Goal: Task Accomplishment & Management: Manage account settings

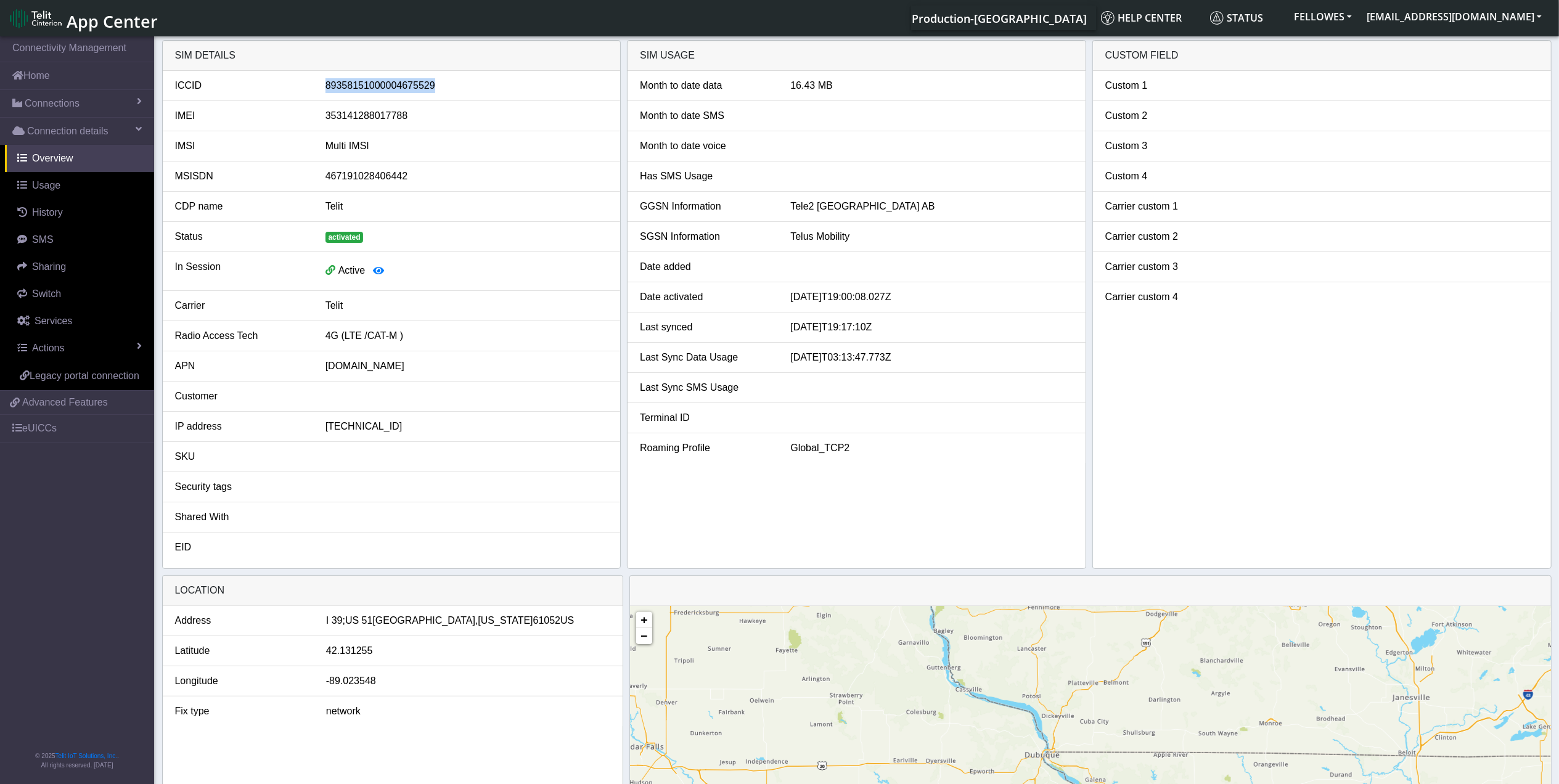
click at [58, 30] on link "App Center" at bounding box center [82, 18] width 146 height 27
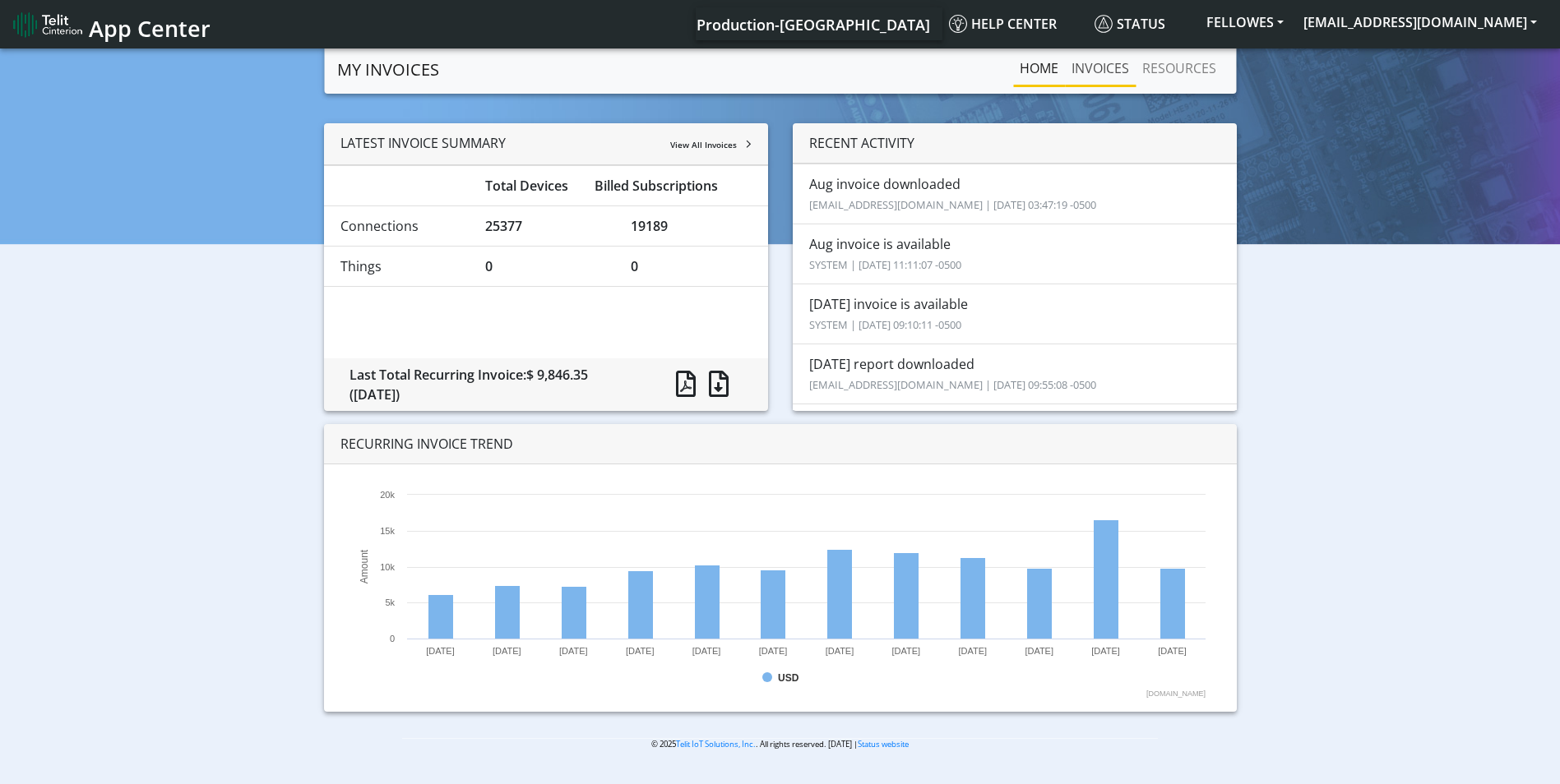
click at [1107, 70] on link "INVOICES" at bounding box center [1100, 68] width 71 height 33
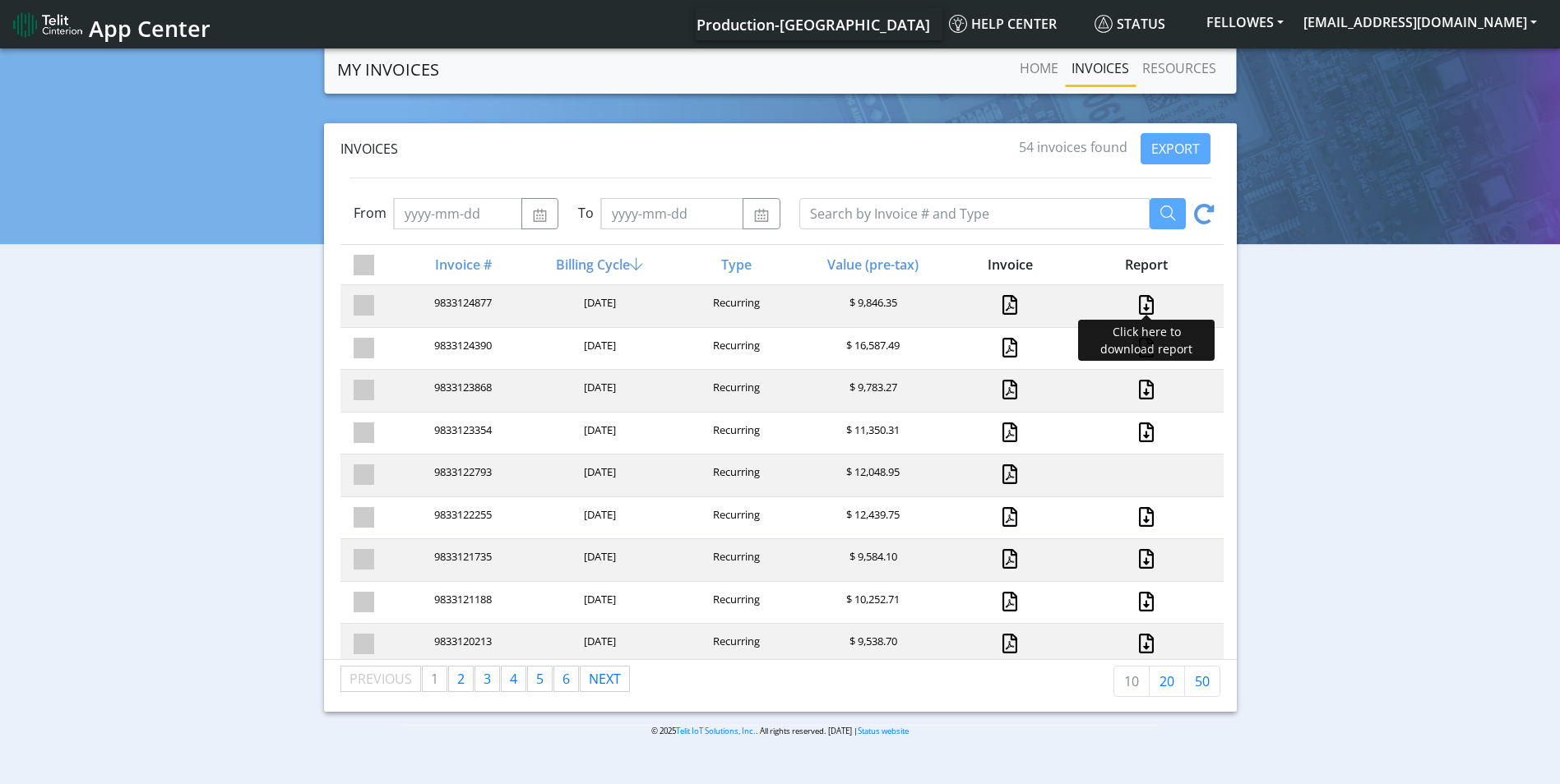
click at [1135, 307] on link at bounding box center [1146, 304] width 22 height 20
click at [79, 30] on img at bounding box center [48, 24] width 69 height 26
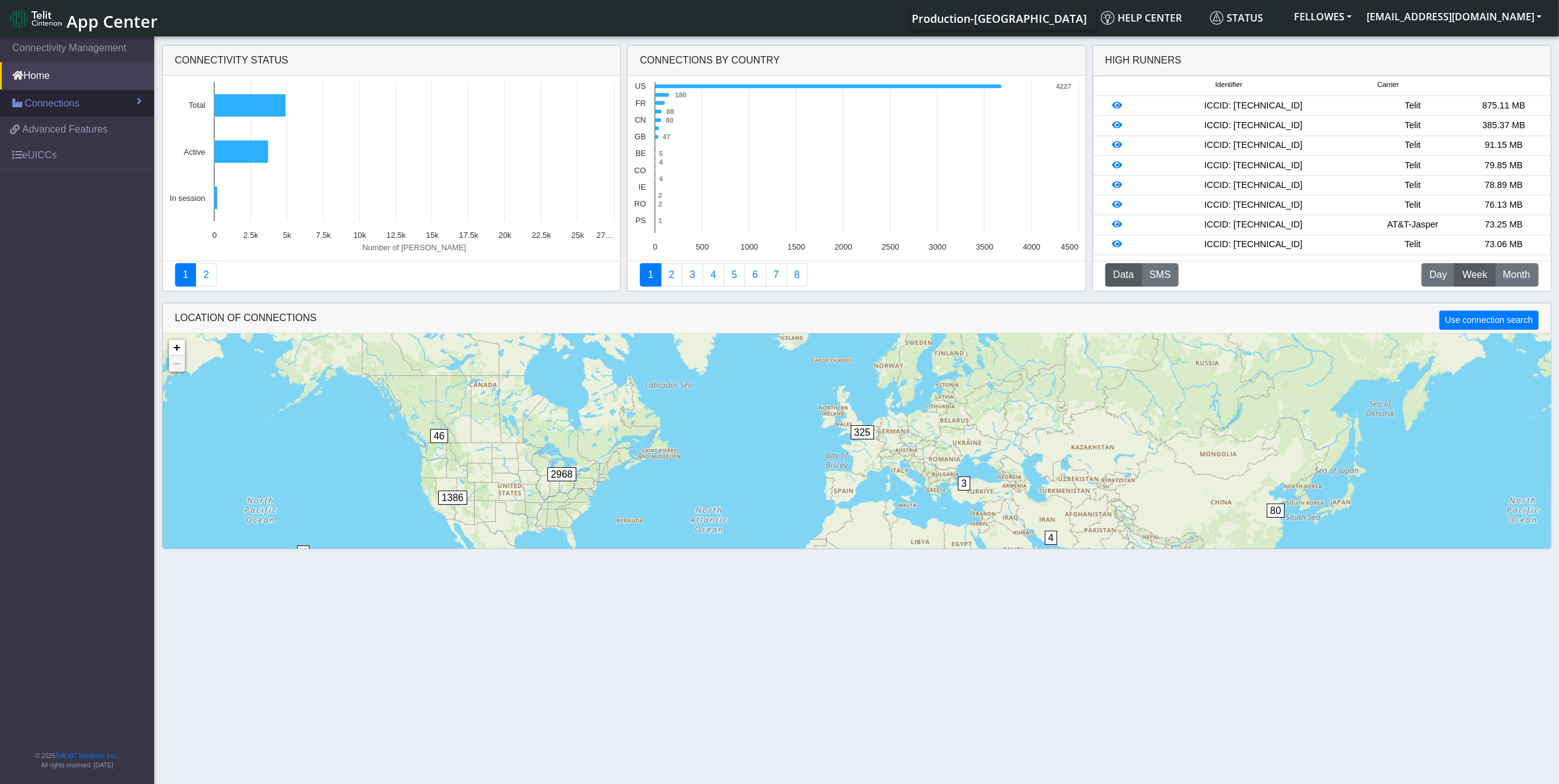
click at [79, 100] on link "Connections" at bounding box center [77, 104] width 154 height 27
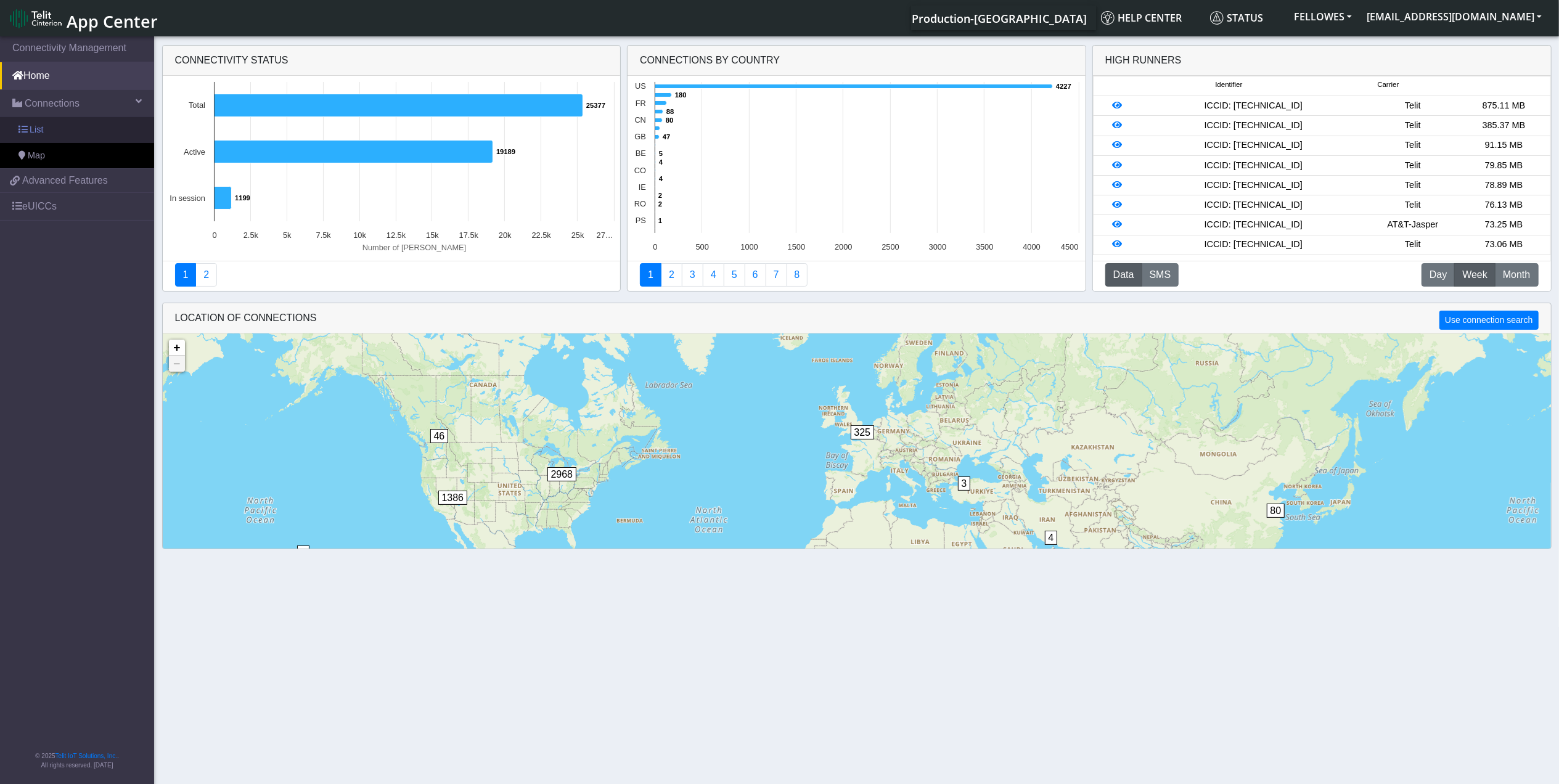
click at [90, 123] on link "List" at bounding box center [77, 130] width 154 height 26
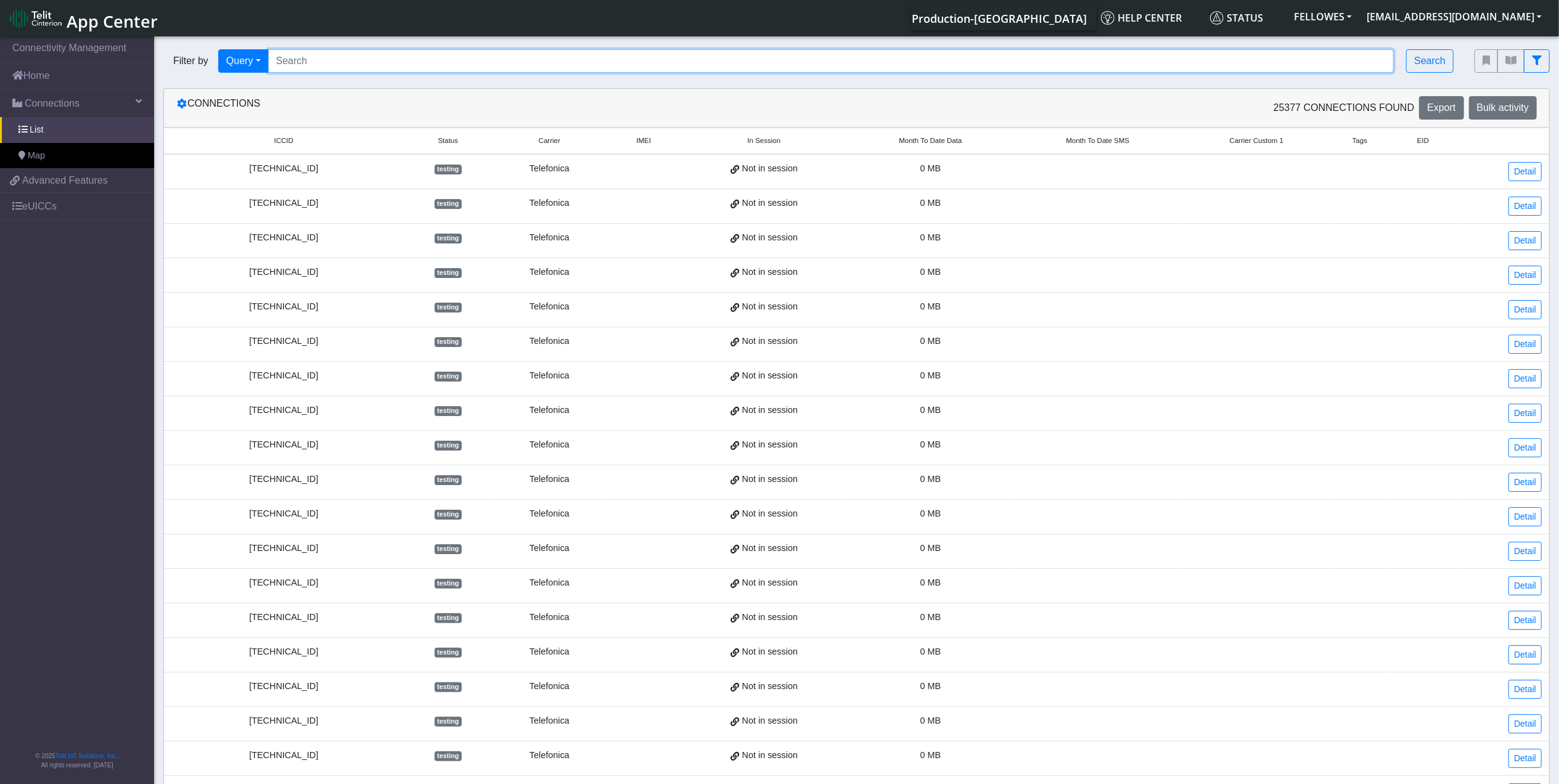
click at [452, 57] on input "Search..." at bounding box center [831, 61] width 1126 height 23
paste input "89358151000004677764"
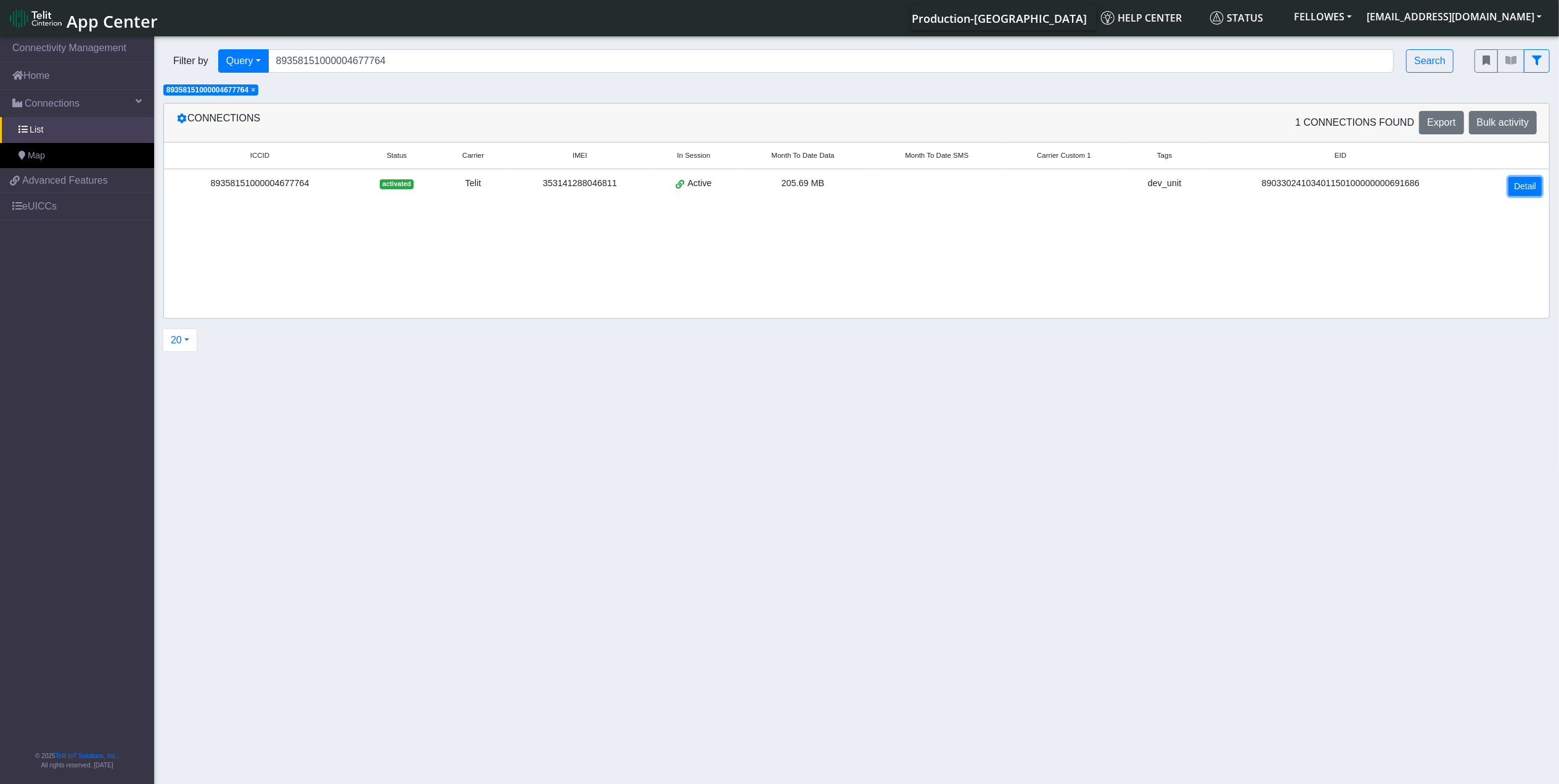
click at [1522, 186] on link "Detail" at bounding box center [1525, 186] width 33 height 19
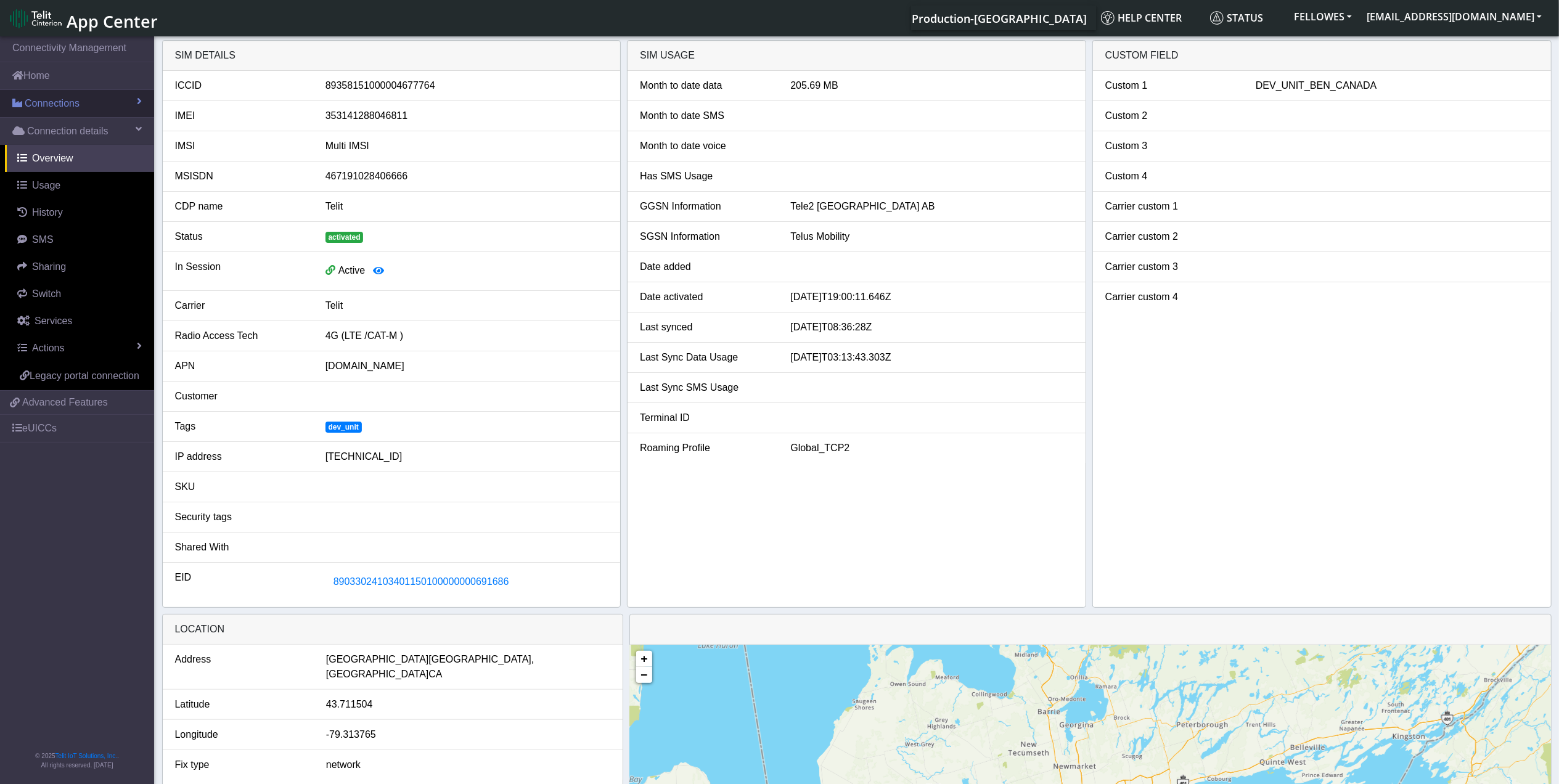
click at [82, 101] on link "Connections" at bounding box center [77, 104] width 154 height 27
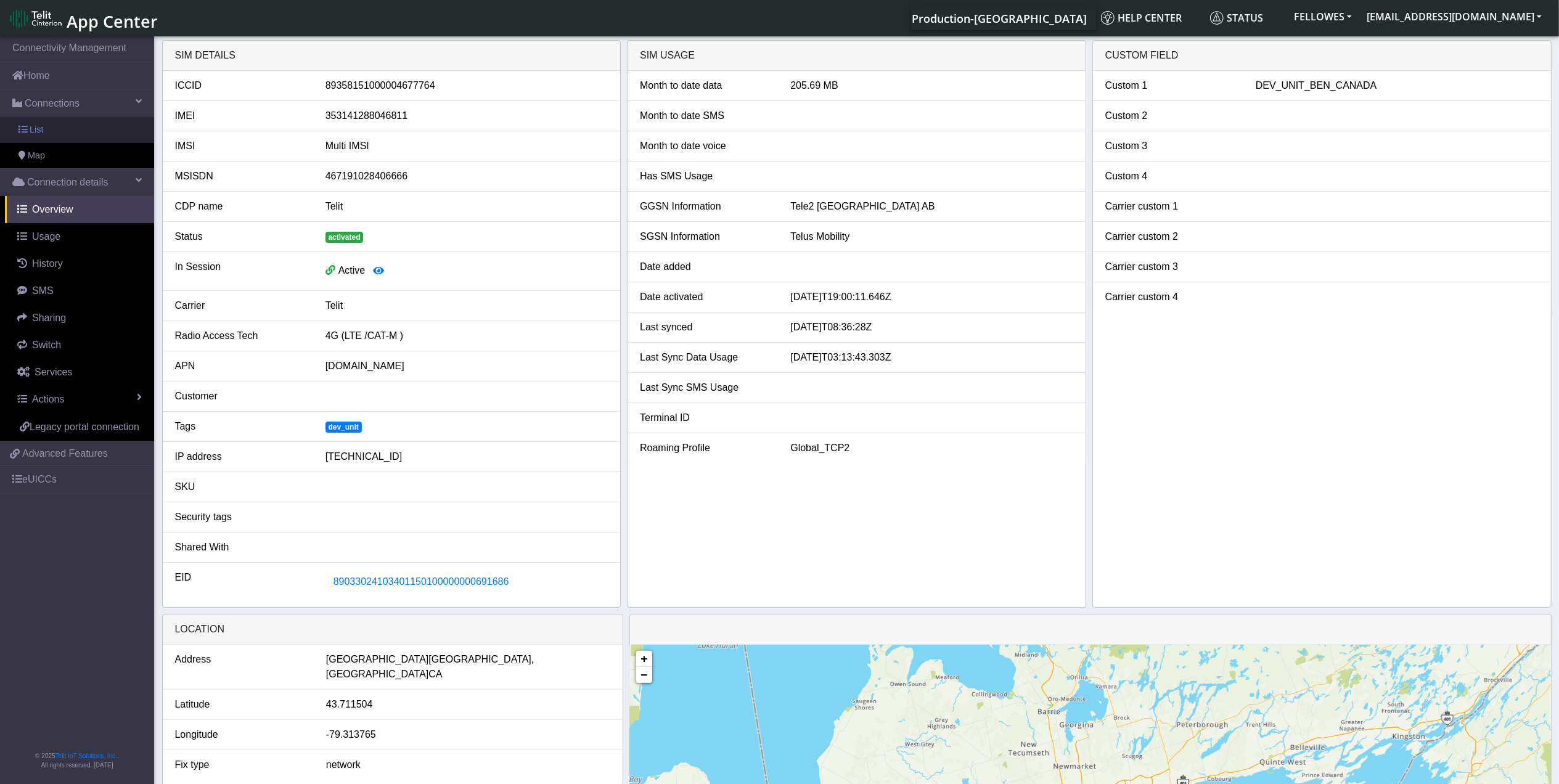
click at [86, 134] on link "List" at bounding box center [77, 130] width 154 height 26
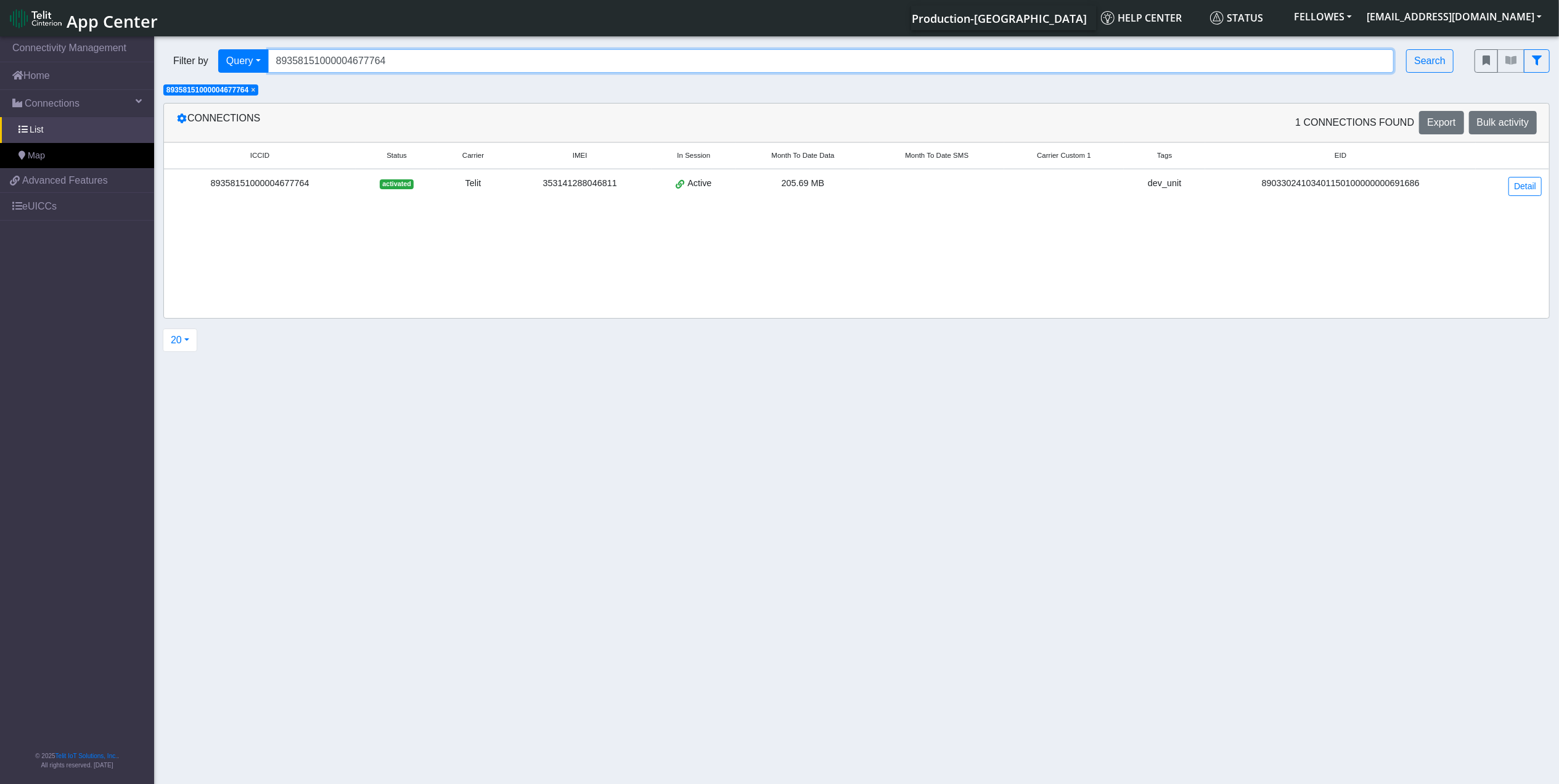
click at [442, 59] on input "89358151000004677764" at bounding box center [831, 61] width 1126 height 23
click at [440, 59] on input "89358151000004677764" at bounding box center [831, 61] width 1126 height 23
paste input "11665398"
click at [256, 89] on span "×" at bounding box center [253, 89] width 5 height 8
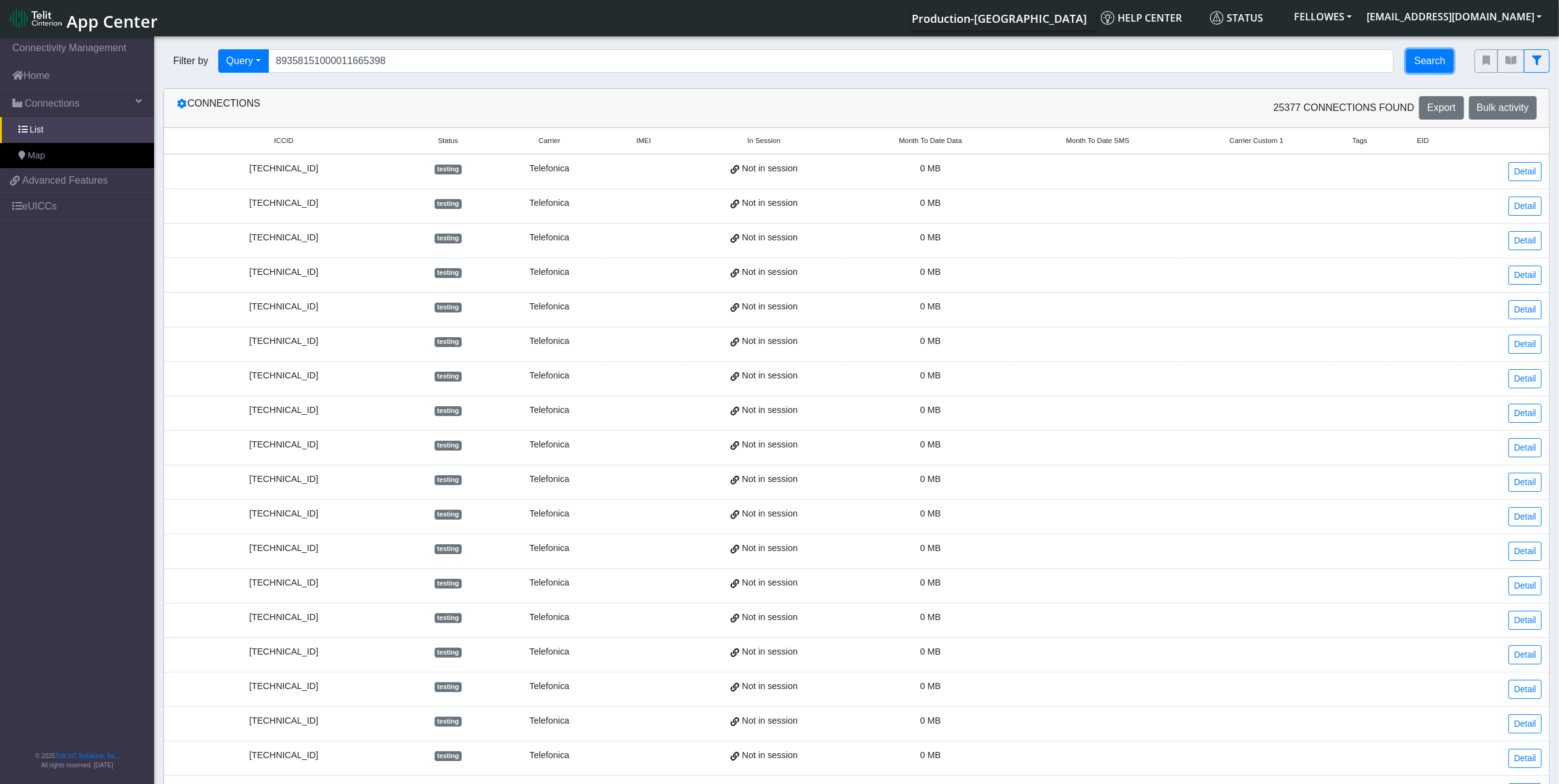
click at [1418, 57] on button "Search" at bounding box center [1430, 61] width 47 height 23
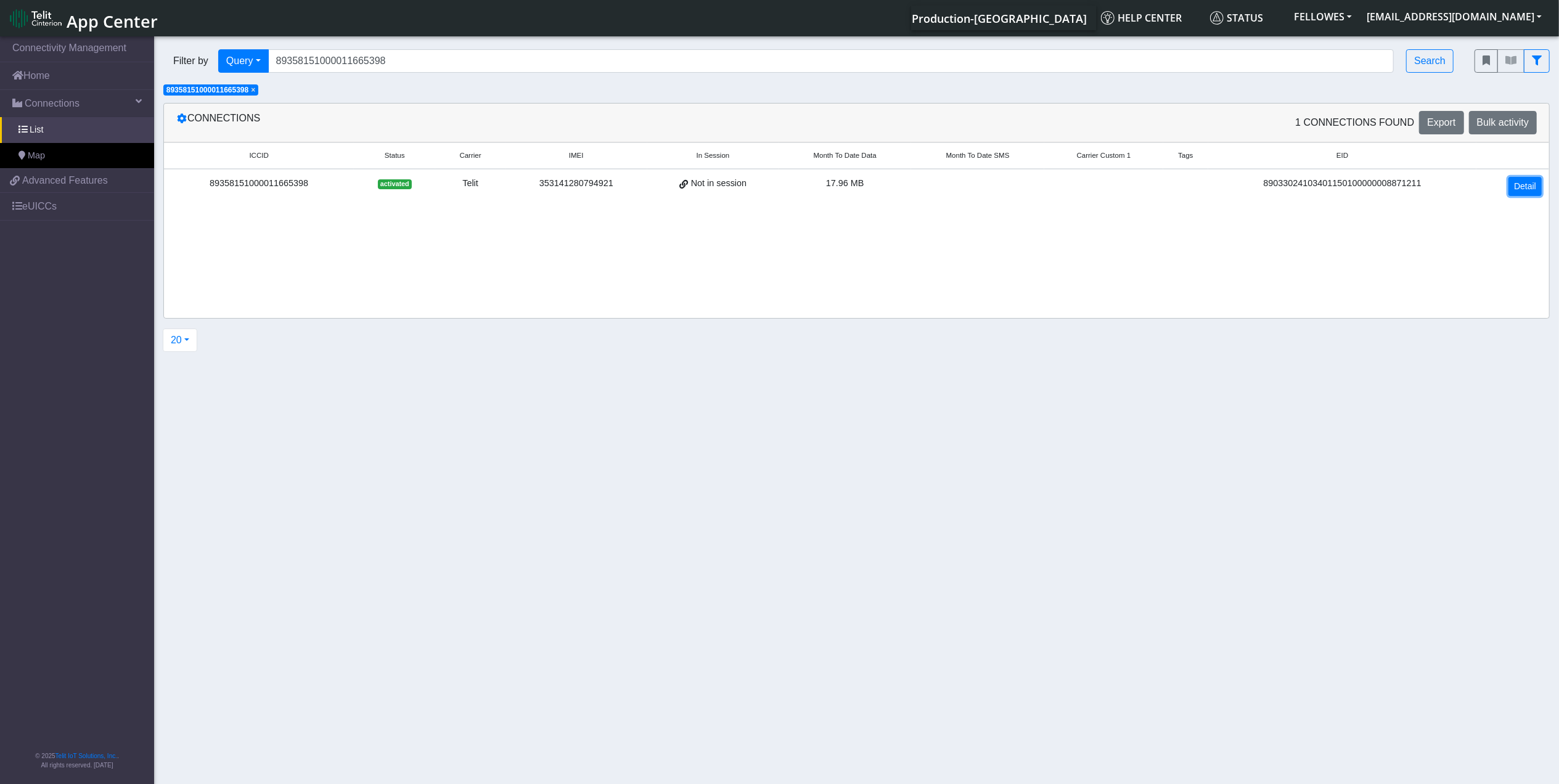
click at [1530, 183] on link "Detail" at bounding box center [1525, 186] width 33 height 19
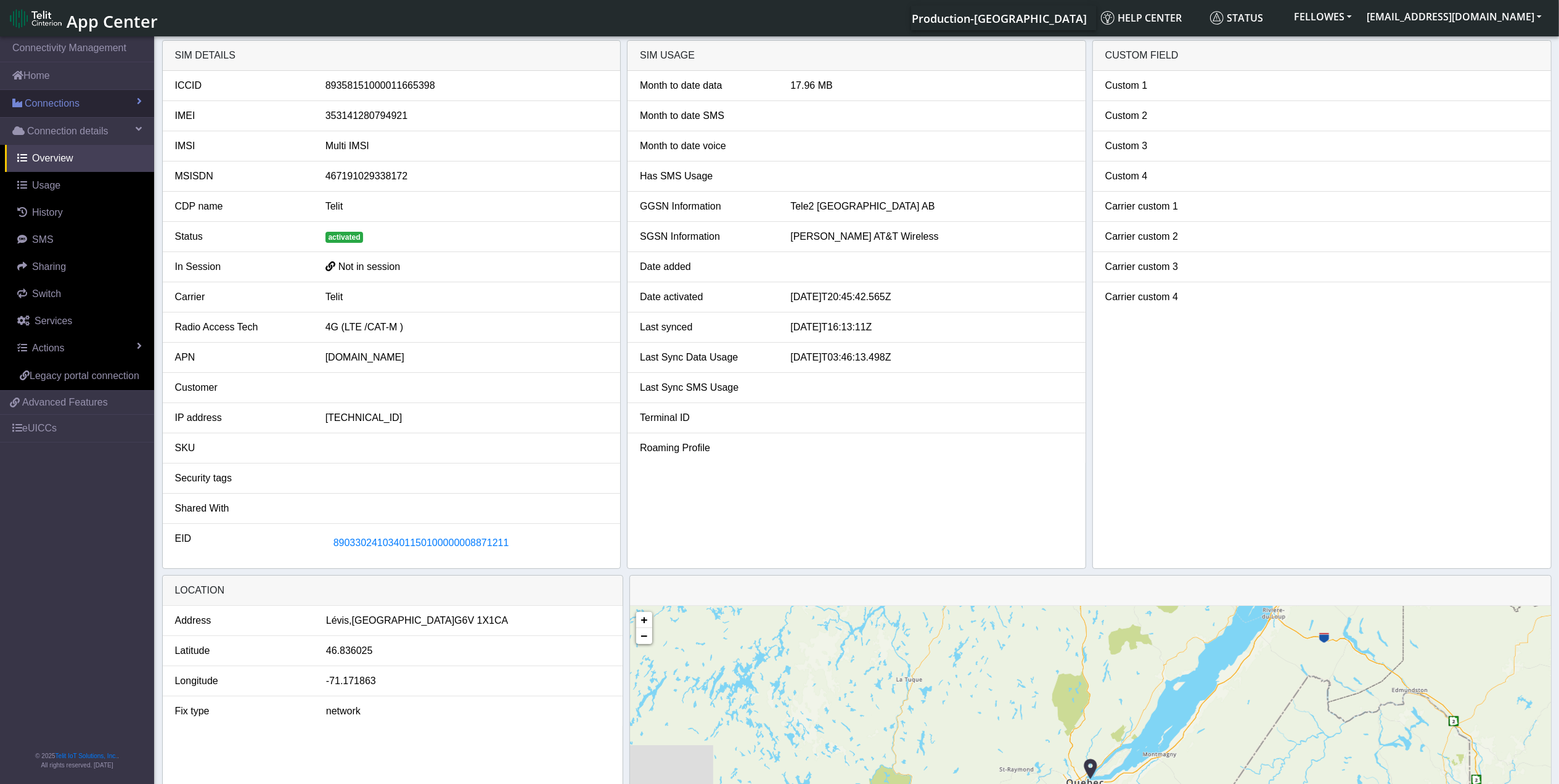
click at [105, 99] on link "Connections" at bounding box center [77, 104] width 154 height 27
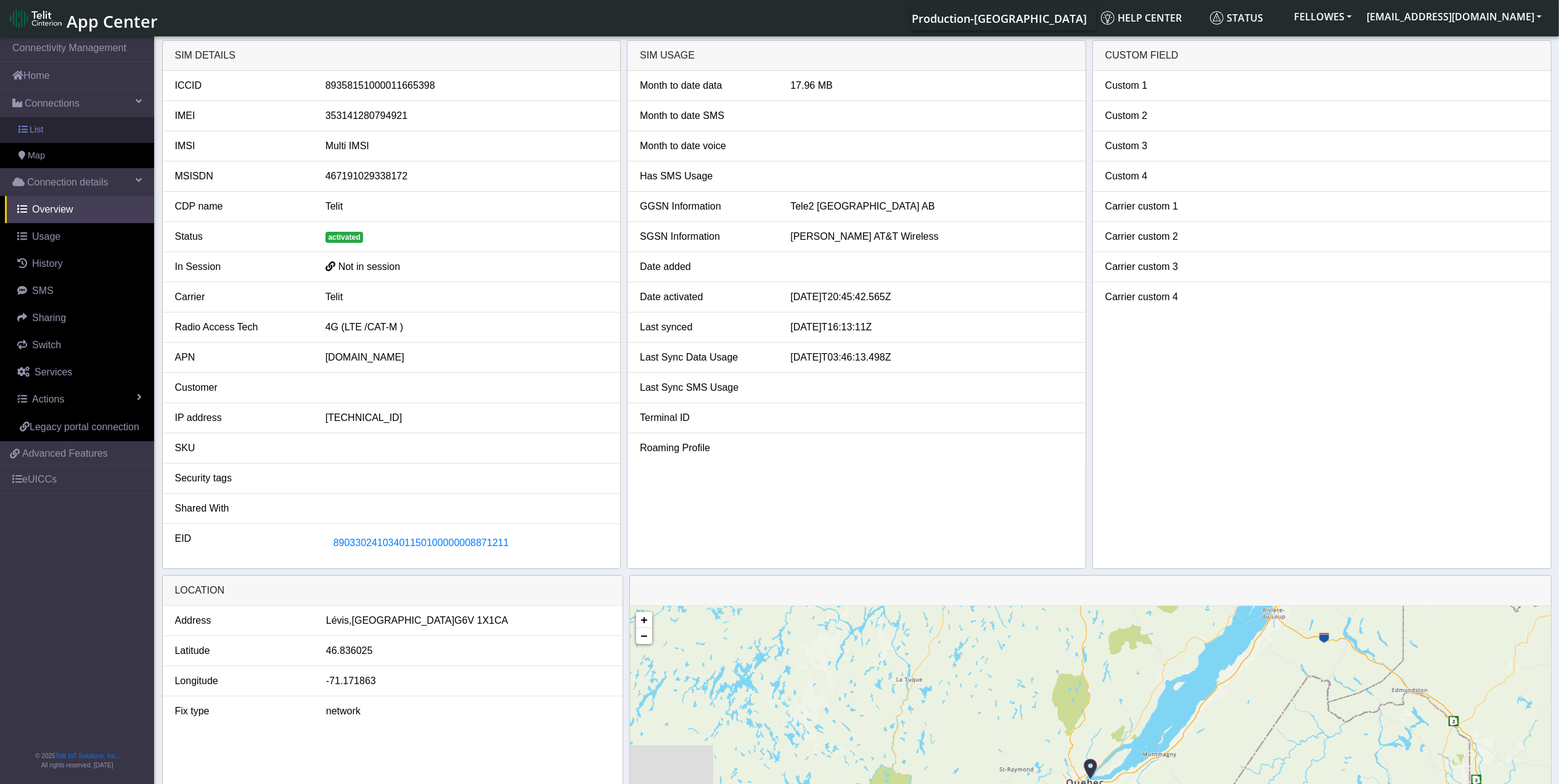
click at [97, 133] on link "List" at bounding box center [77, 130] width 154 height 26
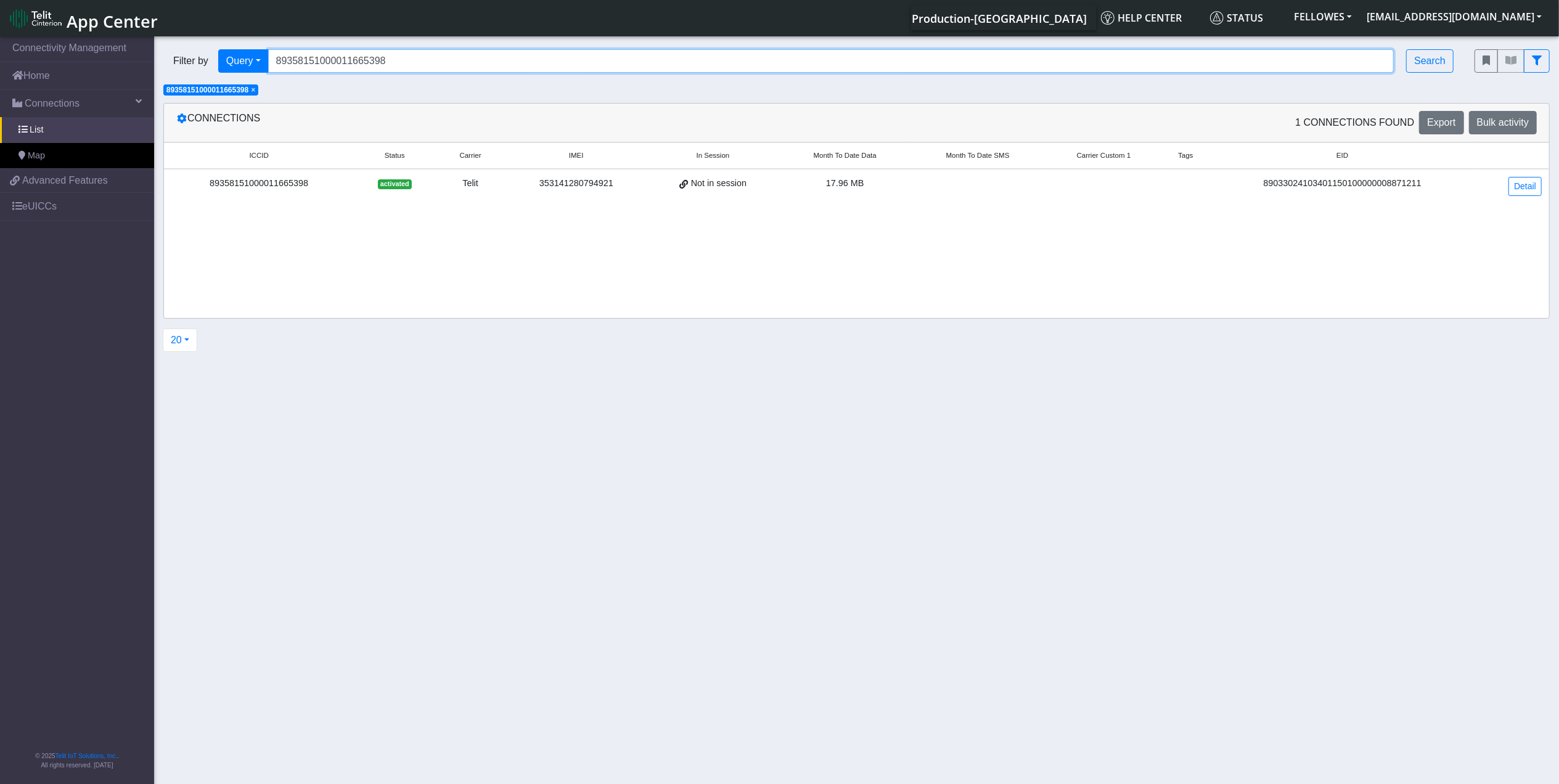
click at [629, 54] on input "89358151000011665398" at bounding box center [831, 61] width 1126 height 23
paste input "71859"
click at [256, 93] on span "×" at bounding box center [253, 89] width 5 height 8
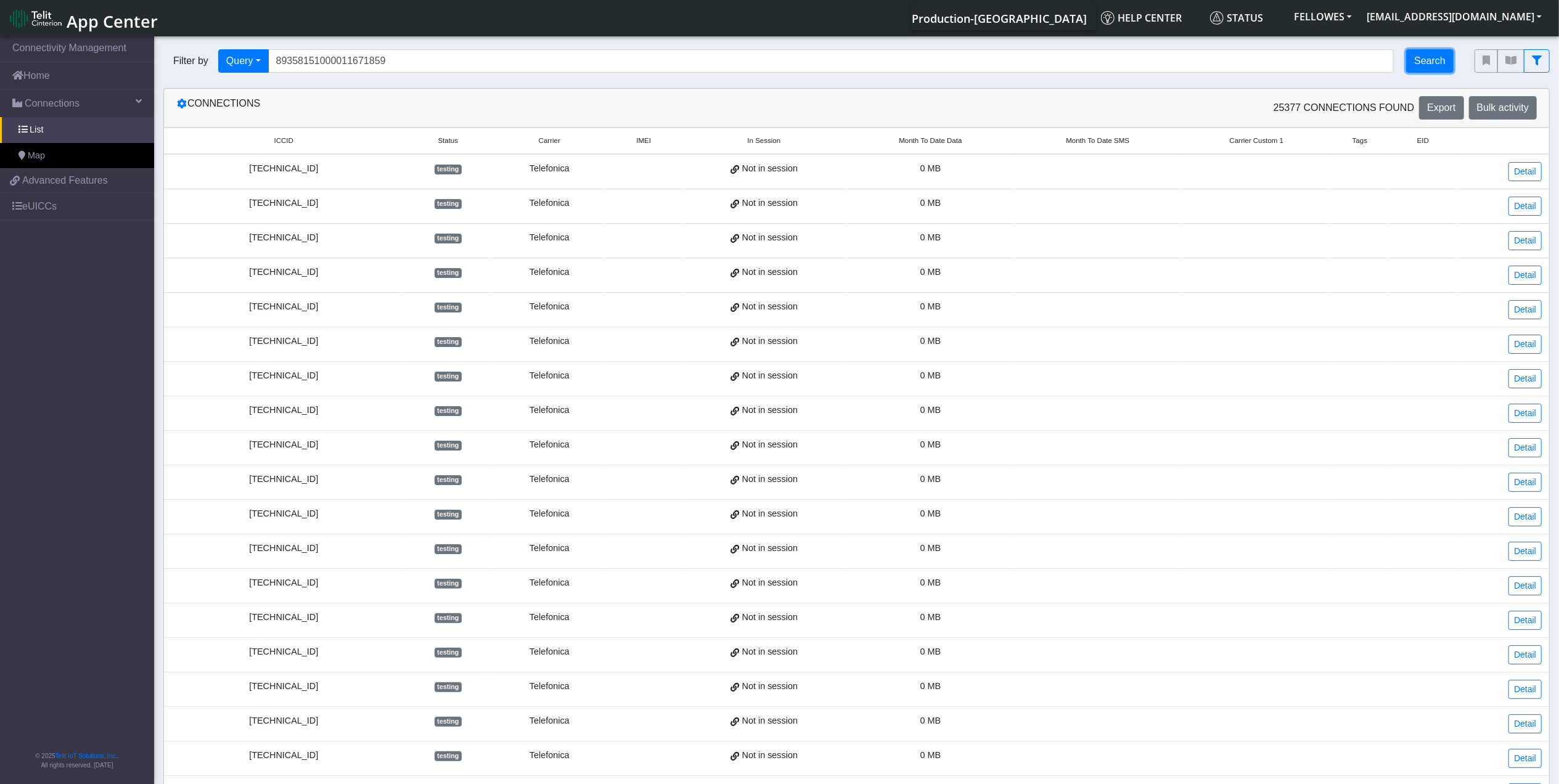
click at [1444, 65] on button "Search" at bounding box center [1430, 61] width 47 height 23
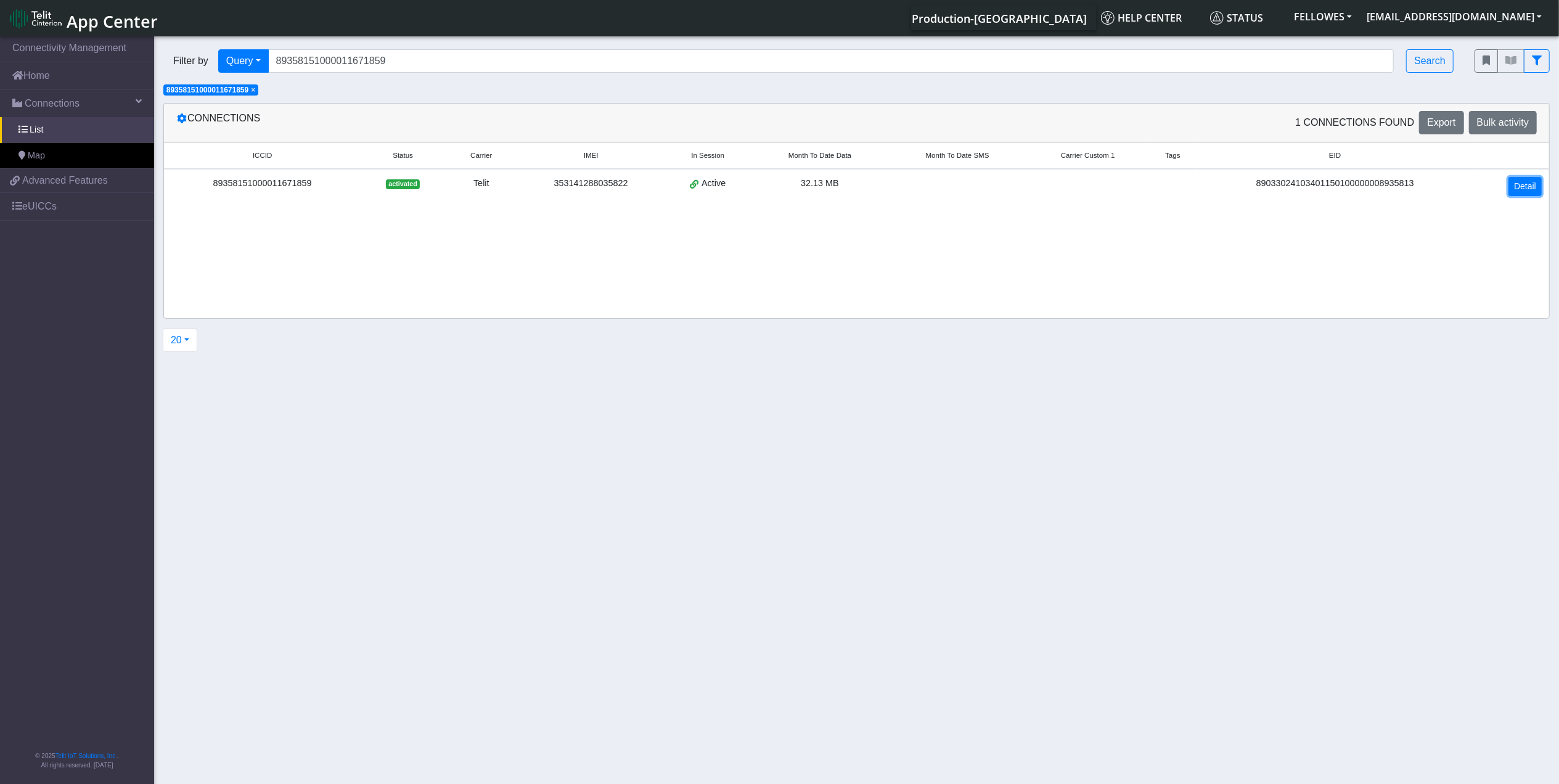
click at [1521, 191] on link "Detail" at bounding box center [1525, 186] width 33 height 19
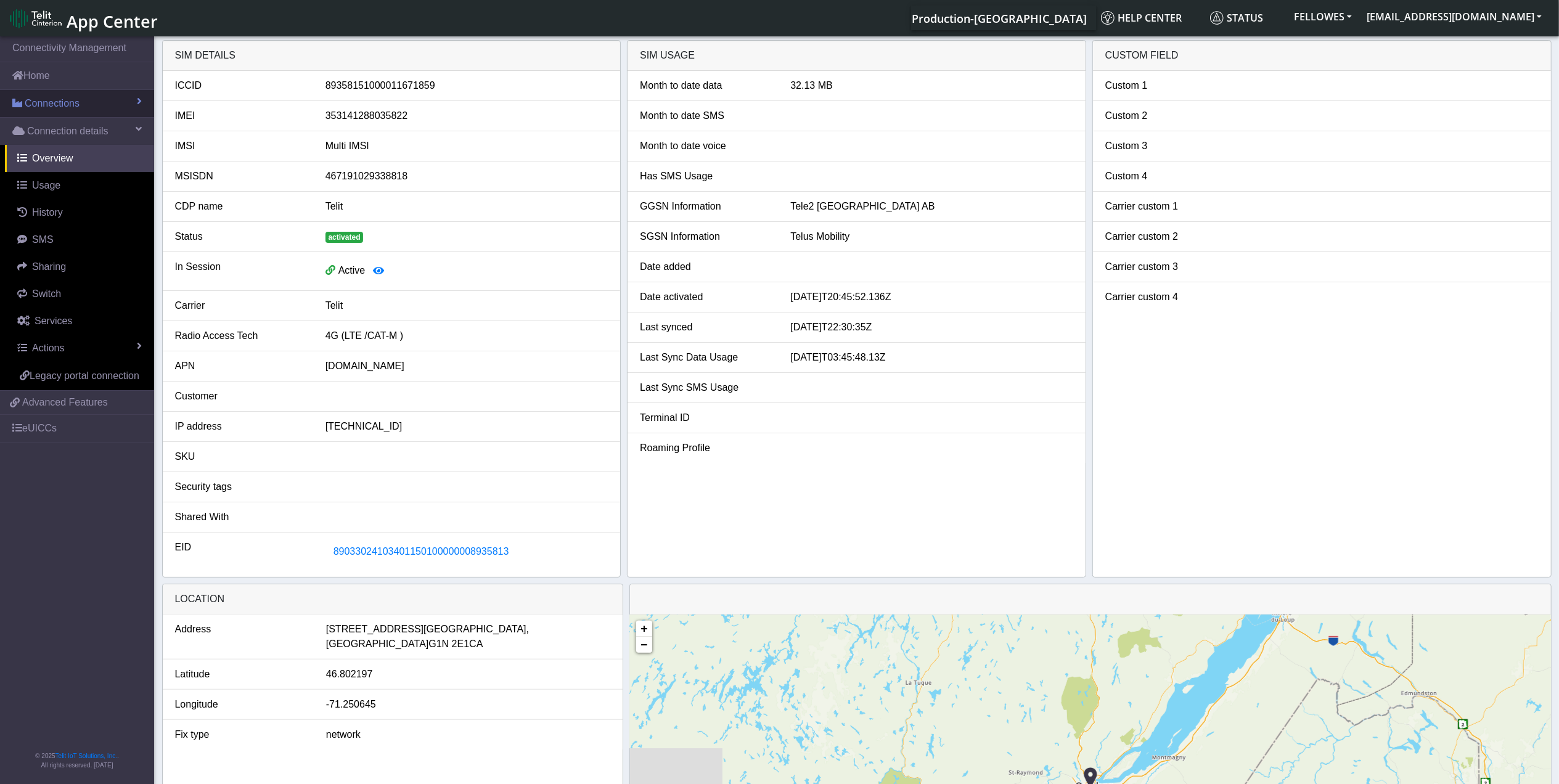
click at [80, 104] on link "Connections" at bounding box center [77, 104] width 154 height 27
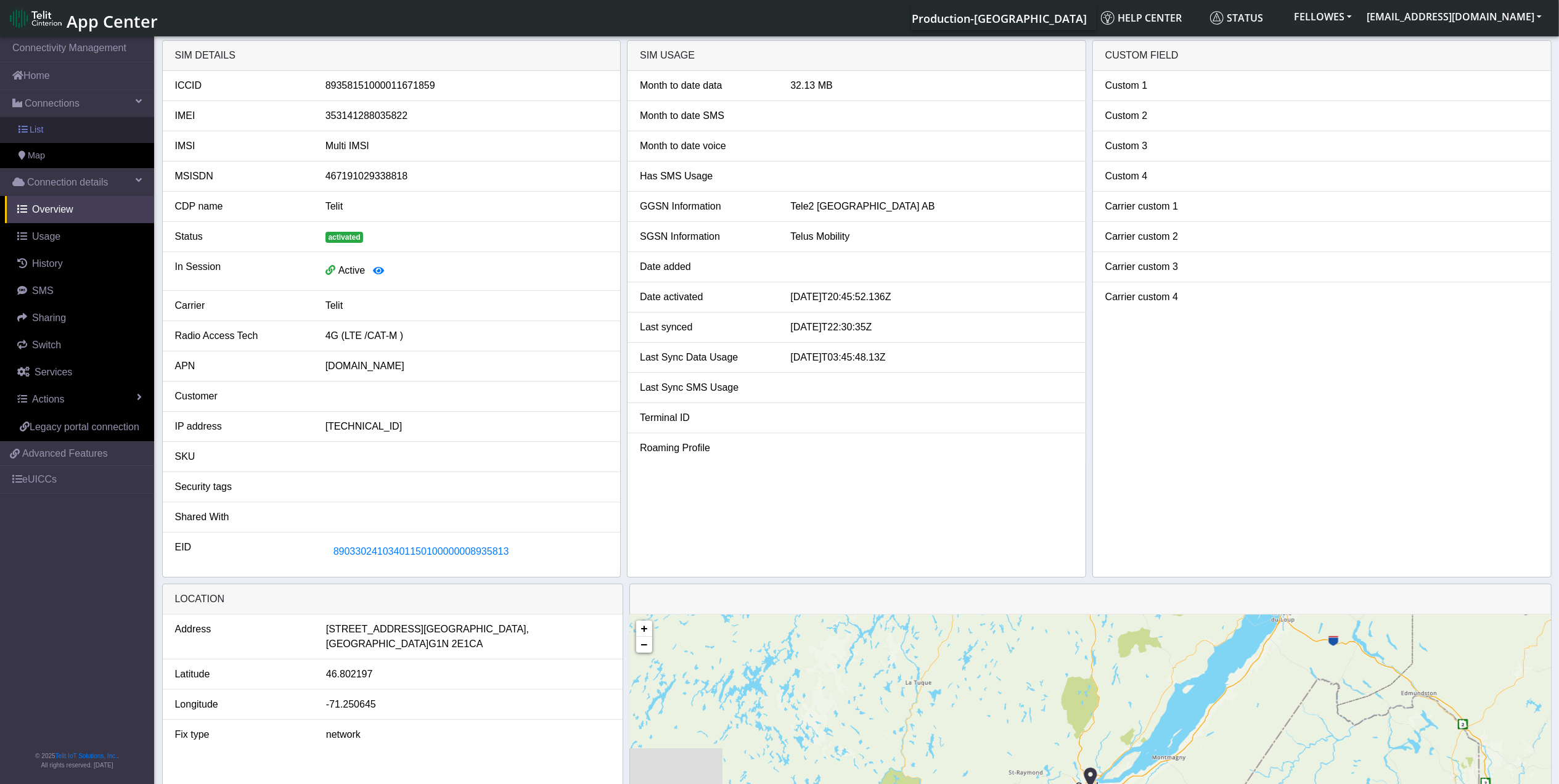
click at [82, 141] on link "List" at bounding box center [77, 130] width 154 height 26
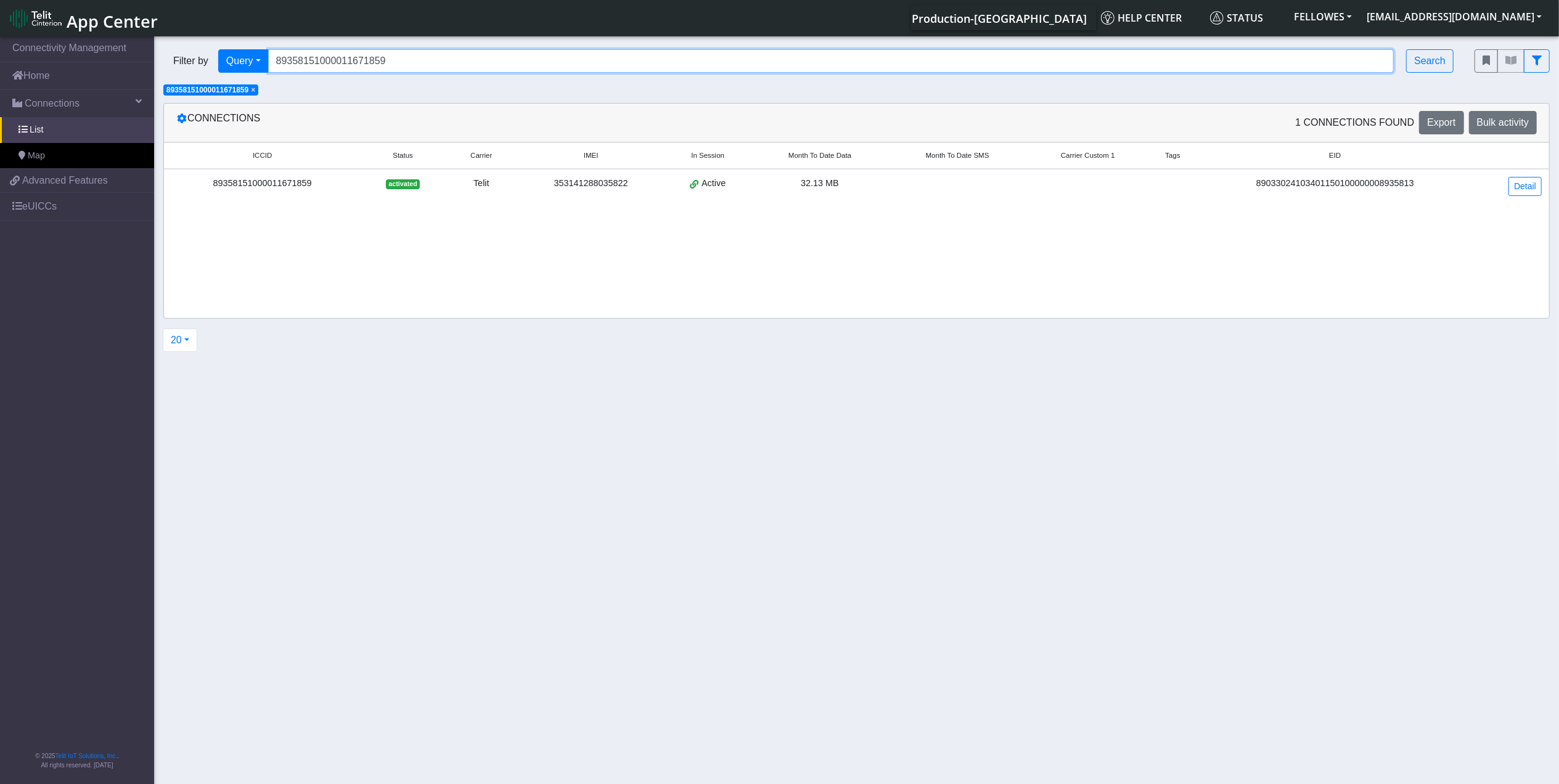
click at [600, 64] on input "89358151000011671859" at bounding box center [831, 61] width 1126 height 23
paste input "36118"
type input "89358151000011636118"
click at [255, 91] on span "×" at bounding box center [253, 89] width 5 height 8
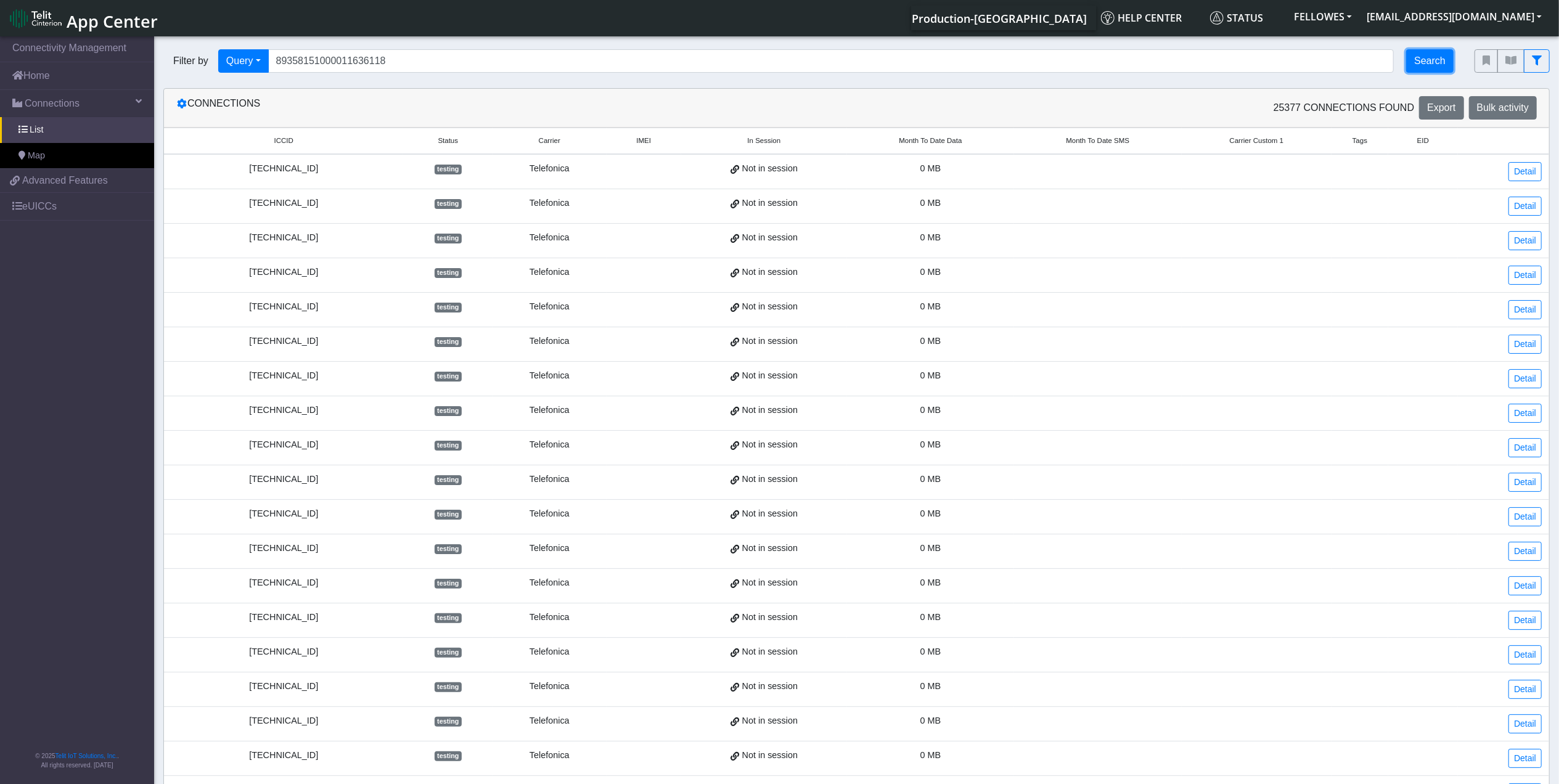
click at [1421, 67] on button "Search" at bounding box center [1430, 61] width 47 height 23
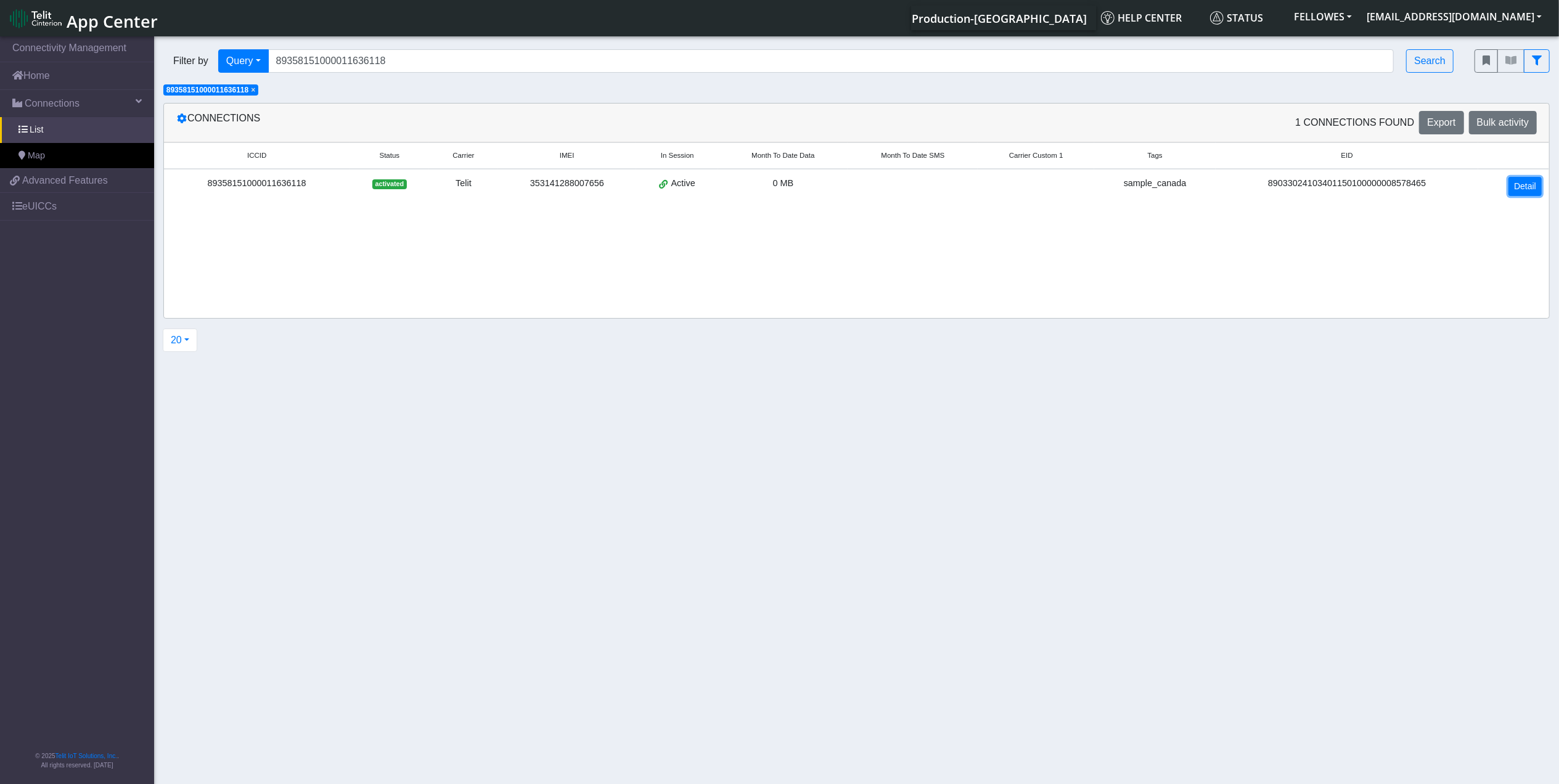
click at [1512, 184] on link "Detail" at bounding box center [1525, 186] width 33 height 19
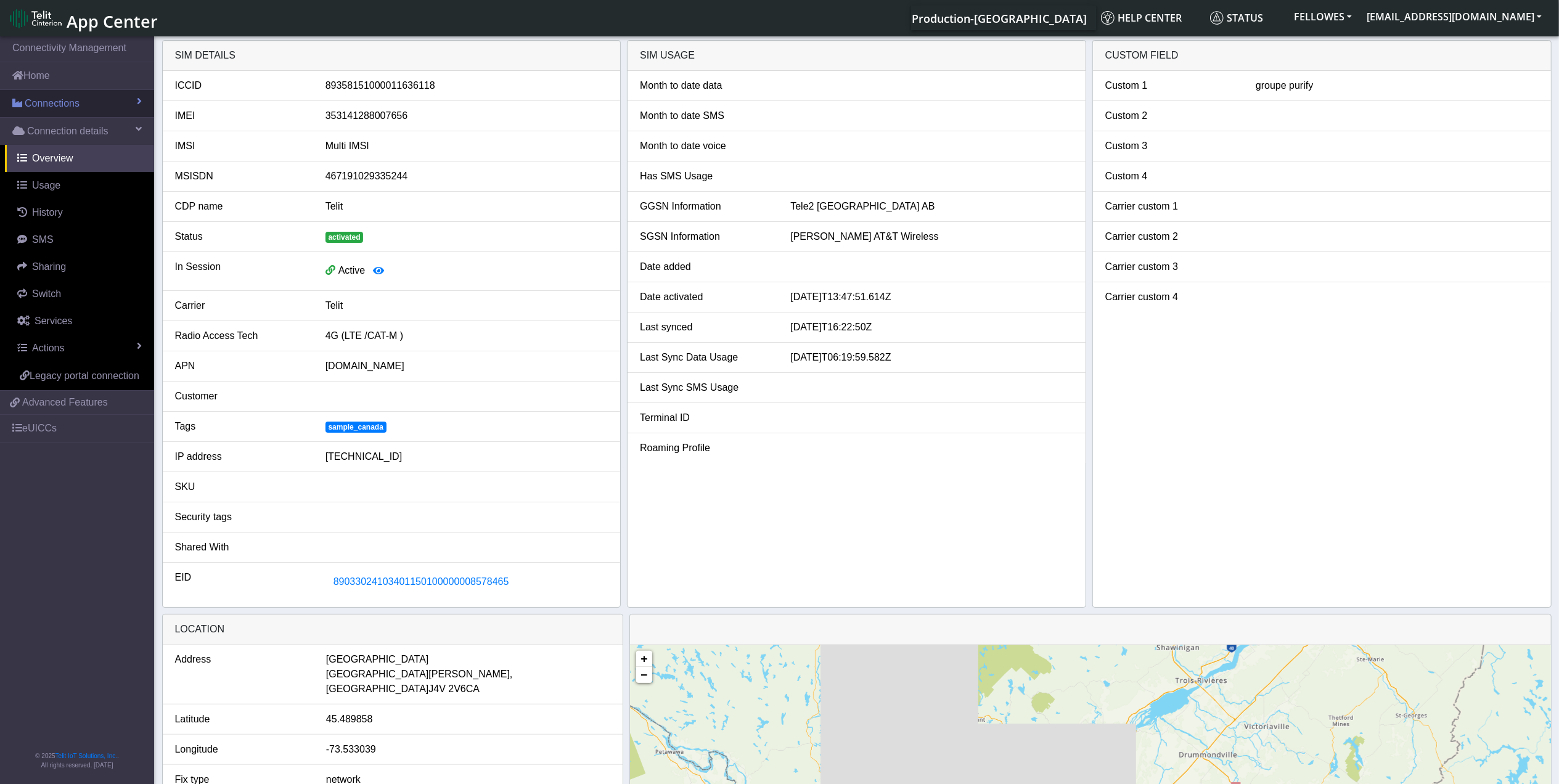
click at [121, 99] on link "Connections" at bounding box center [77, 104] width 154 height 27
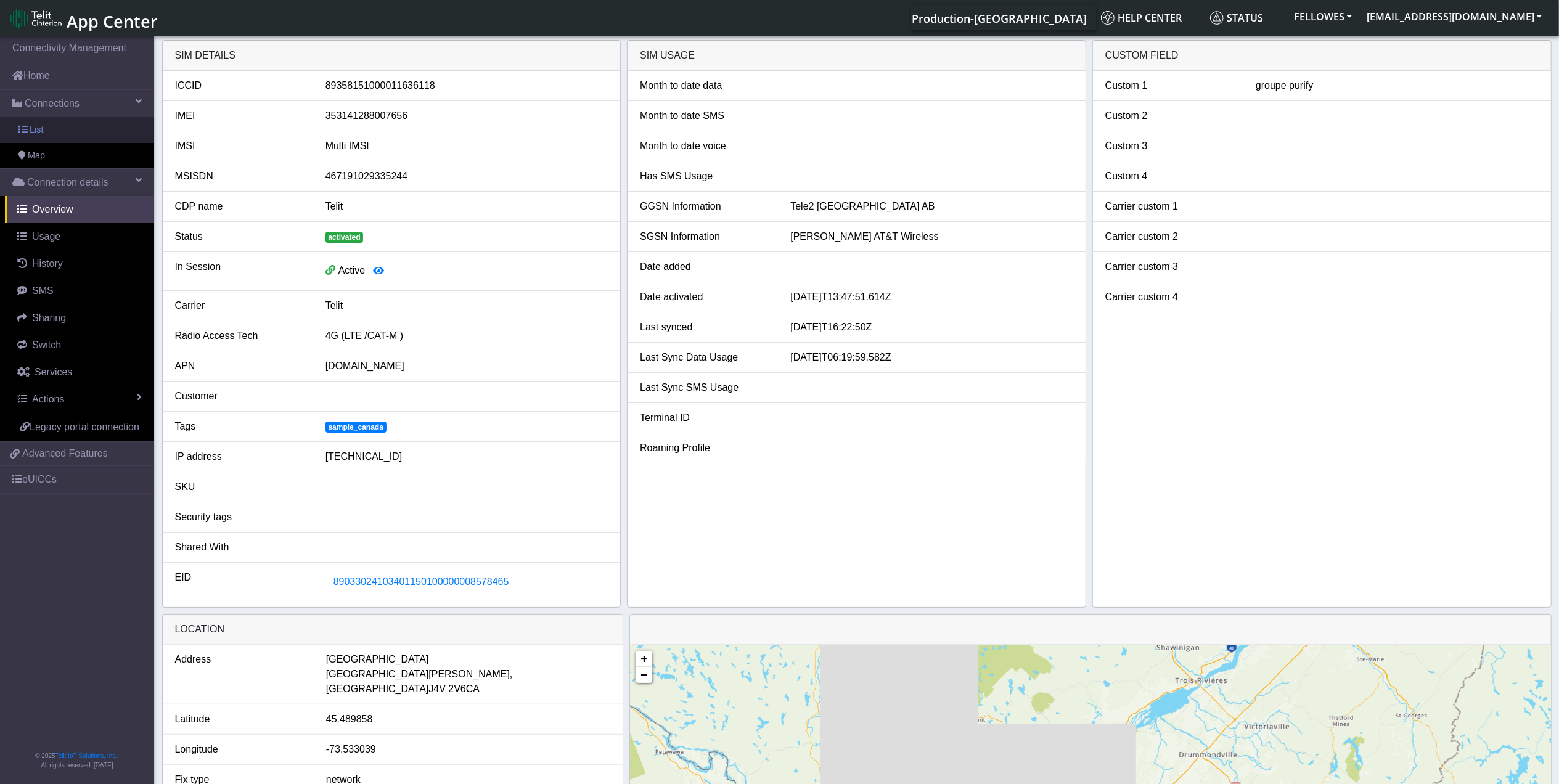
click at [114, 137] on link "List" at bounding box center [77, 130] width 154 height 26
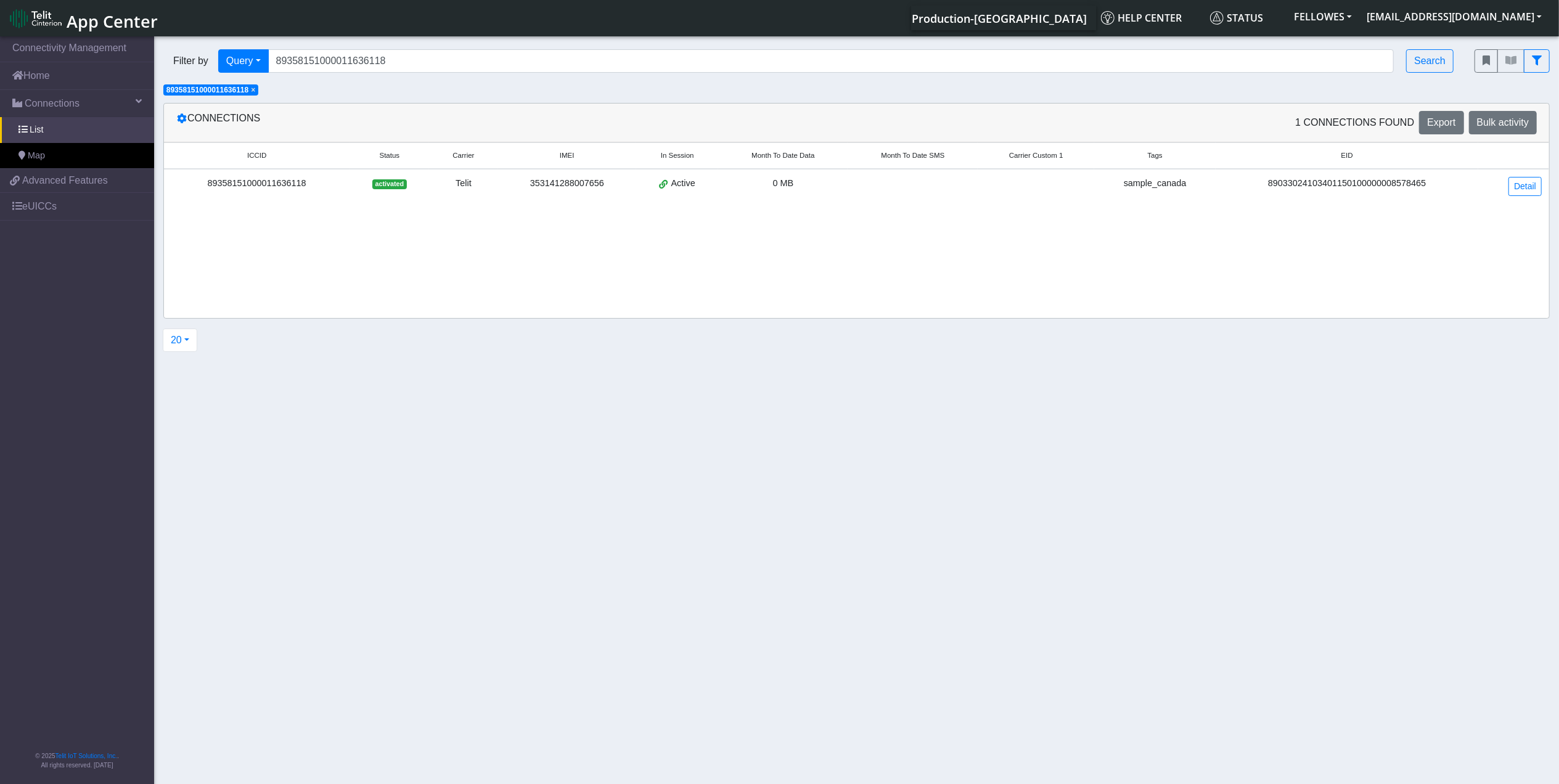
click at [258, 91] on span "× 89358151000011636118" at bounding box center [211, 89] width 95 height 11
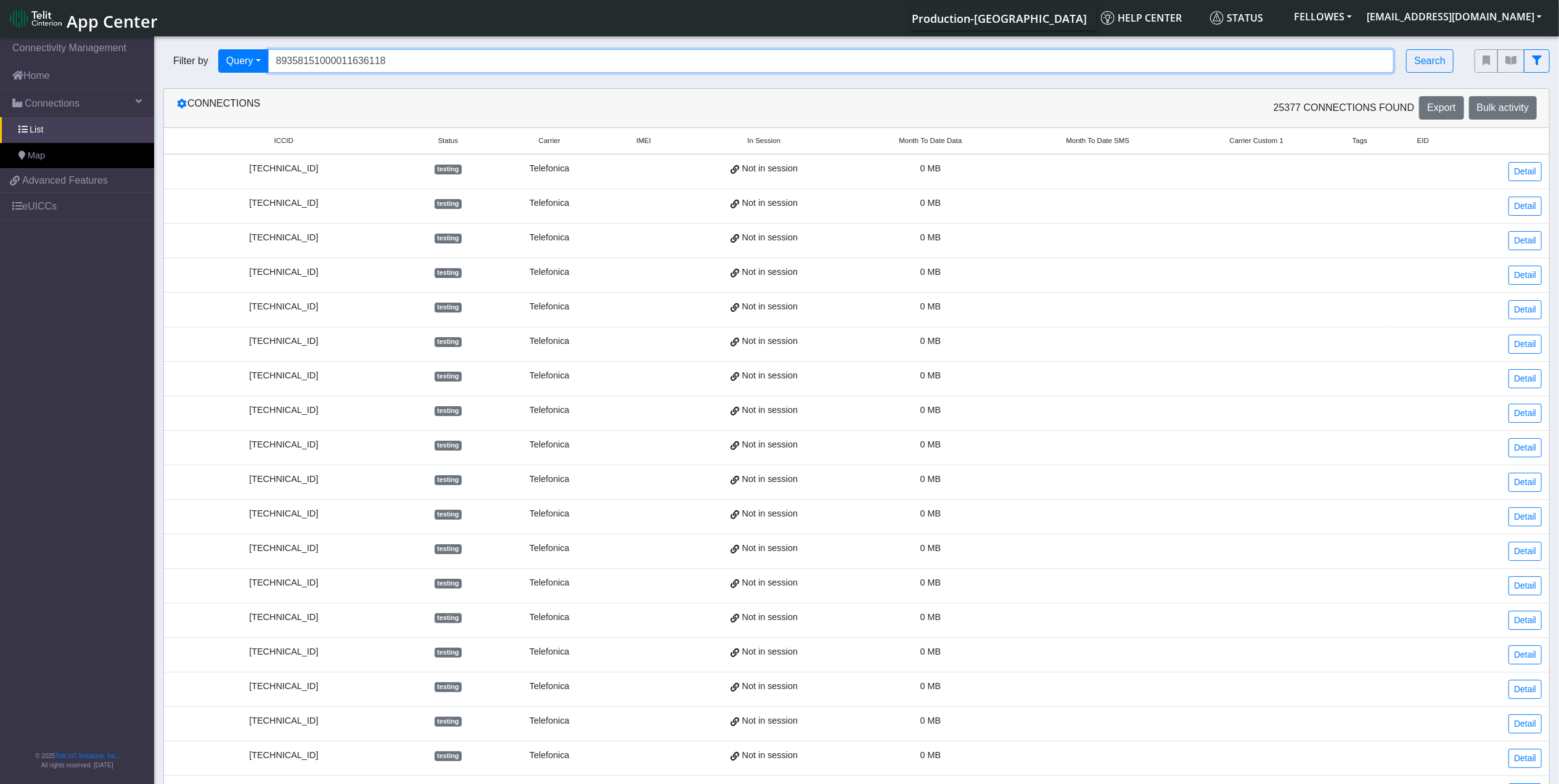
click at [434, 59] on input "89358151000011636118" at bounding box center [831, 61] width 1126 height 23
drag, startPoint x: 434, startPoint y: 59, endPoint x: 427, endPoint y: 65, distance: 9.2
click at [435, 58] on input "89358151000011636118" at bounding box center [831, 61] width 1126 height 23
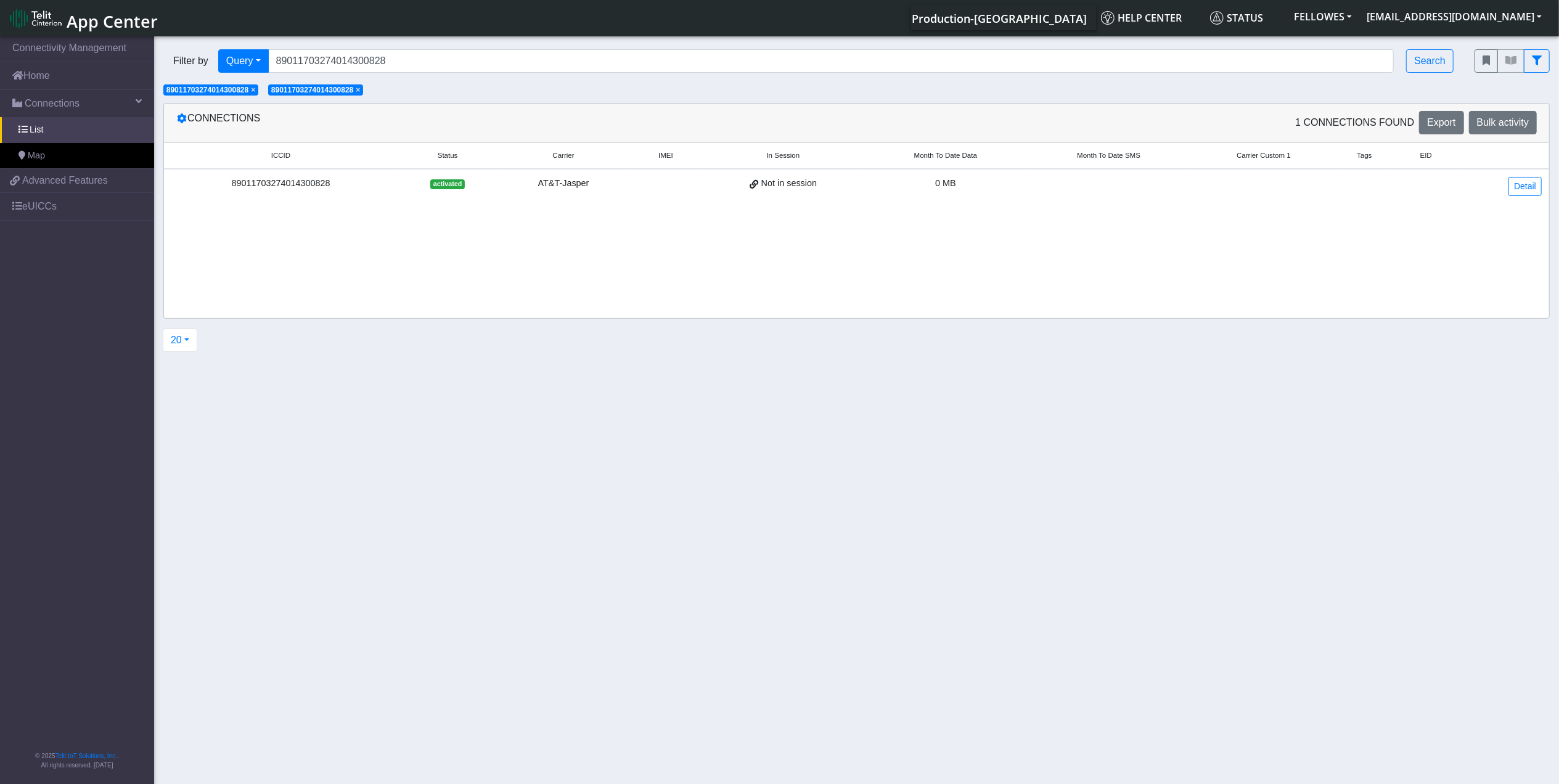
click at [728, 105] on div "Connections 1 Connections found Export Bulk activity" at bounding box center [857, 123] width 1385 height 39
click at [1514, 191] on link "Detail" at bounding box center [1525, 186] width 33 height 19
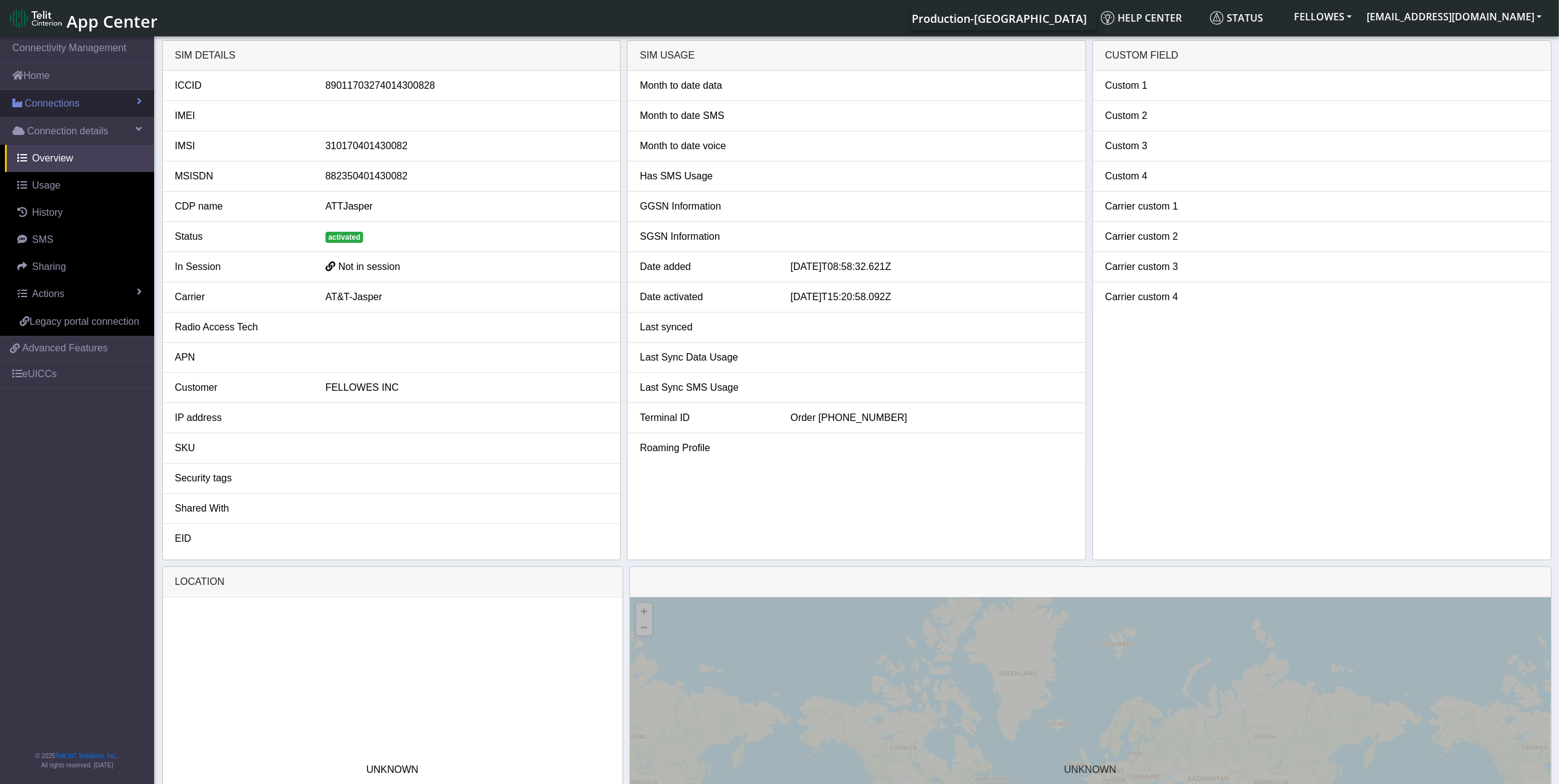
drag, startPoint x: 115, startPoint y: 99, endPoint x: 127, endPoint y: 109, distance: 15.6
click at [114, 99] on link "Connections" at bounding box center [77, 104] width 154 height 27
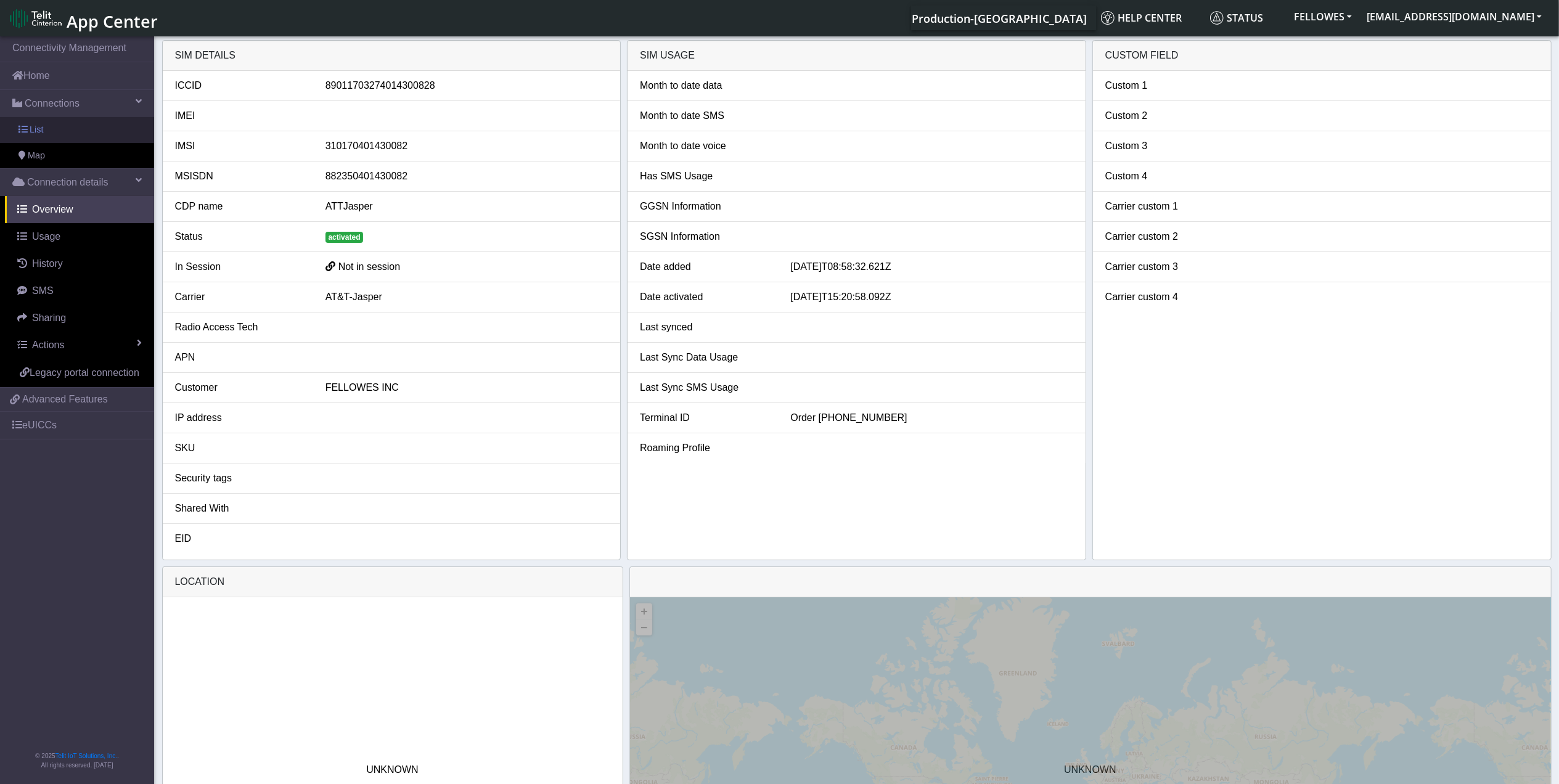
click at [114, 131] on link "List" at bounding box center [77, 130] width 154 height 26
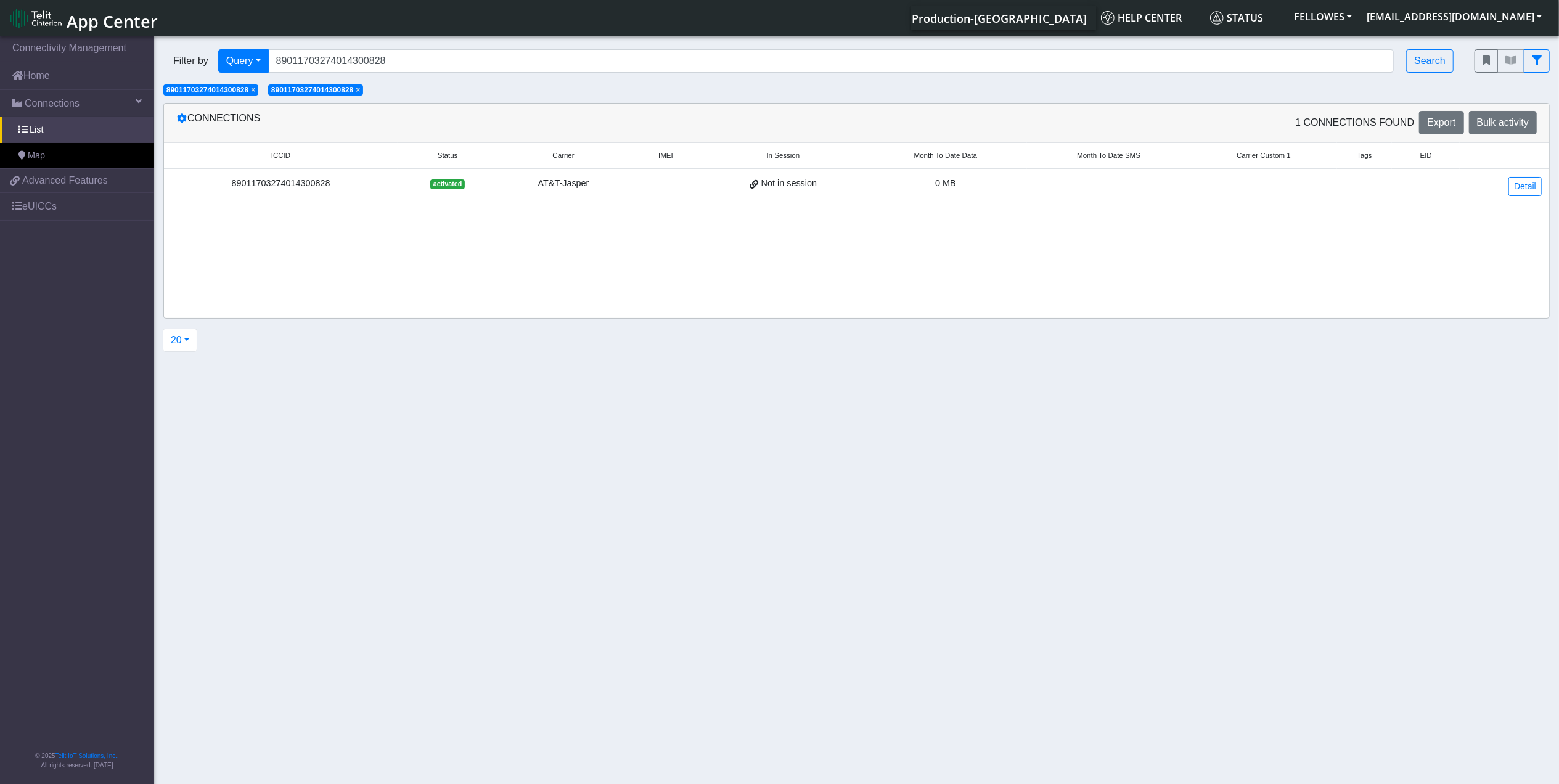
click at [252, 89] on span "× 89011703274014300828" at bounding box center [211, 89] width 95 height 11
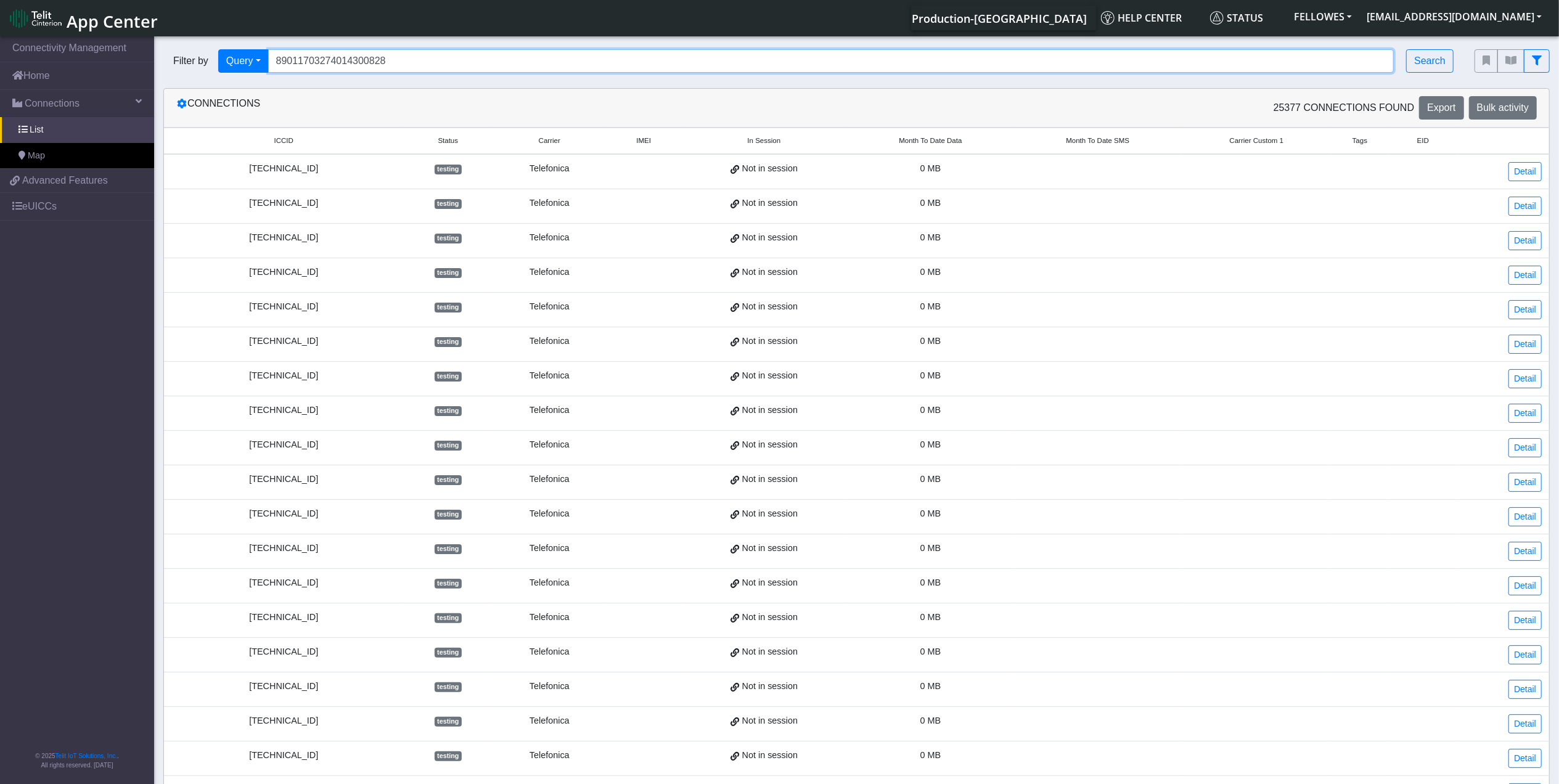
click at [390, 63] on input "89011703274014300828" at bounding box center [831, 61] width 1126 height 23
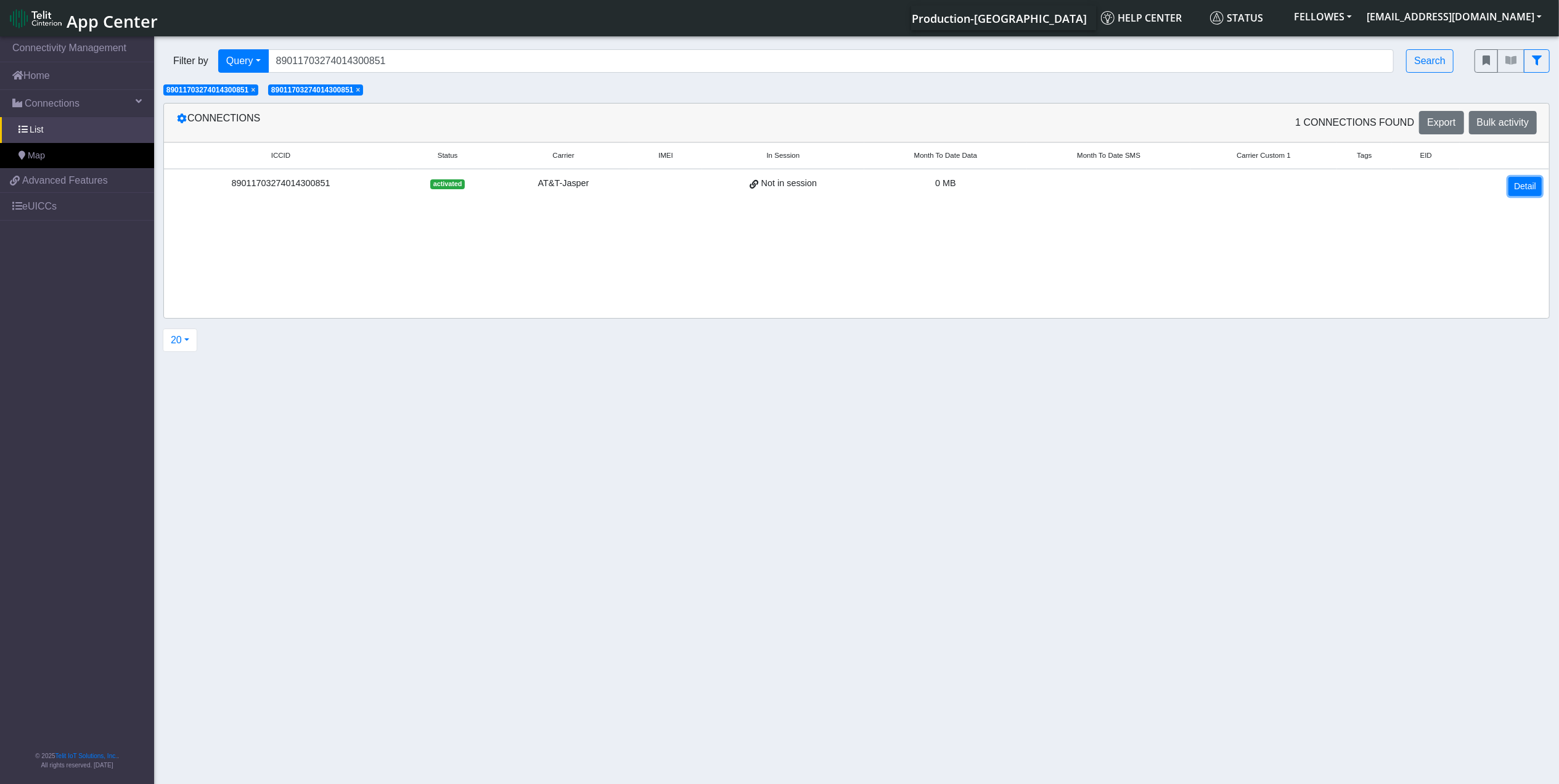
click at [1529, 193] on link "Detail" at bounding box center [1525, 186] width 33 height 19
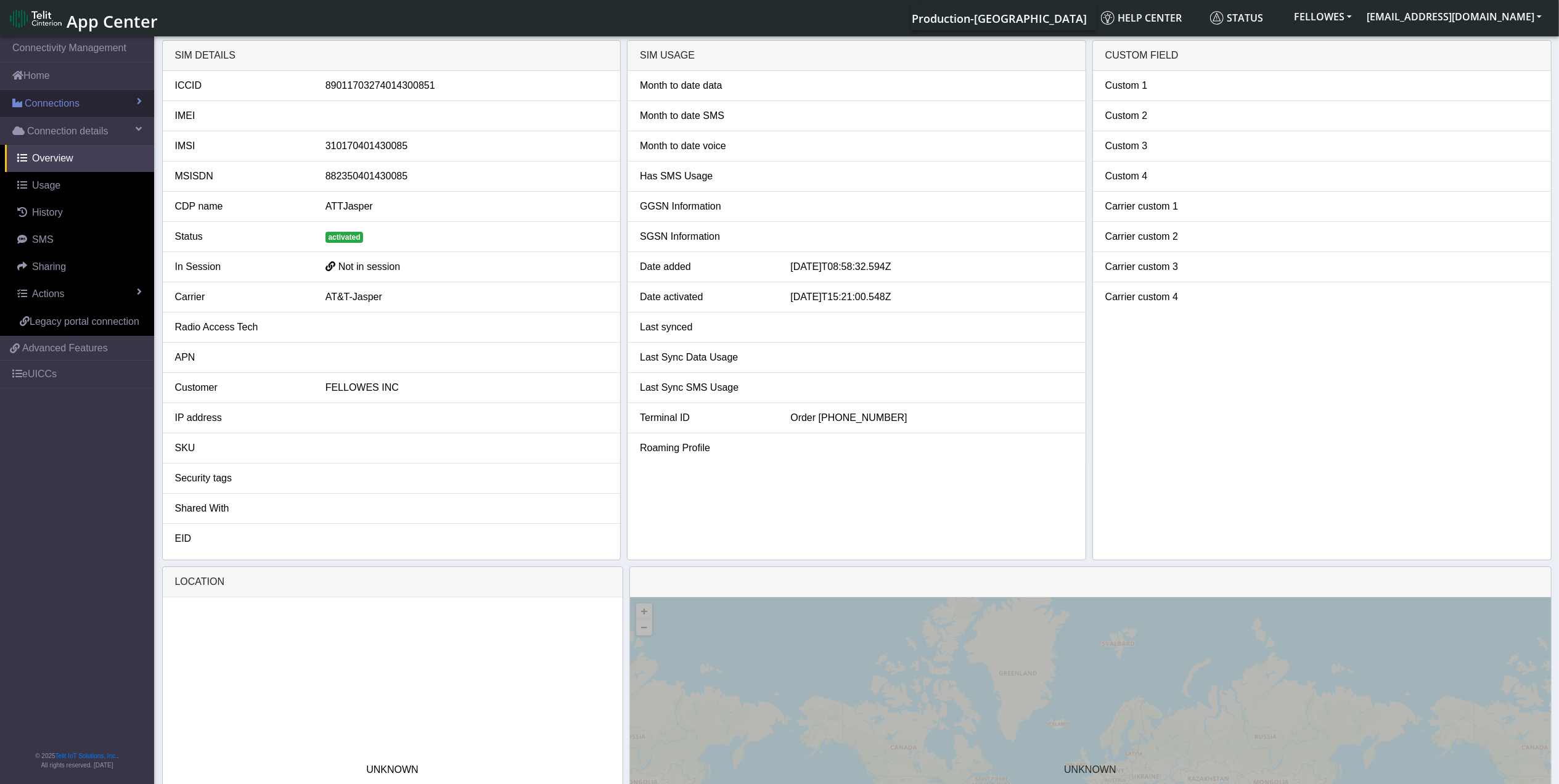
click at [82, 112] on link "Connections" at bounding box center [77, 104] width 154 height 27
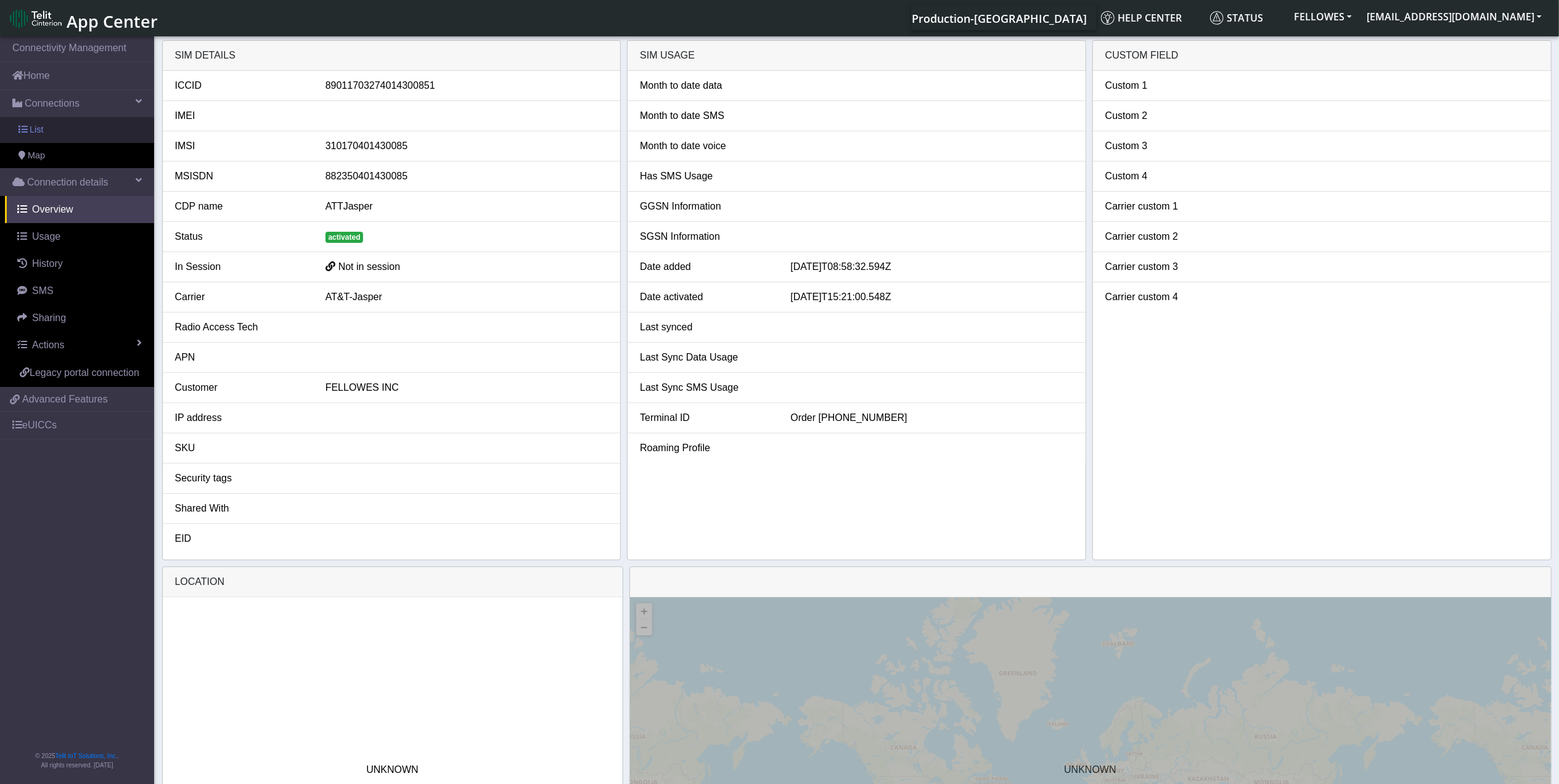
click at [108, 131] on link "List" at bounding box center [77, 130] width 154 height 26
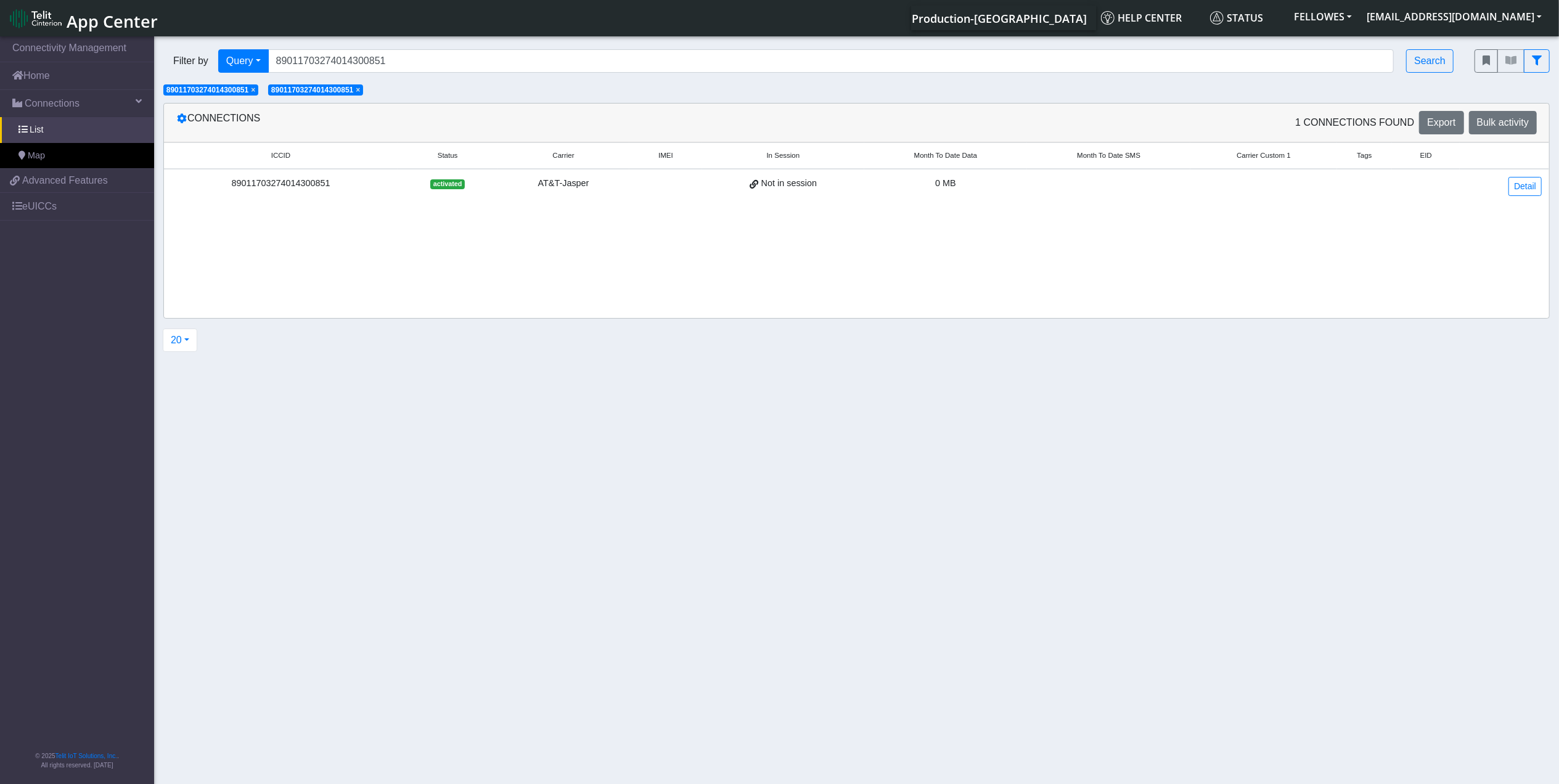
click at [360, 91] on span "×" at bounding box center [358, 89] width 5 height 8
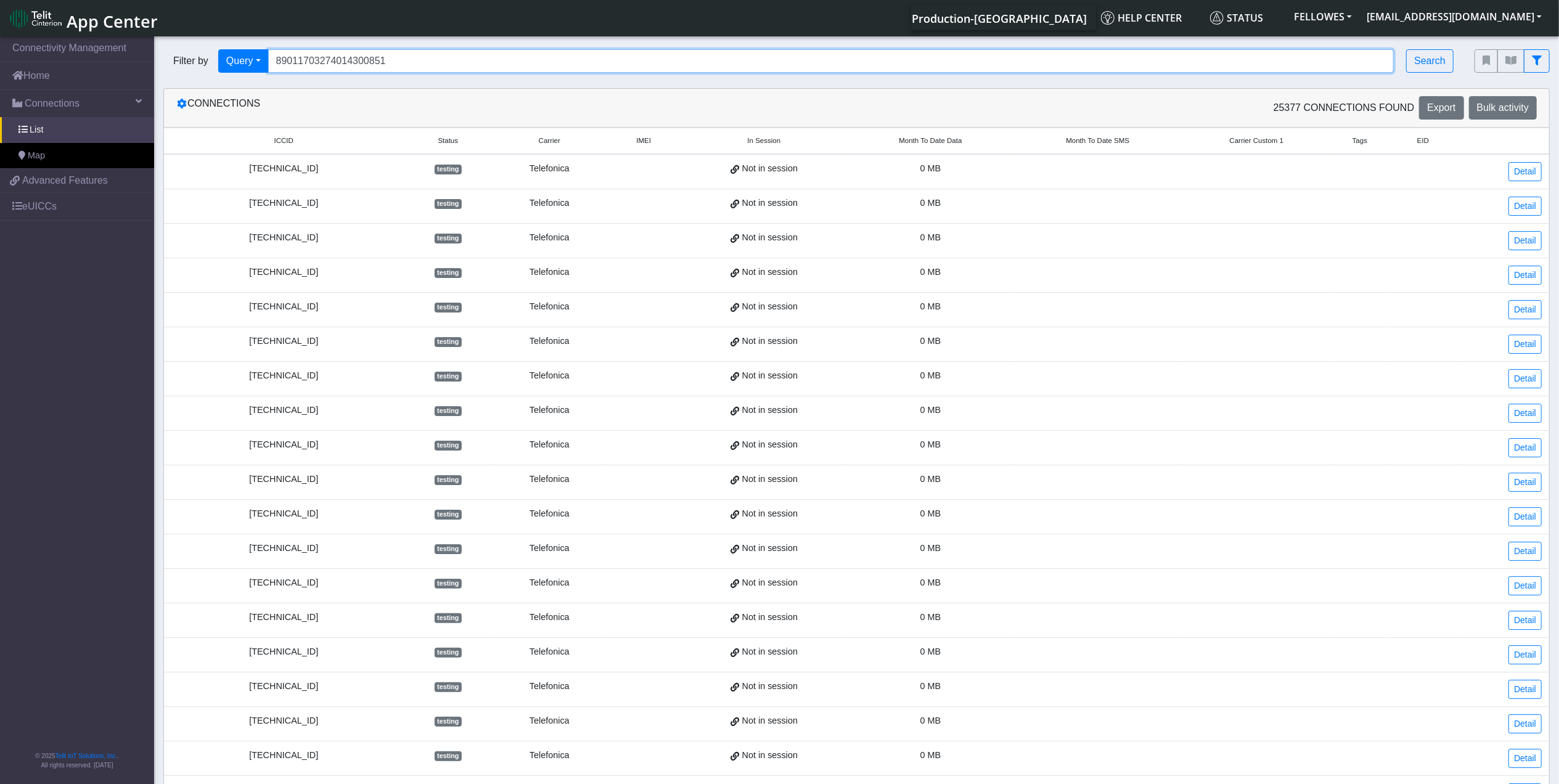
click at [443, 62] on input "89011703274014300851" at bounding box center [831, 61] width 1126 height 23
type input "02593200000022735083"
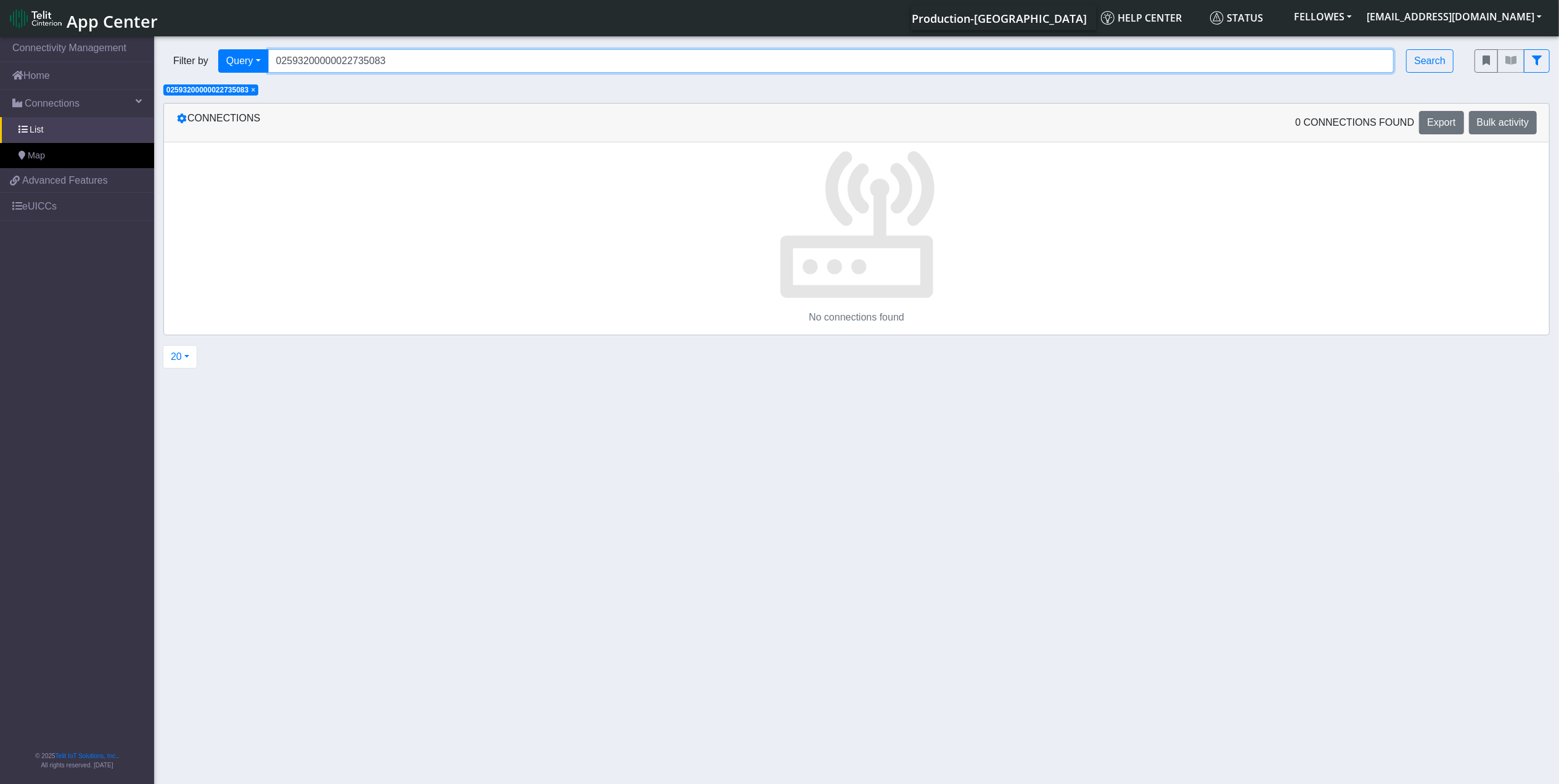
click at [398, 56] on input "02593200000022735083" at bounding box center [831, 61] width 1126 height 23
type input "02593200000022735083"
click at [398, 56] on input "02593200000022735083" at bounding box center [831, 61] width 1126 height 23
click at [398, 56] on input "02593200000022735083" at bounding box center [831, 61] width 1126 height 23
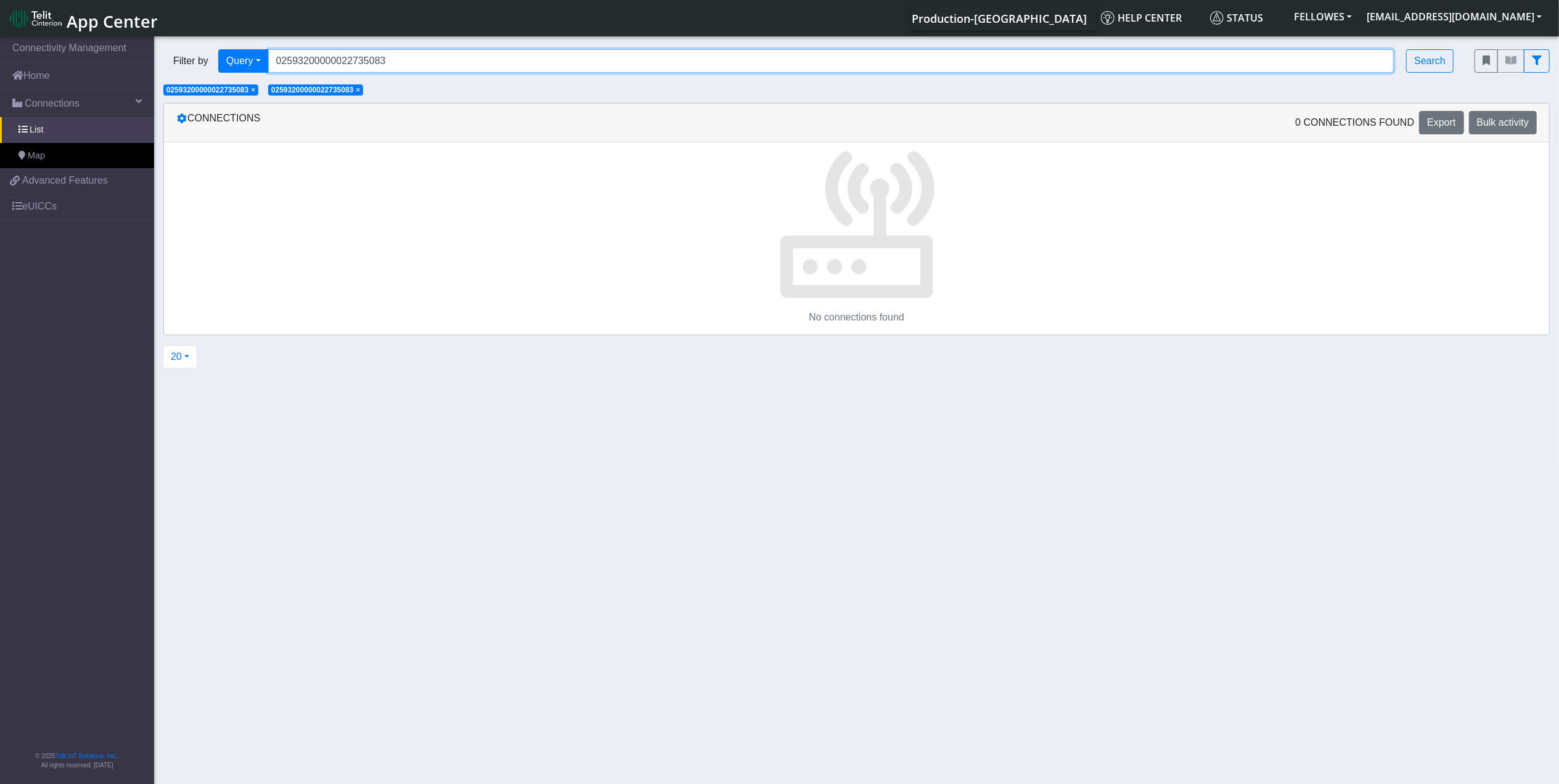
click at [398, 56] on input "02593200000022735083" at bounding box center [831, 61] width 1126 height 23
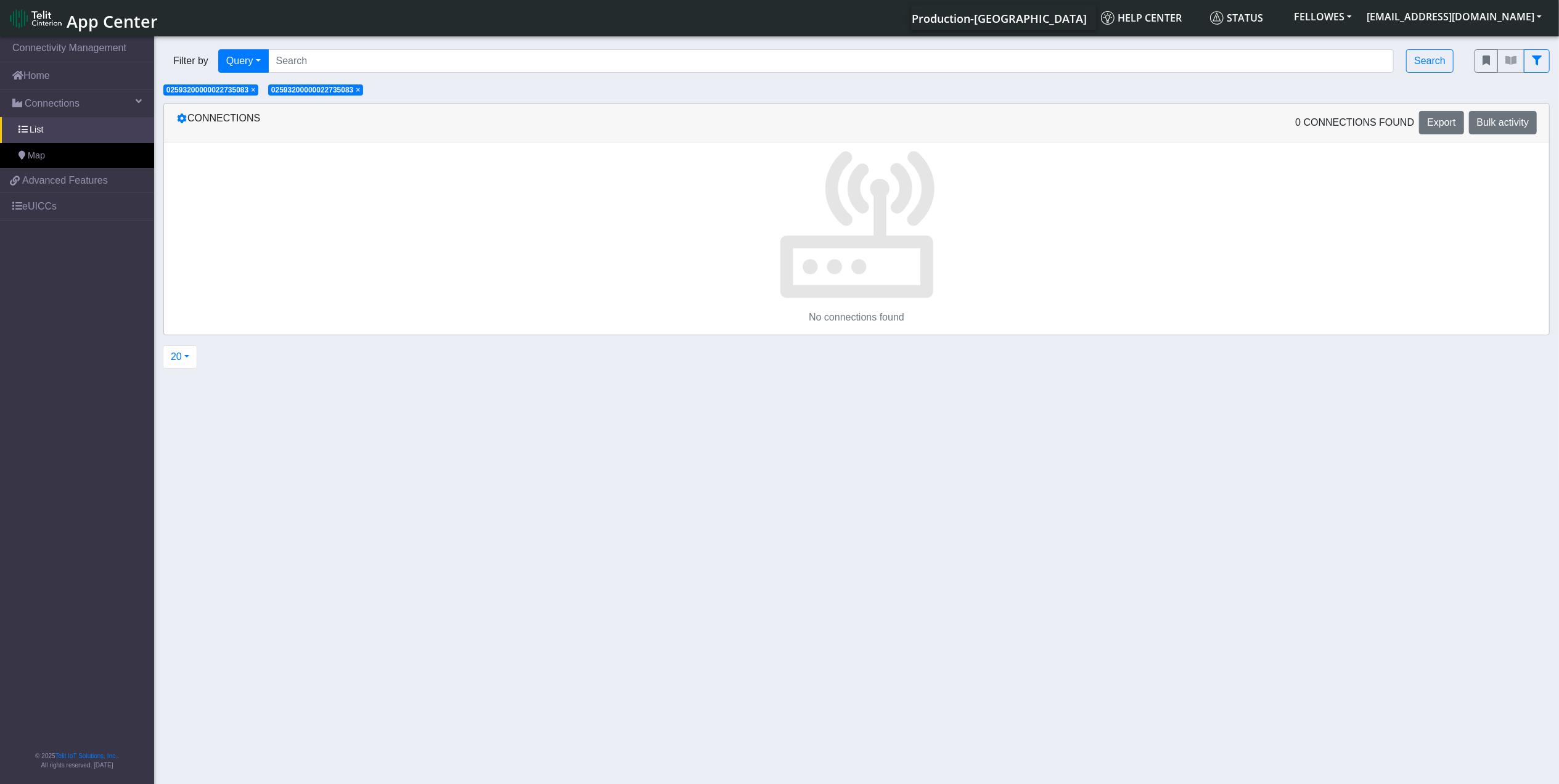
drag, startPoint x: 363, startPoint y: 90, endPoint x: 324, endPoint y: 90, distance: 39.0
click at [360, 90] on span "×" at bounding box center [358, 89] width 5 height 8
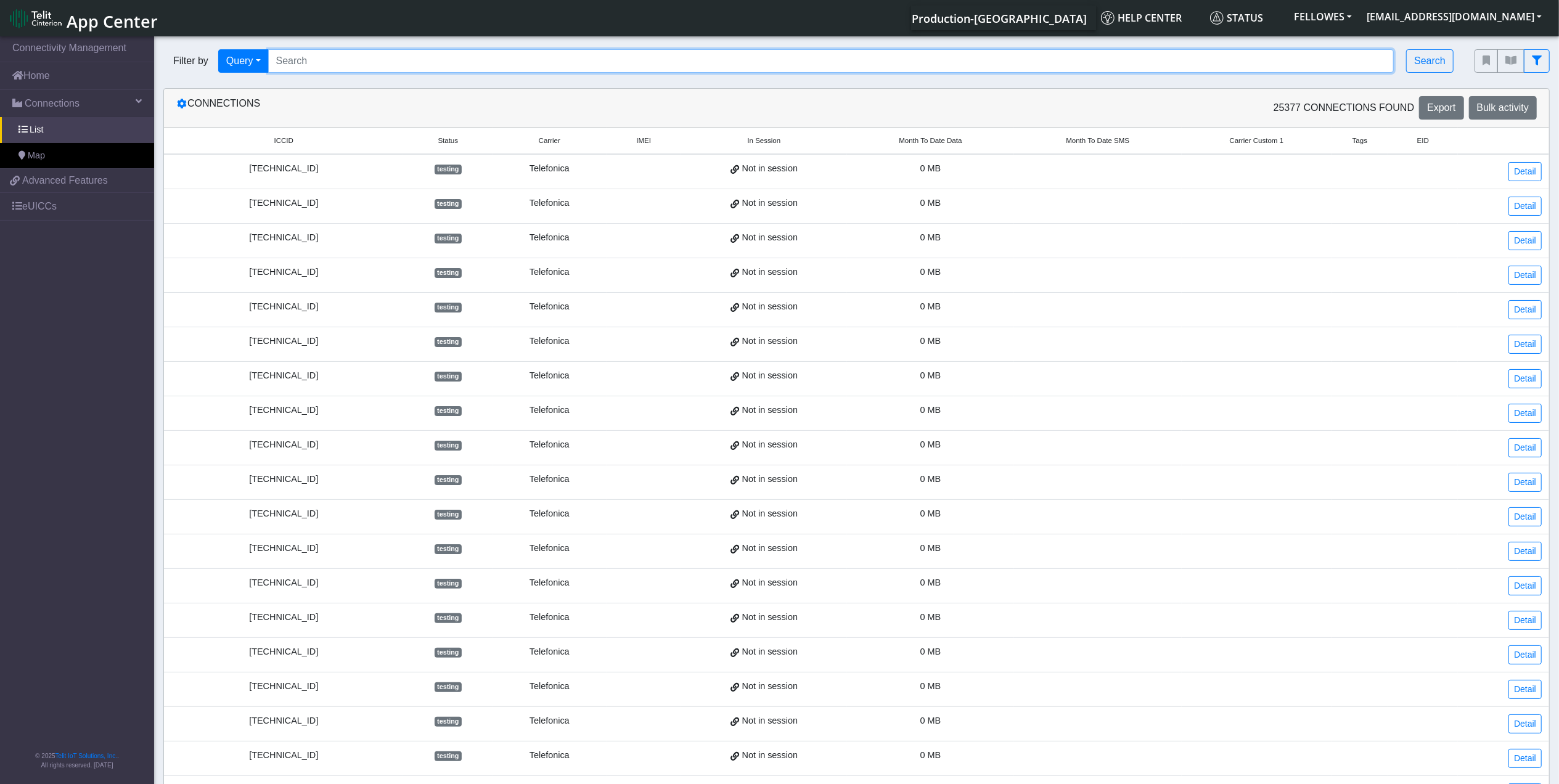
click at [339, 54] on input "Search..." at bounding box center [831, 61] width 1126 height 23
type input "8935815000025853121"
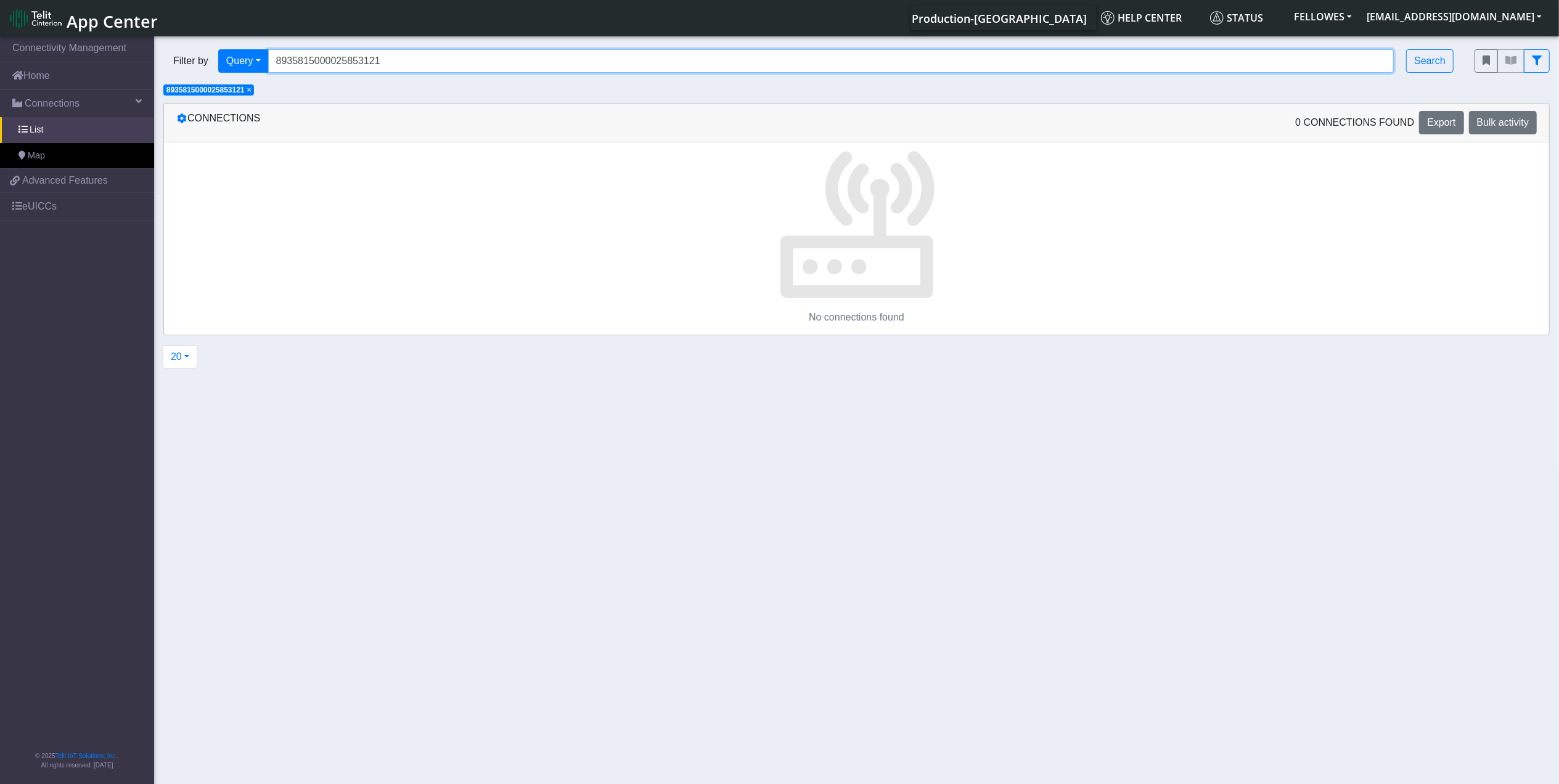
click at [391, 68] on input "8935815000025853121" at bounding box center [831, 61] width 1126 height 23
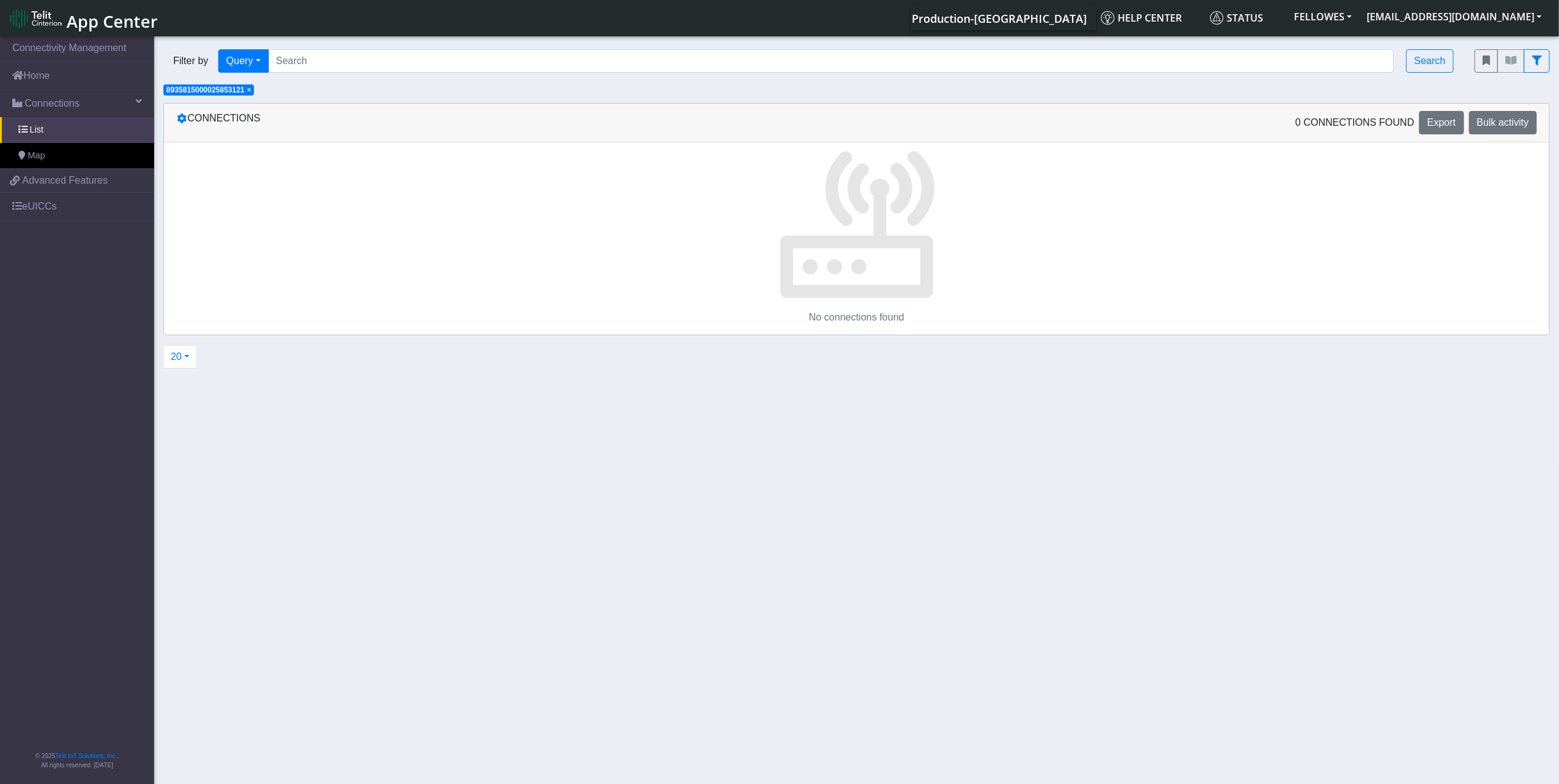
click at [252, 89] on span "×" at bounding box center [249, 89] width 5 height 8
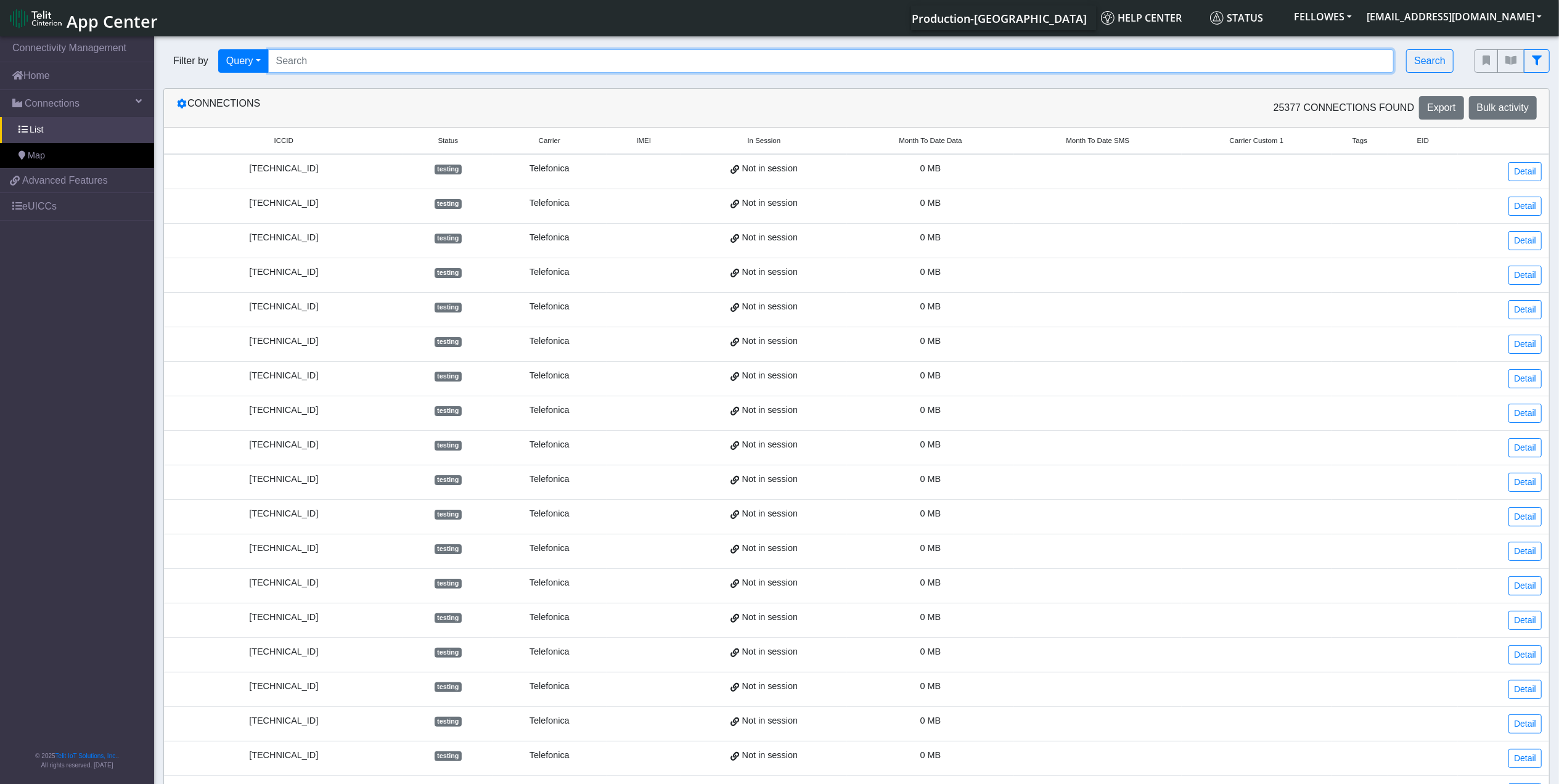
click at [297, 60] on input "Search..." at bounding box center [831, 61] width 1126 height 23
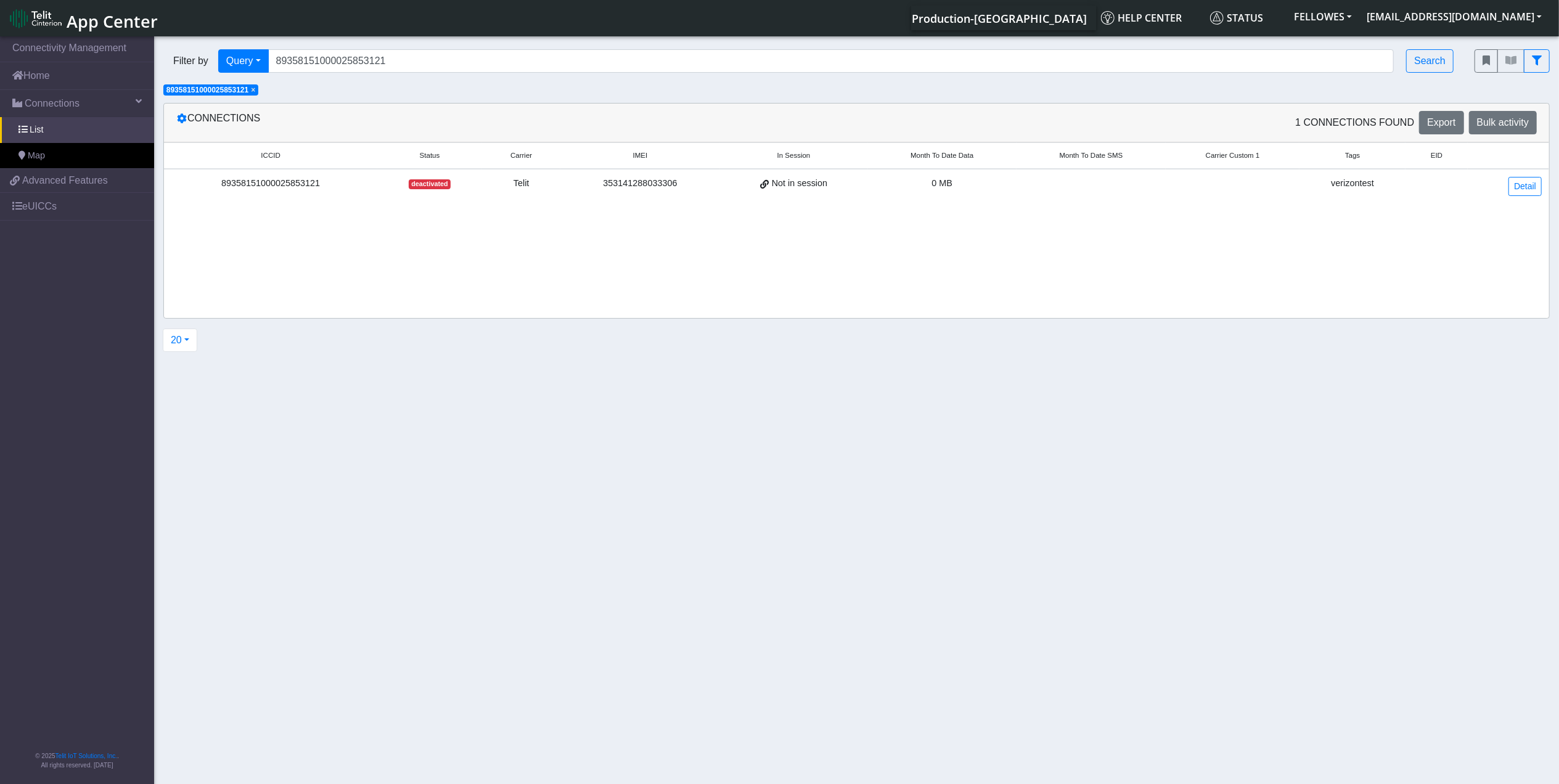
click at [544, 272] on div "ICCID Status Carrier IMEI In Session Month To Date Data Month To Date SMS Carri…" at bounding box center [857, 230] width 1385 height 176
click at [256, 92] on span "×" at bounding box center [253, 89] width 5 height 8
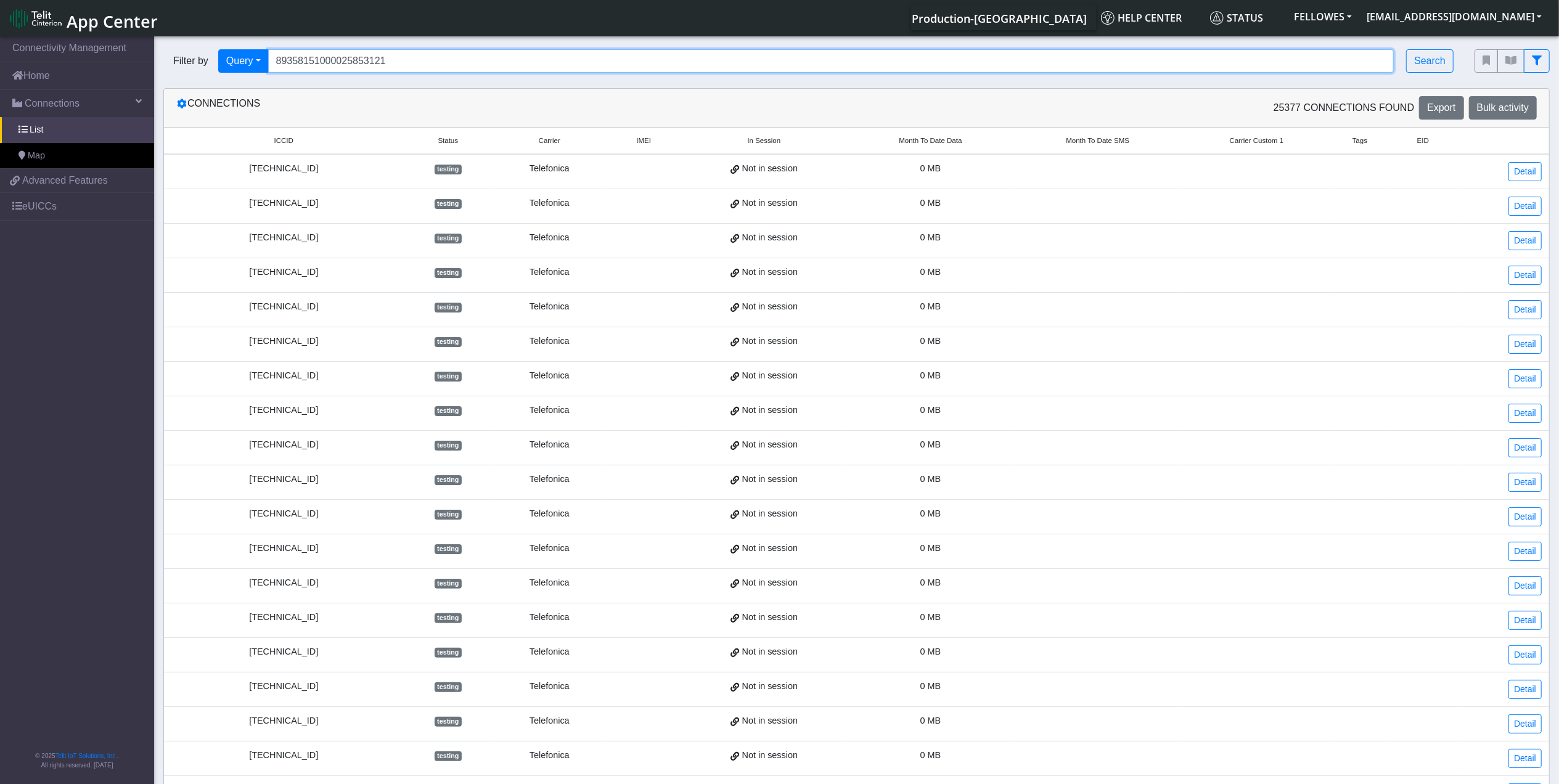
click at [420, 60] on input "89358151000025853121" at bounding box center [831, 61] width 1126 height 23
type input "8901170327"
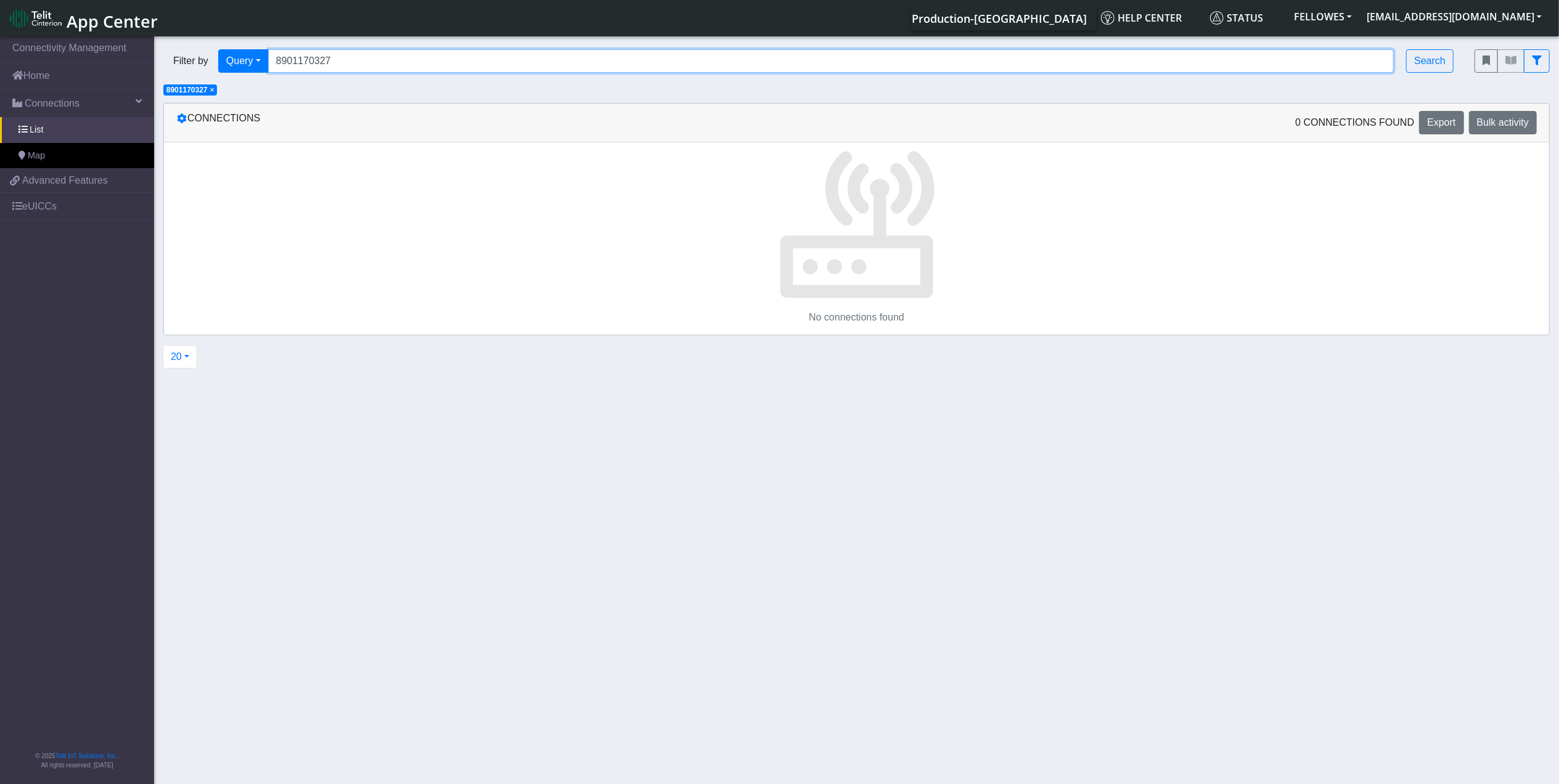
click at [420, 60] on input "8901170327" at bounding box center [831, 61] width 1126 height 23
type input "8"
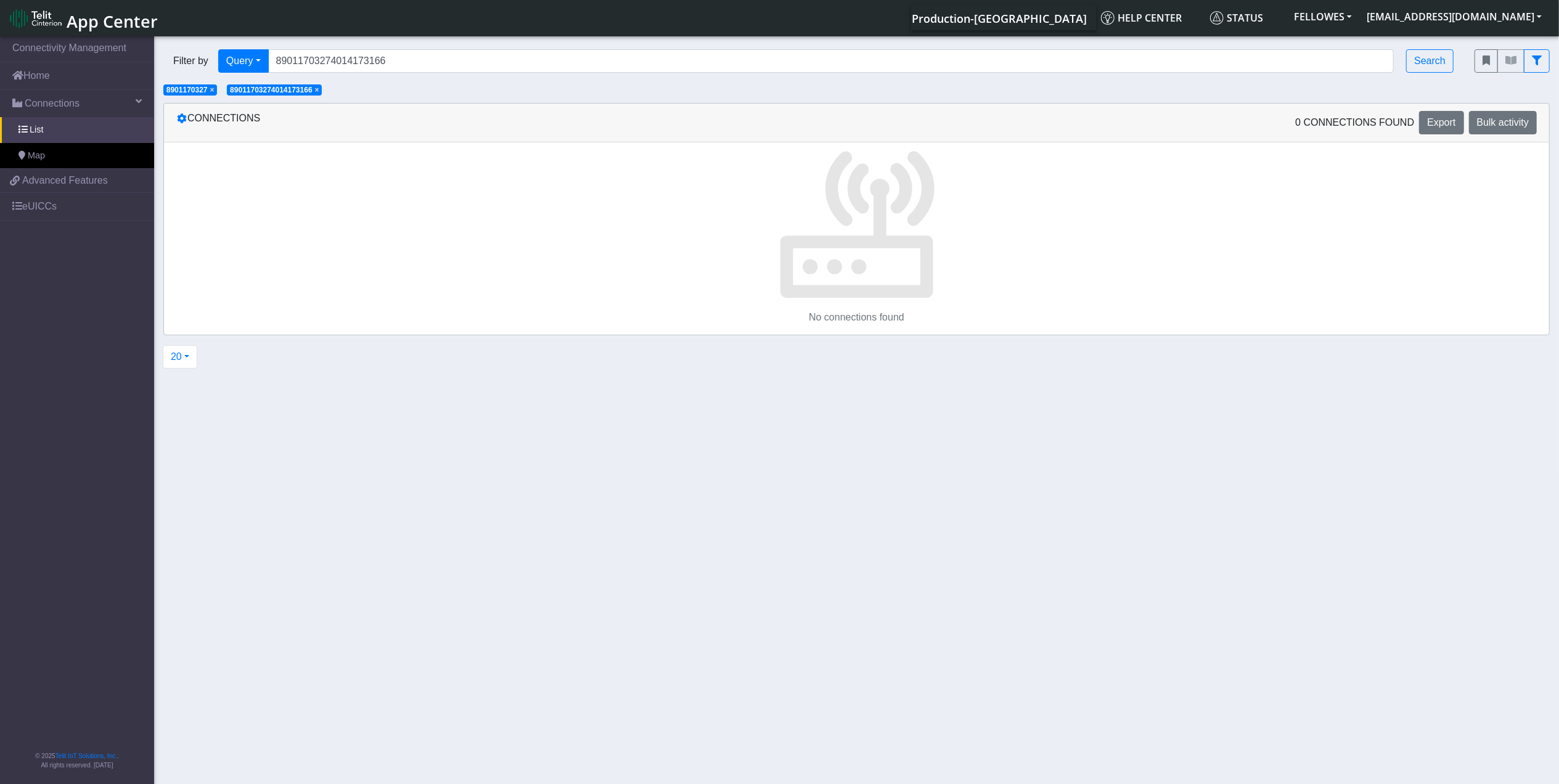
click at [217, 93] on span "× 8901170327" at bounding box center [190, 89] width 54 height 11
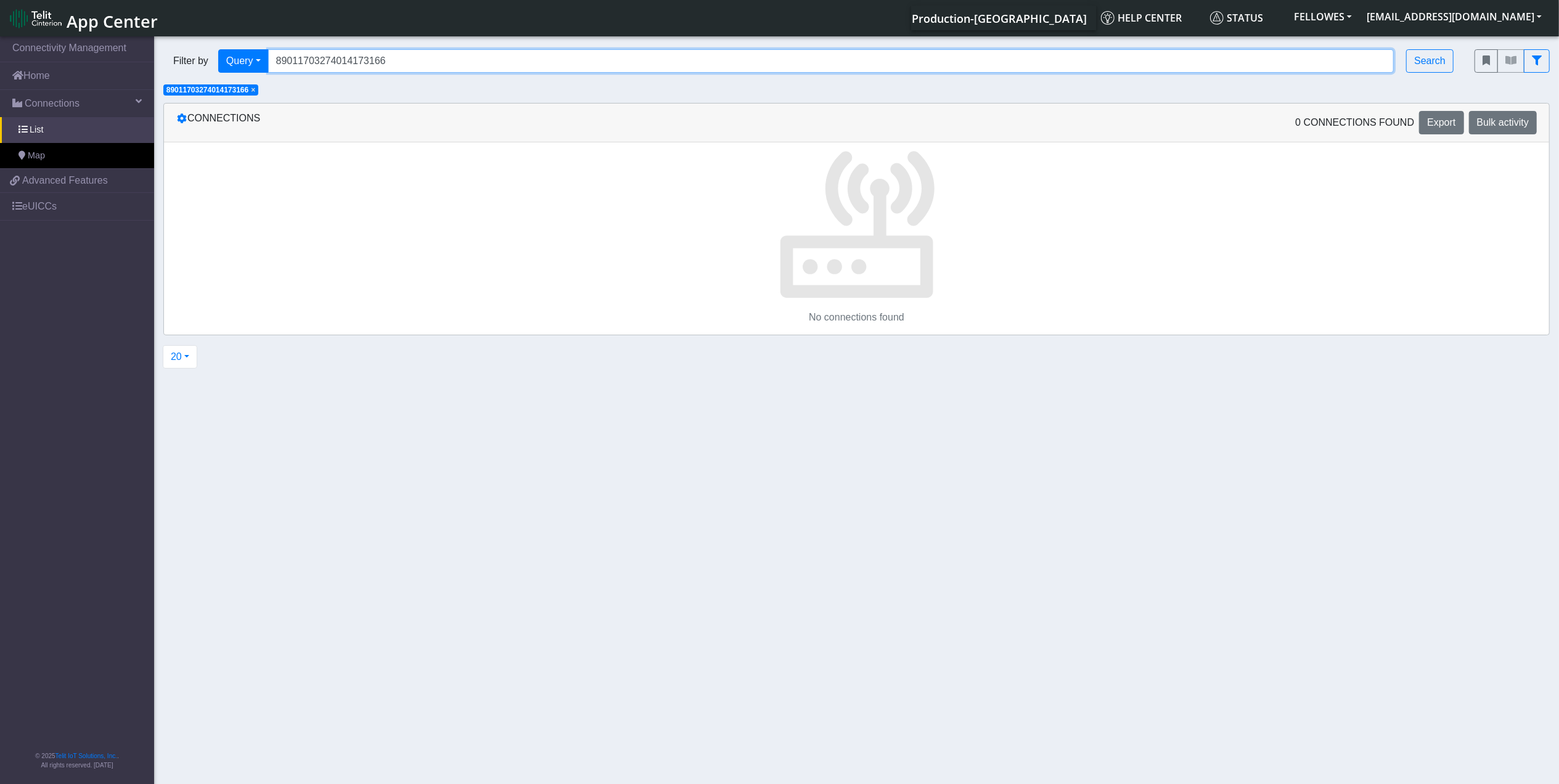
click at [395, 62] on input "89011703274014173166" at bounding box center [831, 61] width 1126 height 23
click at [400, 60] on input "89011703274014173166" at bounding box center [831, 61] width 1126 height 23
click at [398, 60] on input "89011703274014173166" at bounding box center [831, 61] width 1126 height 23
type input "89011703274014183166"
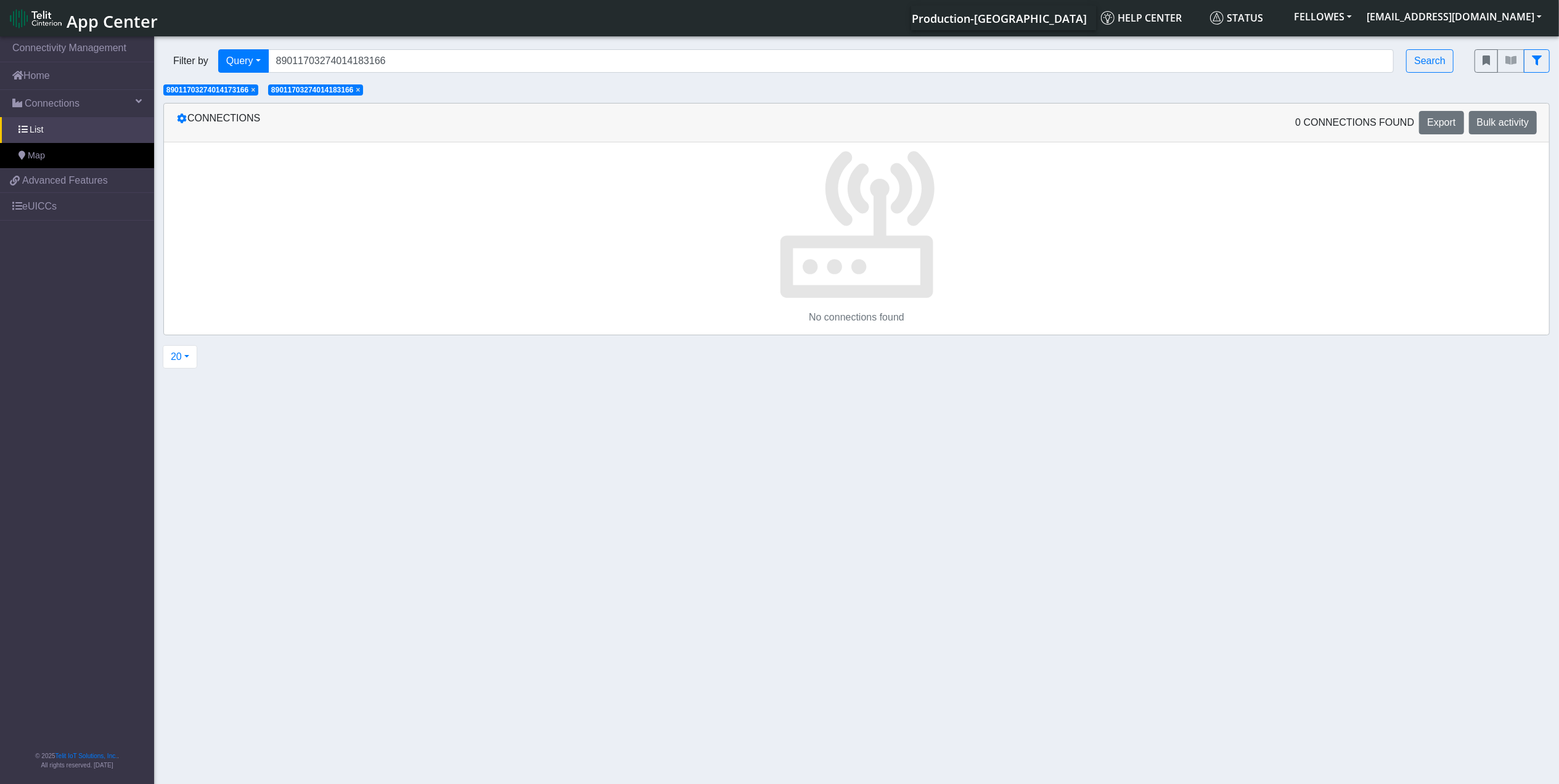
click at [255, 92] on span "×" at bounding box center [253, 89] width 5 height 8
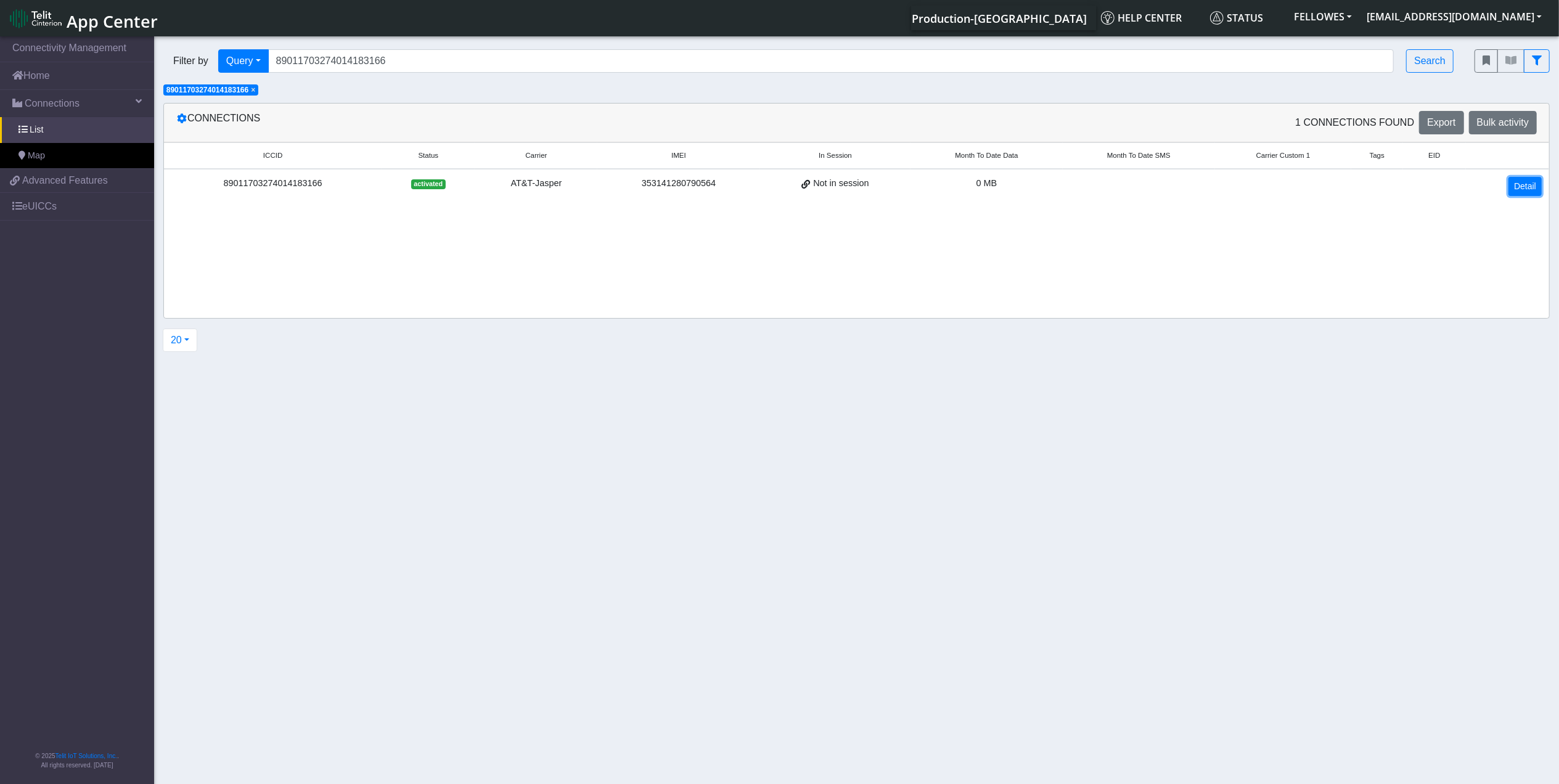
click at [1519, 184] on link "Detail" at bounding box center [1525, 186] width 33 height 19
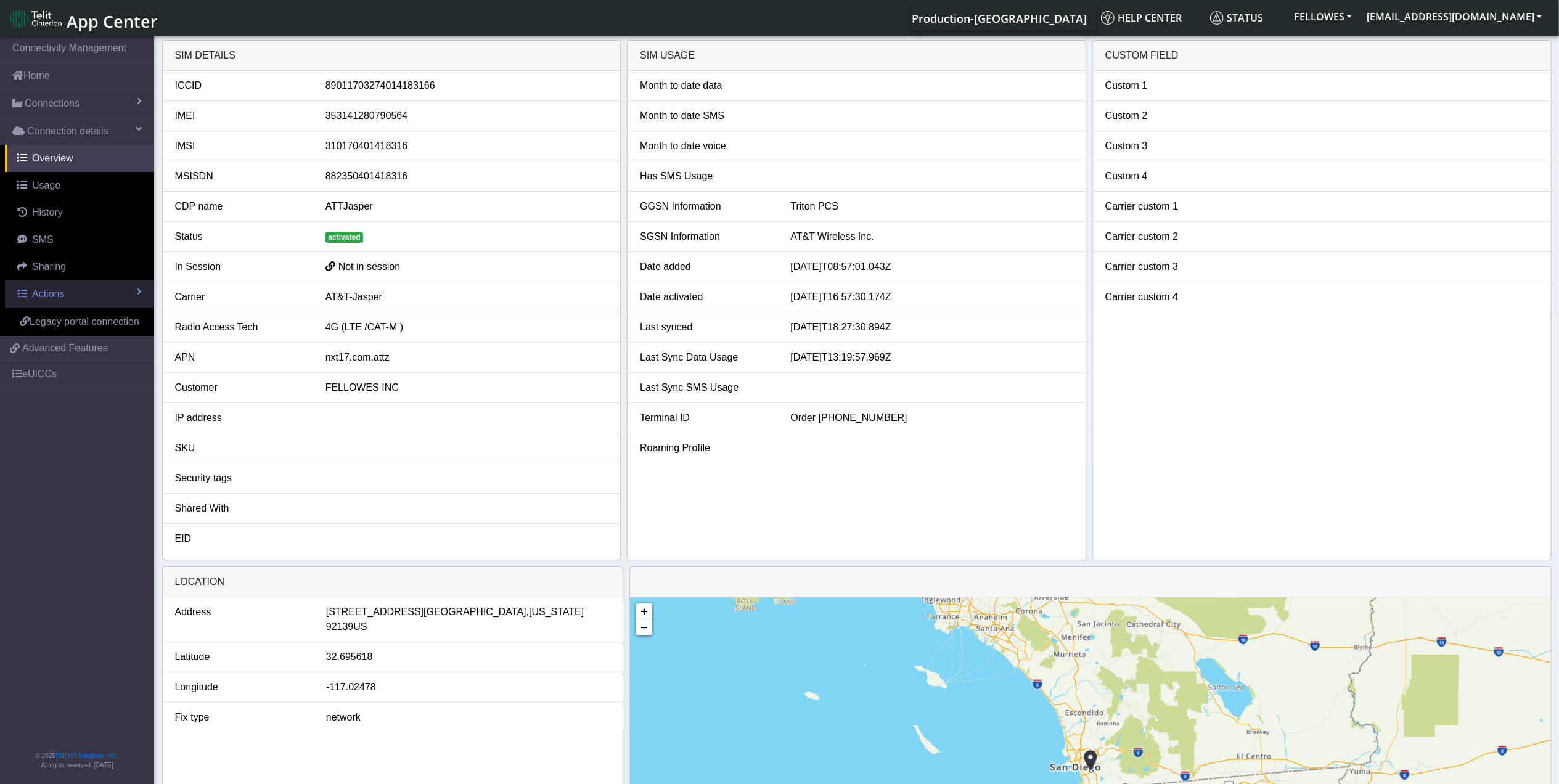
click at [79, 289] on link "Actions" at bounding box center [80, 294] width 149 height 27
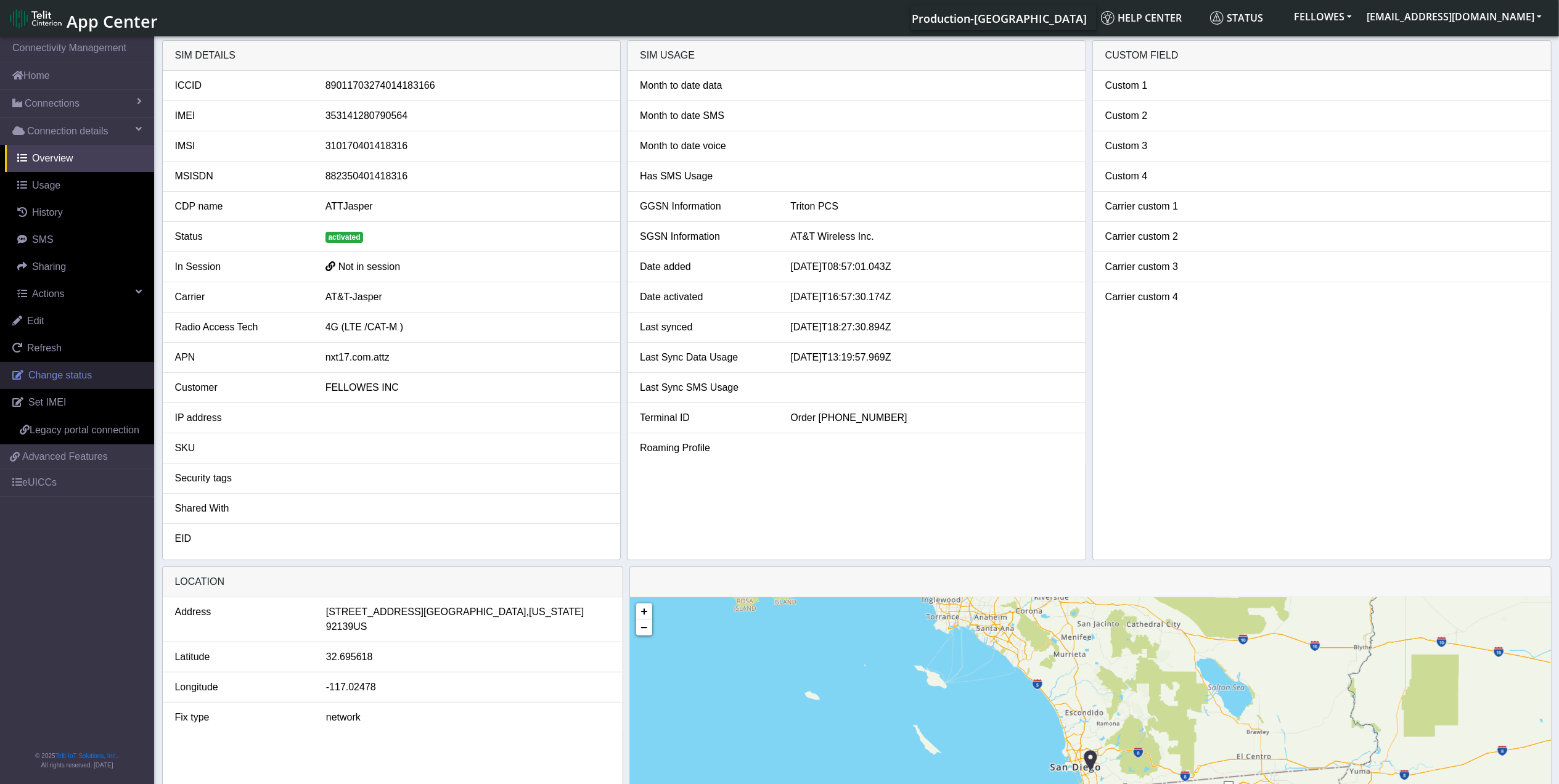
click at [73, 376] on span "Change status" at bounding box center [60, 375] width 64 height 10
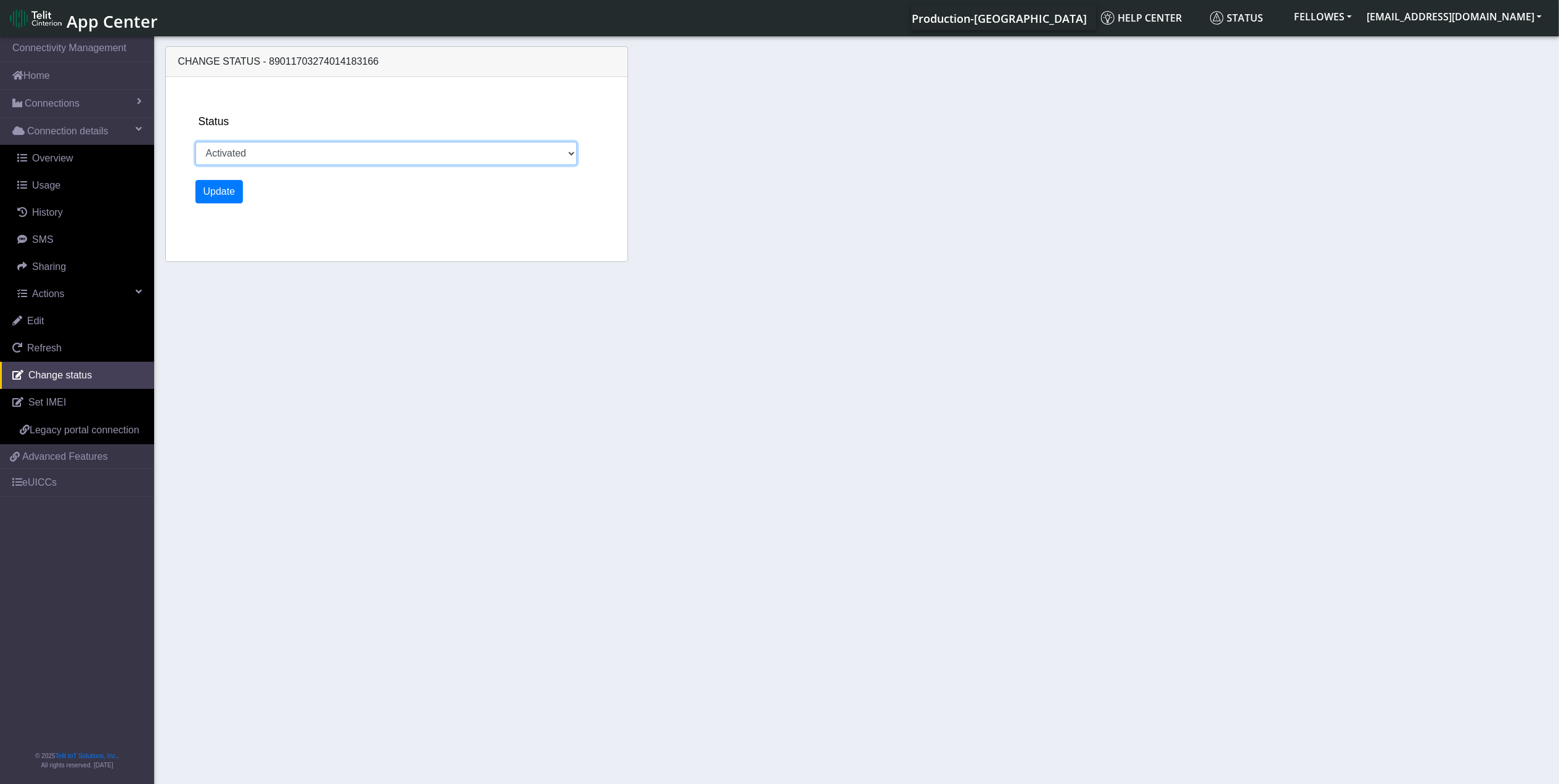
click at [333, 161] on select "Activated Ready Deactivated Inventory Retired" at bounding box center [386, 154] width 382 height 23
select select "deactivated"
click at [195, 142] on select "Activated Ready Deactivated Inventory Retired" at bounding box center [386, 154] width 382 height 23
click at [232, 187] on button "Update" at bounding box center [219, 192] width 48 height 23
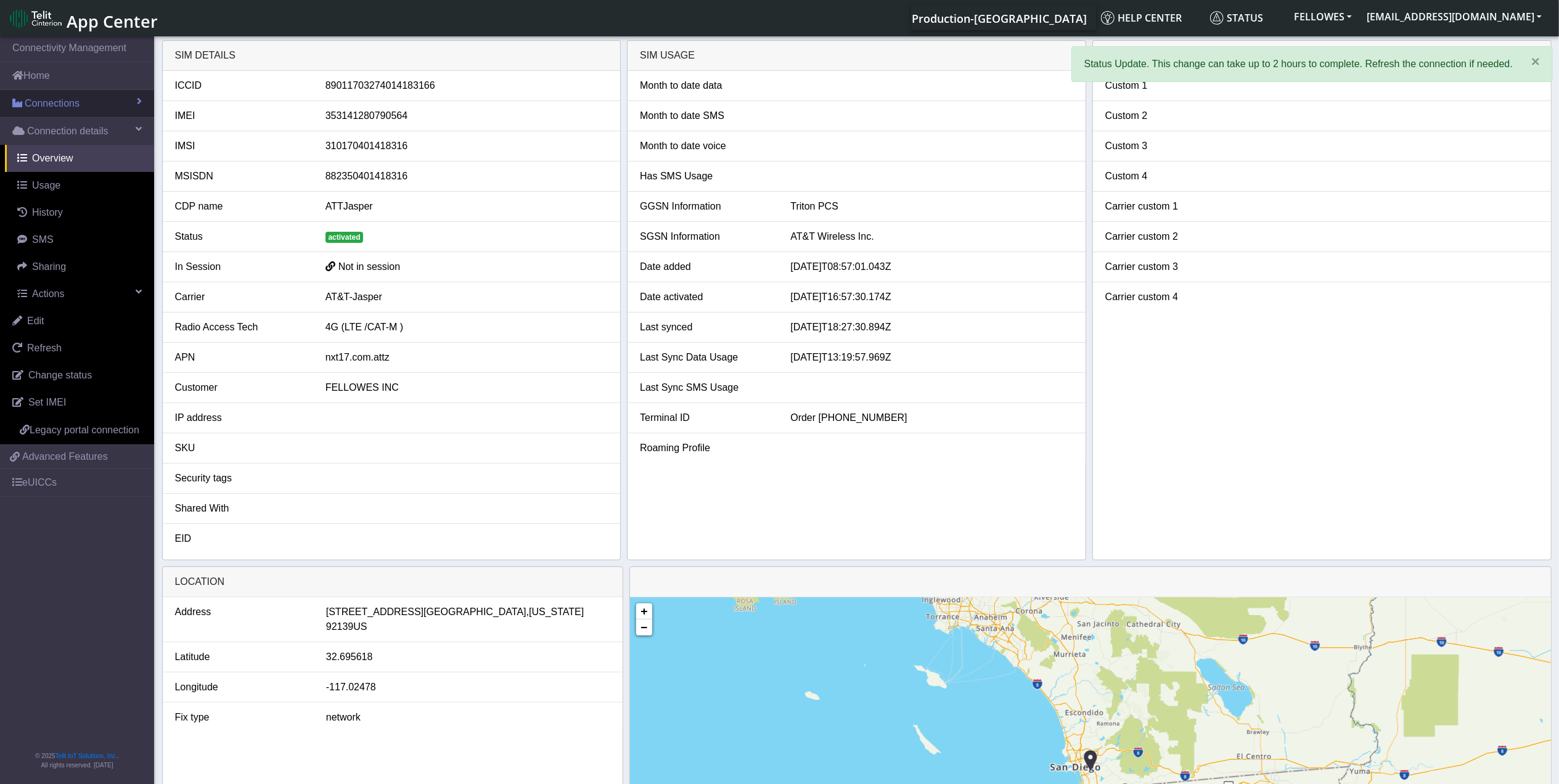
click at [97, 105] on link "Connections" at bounding box center [77, 104] width 154 height 27
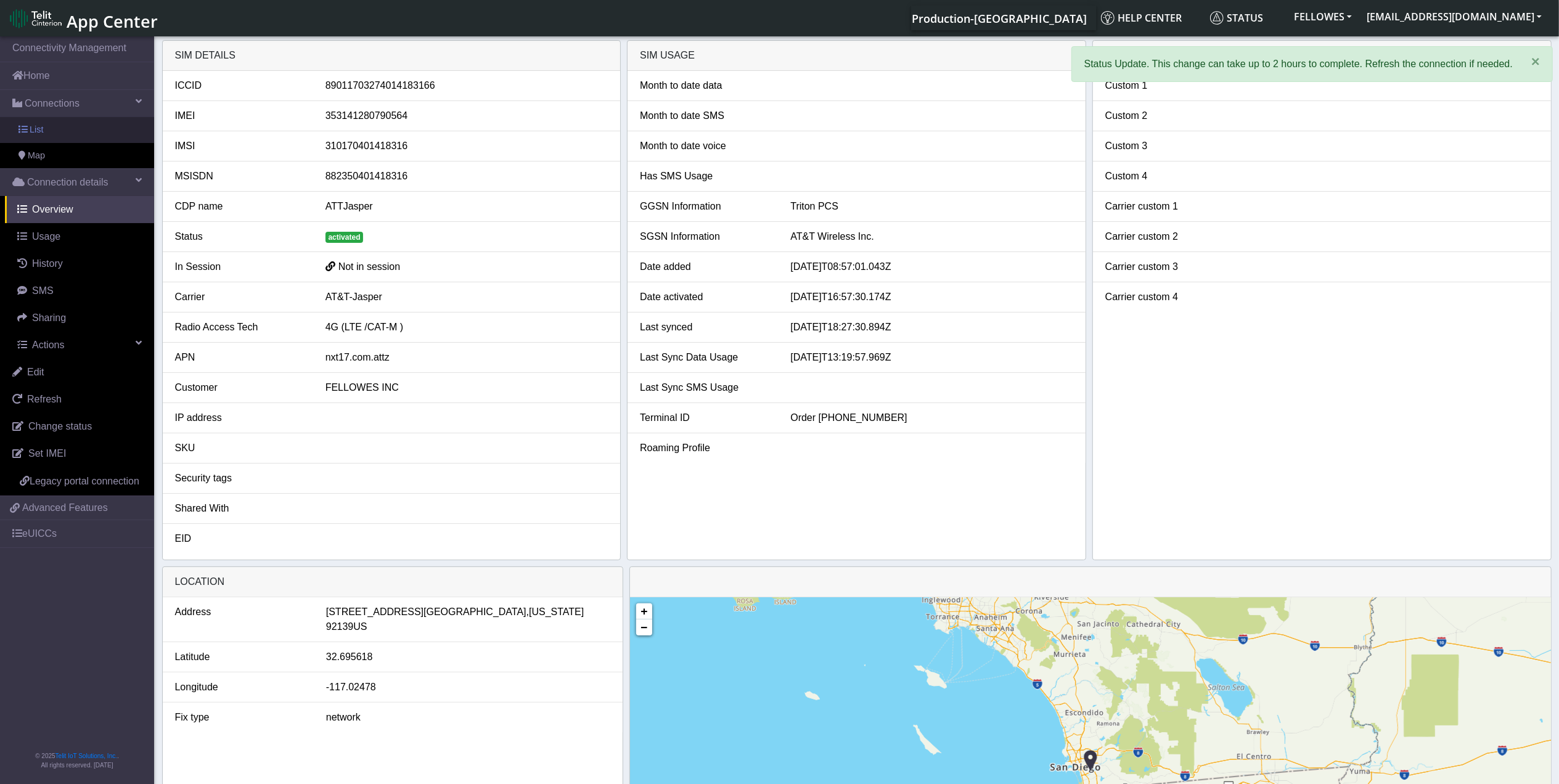
click at [100, 137] on link "List" at bounding box center [77, 130] width 154 height 26
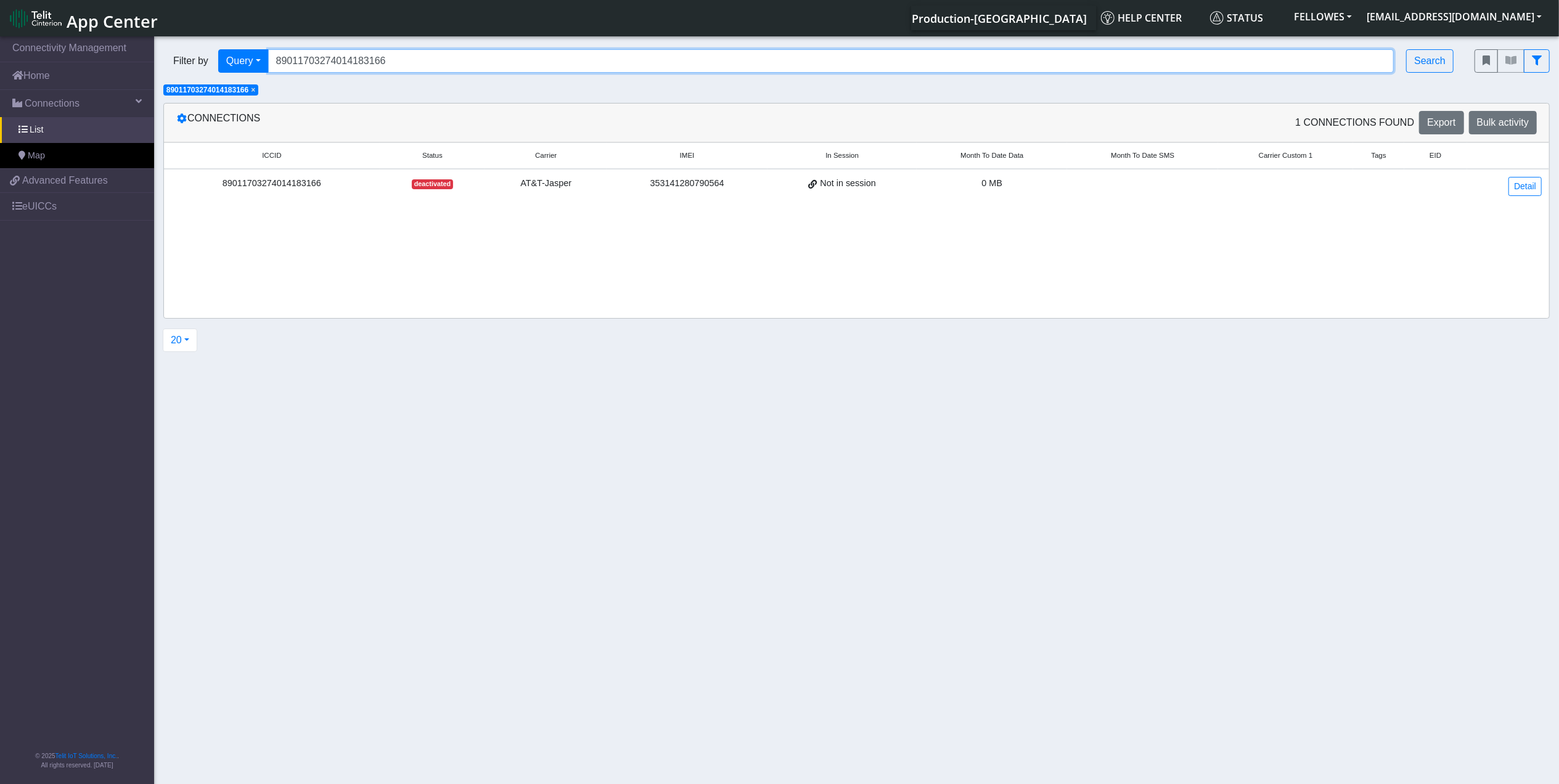
click at [452, 60] on input "89011703274014183166" at bounding box center [831, 61] width 1126 height 23
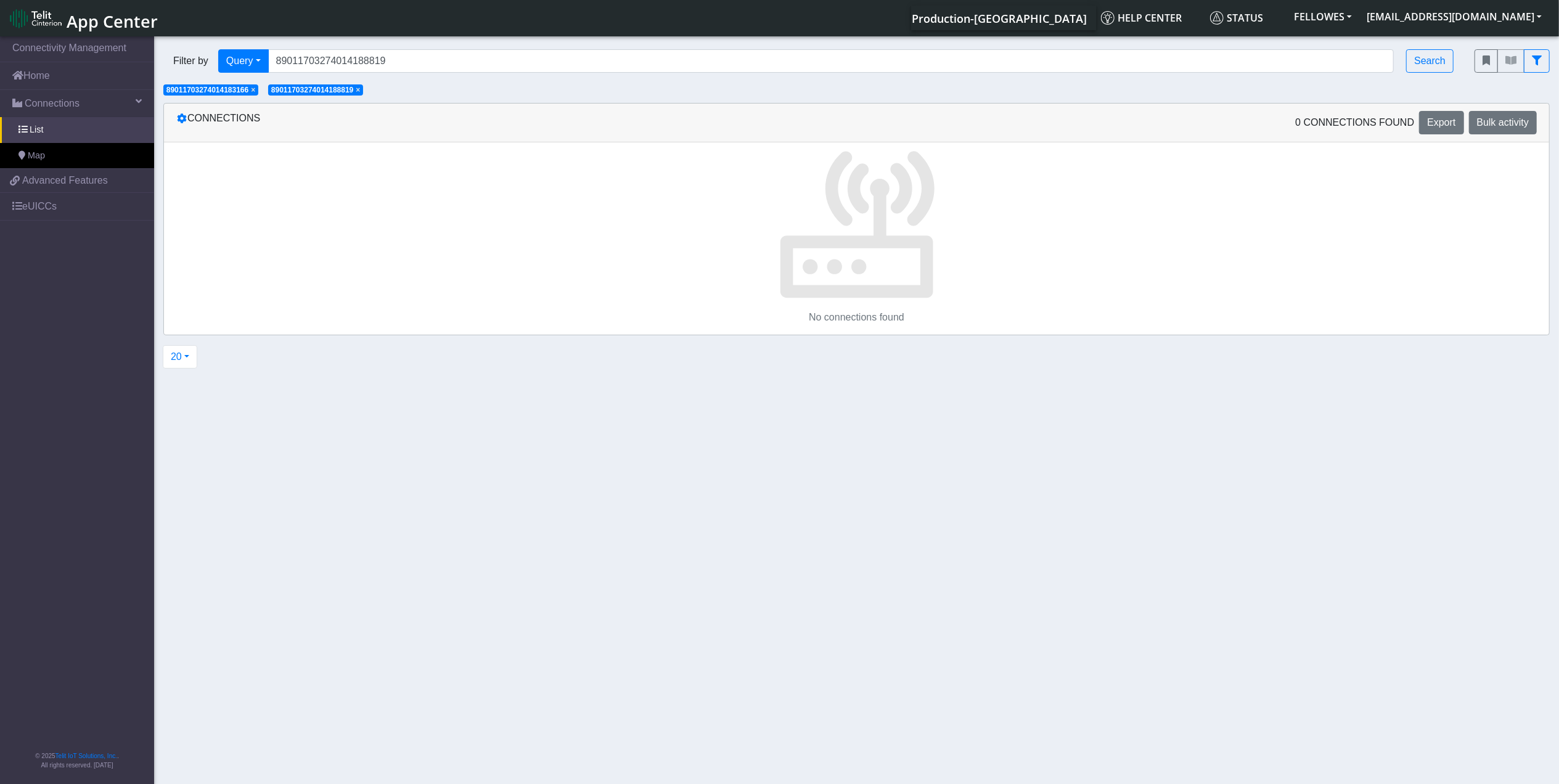
click at [256, 93] on span "×" at bounding box center [253, 89] width 5 height 8
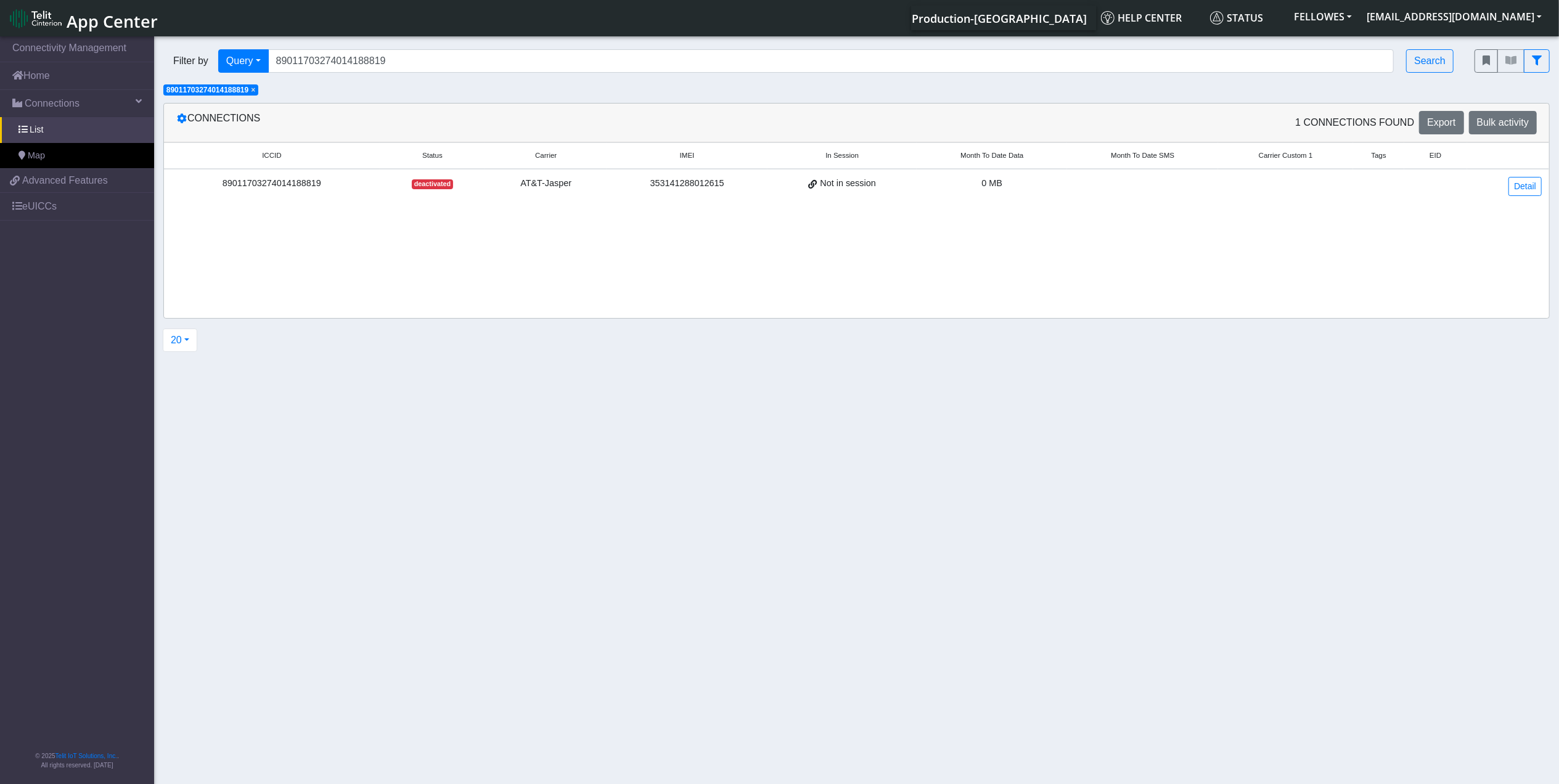
click at [256, 94] on span "×" at bounding box center [253, 89] width 5 height 8
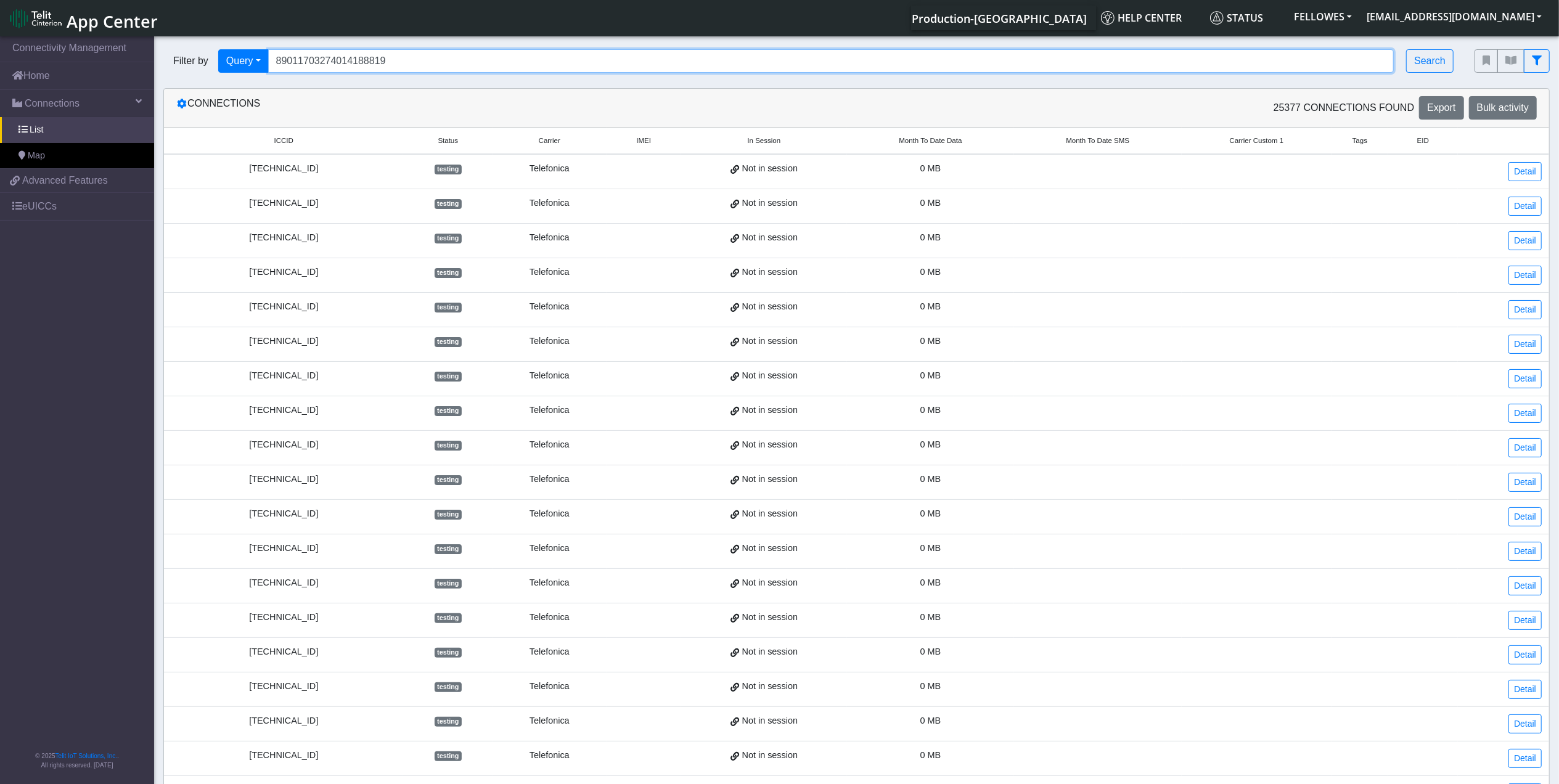
click at [427, 63] on input "89011703274014188819" at bounding box center [831, 61] width 1126 height 23
type input "89011703274014193793"
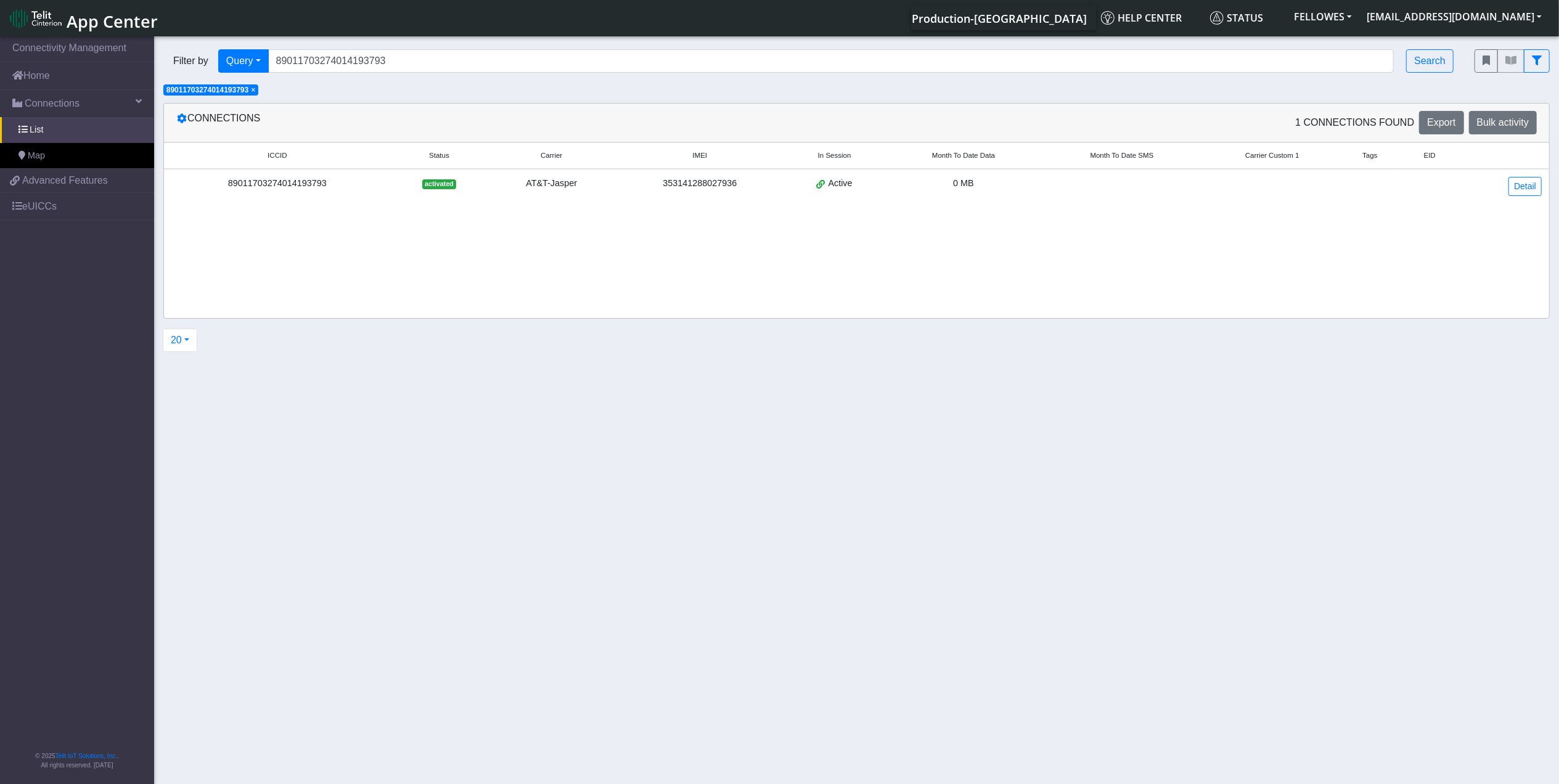
click at [342, 180] on div "89011703274014193793" at bounding box center [277, 184] width 212 height 14
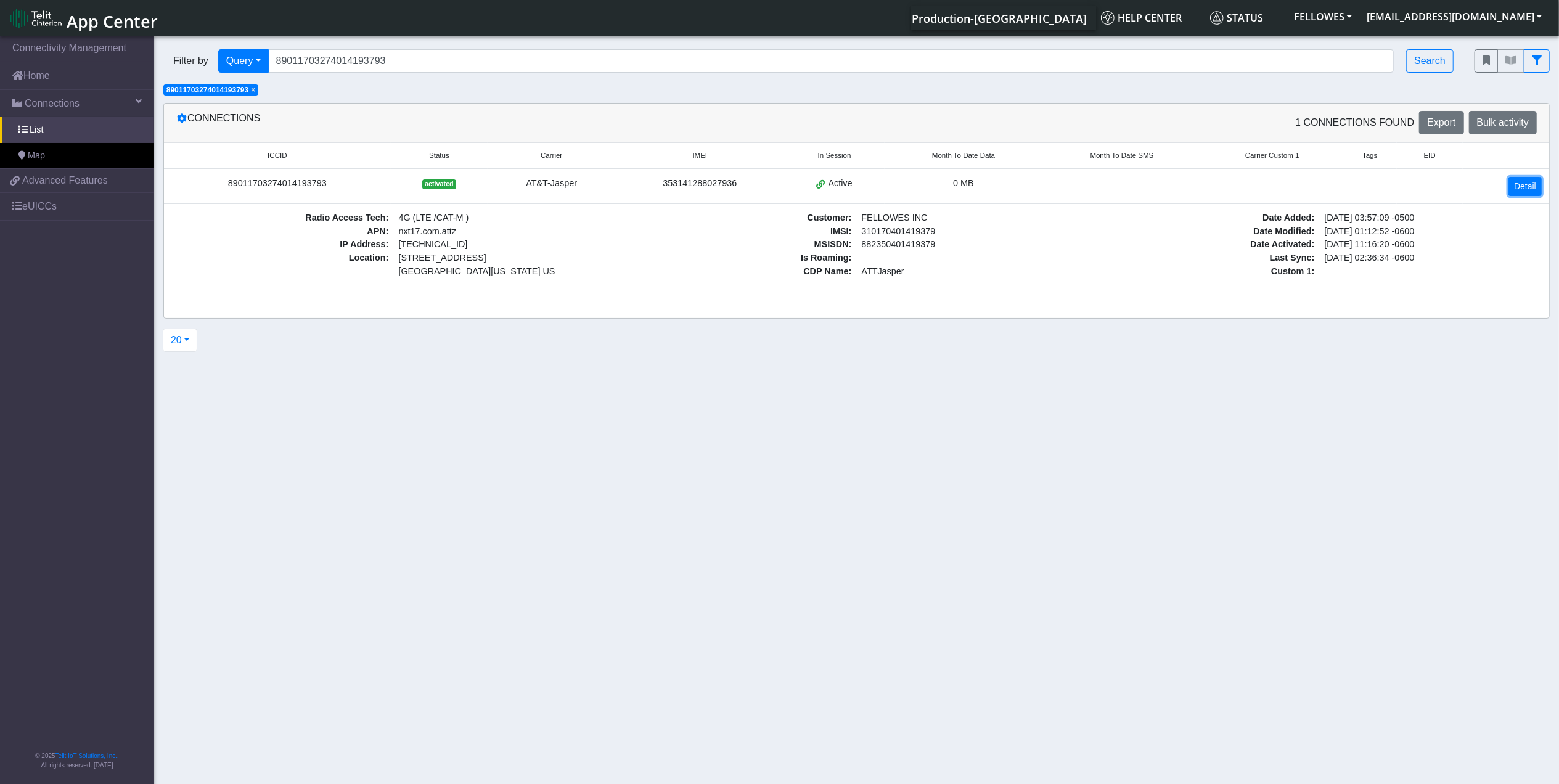
click at [1516, 193] on link "Detail" at bounding box center [1525, 186] width 33 height 19
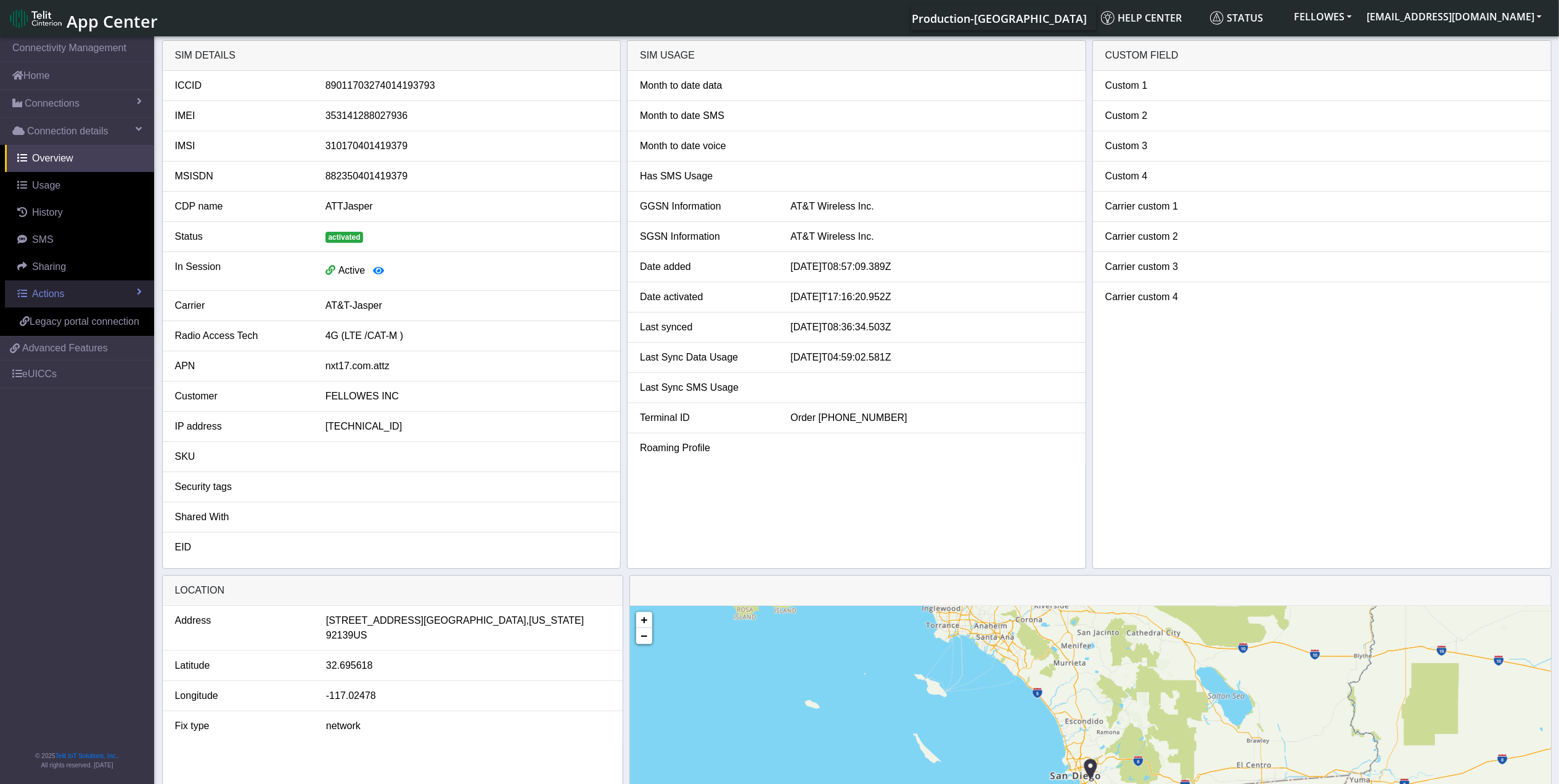
click at [99, 292] on link "Actions" at bounding box center [80, 294] width 149 height 27
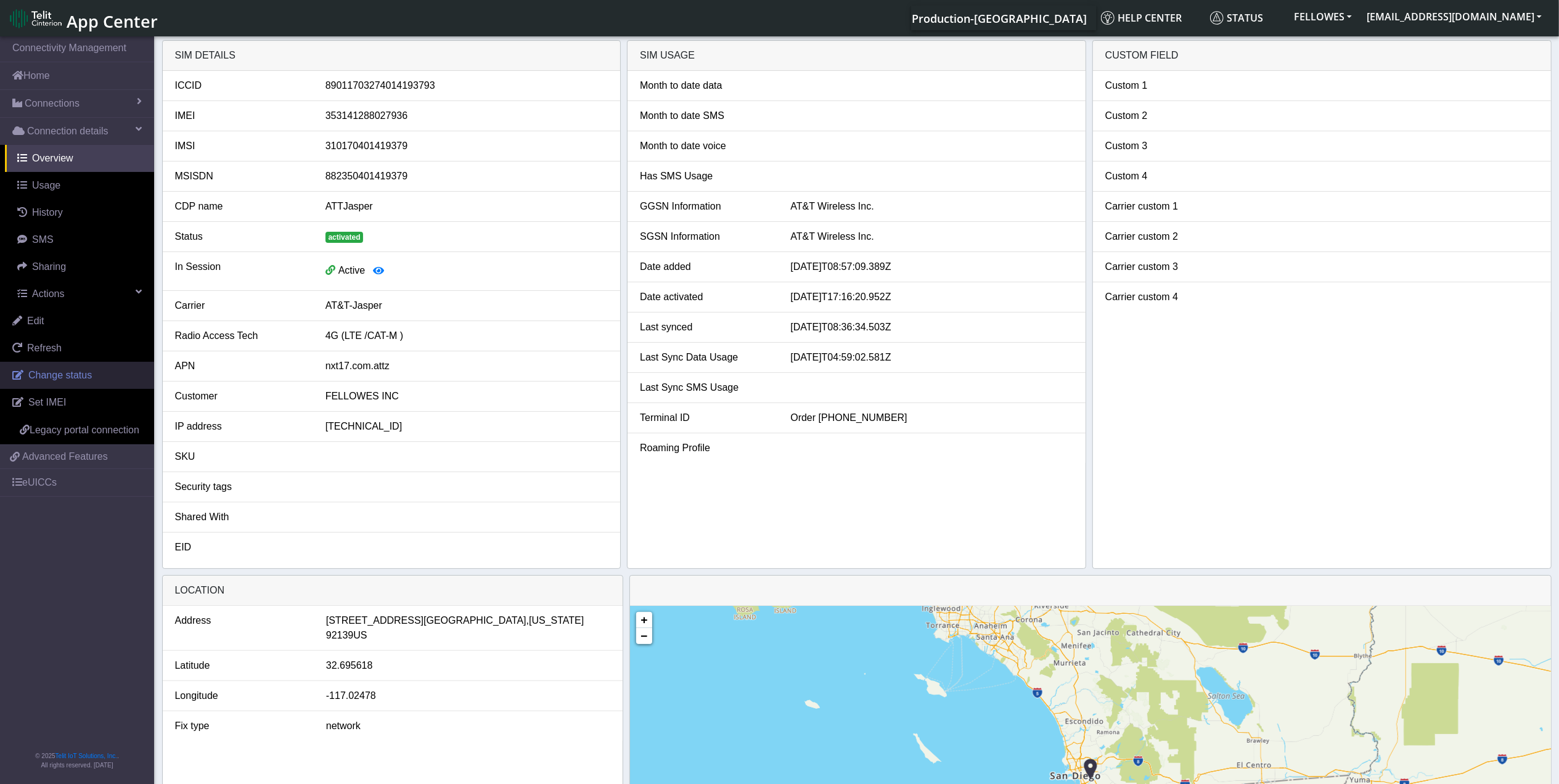
click at [105, 383] on link "Change status" at bounding box center [77, 375] width 154 height 27
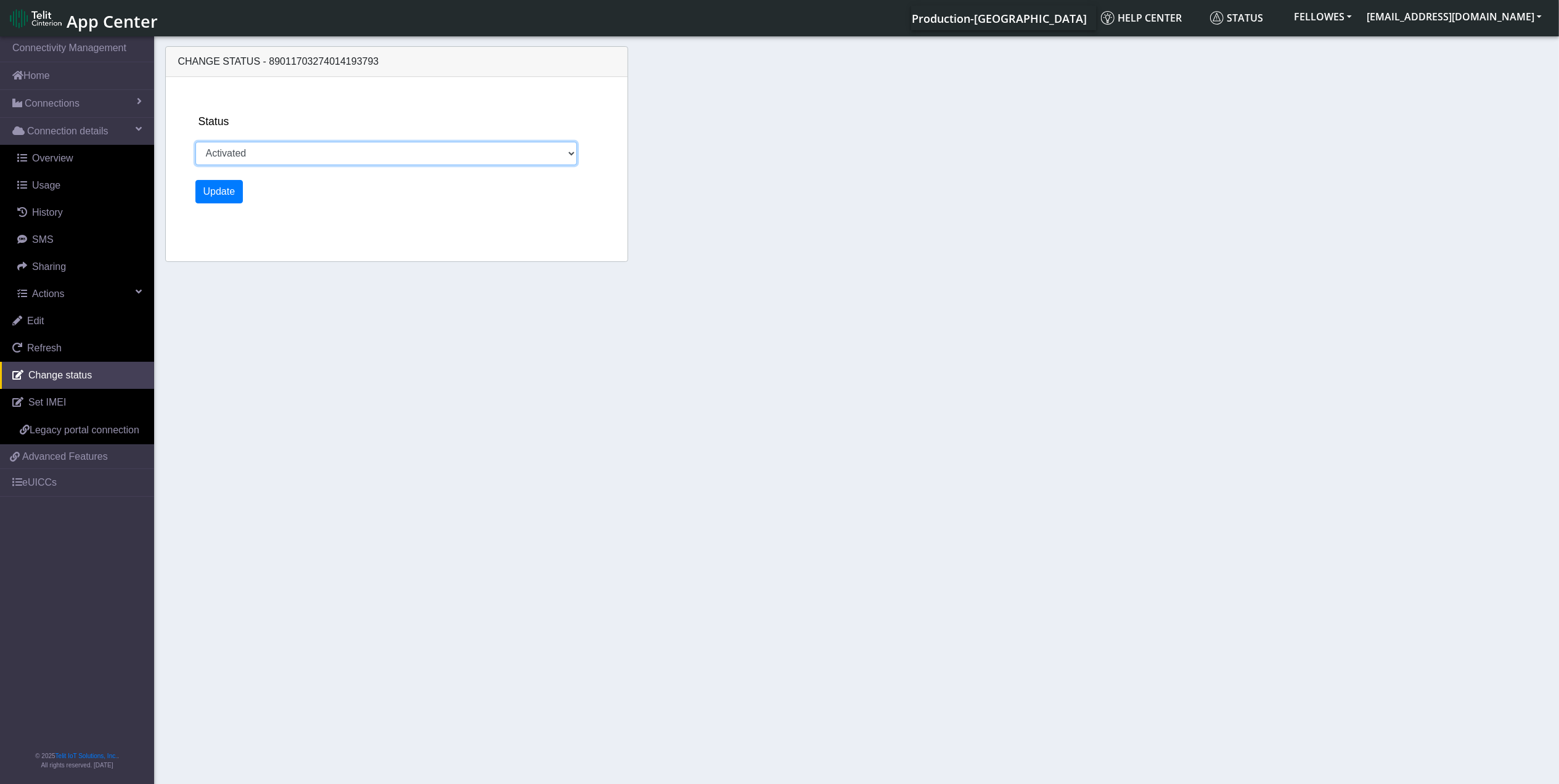
click at [324, 160] on select "Activated Ready Deactivated Inventory Retired" at bounding box center [386, 154] width 382 height 23
select select "deactivated"
click at [195, 142] on select "Activated Ready Deactivated Inventory Retired" at bounding box center [386, 154] width 382 height 23
click at [232, 194] on button "Update" at bounding box center [219, 192] width 48 height 23
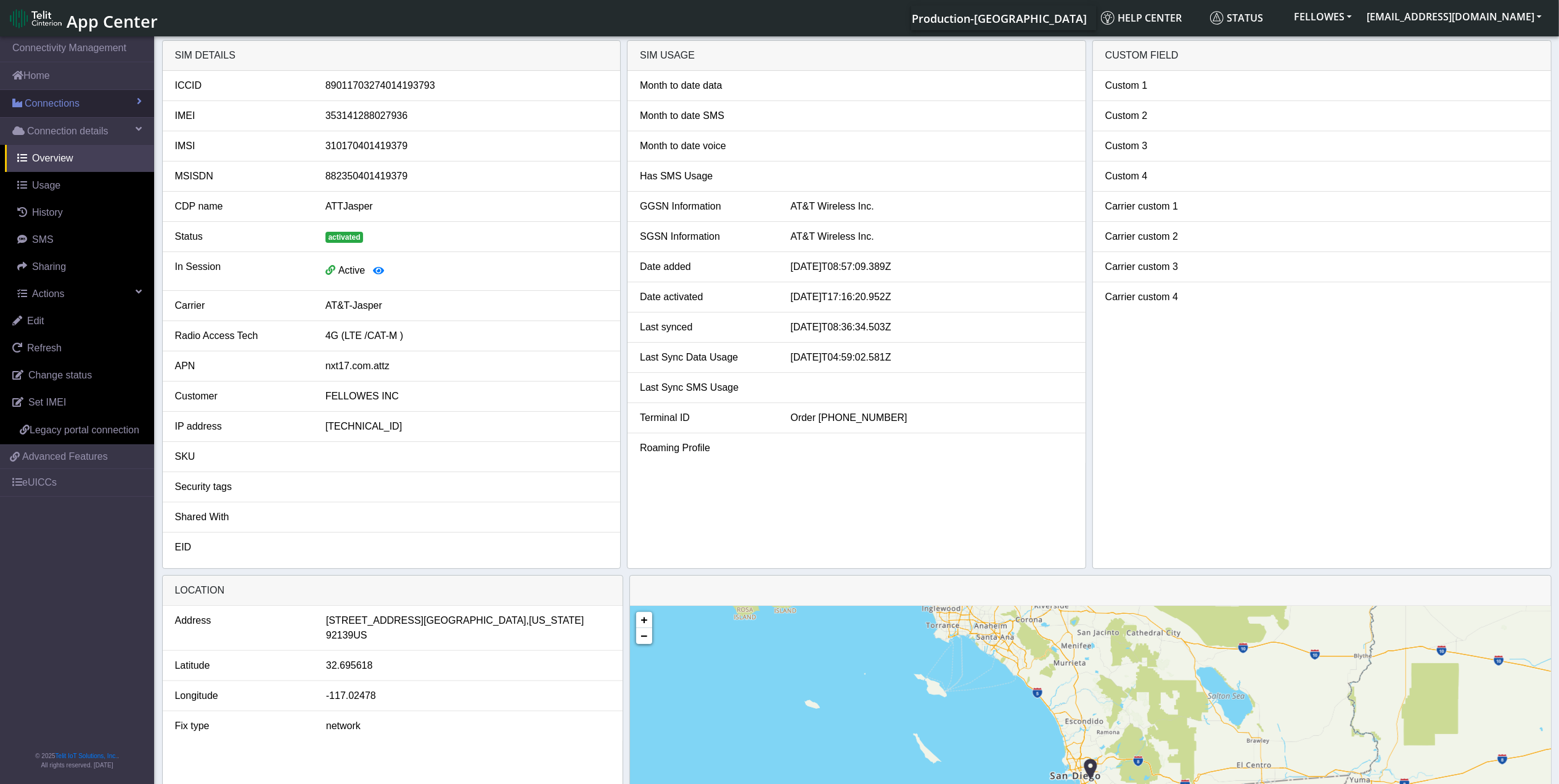
click at [119, 102] on link "Connections" at bounding box center [77, 104] width 154 height 27
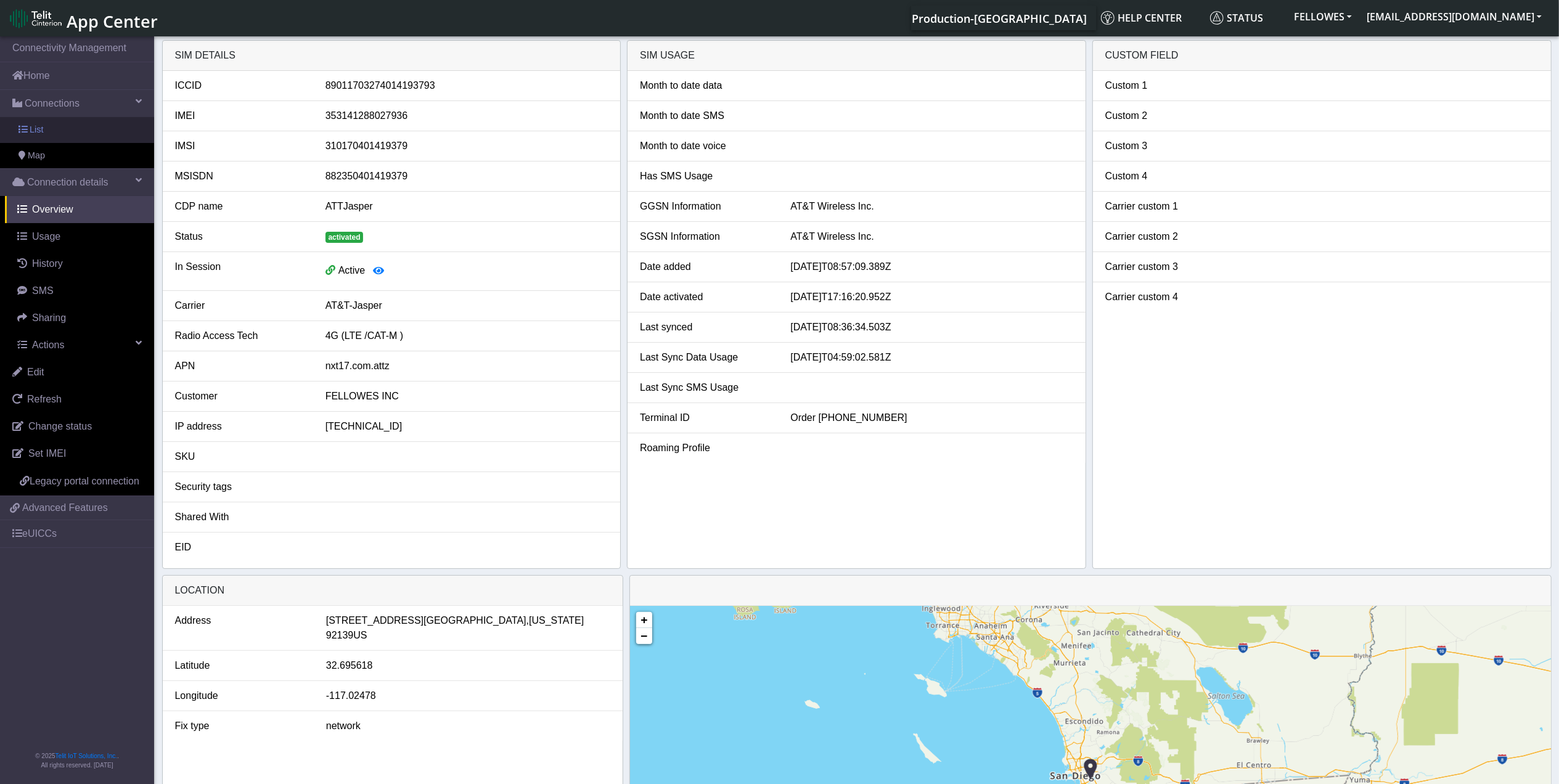
click at [109, 133] on link "List" at bounding box center [77, 130] width 154 height 26
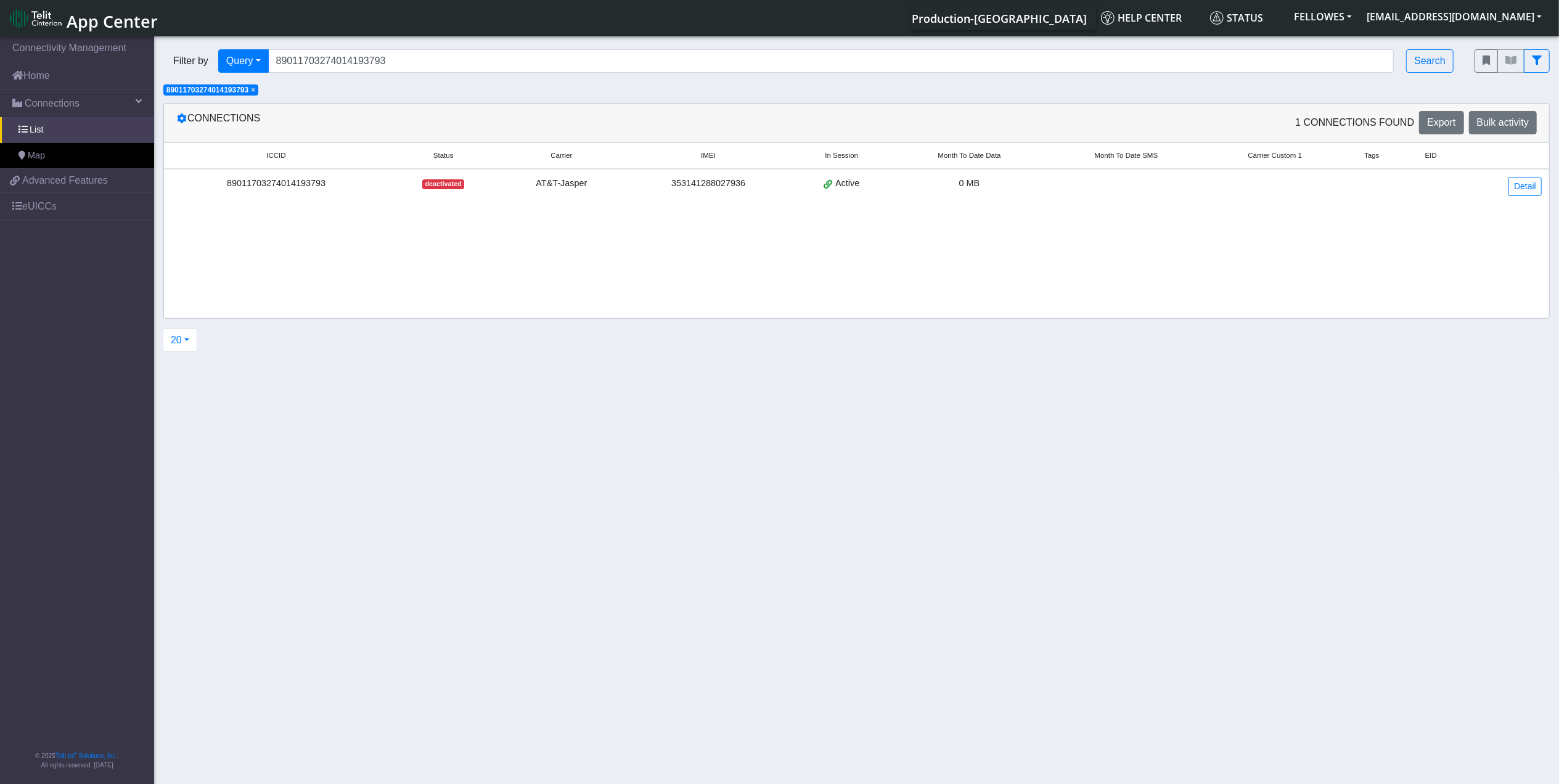
click at [256, 90] on span "×" at bounding box center [253, 89] width 5 height 8
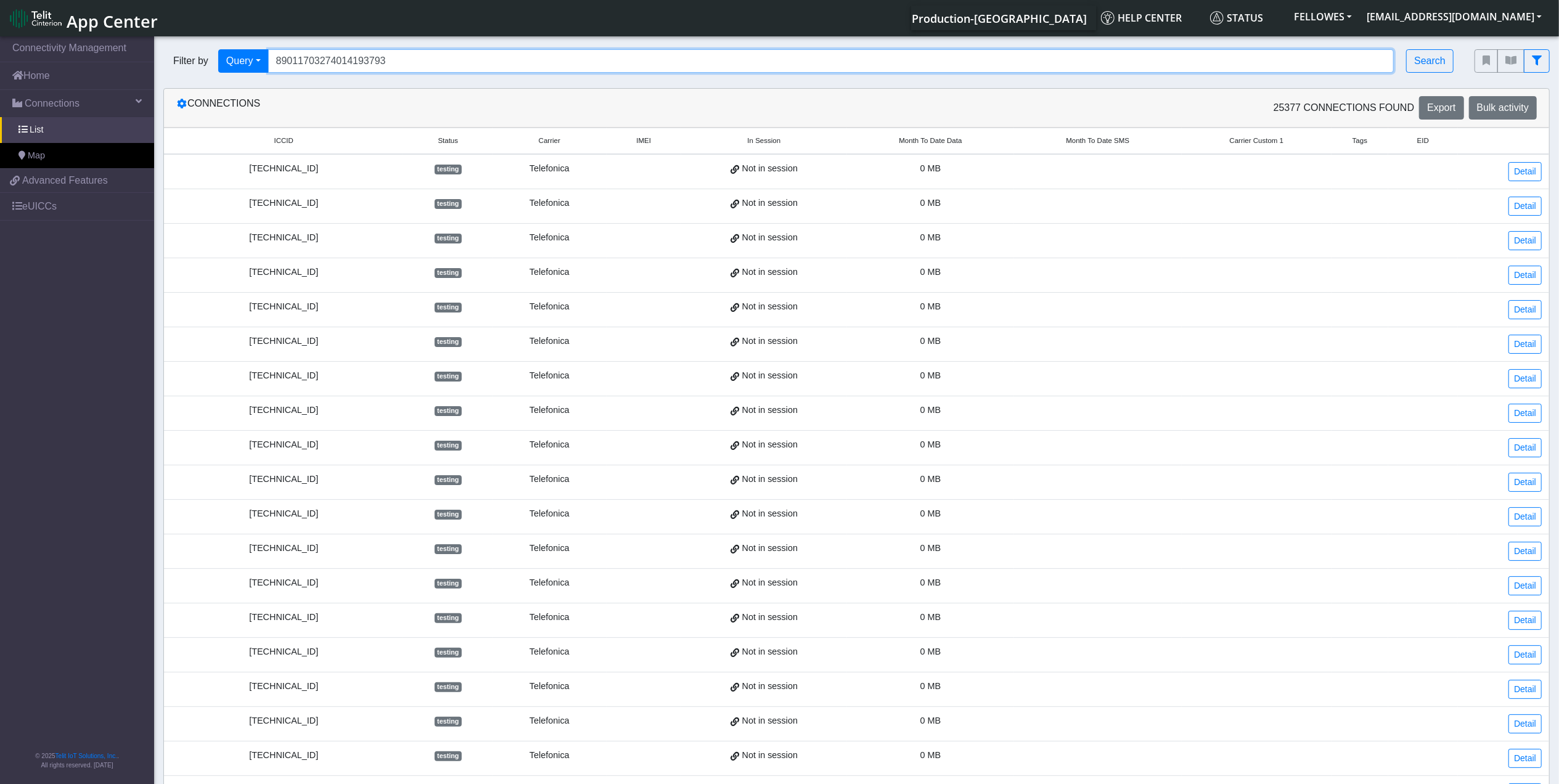
click at [416, 69] on input "89011703274014193793" at bounding box center [831, 61] width 1126 height 23
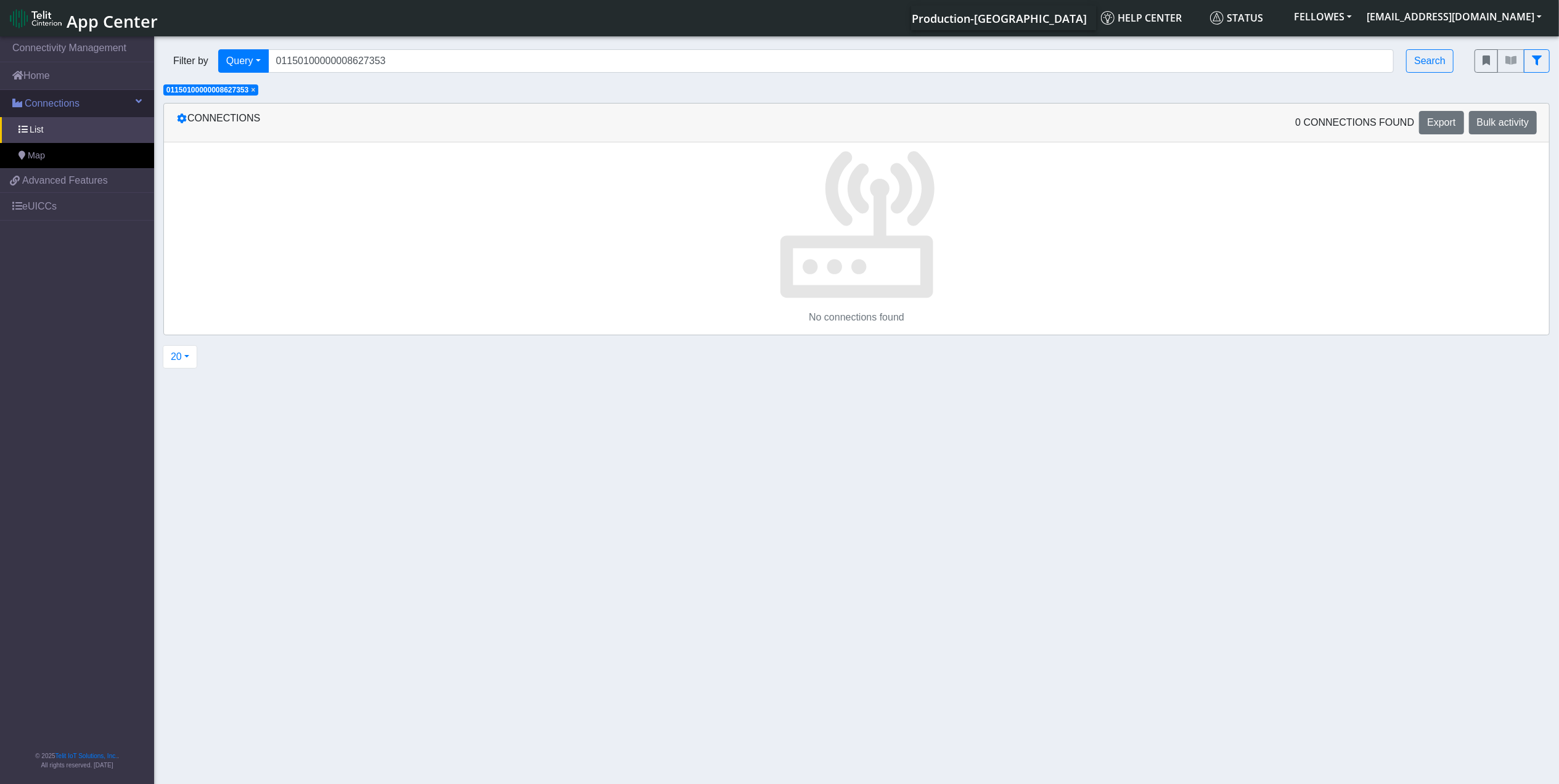
click at [119, 101] on link "Connections" at bounding box center [77, 104] width 154 height 27
click at [115, 90] on link "Connections" at bounding box center [77, 104] width 154 height 27
click at [112, 62] on link "Connectivity Management" at bounding box center [77, 48] width 154 height 27
click at [113, 72] on link "Home" at bounding box center [77, 76] width 154 height 27
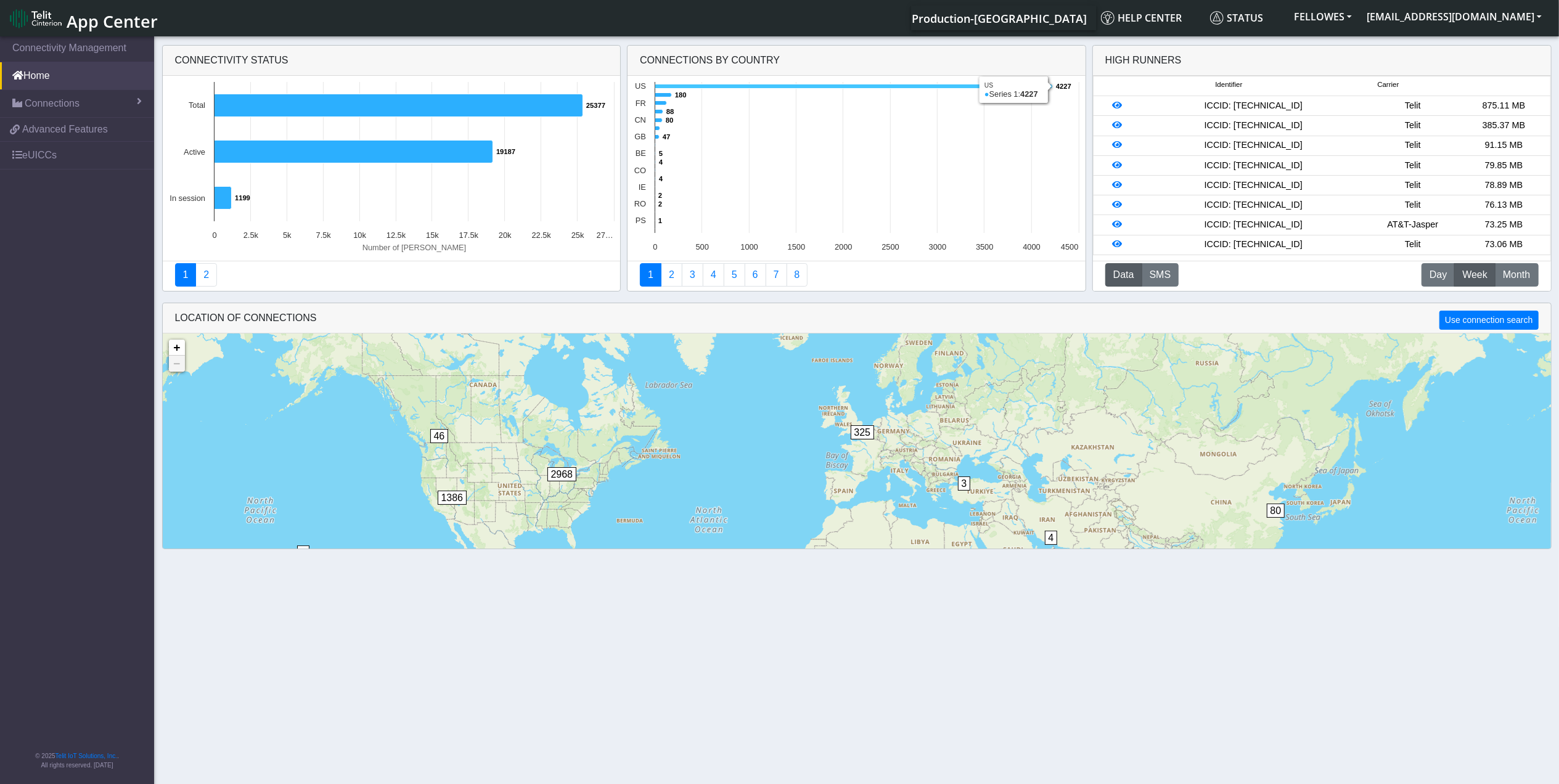
click at [686, 84] on rect at bounding box center [856, 168] width 457 height 185
click at [686, 88] on icon at bounding box center [854, 86] width 398 height 5
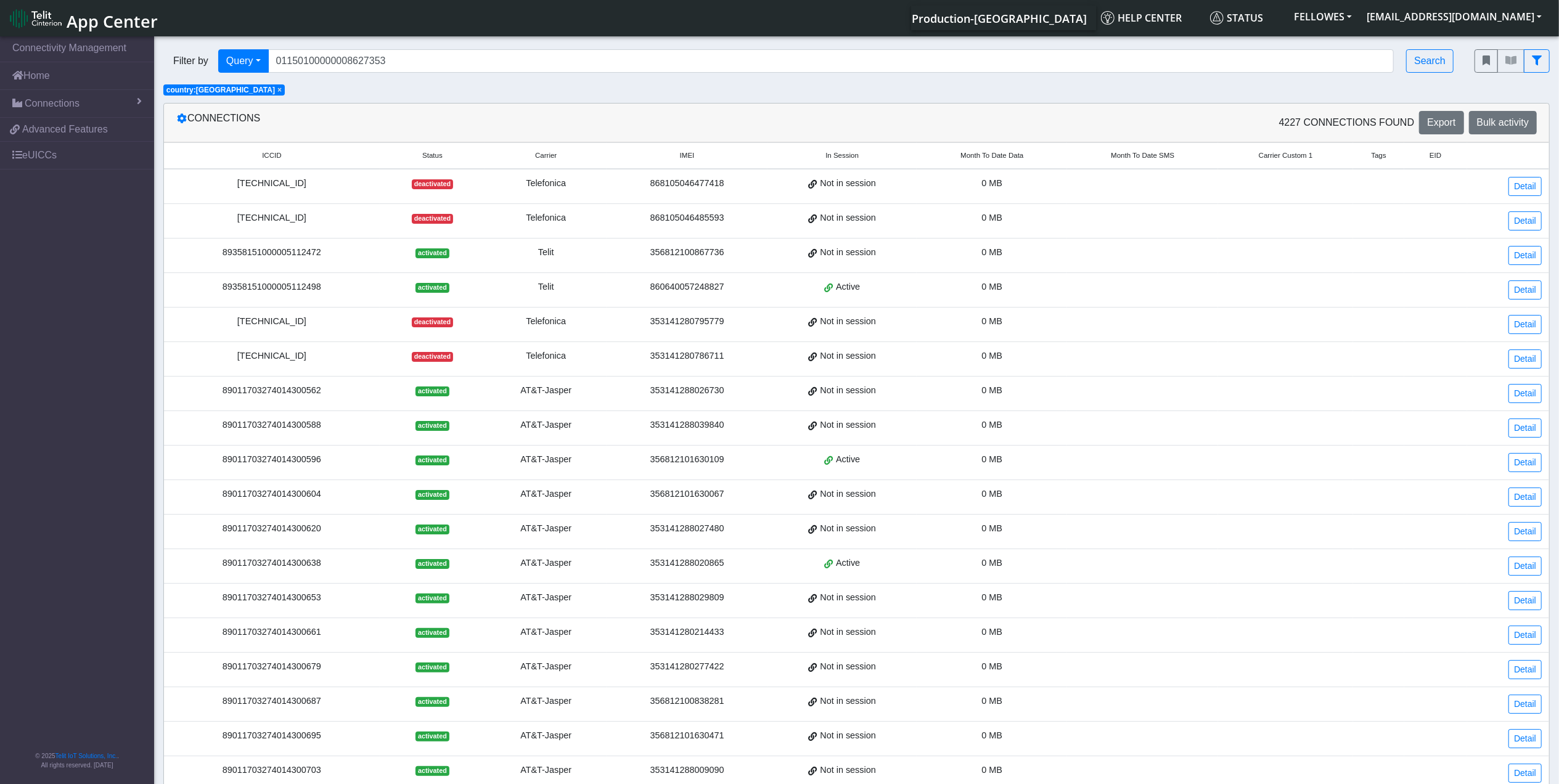
click at [968, 163] on th "Month To Date Data" at bounding box center [992, 156] width 150 height 27
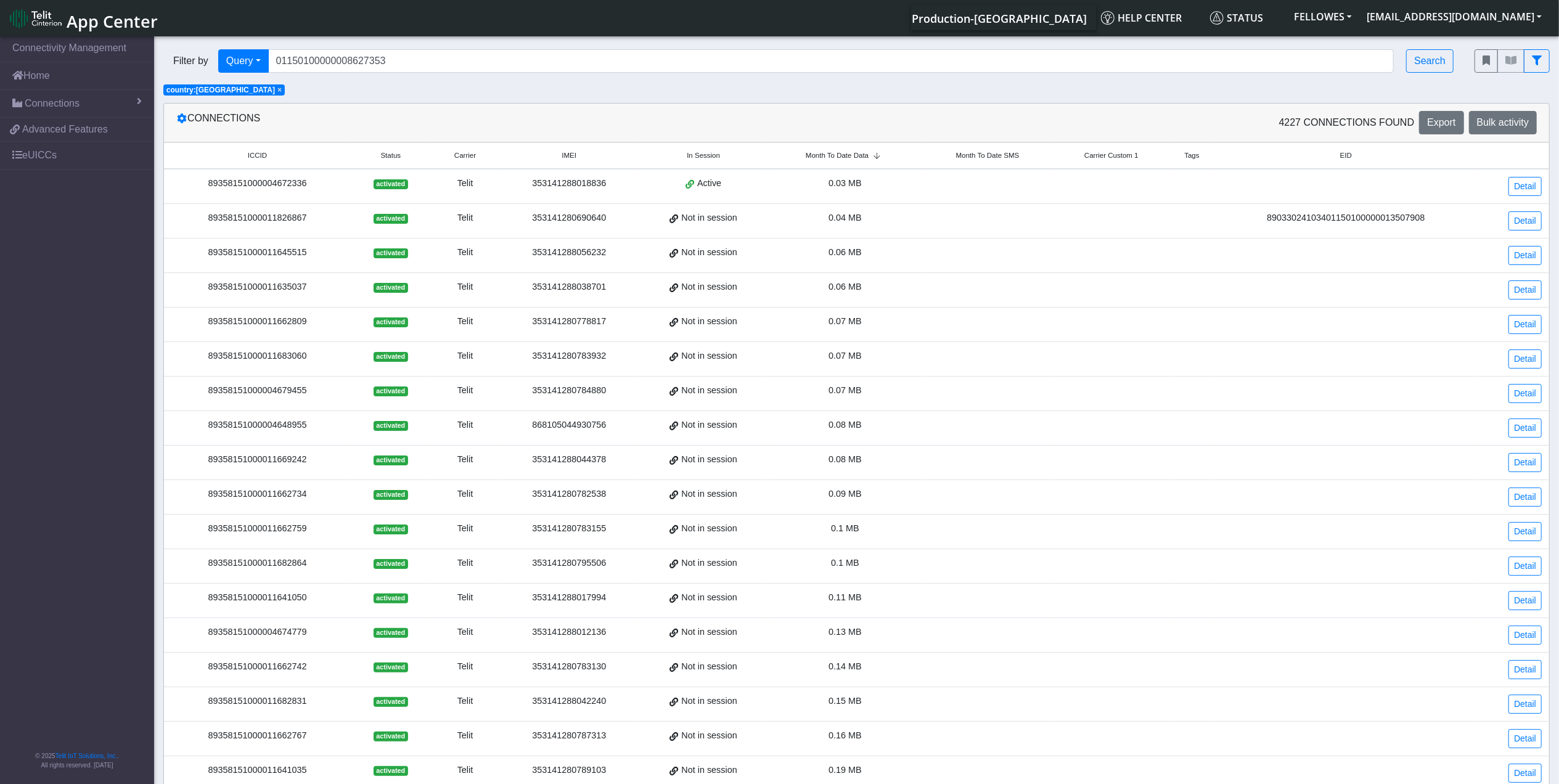
click at [857, 149] on th "Month To Date Data" at bounding box center [846, 156] width 154 height 27
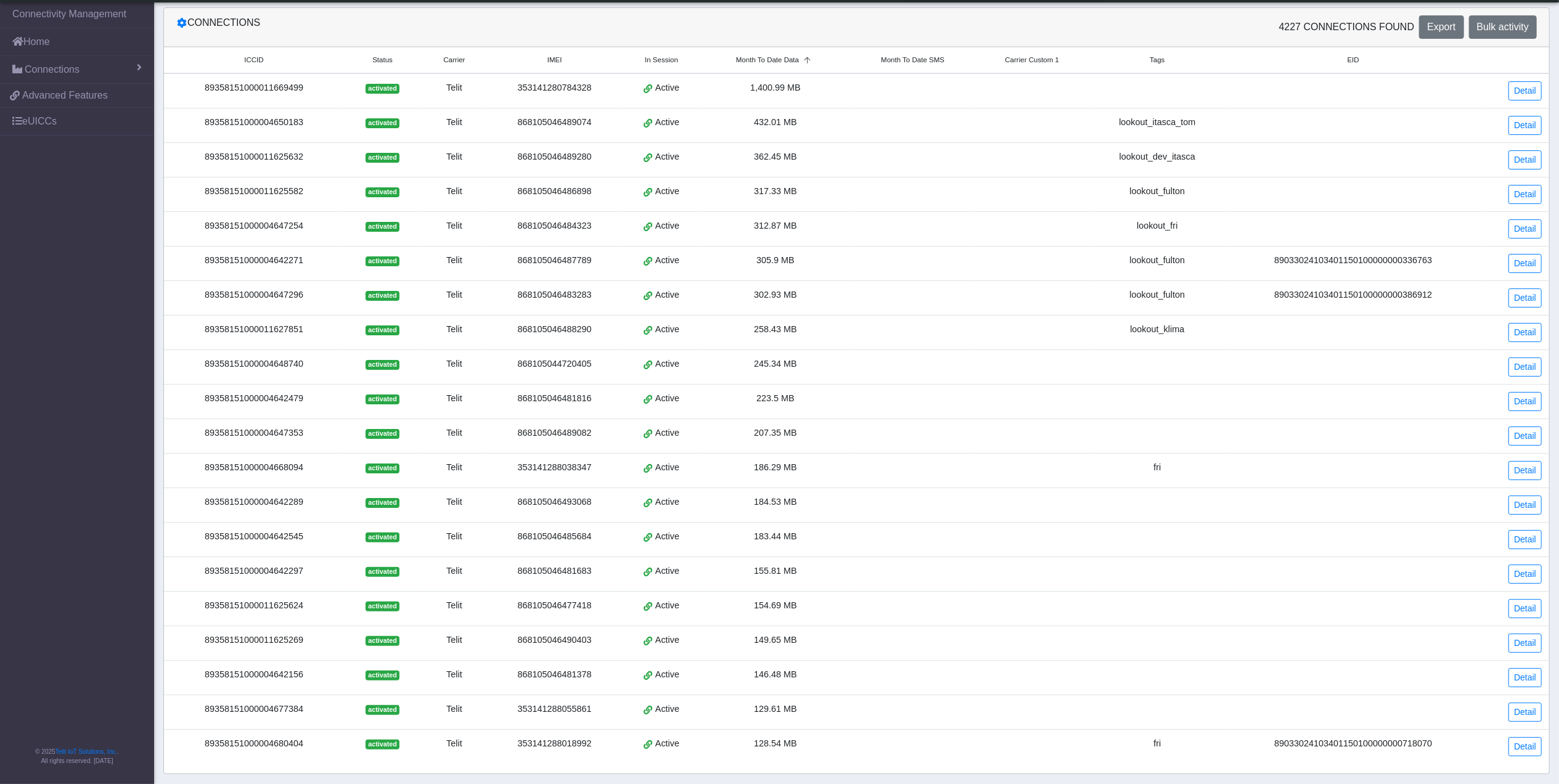
scroll to position [119, 0]
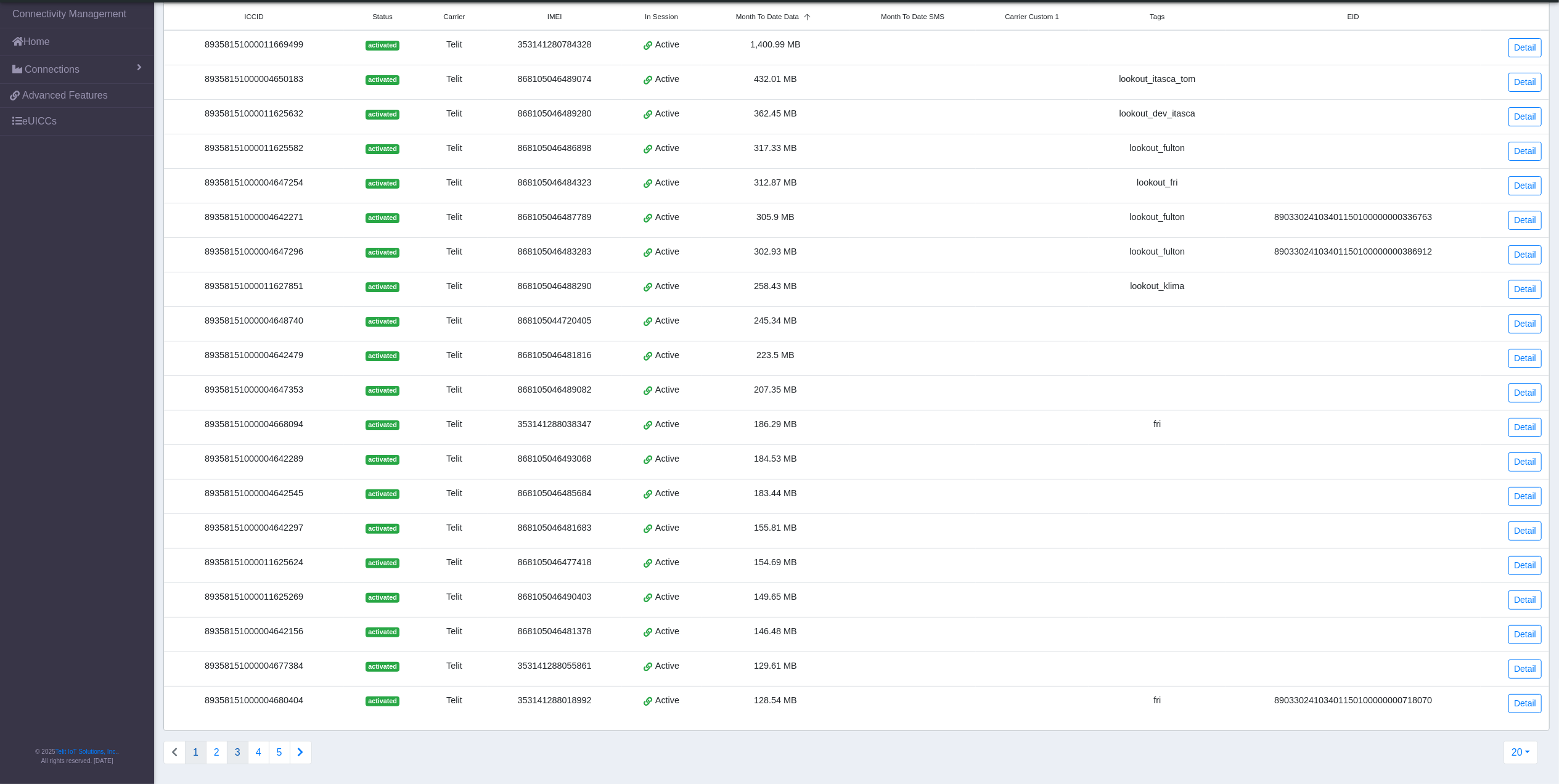
click at [238, 745] on button "3" at bounding box center [237, 753] width 21 height 23
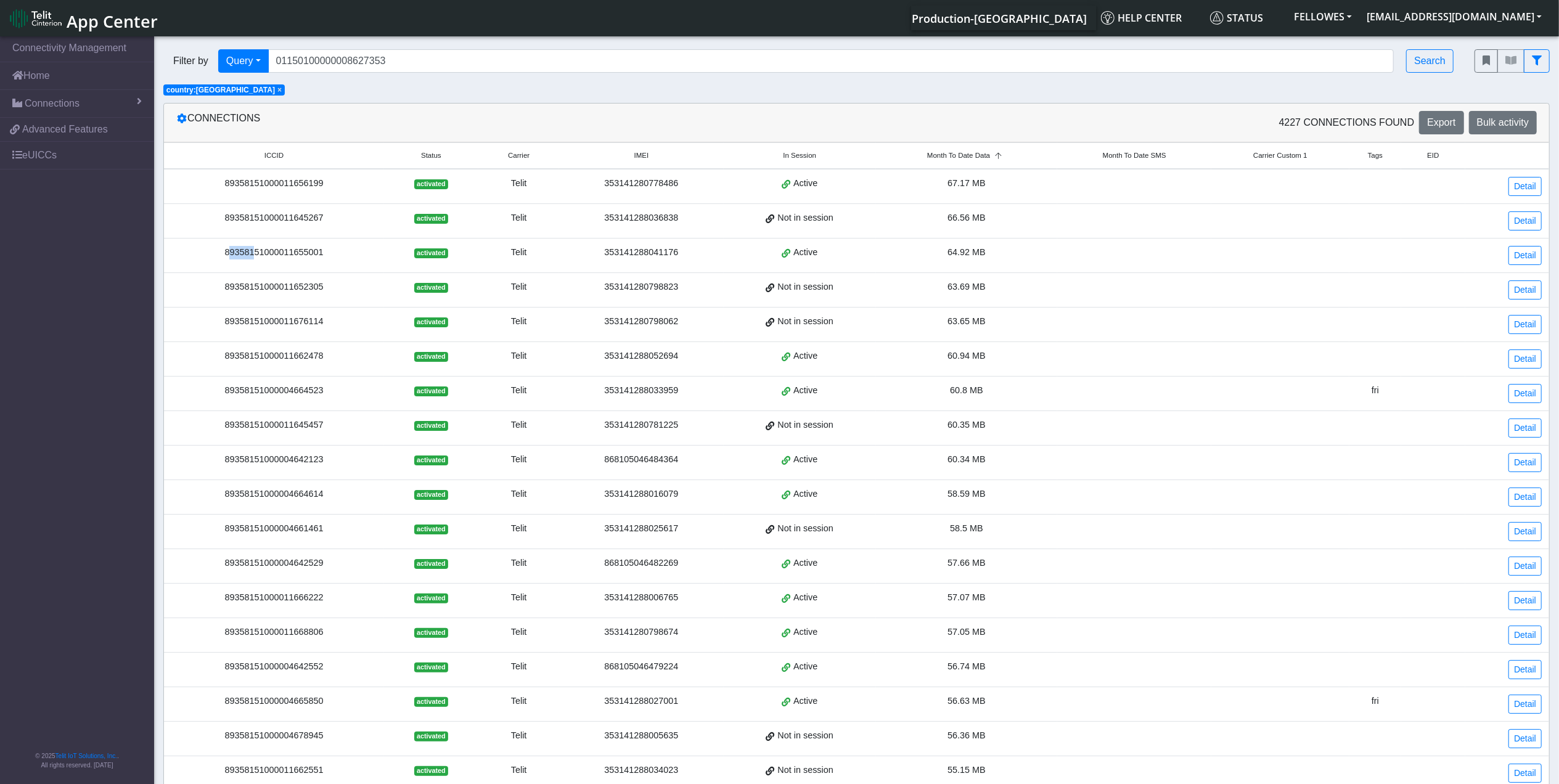
drag, startPoint x: 215, startPoint y: 255, endPoint x: 250, endPoint y: 259, distance: 35.2
click at [250, 259] on div "89358151000011655001" at bounding box center [274, 252] width 206 height 14
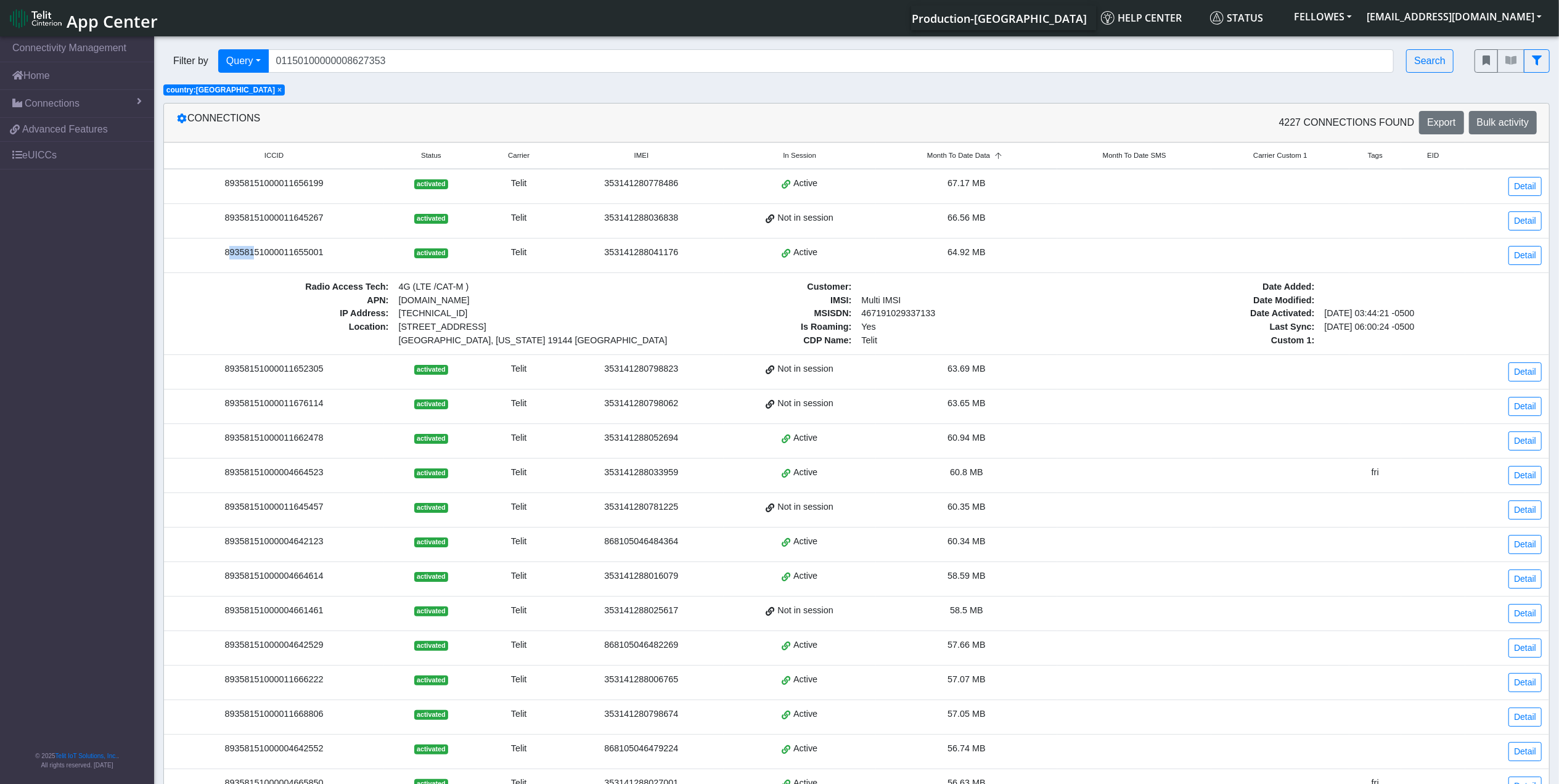
copy div "89358"
click at [464, 69] on input "01150100000008627353" at bounding box center [831, 61] width 1126 height 23
paste input "89358"
click at [278, 91] on span "×" at bounding box center [280, 89] width 5 height 8
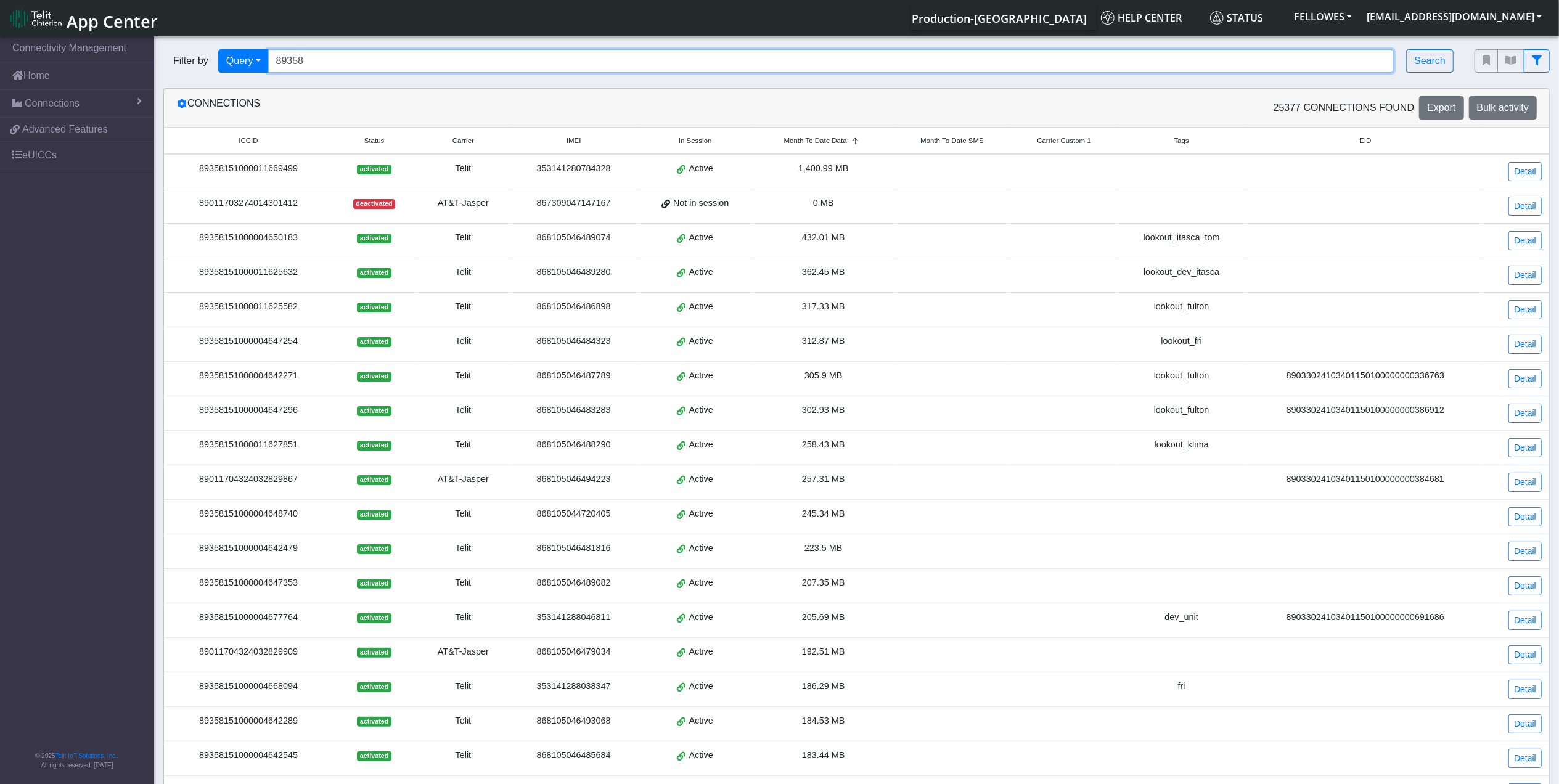
click at [333, 62] on input "89358" at bounding box center [831, 61] width 1126 height 23
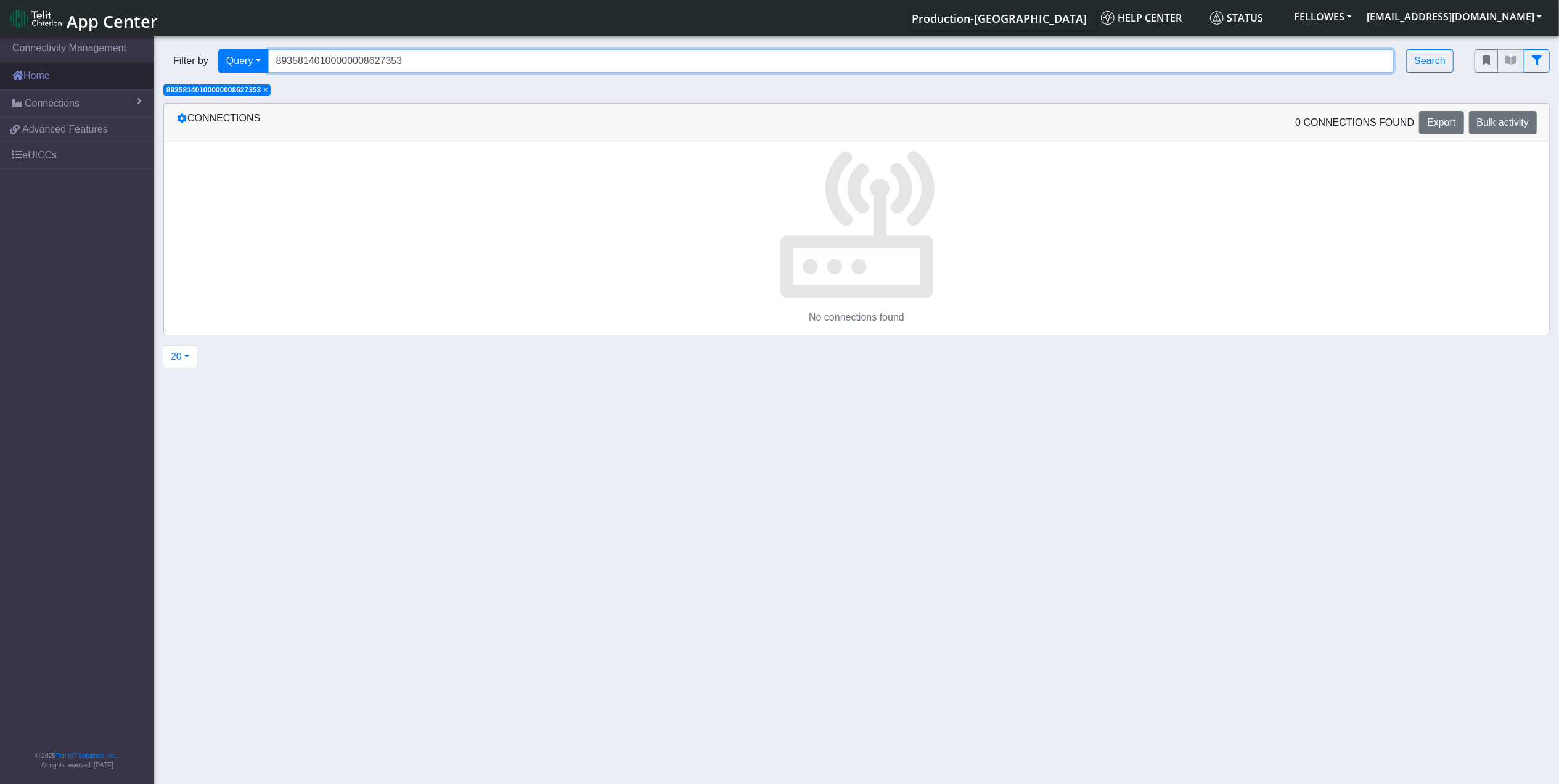
drag, startPoint x: 365, startPoint y: 65, endPoint x: 40, endPoint y: 64, distance: 325.0
click at [40, 64] on section "Connectivity Management Home Connections List Map 5dbf10b6c0eea5e4865c92ee31816…" at bounding box center [780, 411] width 1559 height 755
type input "8627353"
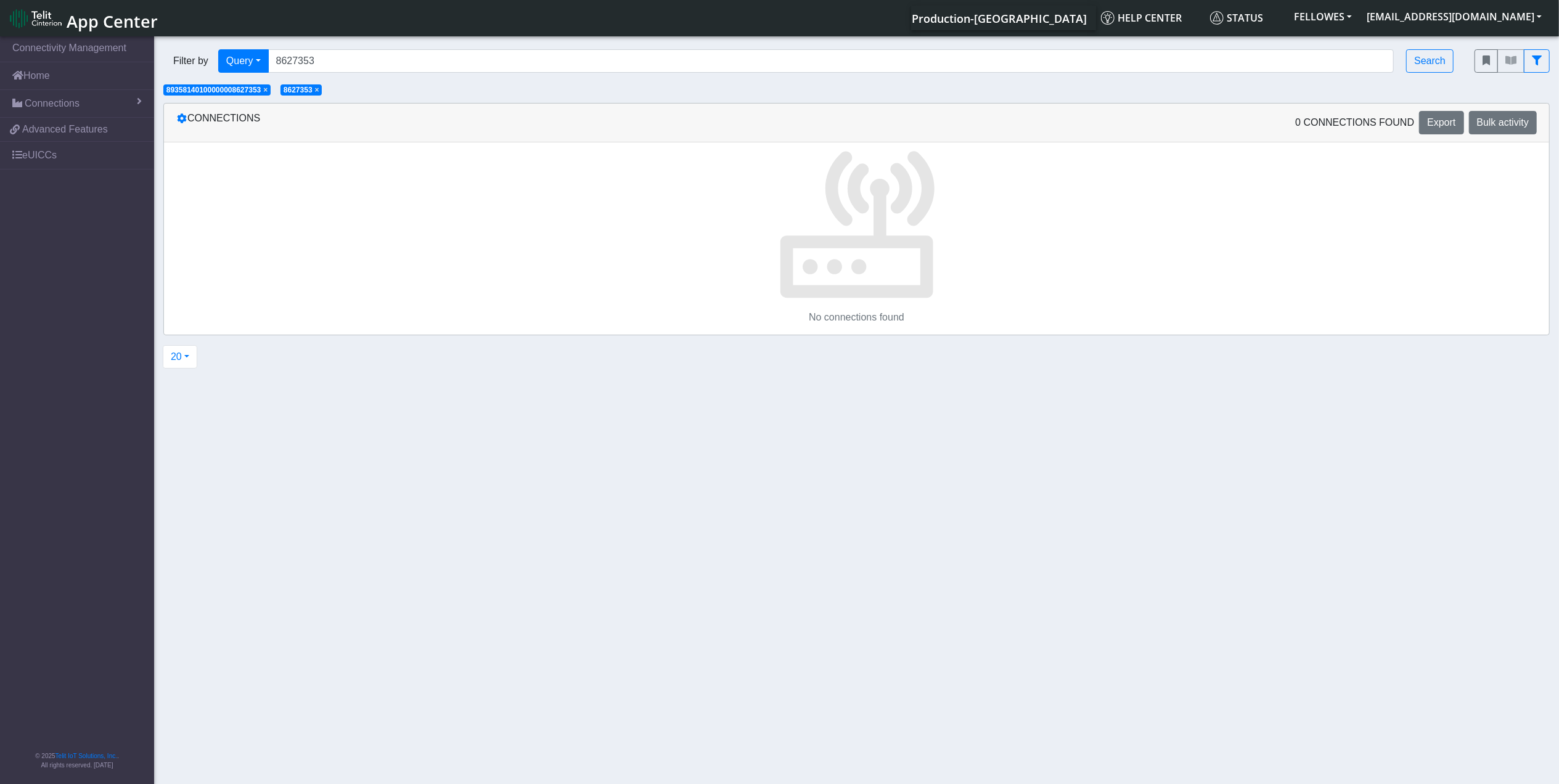
click at [268, 89] on span "×" at bounding box center [265, 89] width 5 height 8
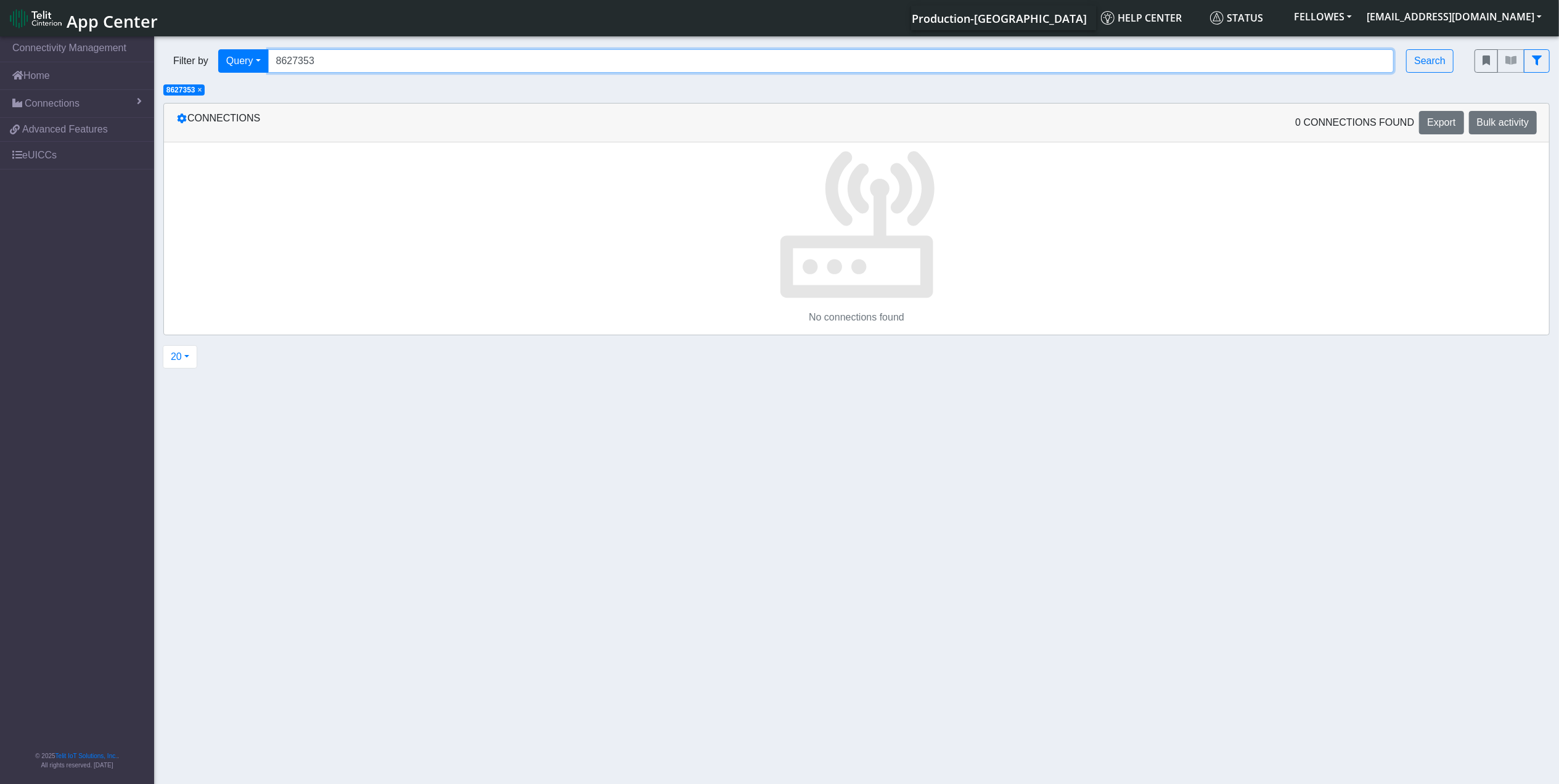
click at [341, 51] on input "8627353" at bounding box center [831, 61] width 1126 height 23
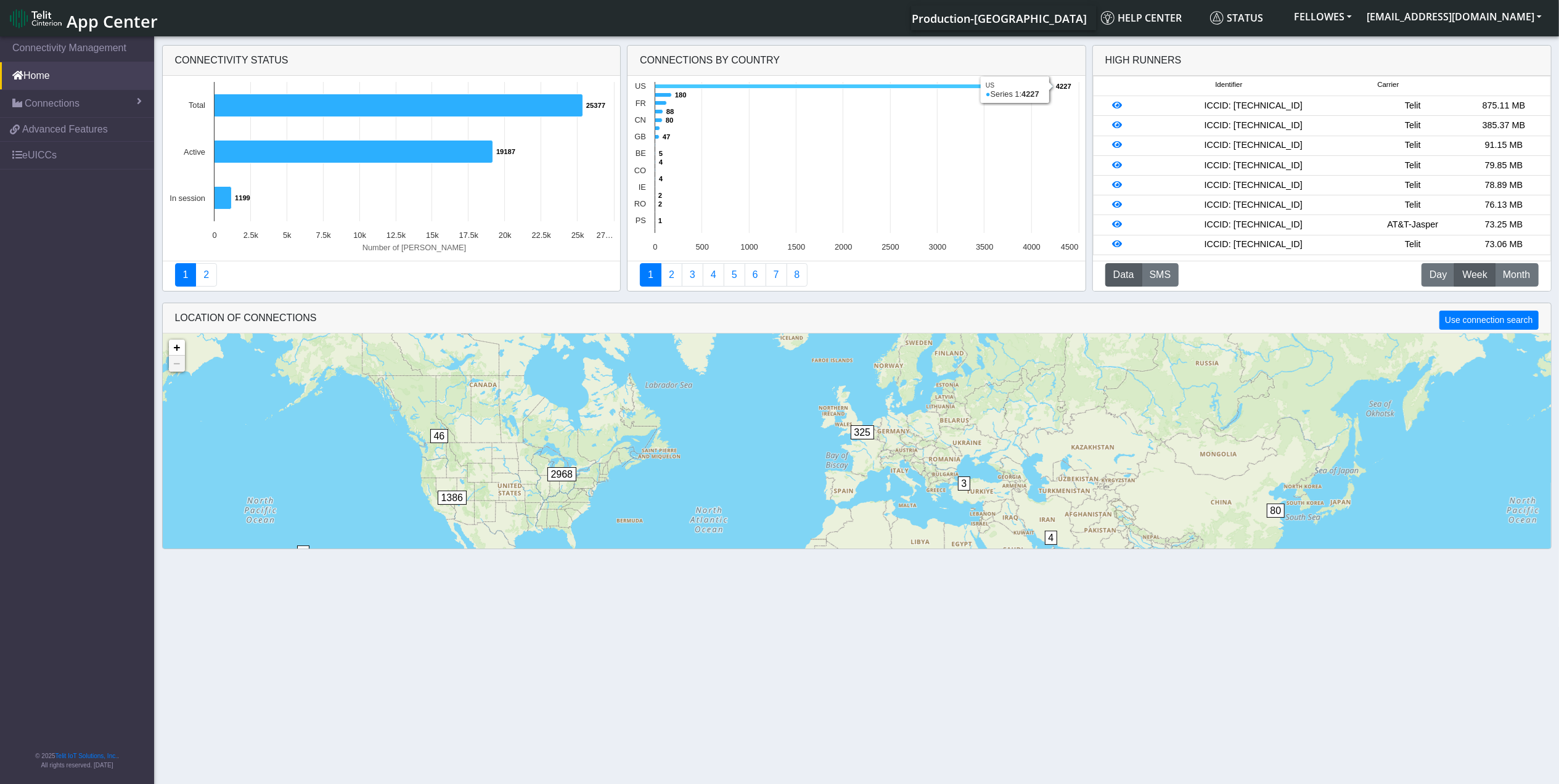
click at [752, 85] on icon at bounding box center [854, 86] width 398 height 5
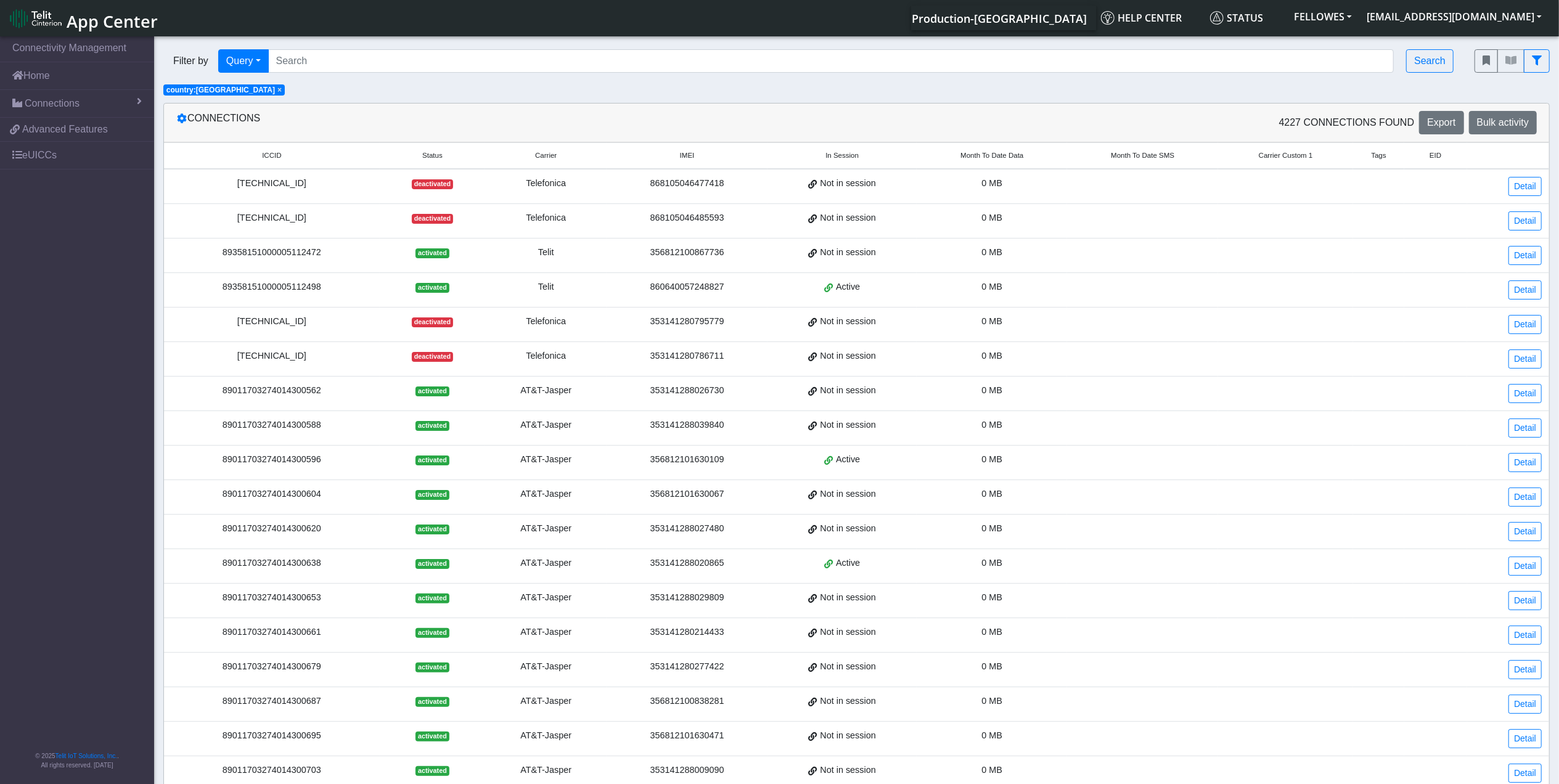
click at [978, 154] on span "Month To Date Data" at bounding box center [992, 156] width 63 height 10
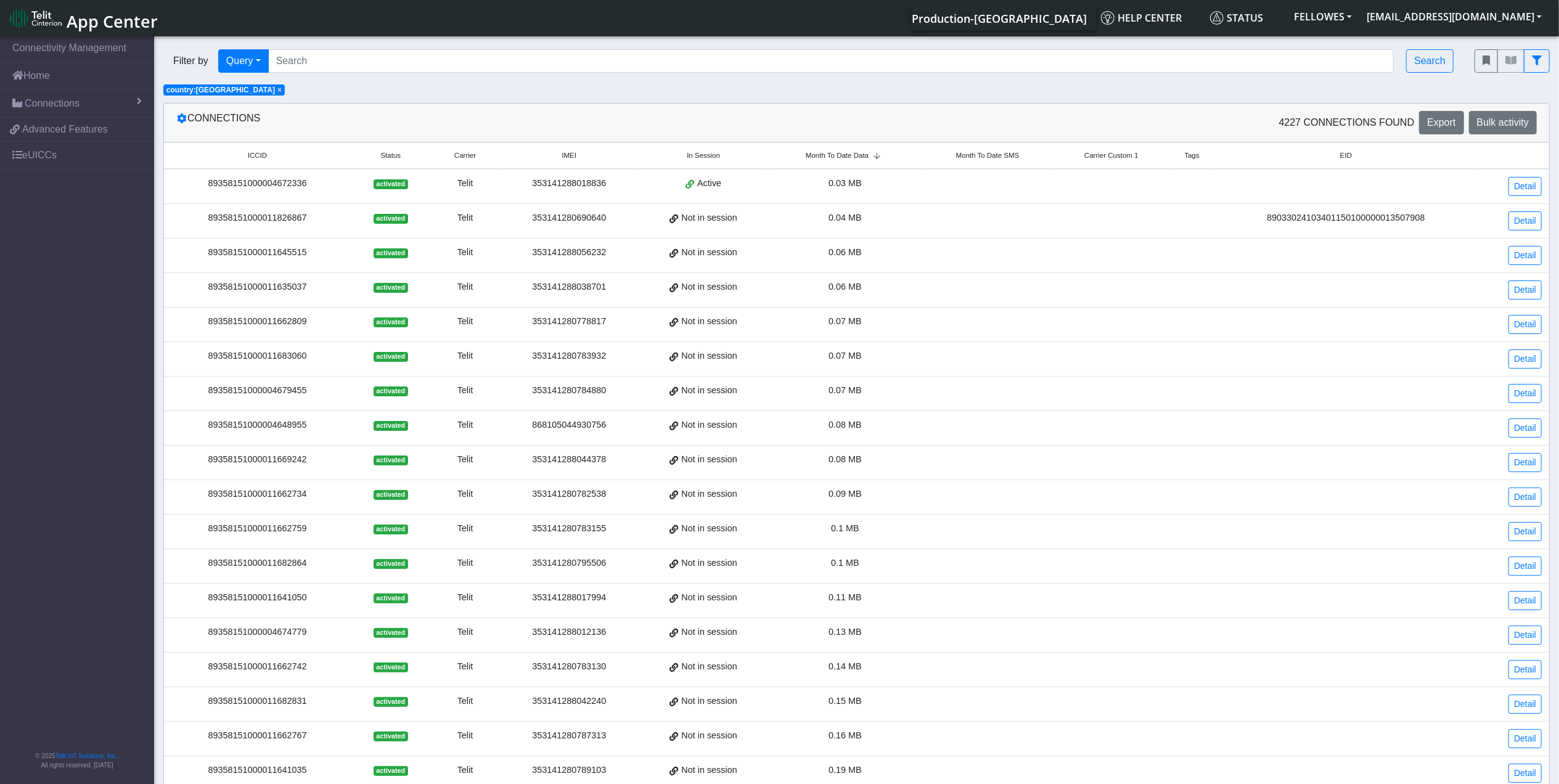
click at [839, 165] on th "Month To Date Data" at bounding box center [846, 156] width 154 height 27
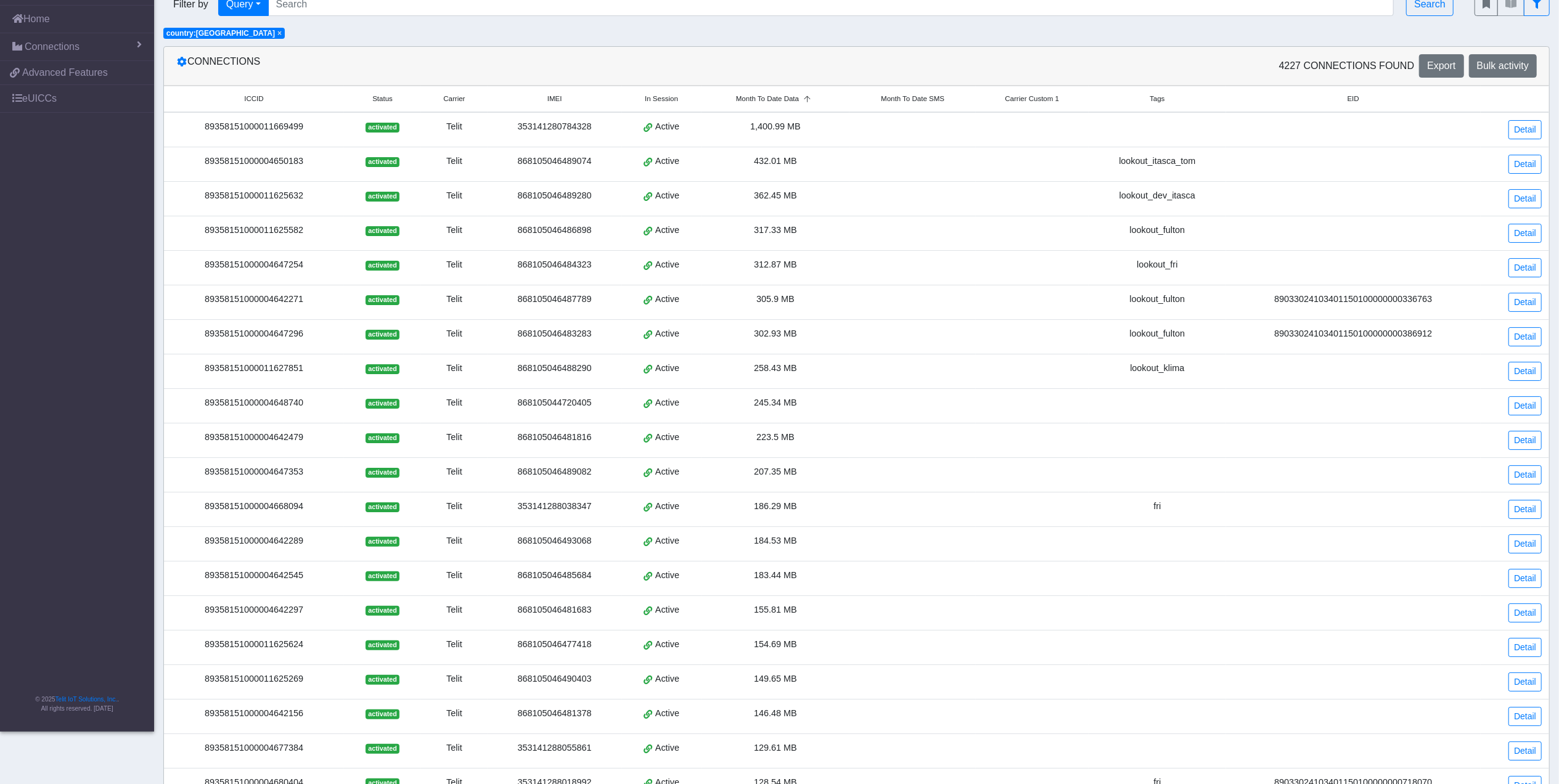
scroll to position [119, 0]
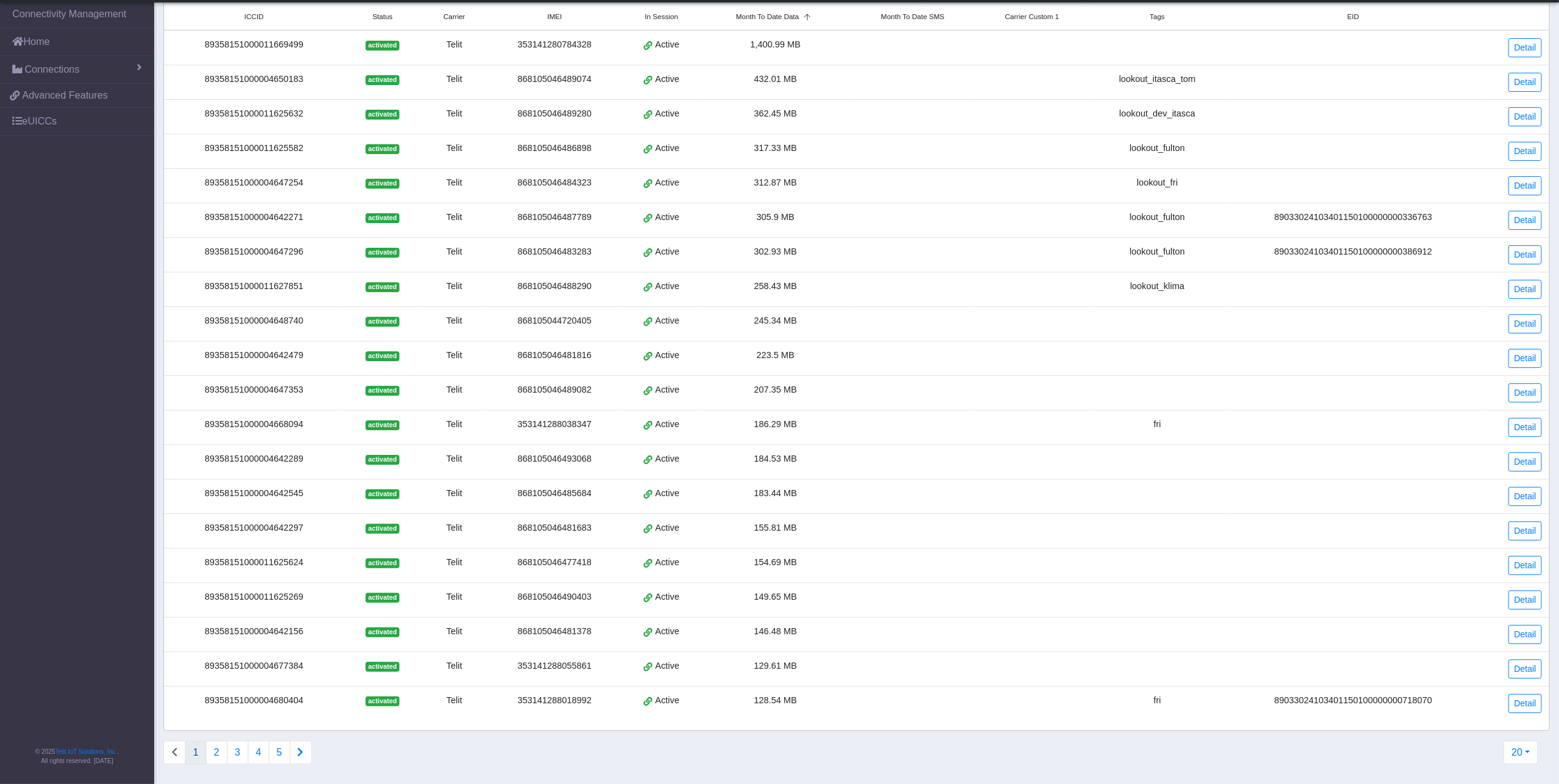
click at [250, 489] on div "89358151000004642545" at bounding box center [254, 493] width 165 height 14
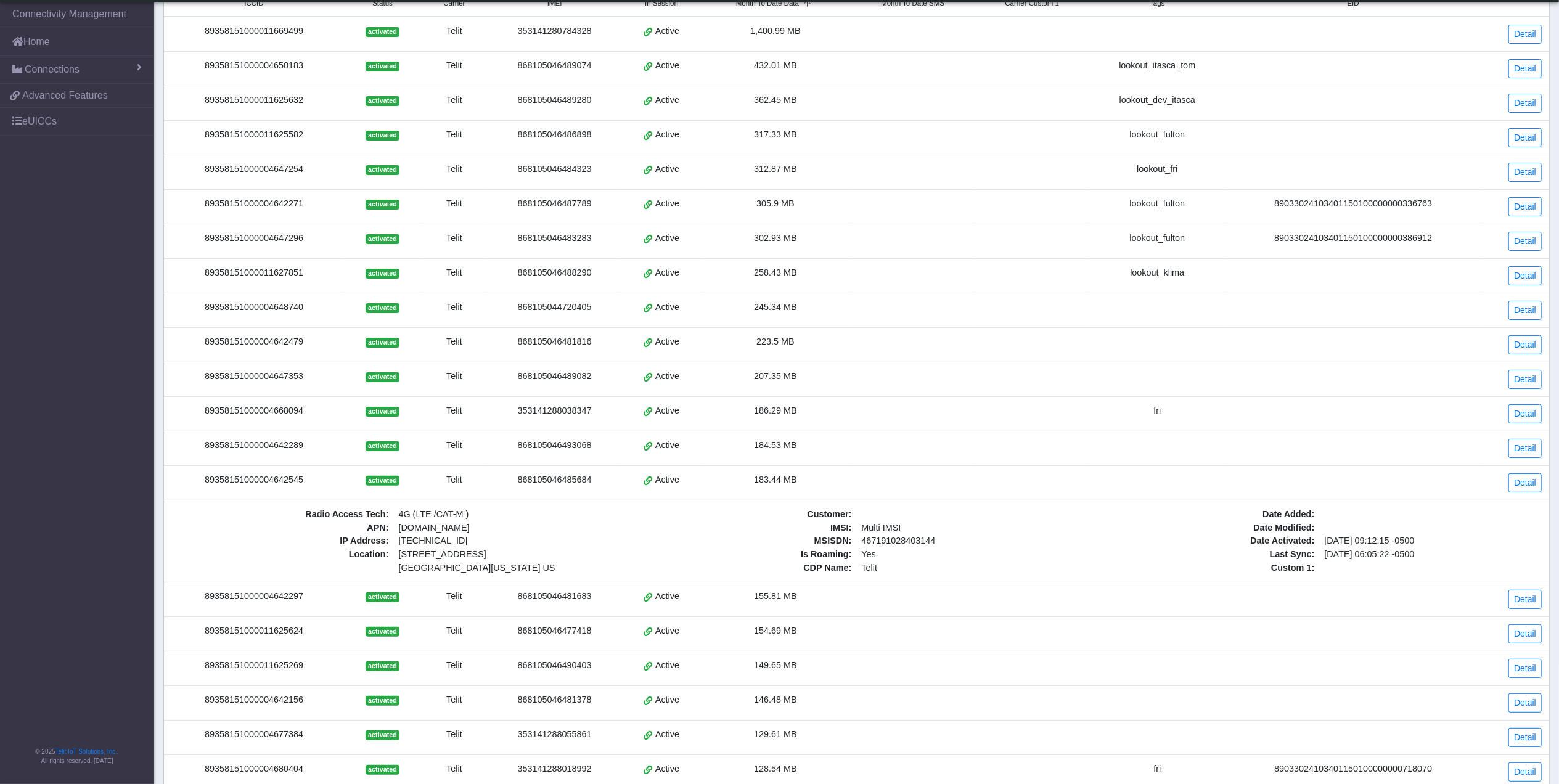
drag, startPoint x: 312, startPoint y: 486, endPoint x: 270, endPoint y: 494, distance: 42.8
click at [270, 487] on div "89358151000004642545" at bounding box center [254, 480] width 165 height 14
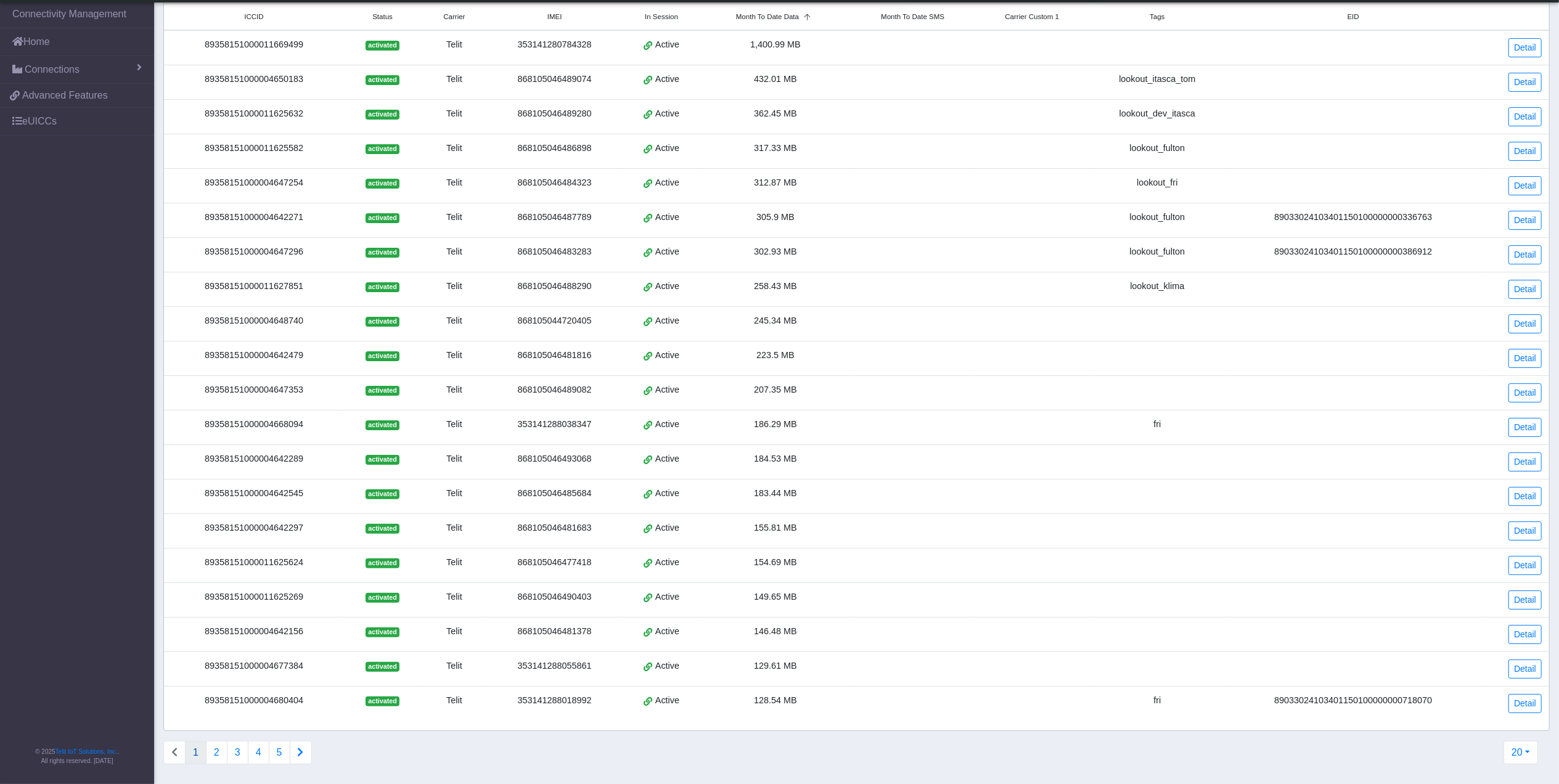
copy div "4642545"
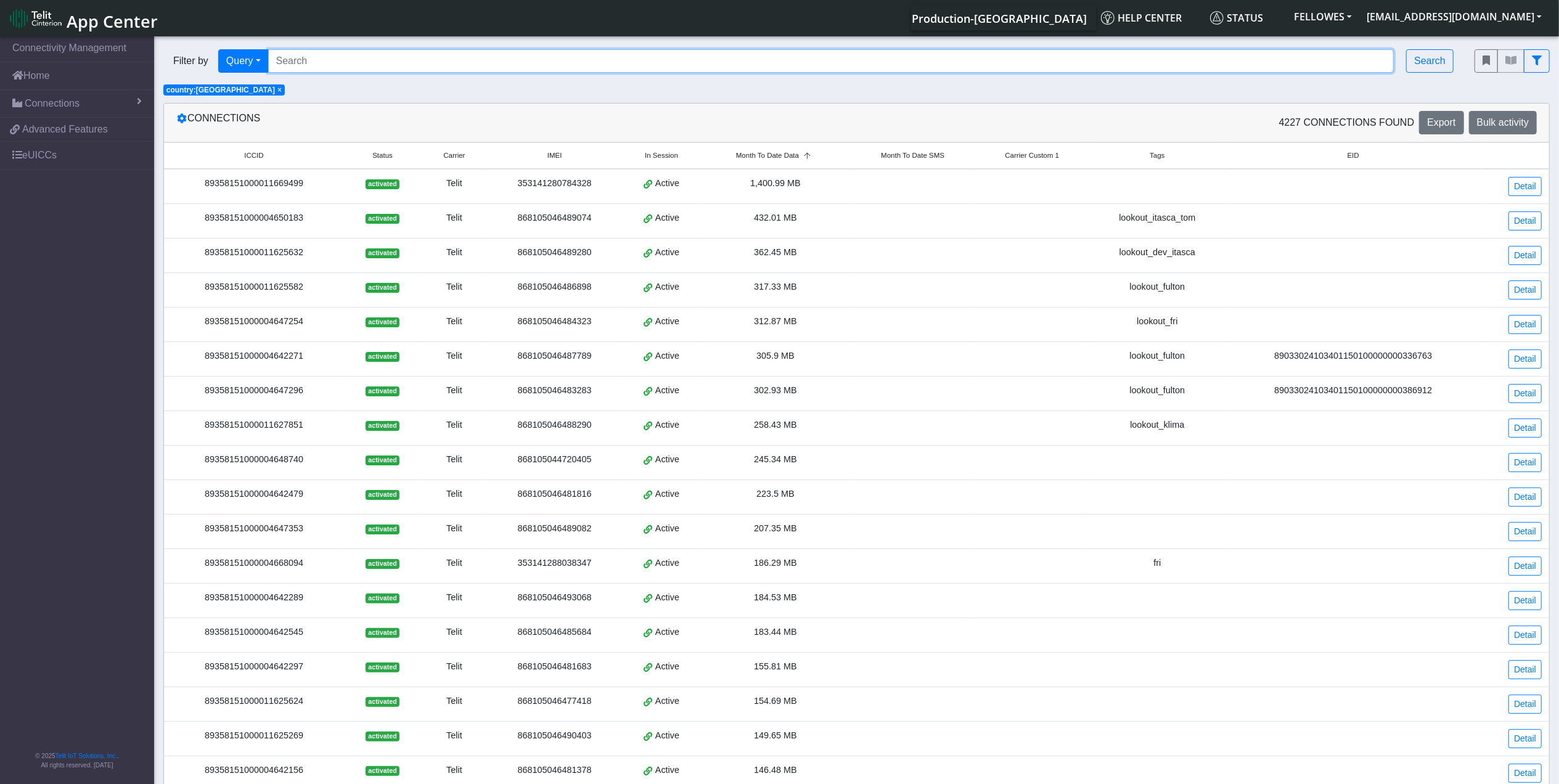
click at [397, 54] on input "Search..." at bounding box center [831, 61] width 1126 height 23
paste input "4642545"
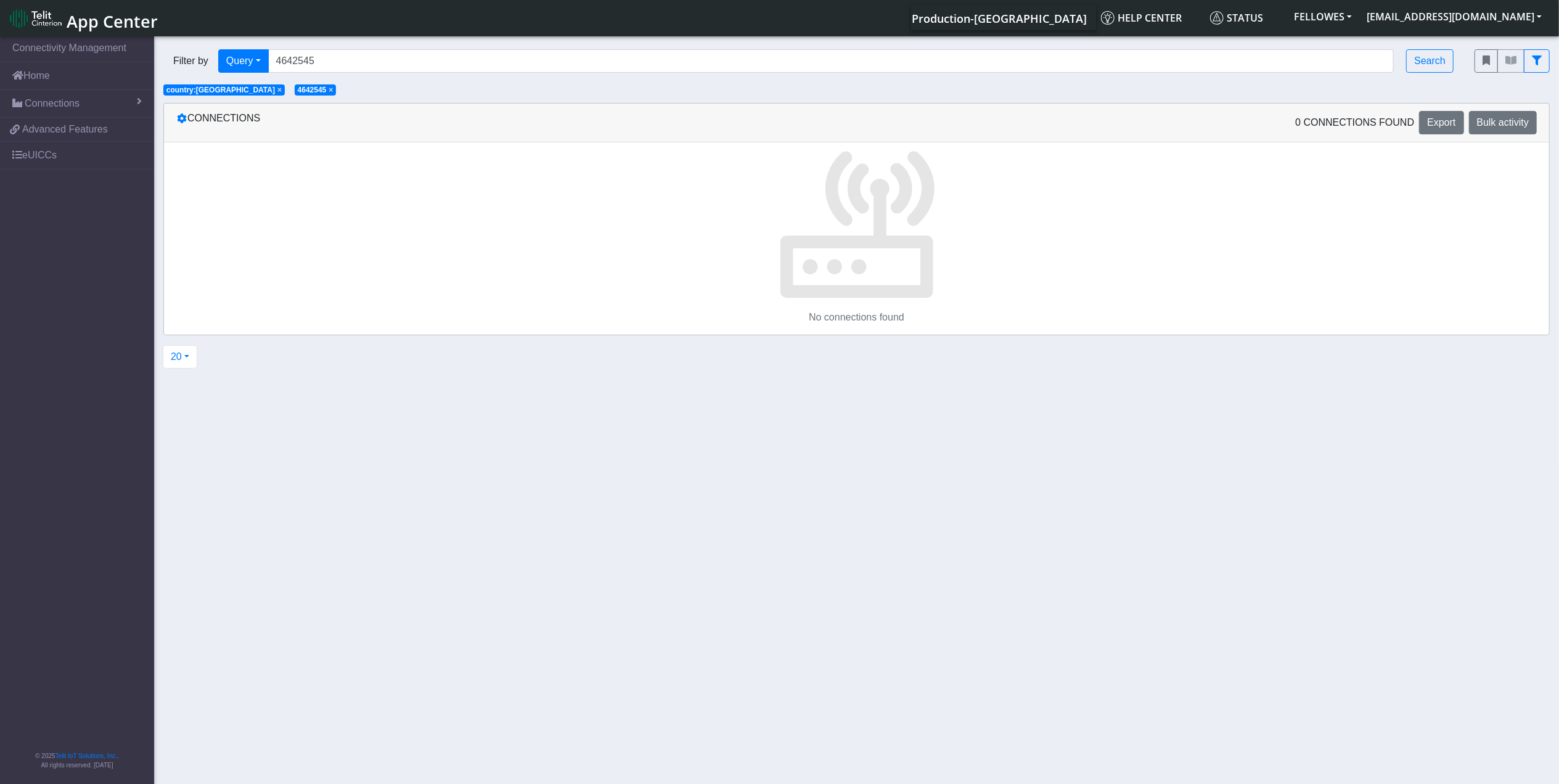
click at [206, 87] on span "× country:US" at bounding box center [224, 89] width 121 height 11
click at [73, 129] on span "Advanced Features" at bounding box center [65, 129] width 86 height 15
click at [67, 67] on link "Home" at bounding box center [77, 76] width 154 height 27
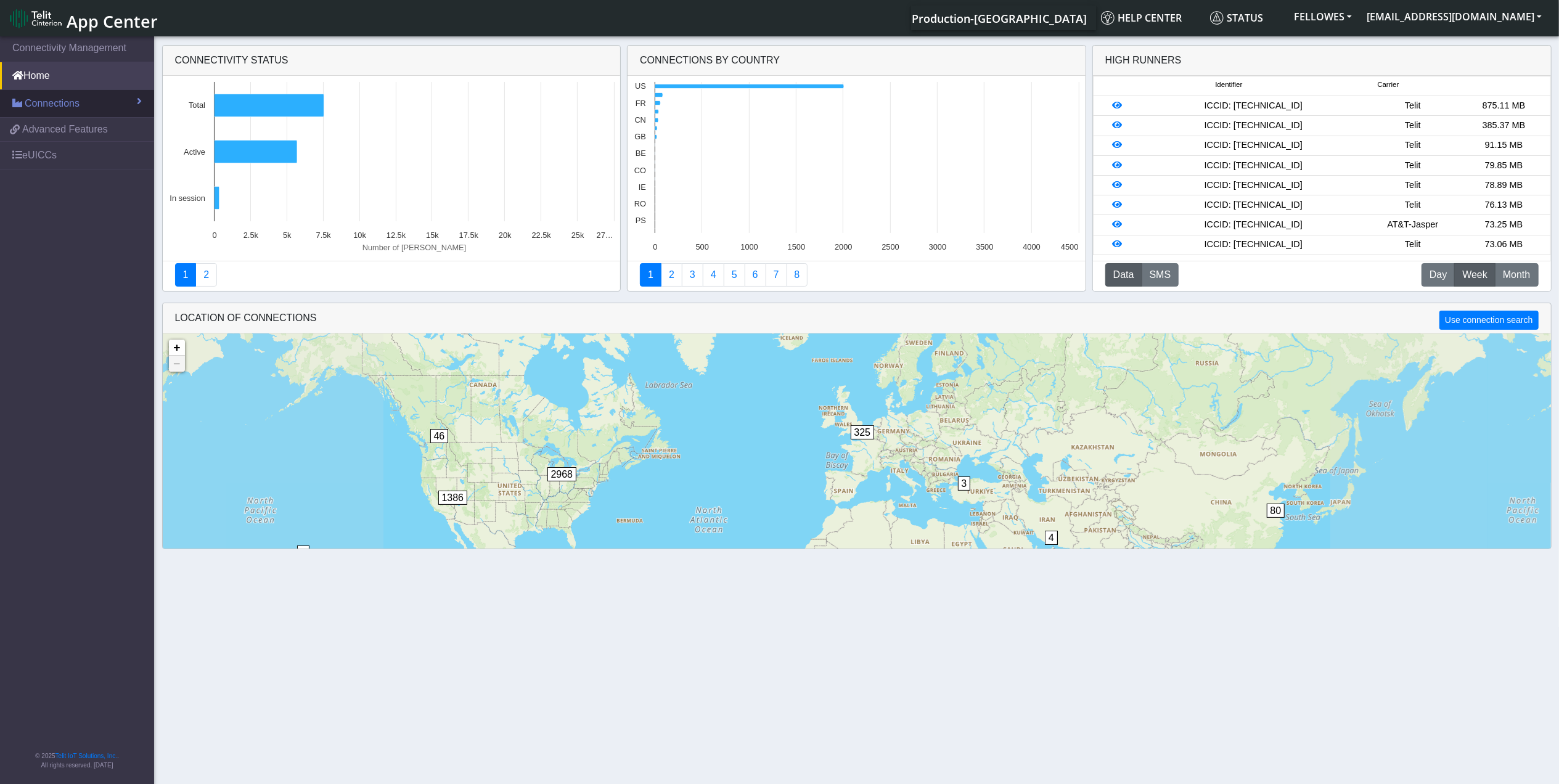
click at [112, 116] on section "Connectivity Management Home Connections List Map 5dbf10b6c0eea5e4865c92ee31816…" at bounding box center [780, 411] width 1559 height 755
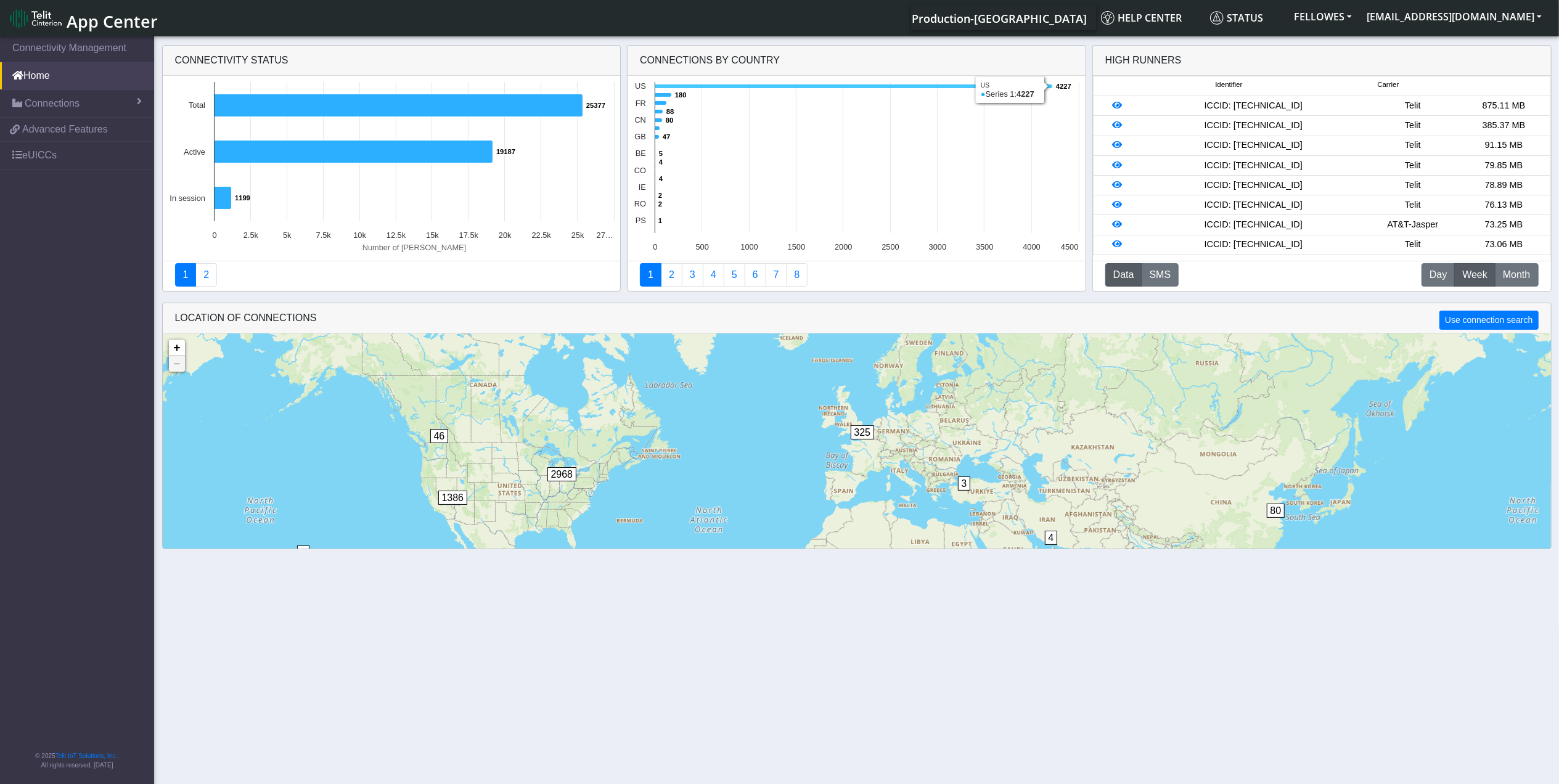
click at [680, 89] on icon at bounding box center [854, 86] width 398 height 5
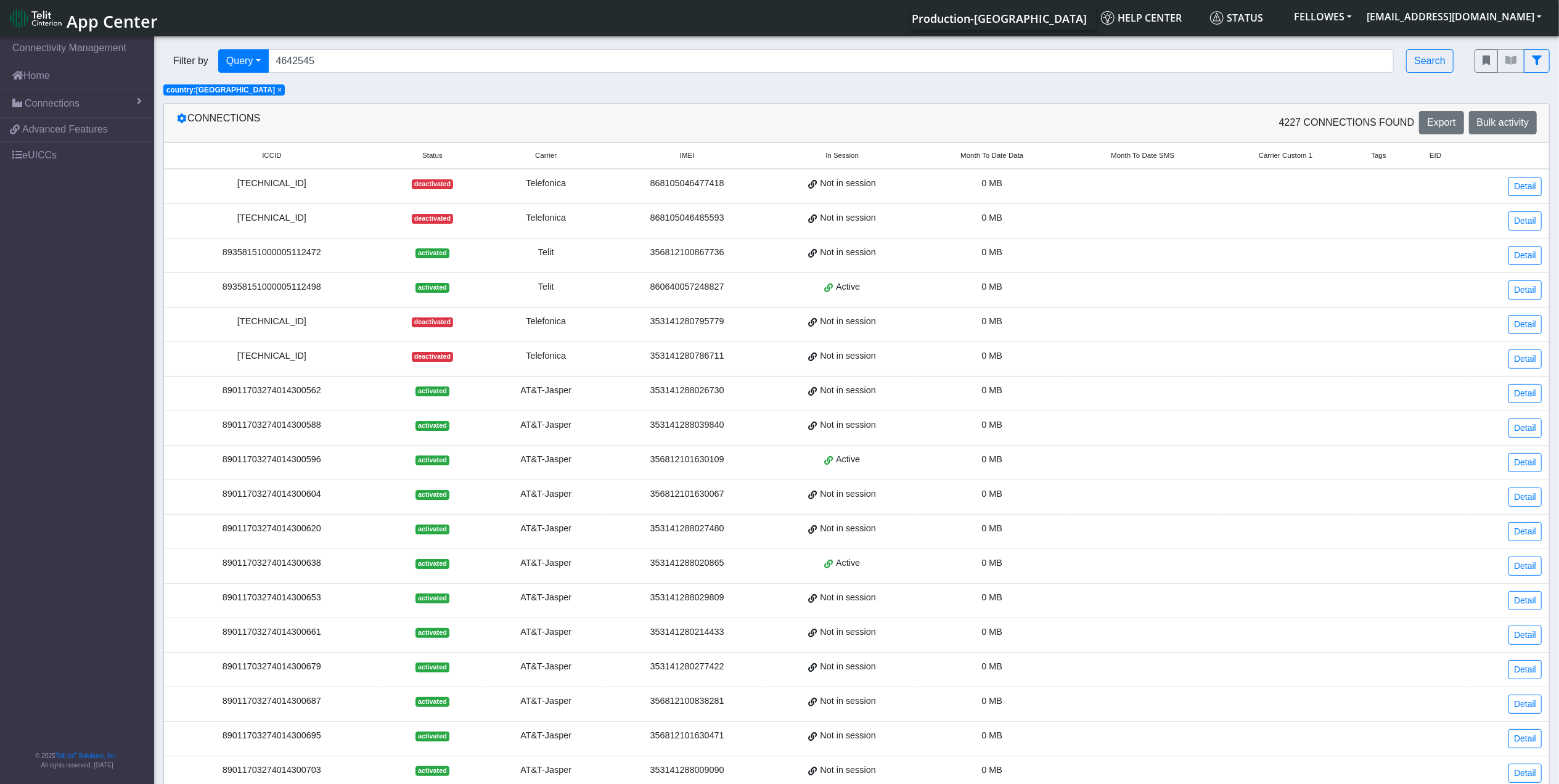
click at [973, 153] on span "Month To Date Data" at bounding box center [992, 156] width 63 height 10
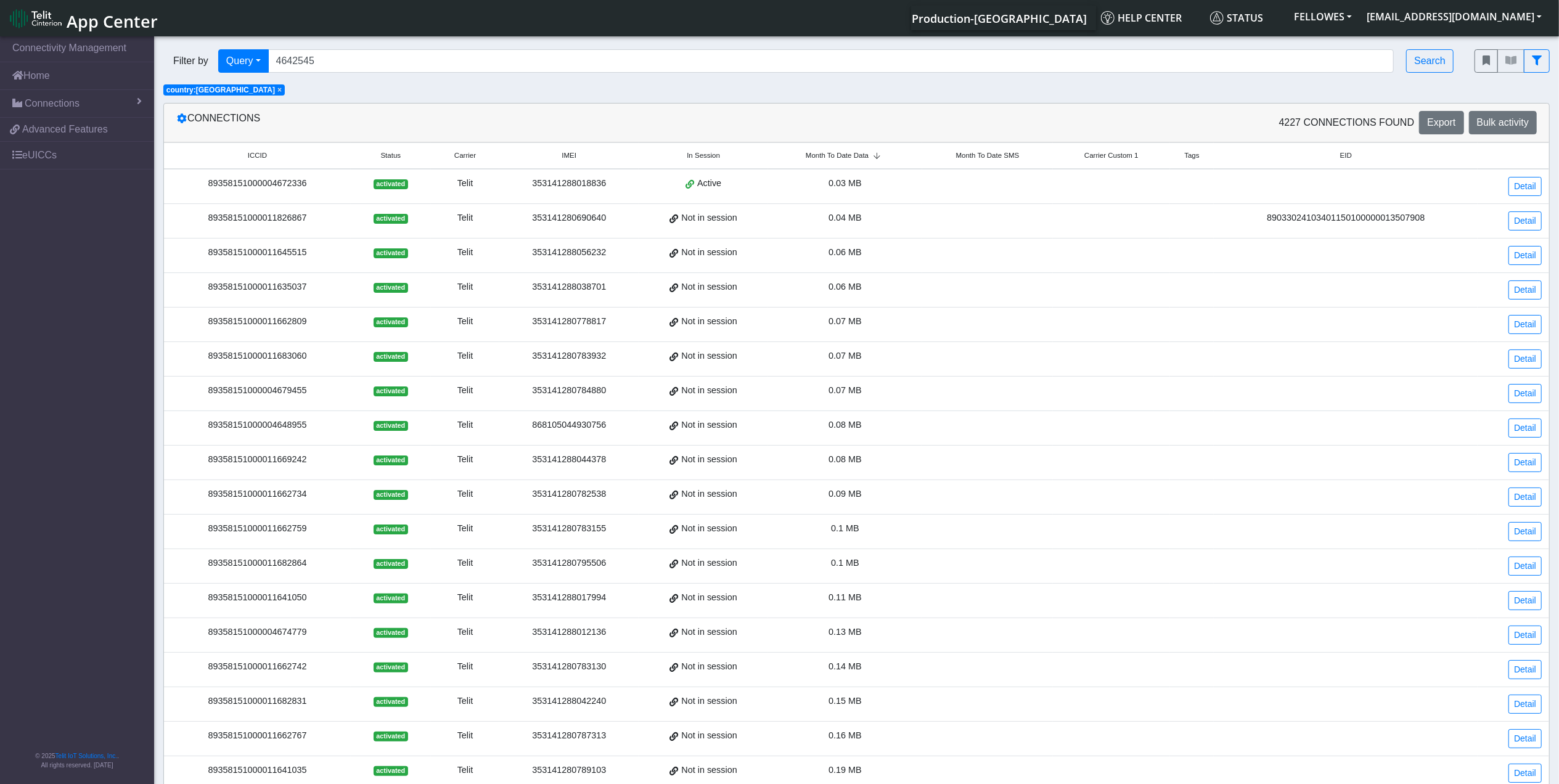
click at [869, 158] on span "Month To Date Data" at bounding box center [837, 156] width 63 height 10
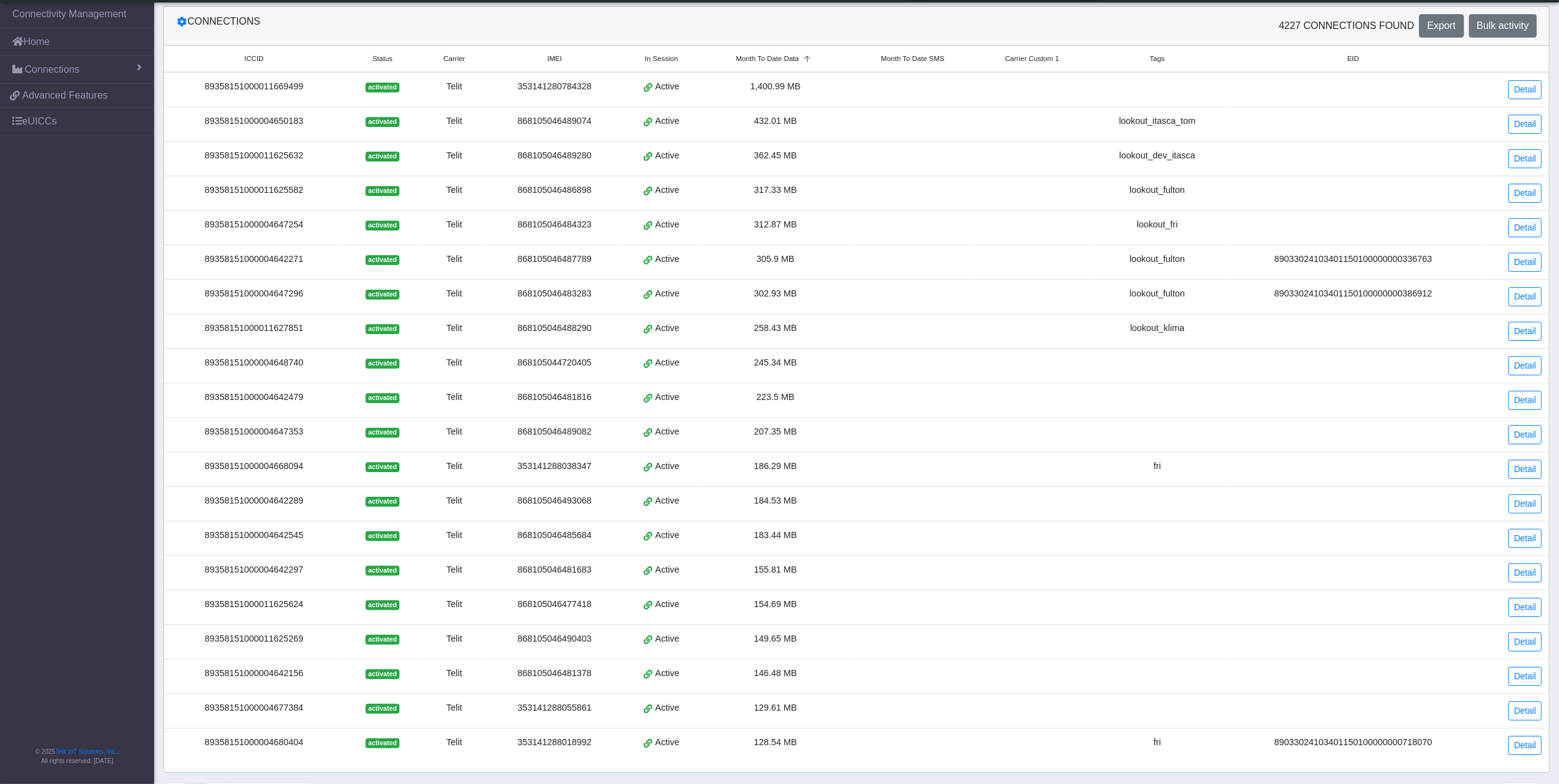
scroll to position [119, 0]
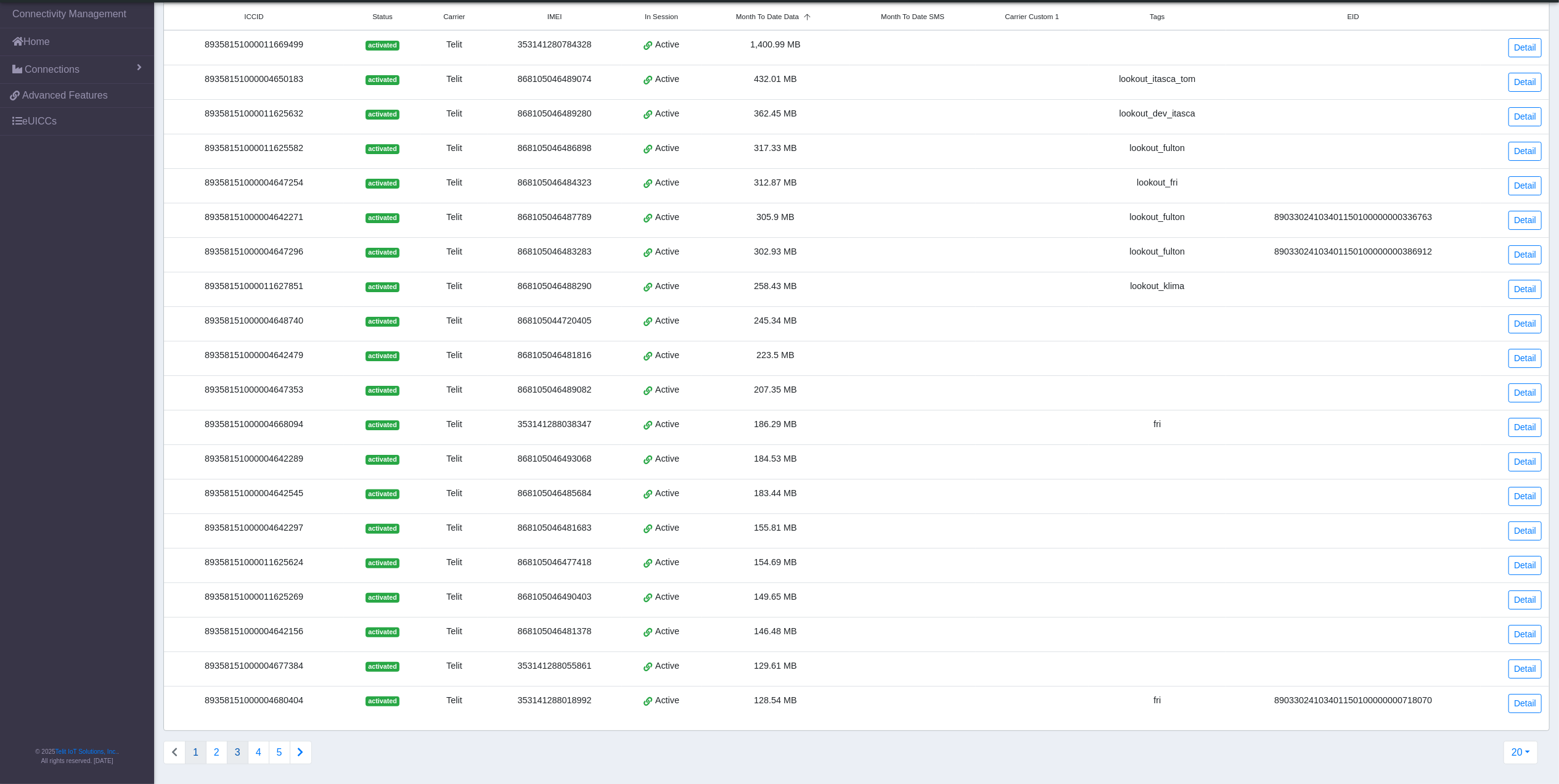
click at [247, 748] on button "3" at bounding box center [237, 753] width 21 height 23
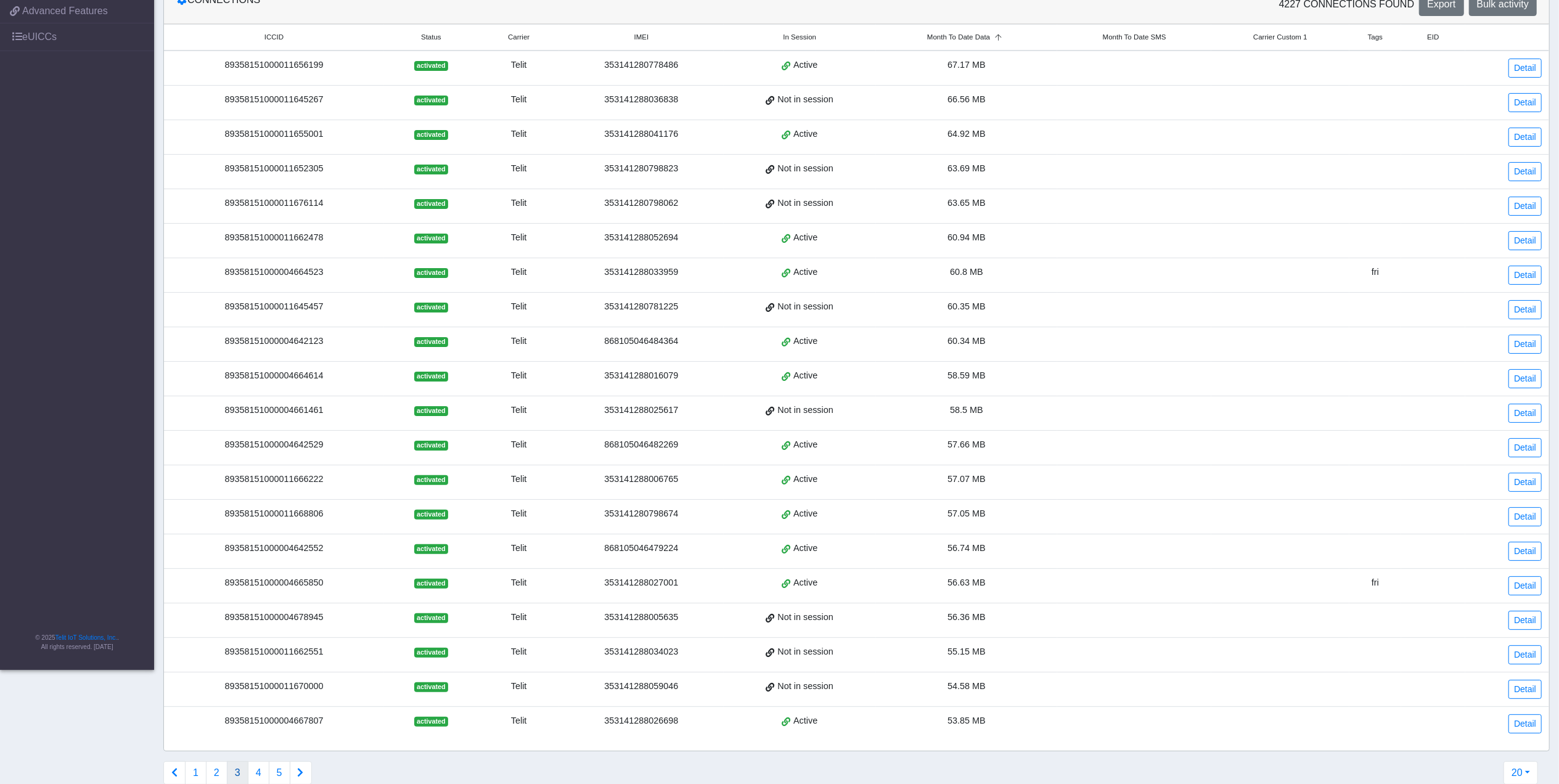
scroll to position [0, 0]
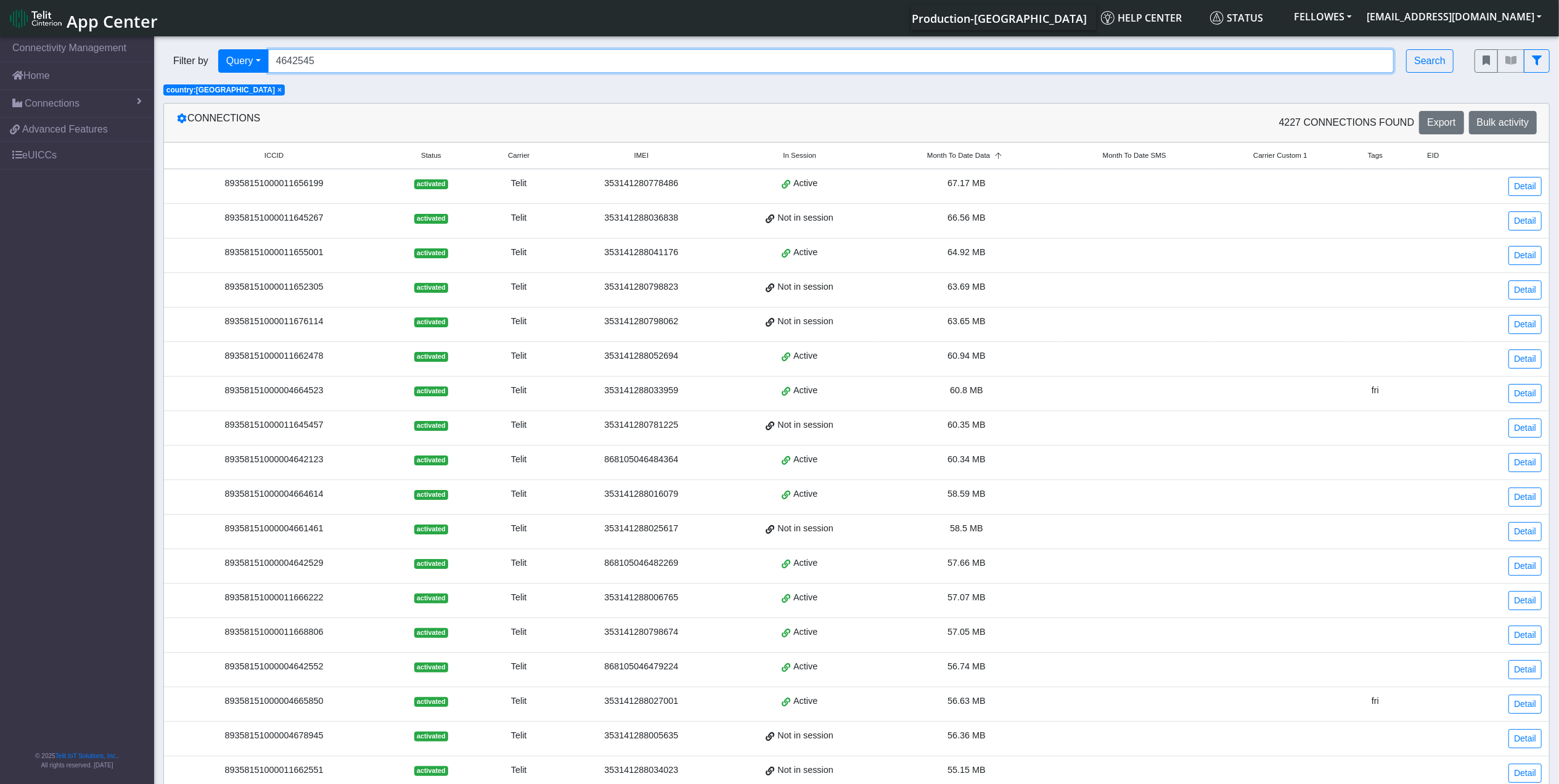
click at [428, 59] on input "4642545" at bounding box center [831, 61] width 1126 height 23
type input "86273530115010000"
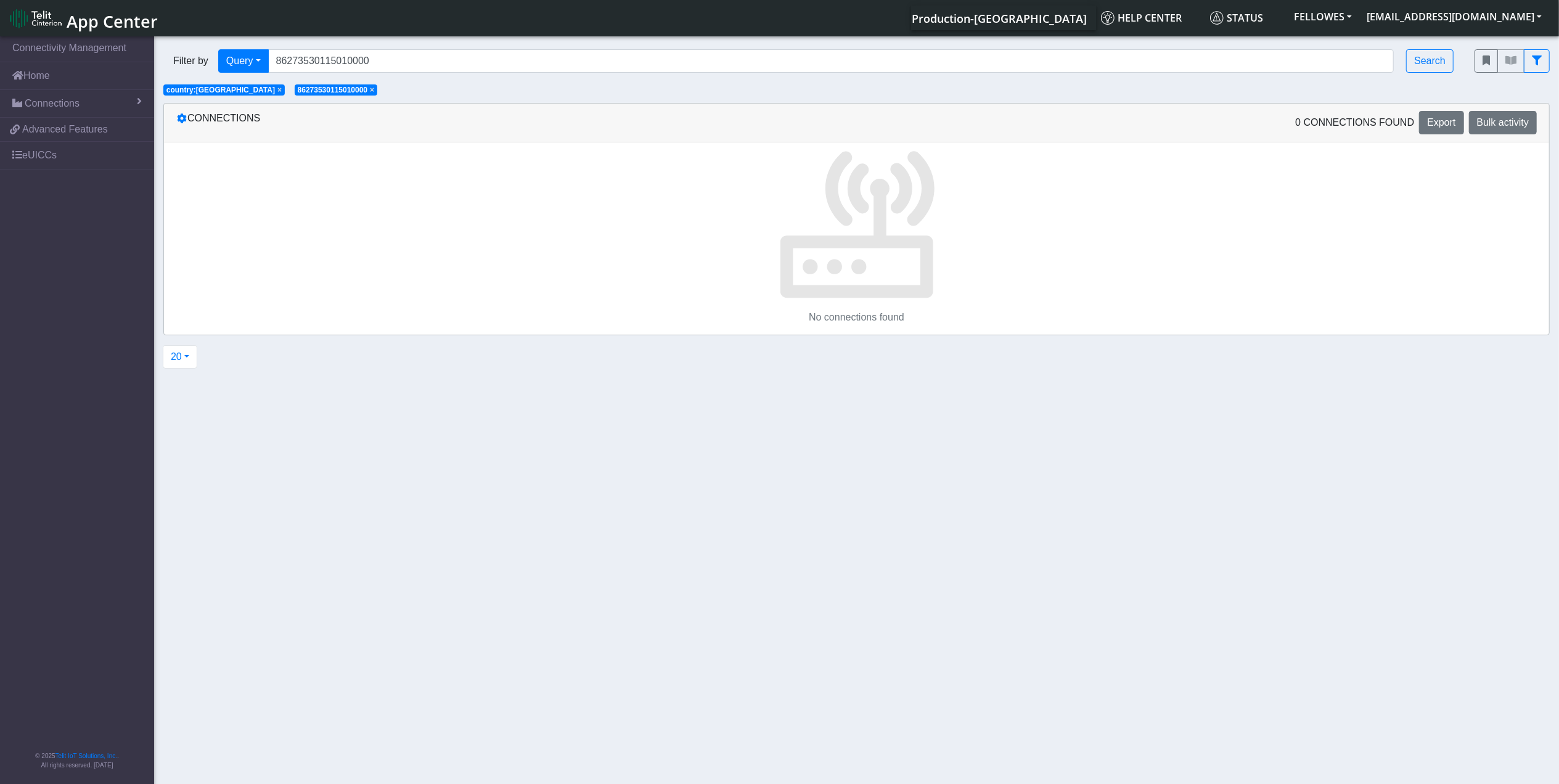
click at [213, 91] on span "× country:US" at bounding box center [224, 89] width 121 height 11
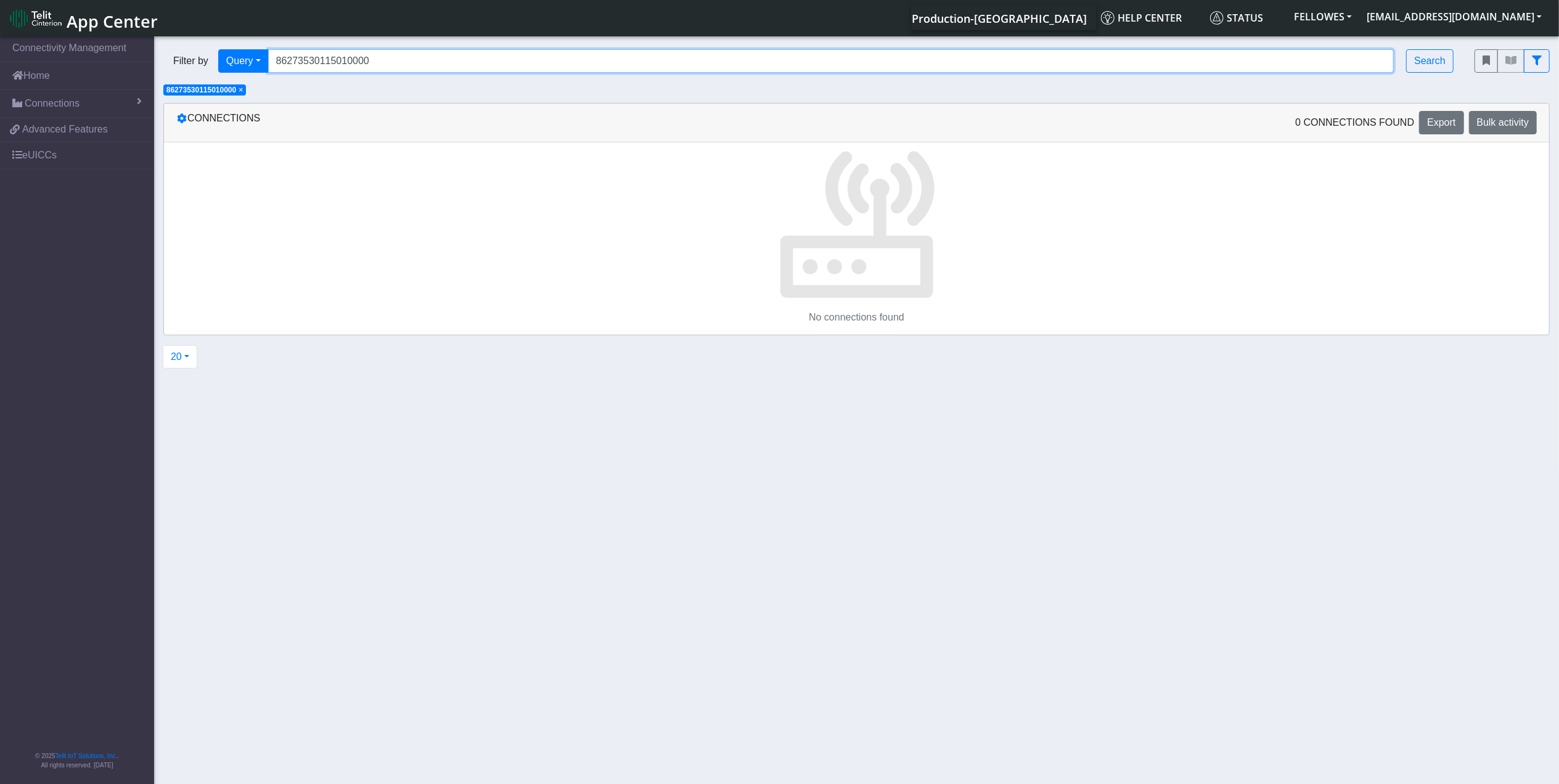
click at [431, 57] on input "86273530115010000" at bounding box center [831, 61] width 1126 height 23
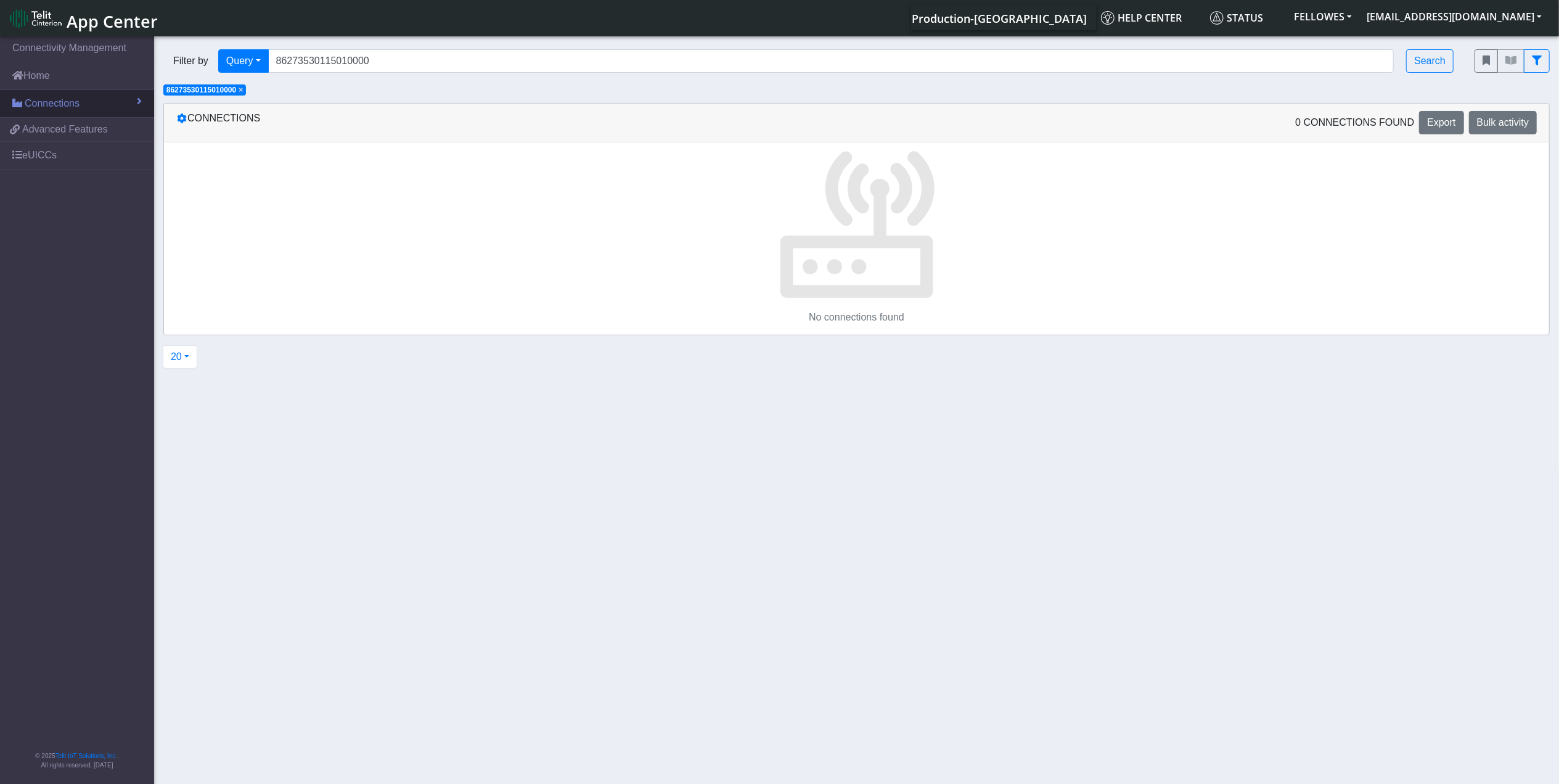
click at [69, 87] on link "Home" at bounding box center [77, 76] width 154 height 27
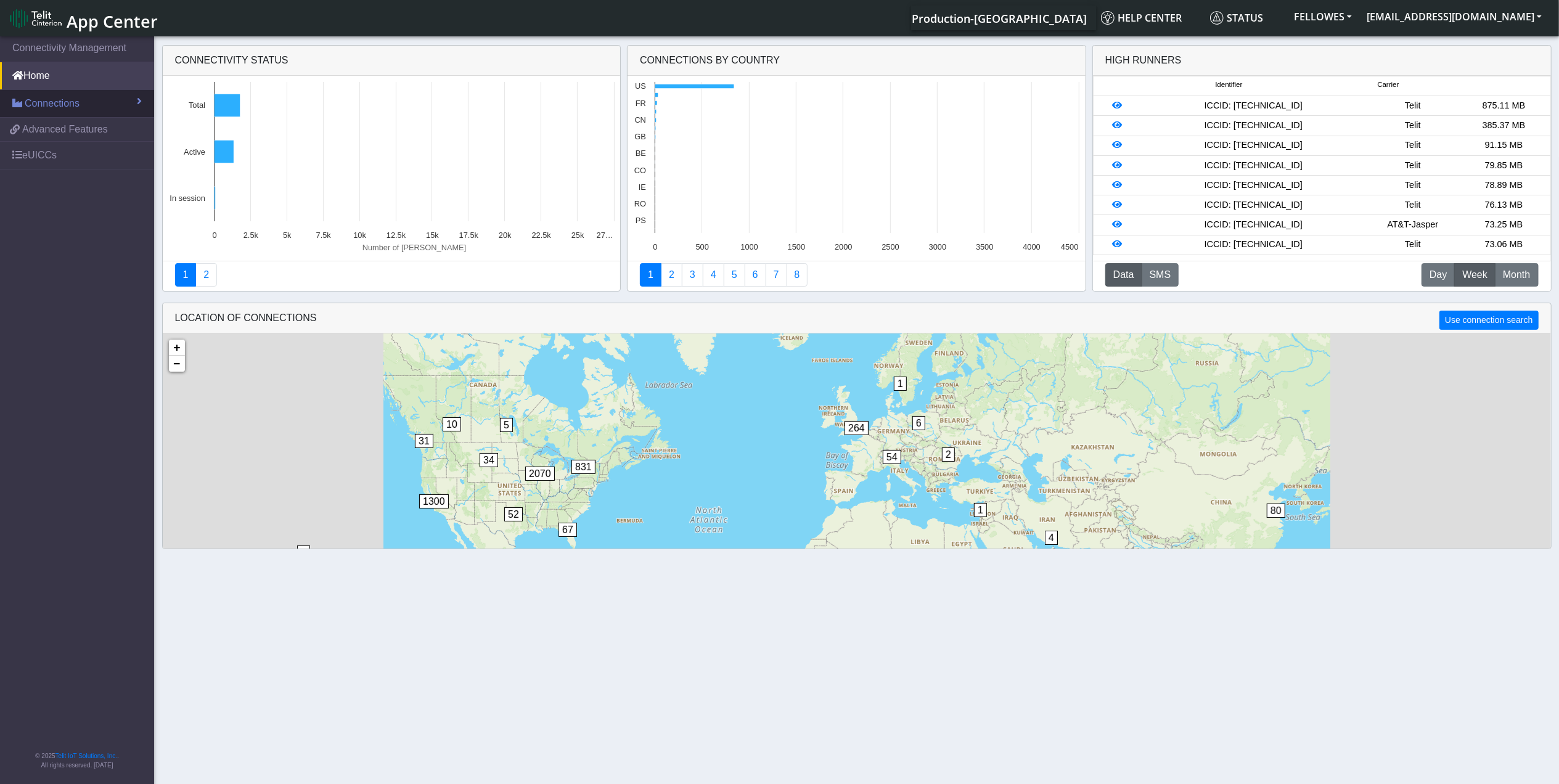
click at [88, 94] on div "Connectivity status Created with Highcharts 11.2.0 Number of sims 25377 ​ 25377…" at bounding box center [857, 298] width 1559 height 516
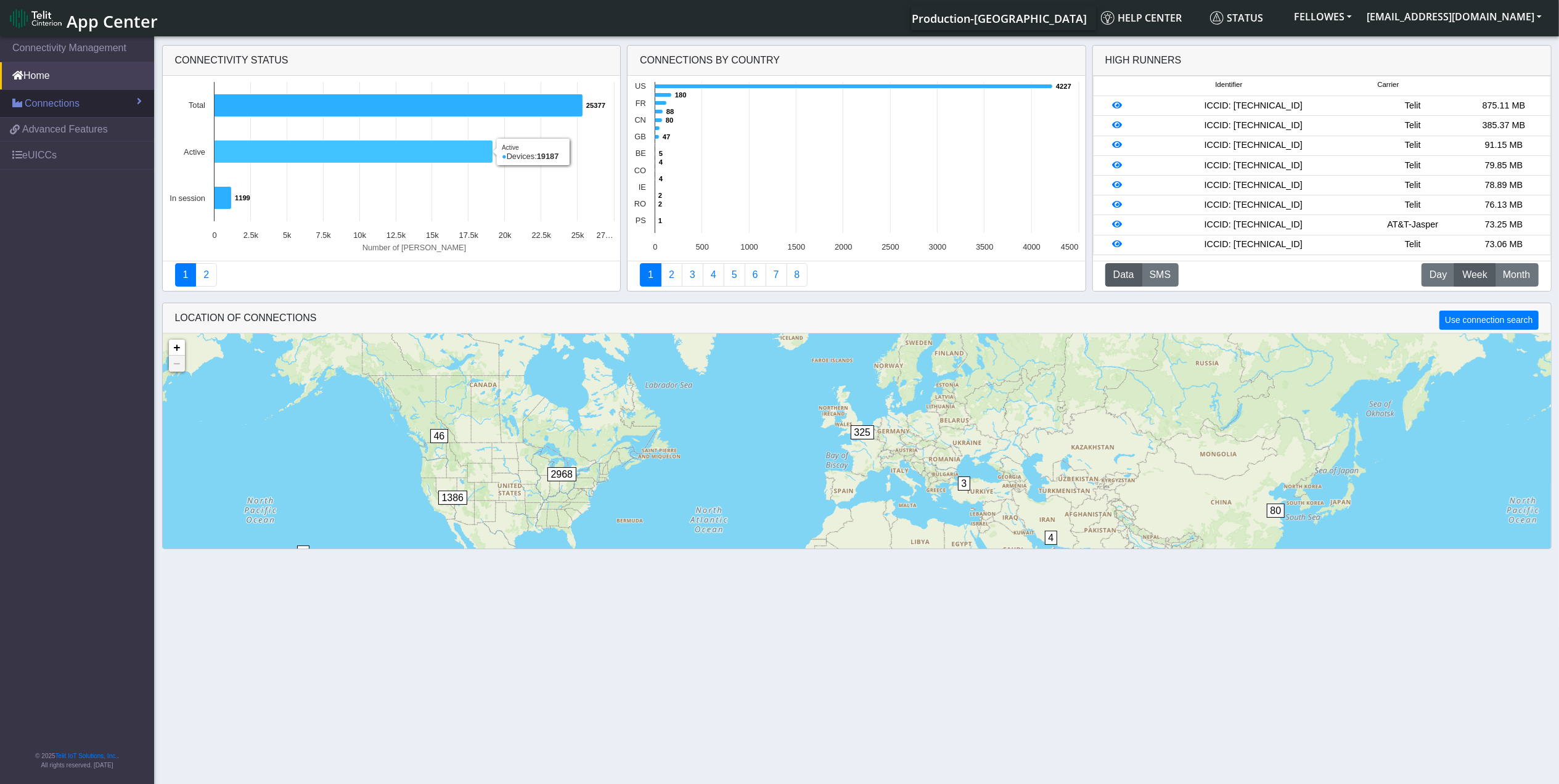
click at [97, 105] on link "Connections" at bounding box center [77, 104] width 154 height 27
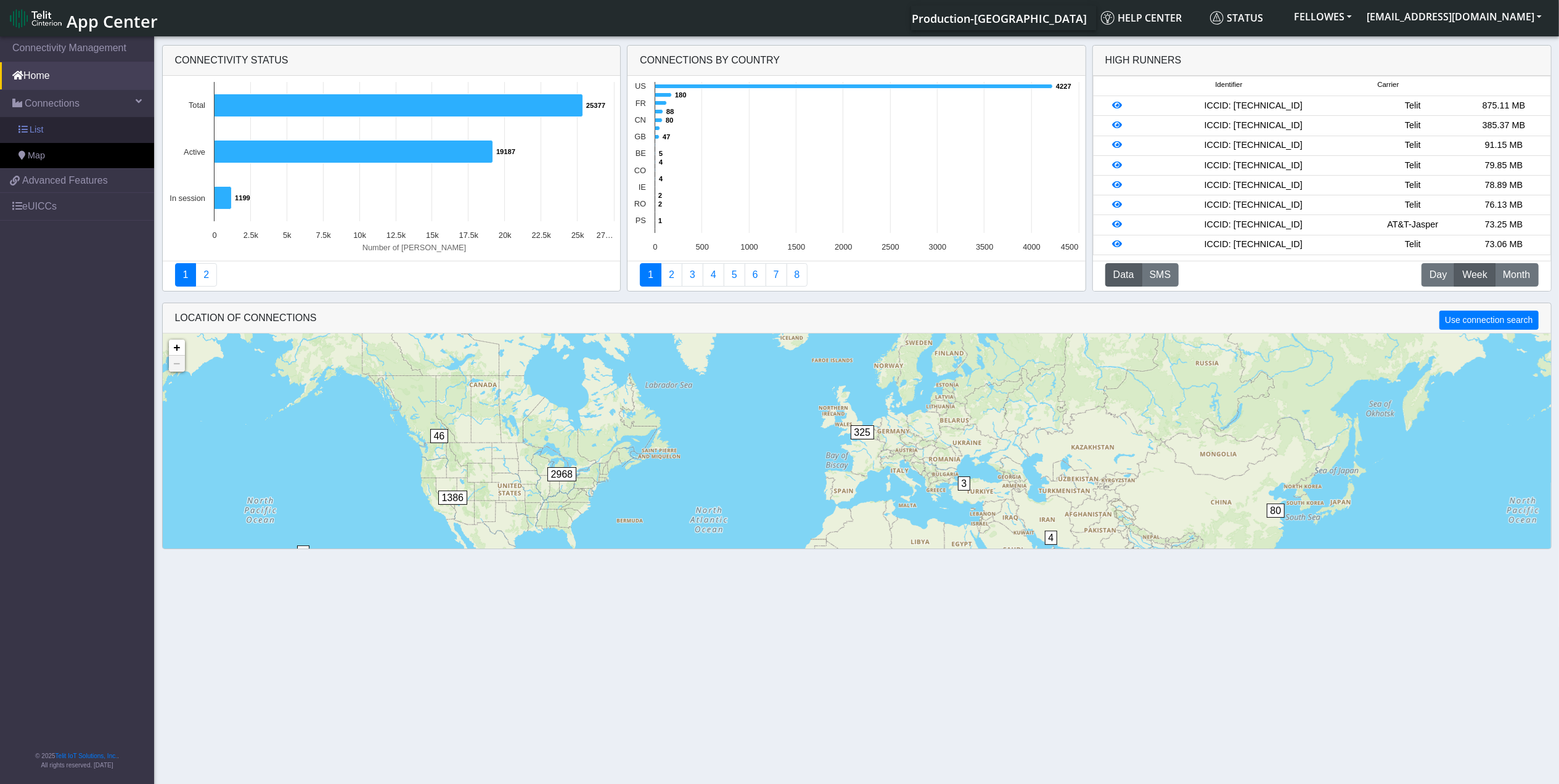
click at [92, 133] on link "List" at bounding box center [77, 130] width 154 height 26
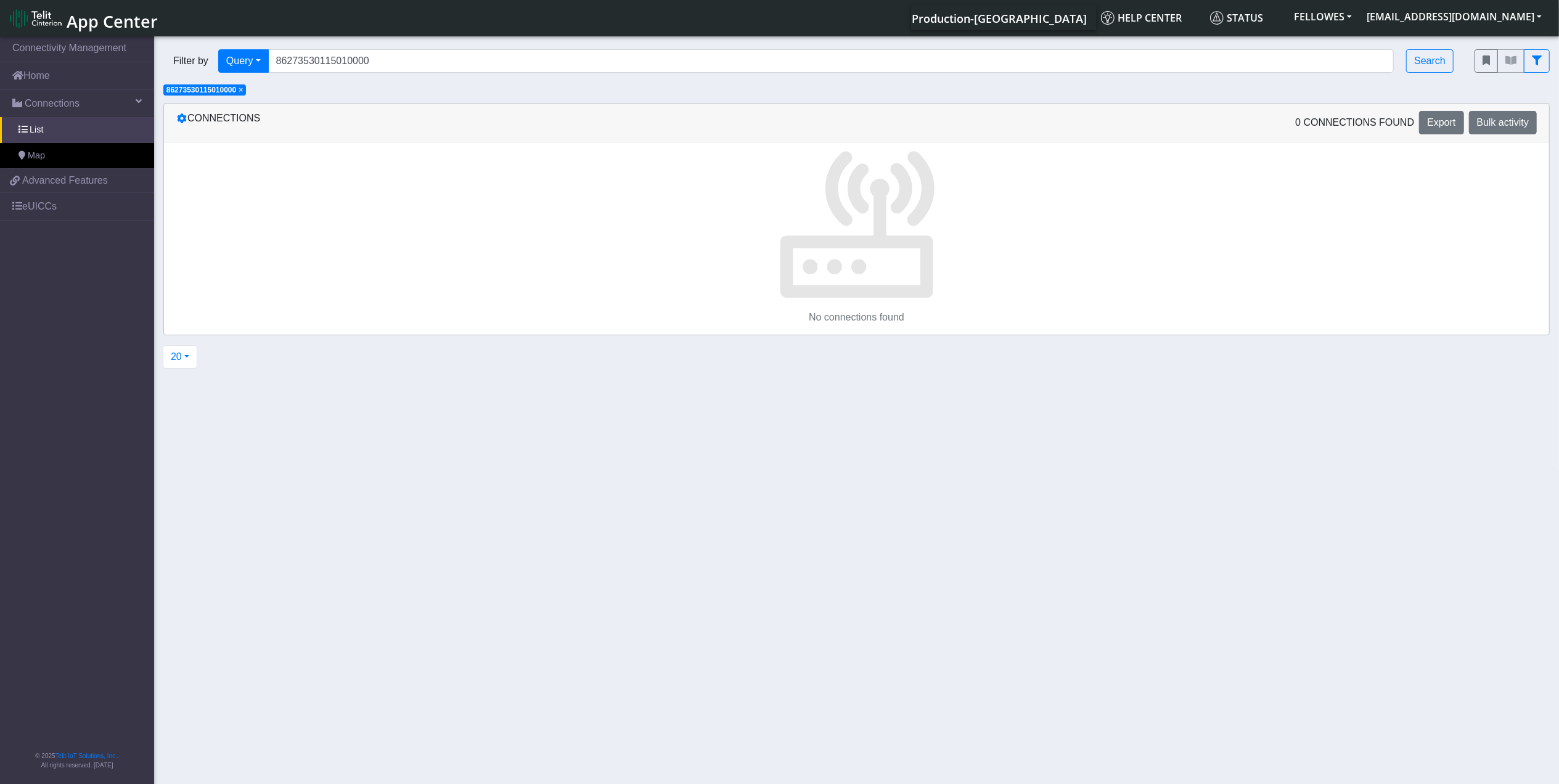
click at [243, 94] on span "×" at bounding box center [241, 89] width 5 height 8
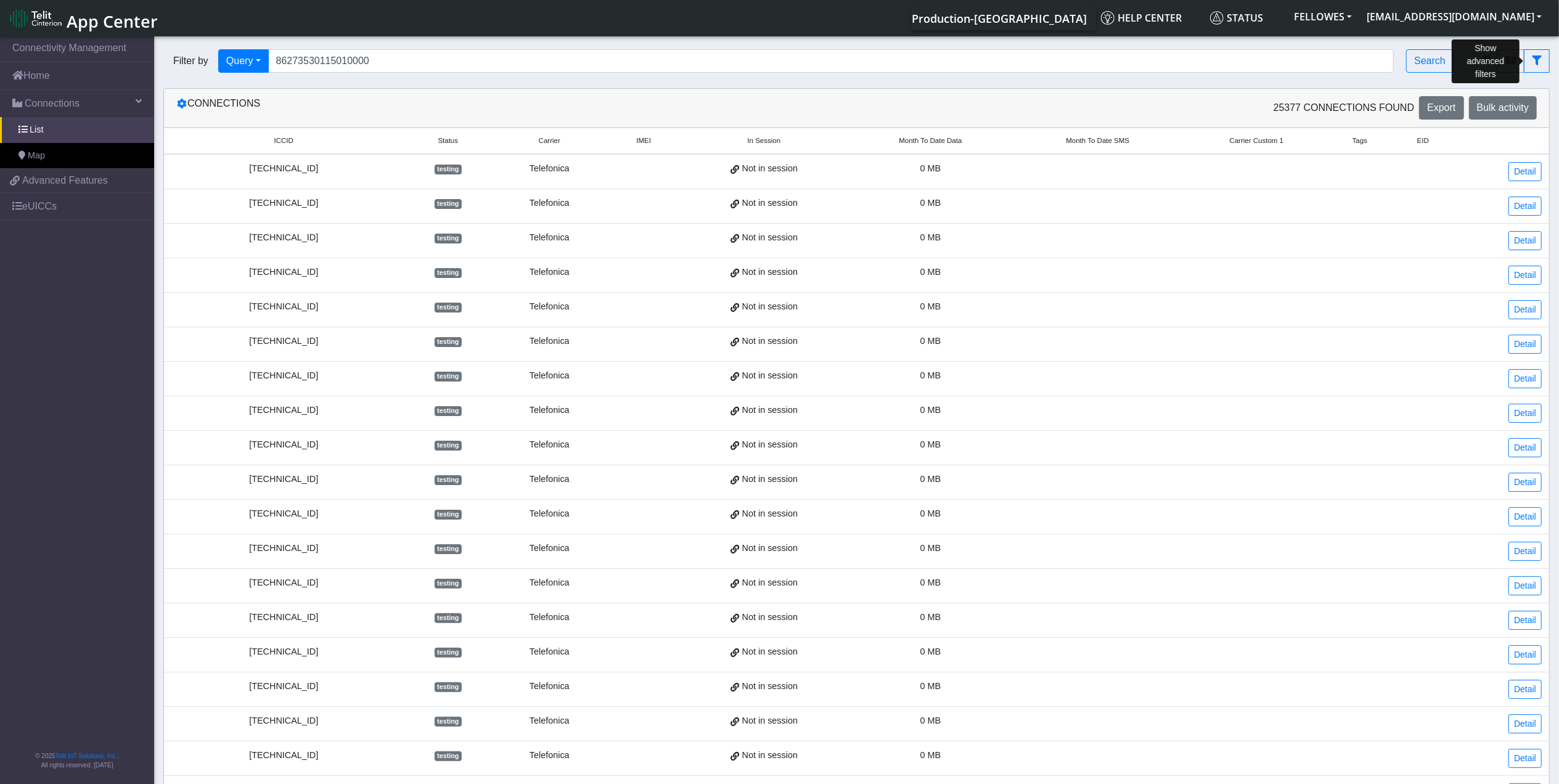
click at [1532, 67] on button "fitlers menu" at bounding box center [1537, 61] width 26 height 23
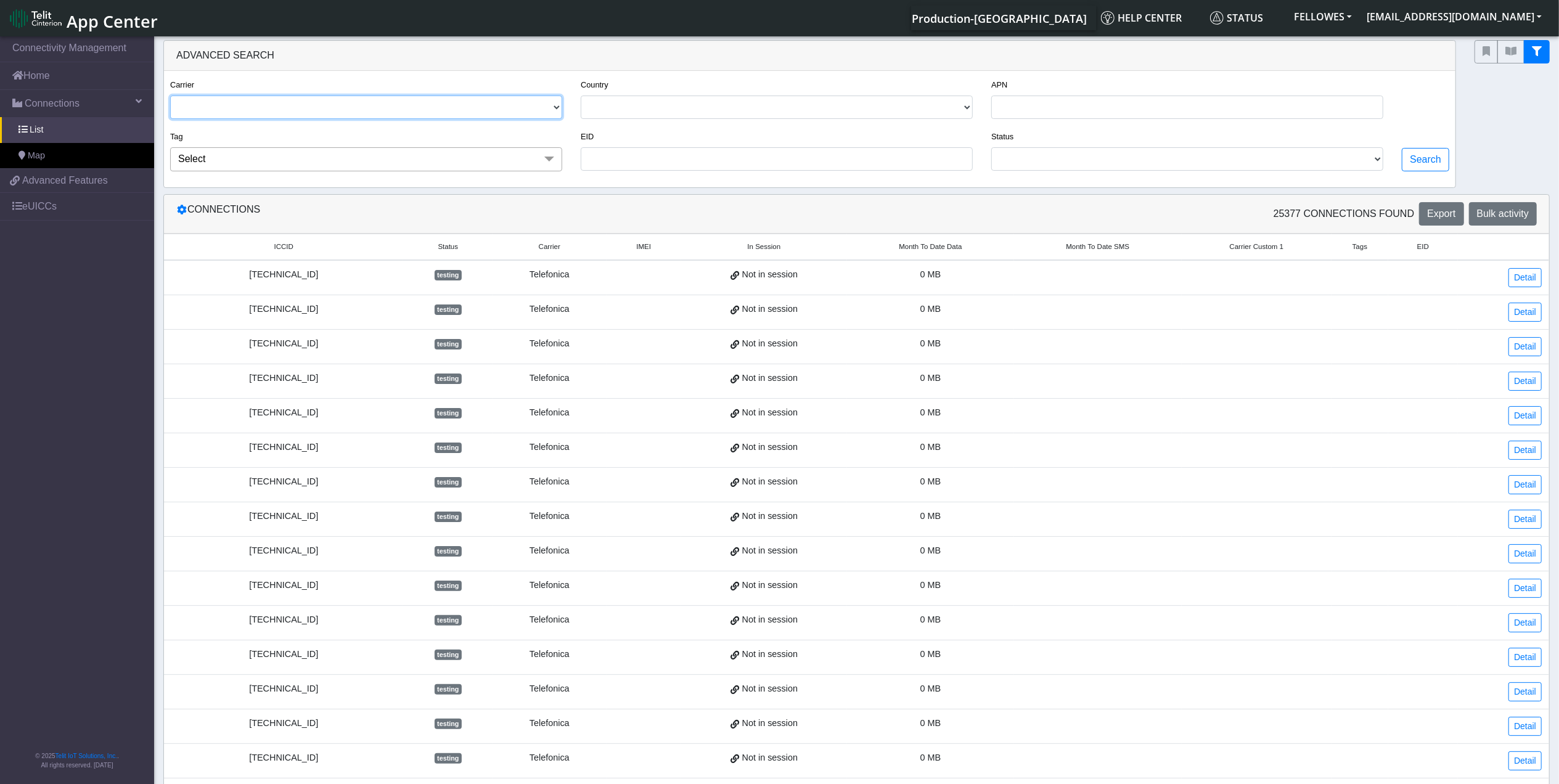
click at [407, 106] on select "TELIT AT&T-JASPER TELEFONICA" at bounding box center [366, 107] width 392 height 23
click at [170, 96] on select "TELIT AT&T-JASPER TELEFONICA" at bounding box center [366, 107] width 392 height 23
click at [1429, 163] on button "Search" at bounding box center [1425, 160] width 47 height 23
select select "telit"
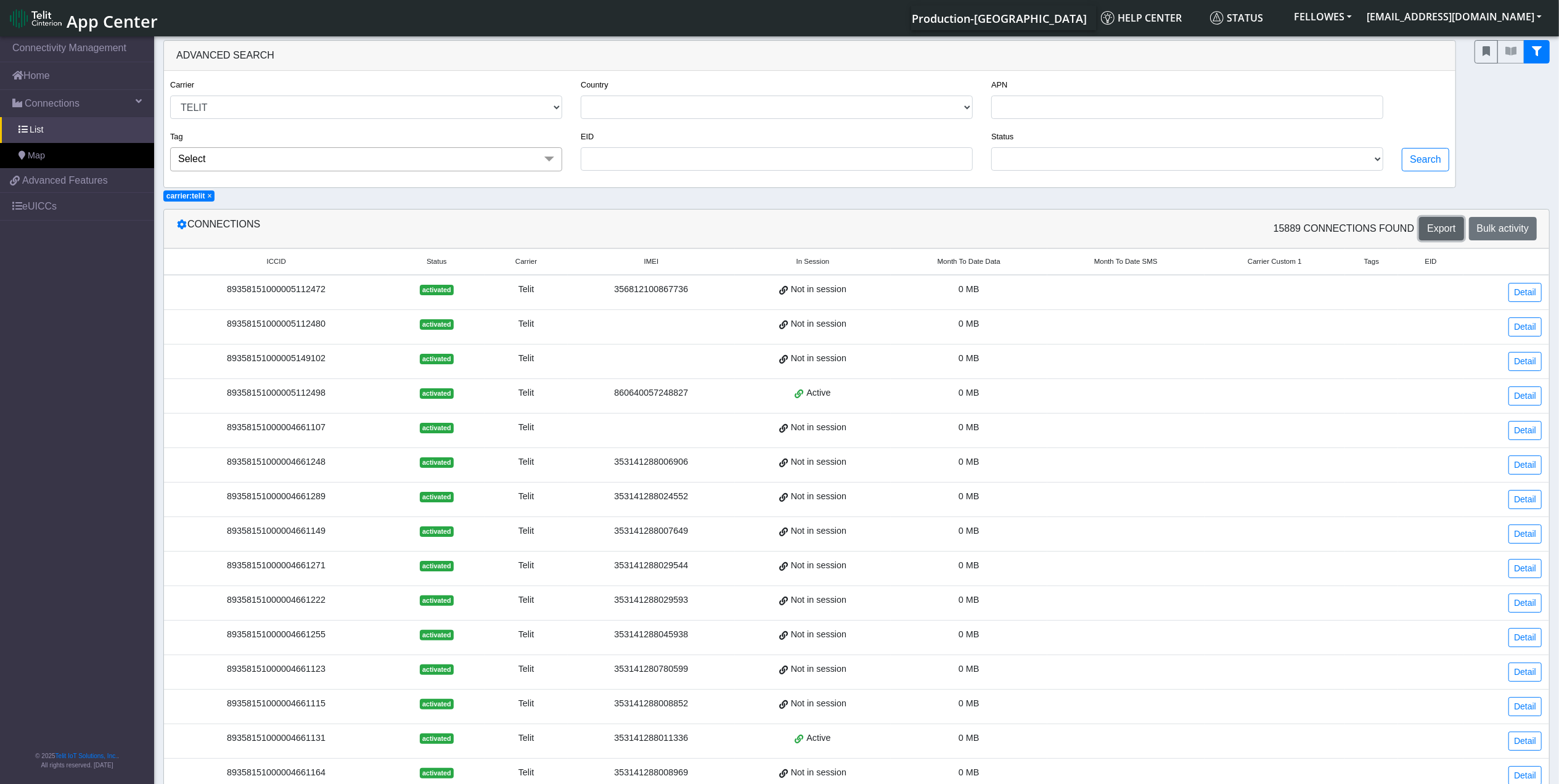
click at [1458, 231] on button "Export" at bounding box center [1442, 229] width 44 height 23
drag, startPoint x: 78, startPoint y: 77, endPoint x: 74, endPoint y: 85, distance: 8.9
click at [78, 77] on link "Home" at bounding box center [77, 76] width 154 height 27
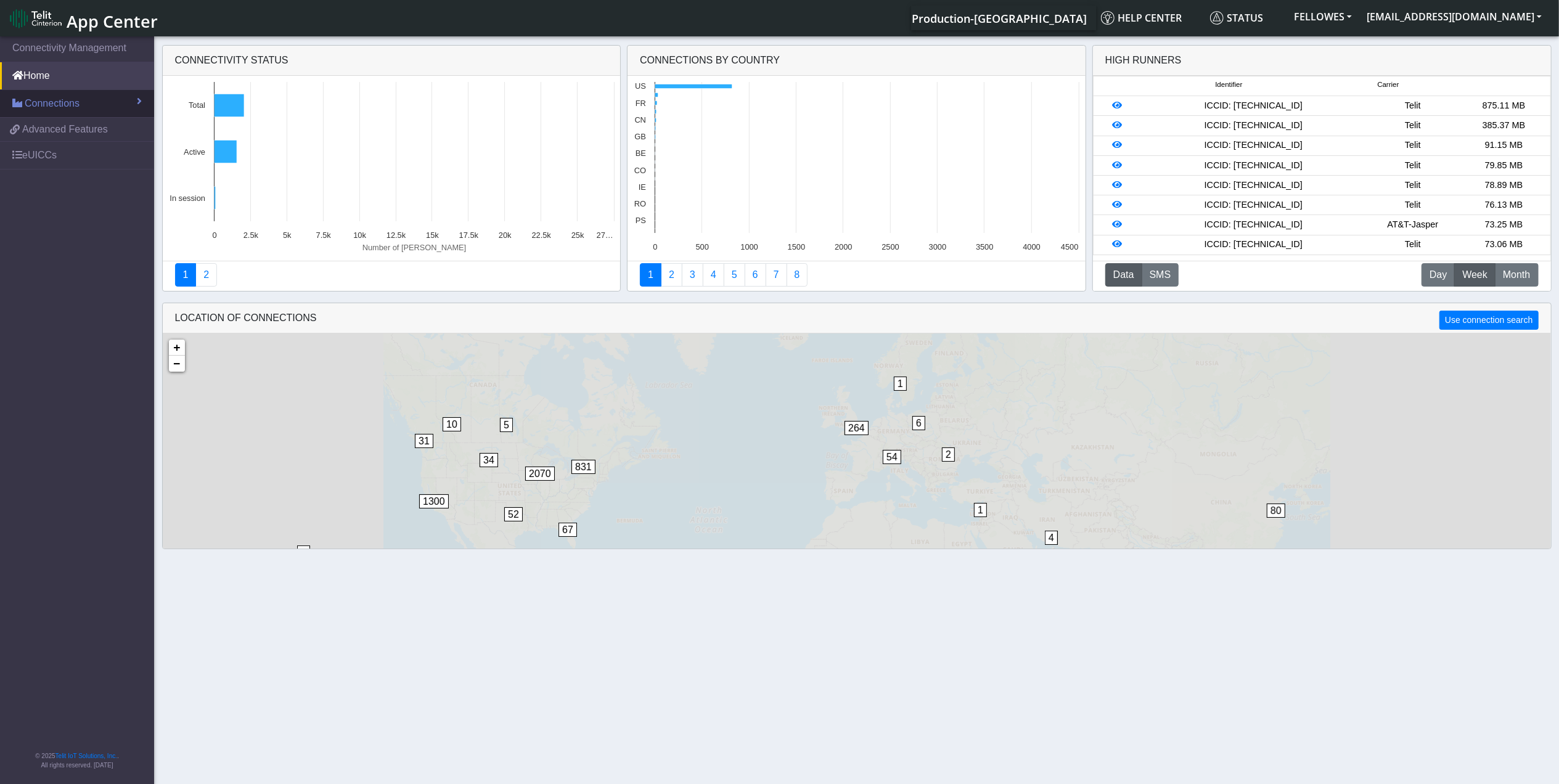
click at [82, 97] on div "Connectivity status Created with Highcharts 11.2.0 Number of sims 25377 ​ 25377…" at bounding box center [857, 298] width 1559 height 516
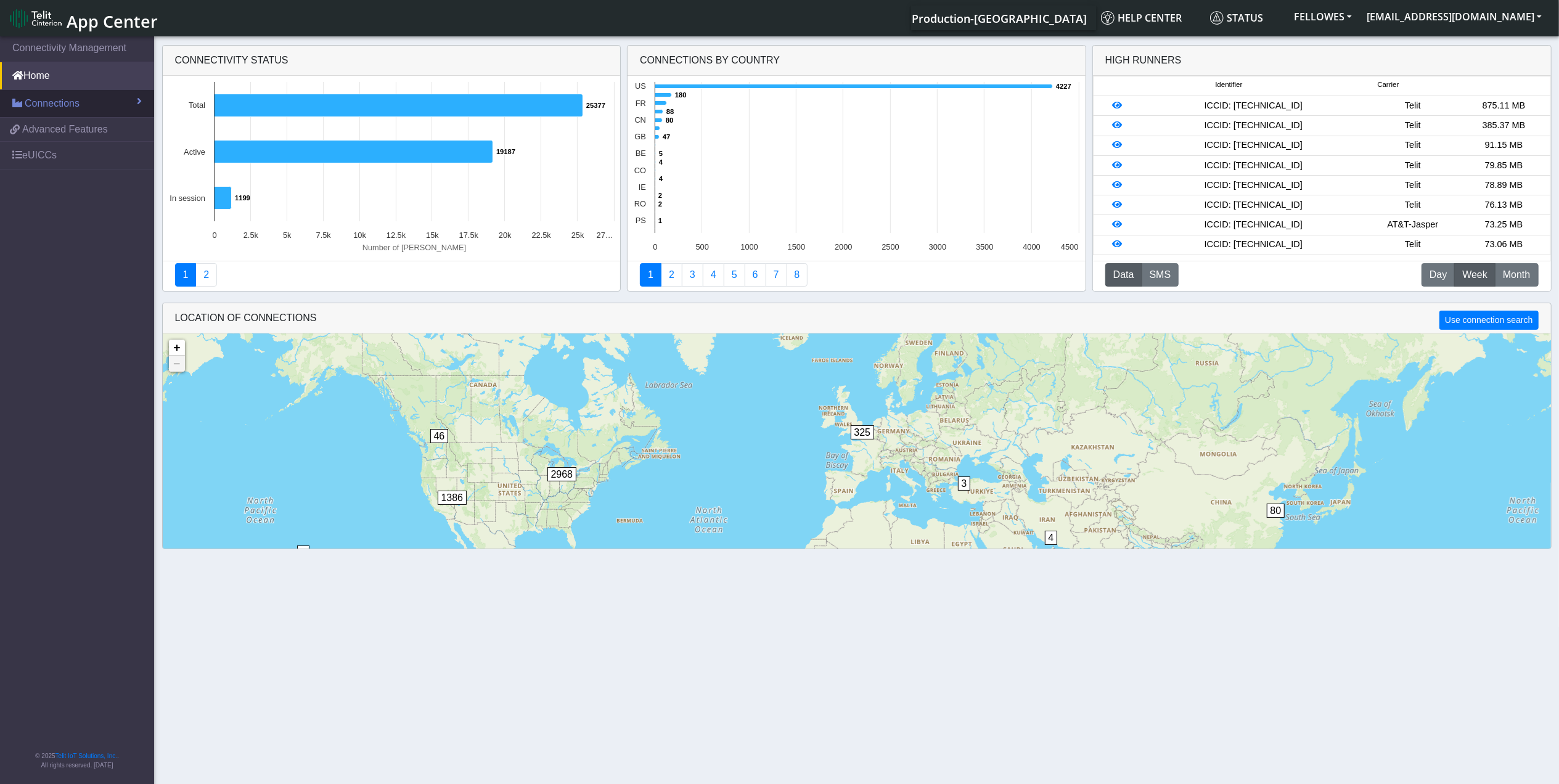
click at [111, 109] on link "Connections" at bounding box center [77, 104] width 154 height 27
click at [94, 123] on link "List" at bounding box center [77, 130] width 154 height 26
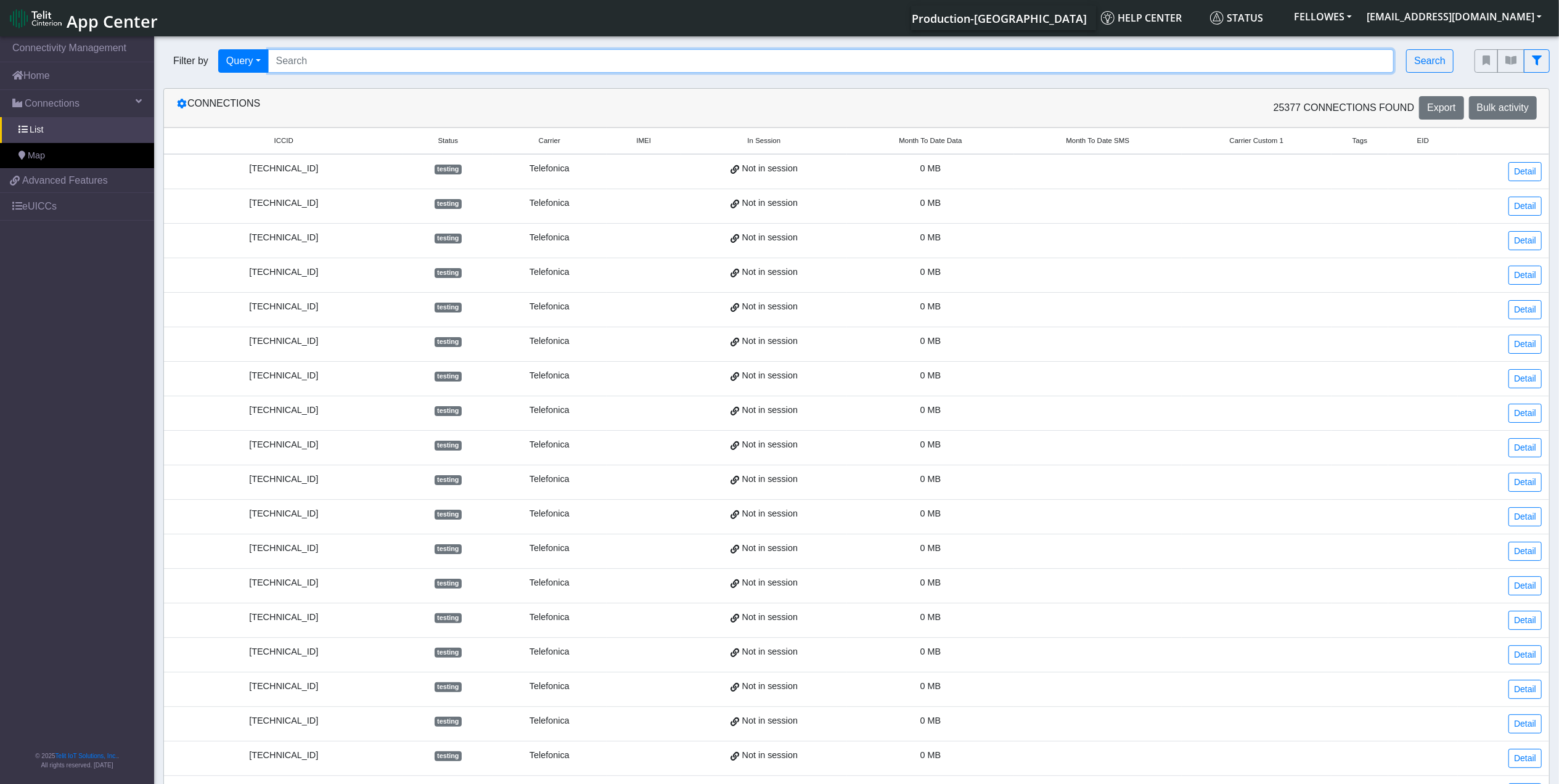
click at [344, 58] on input "Search..." at bounding box center [831, 61] width 1126 height 23
paste input "89033024103401150100000000584792"
type input "89033024103401150100000008627353"
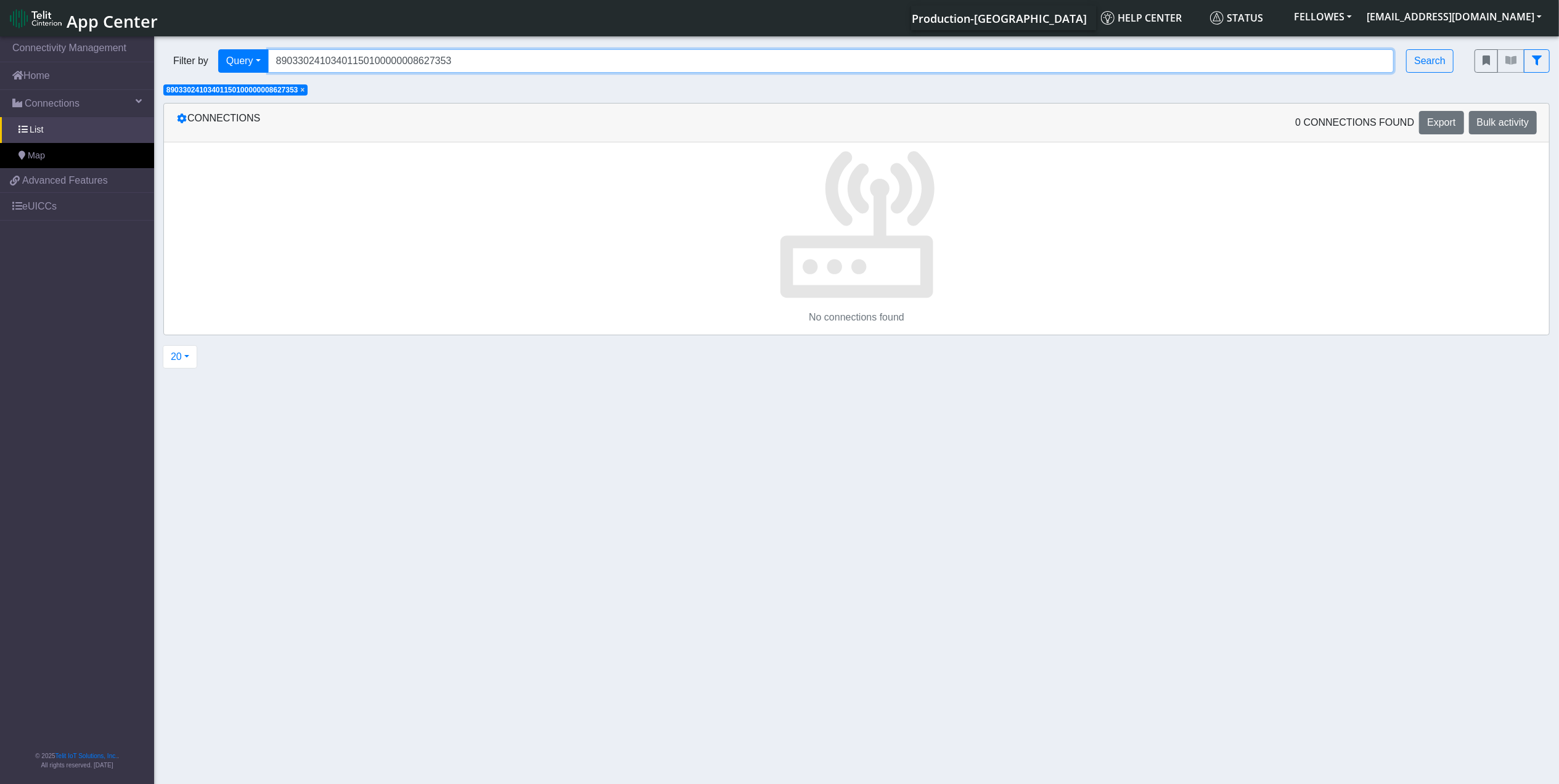
click at [471, 56] on input "89033024103401150100000008627353" at bounding box center [831, 61] width 1126 height 23
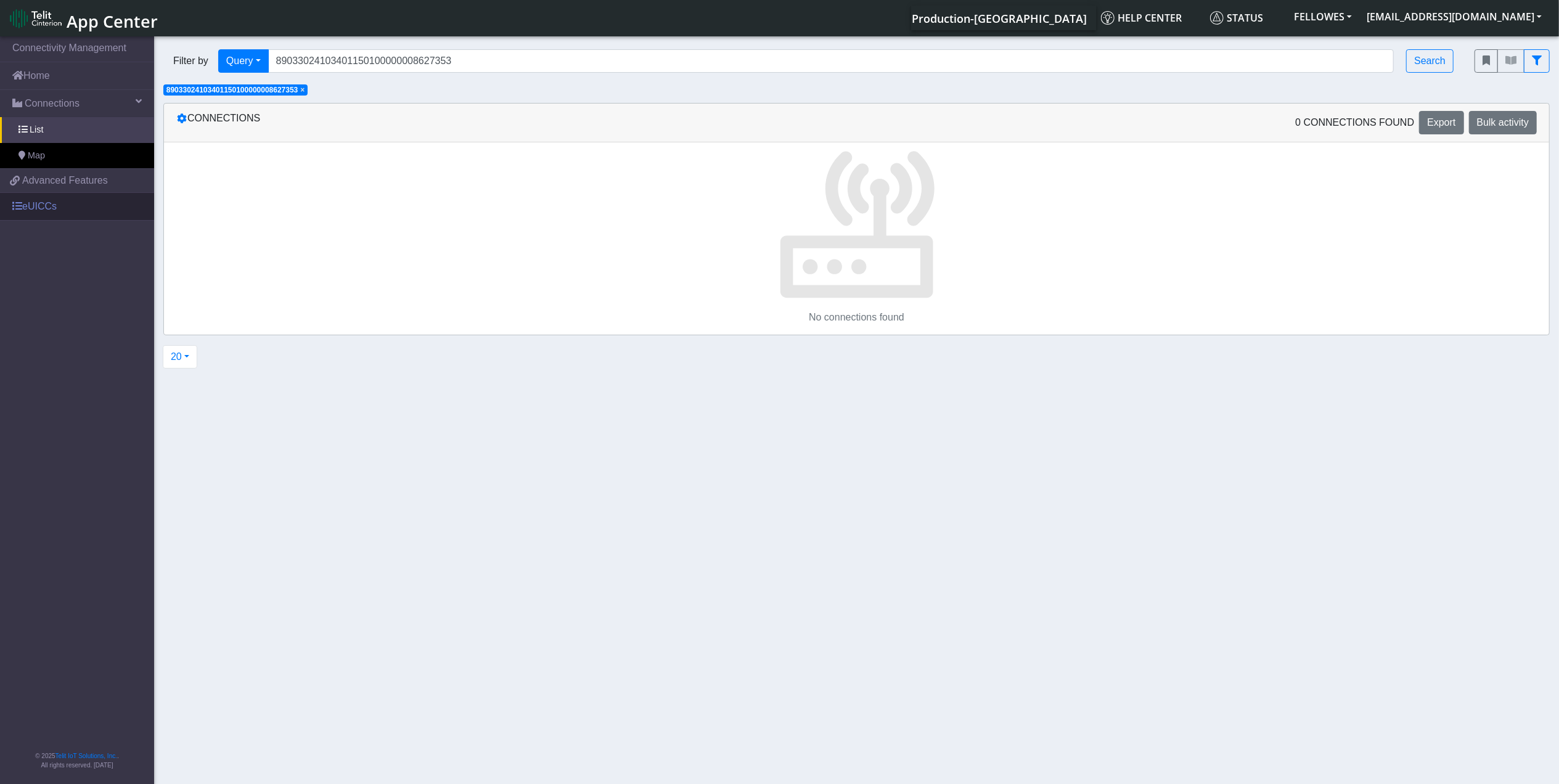
click at [60, 210] on link "eUICCs" at bounding box center [77, 207] width 154 height 27
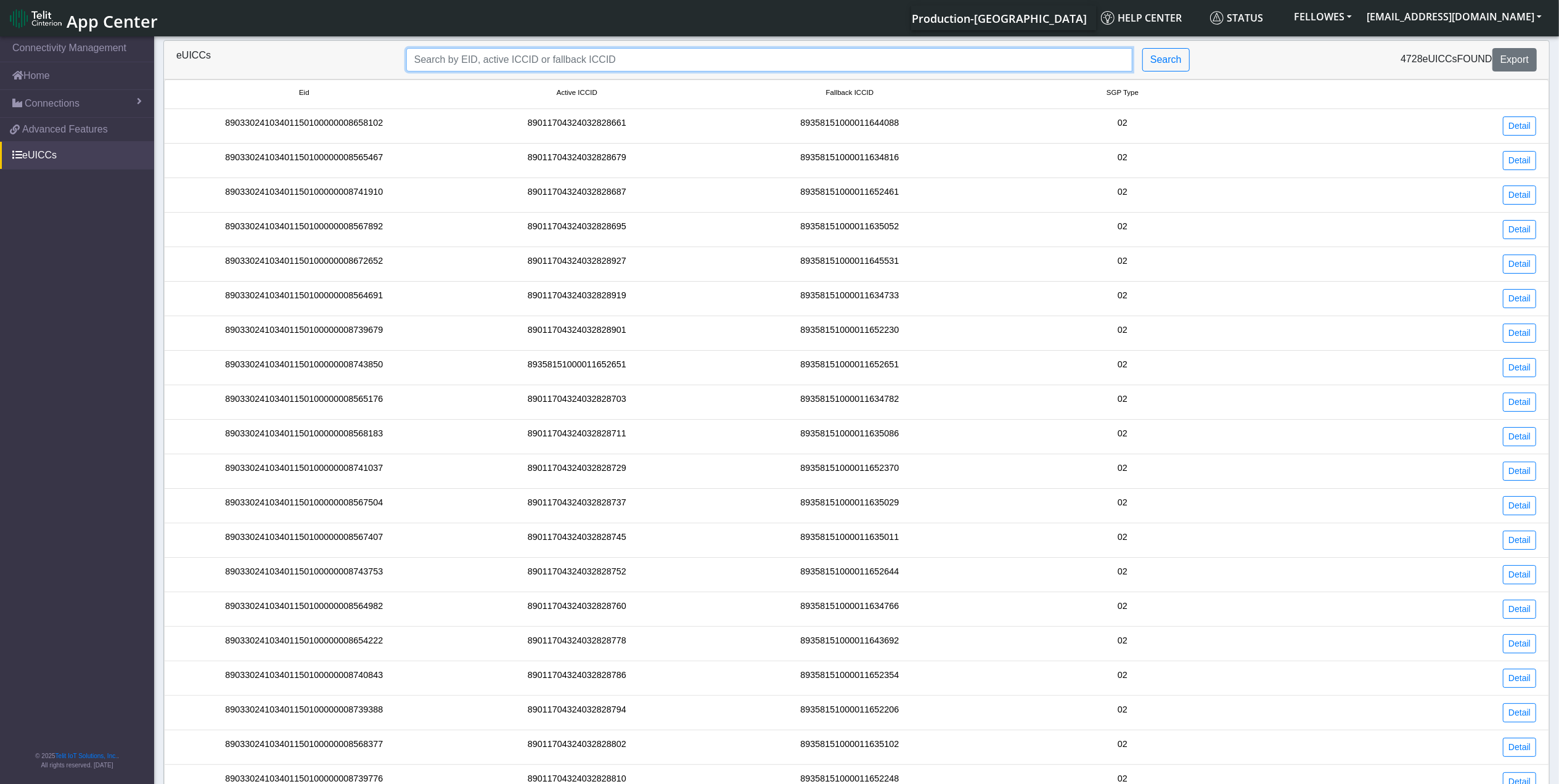
click at [632, 56] on input "Search..." at bounding box center [770, 60] width 726 height 23
paste input "89033024103401150100000008627353"
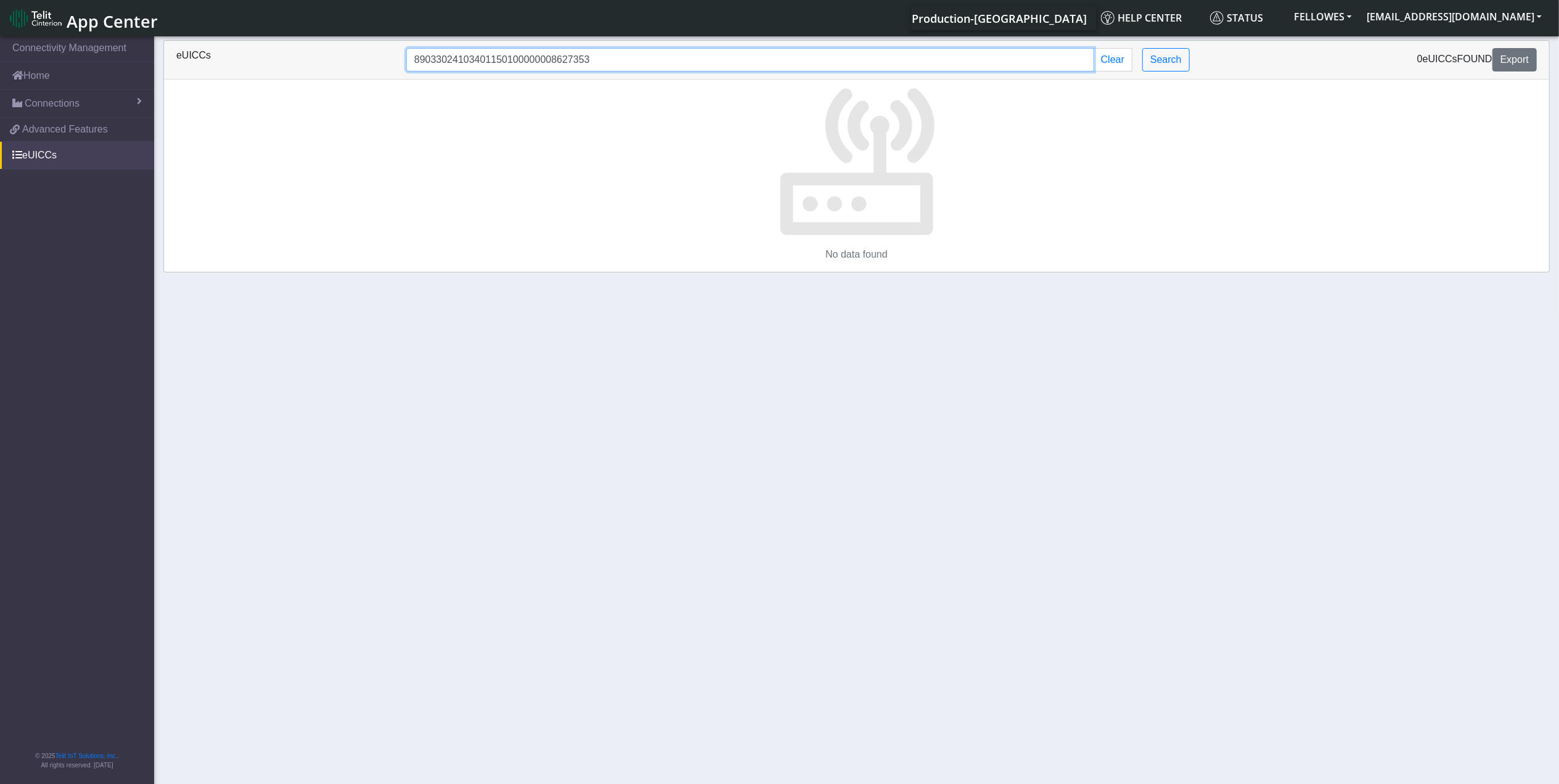
drag, startPoint x: 550, startPoint y: 65, endPoint x: 267, endPoint y: 68, distance: 283.0
click at [267, 68] on div "eUICCs 89033024103401150100000008627353 Clear Search 0 eUICCs found Export" at bounding box center [857, 60] width 1379 height 23
type input "8627353"
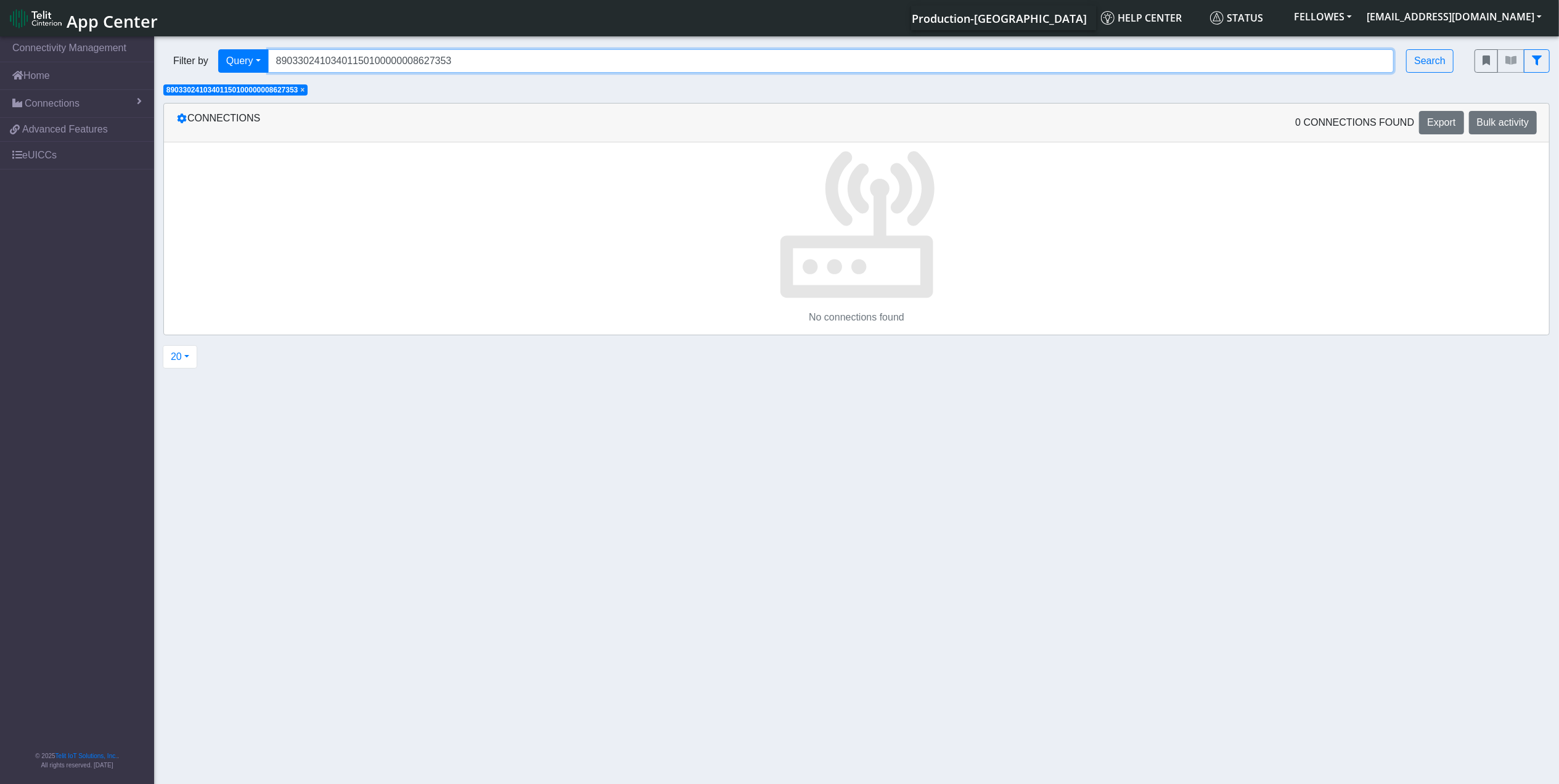
click at [337, 59] on input "89033024103401150100000008627353" at bounding box center [831, 61] width 1126 height 23
click at [305, 93] on span "×" at bounding box center [302, 89] width 5 height 8
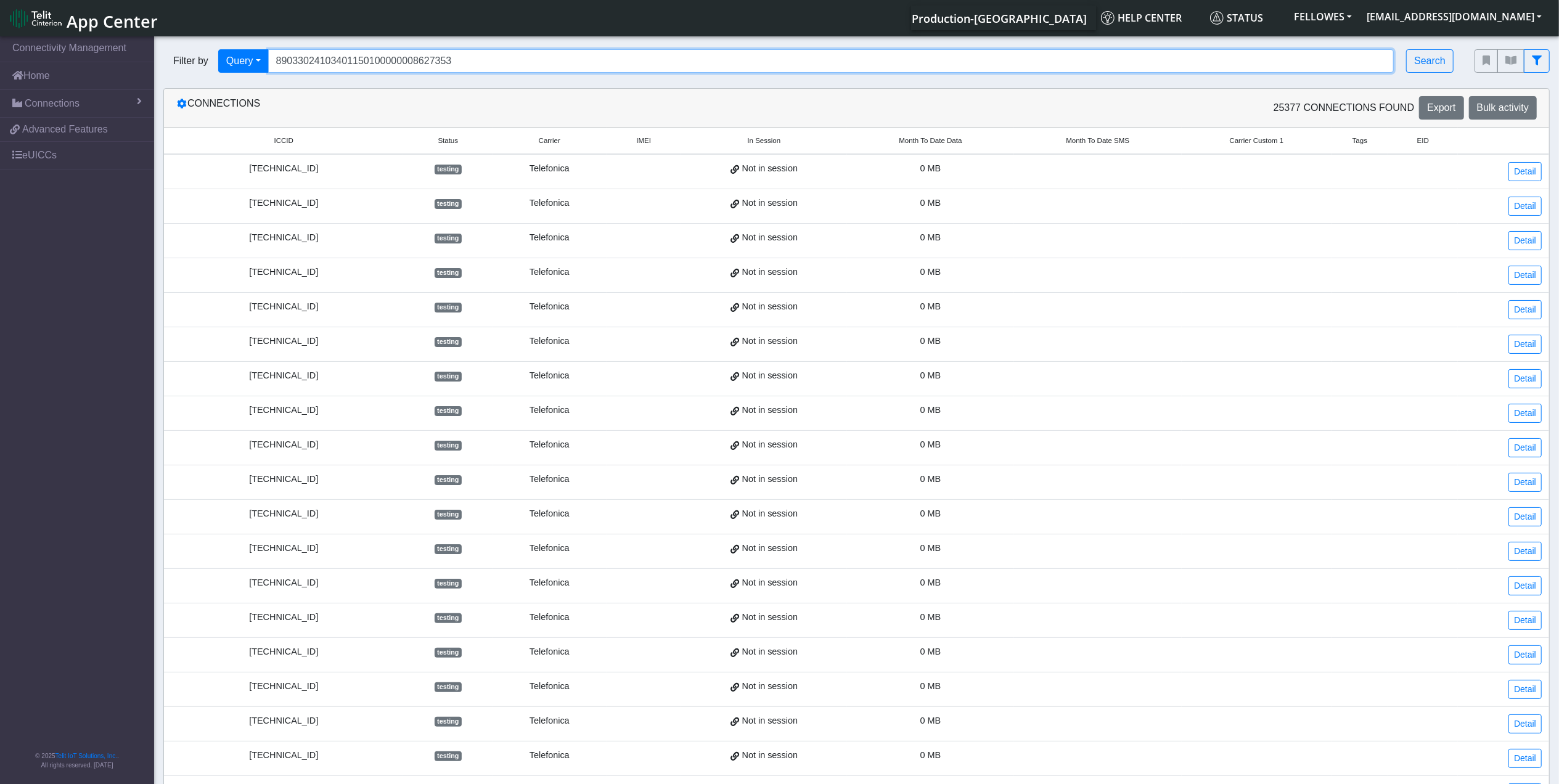
click at [412, 64] on input "89033024103401150100000008627353" at bounding box center [831, 61] width 1126 height 23
type input "89011703274013766086"
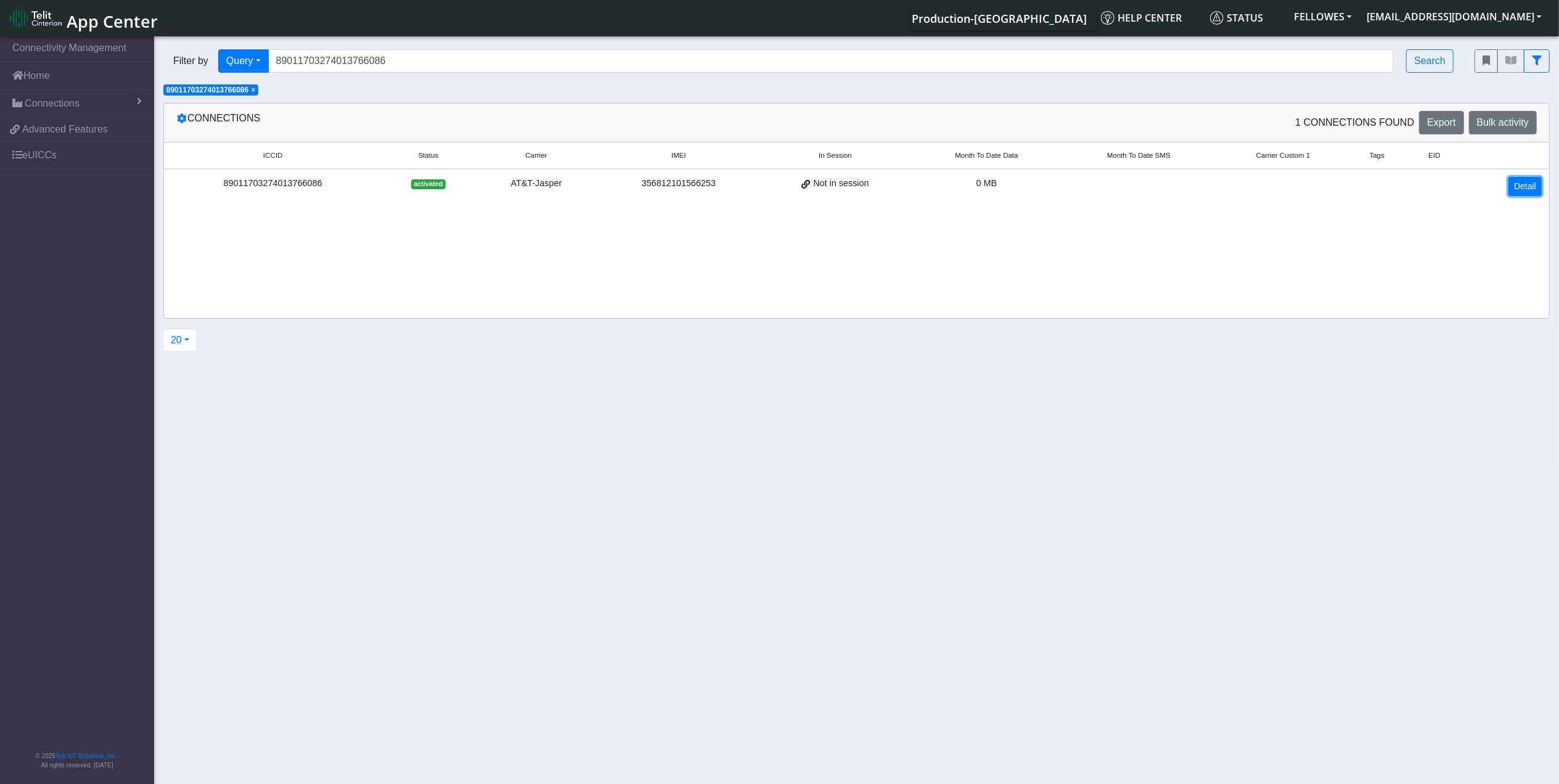
click at [1521, 186] on link "Detail" at bounding box center [1525, 186] width 33 height 19
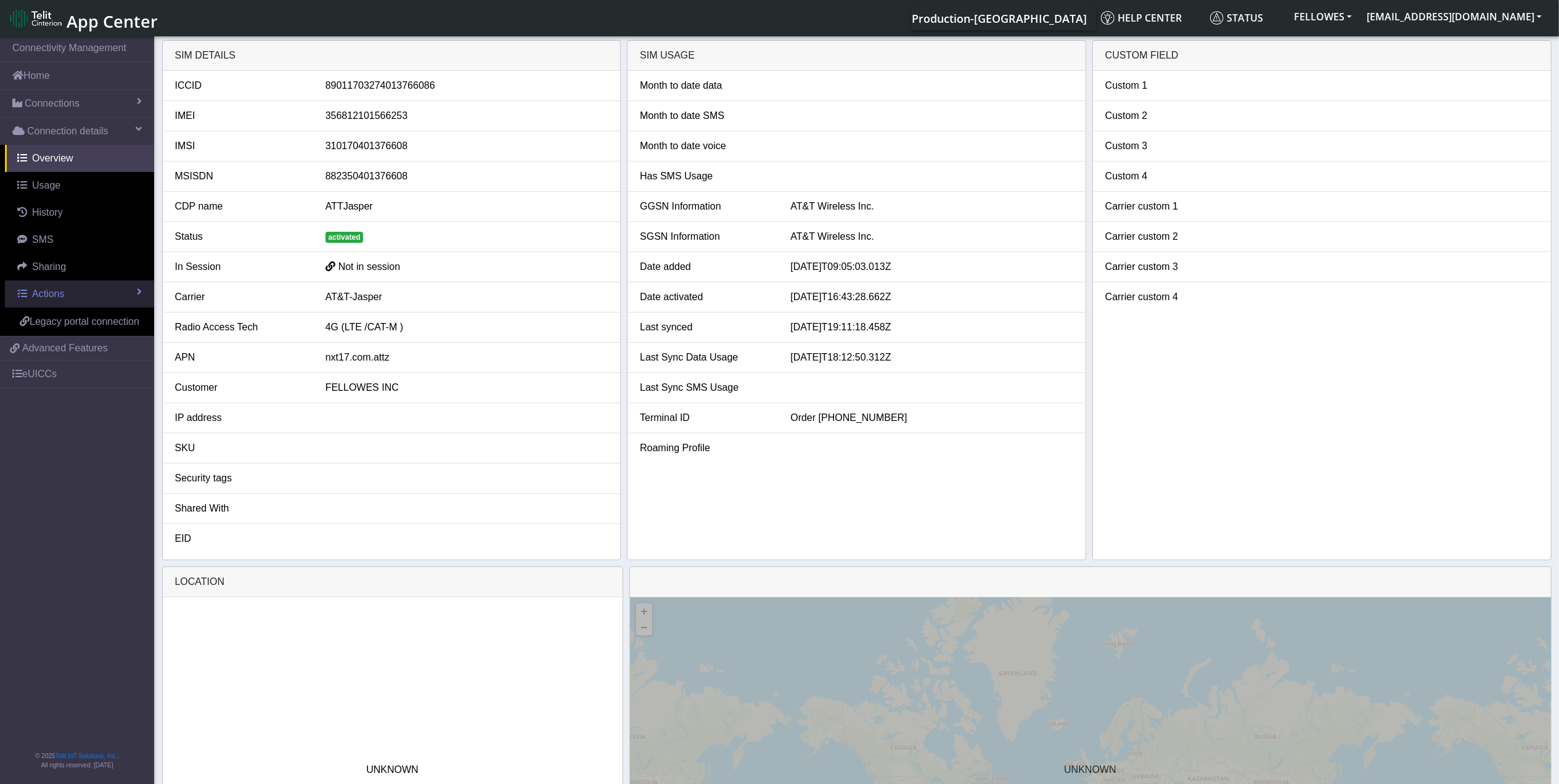
click at [86, 291] on link "Actions" at bounding box center [80, 294] width 149 height 27
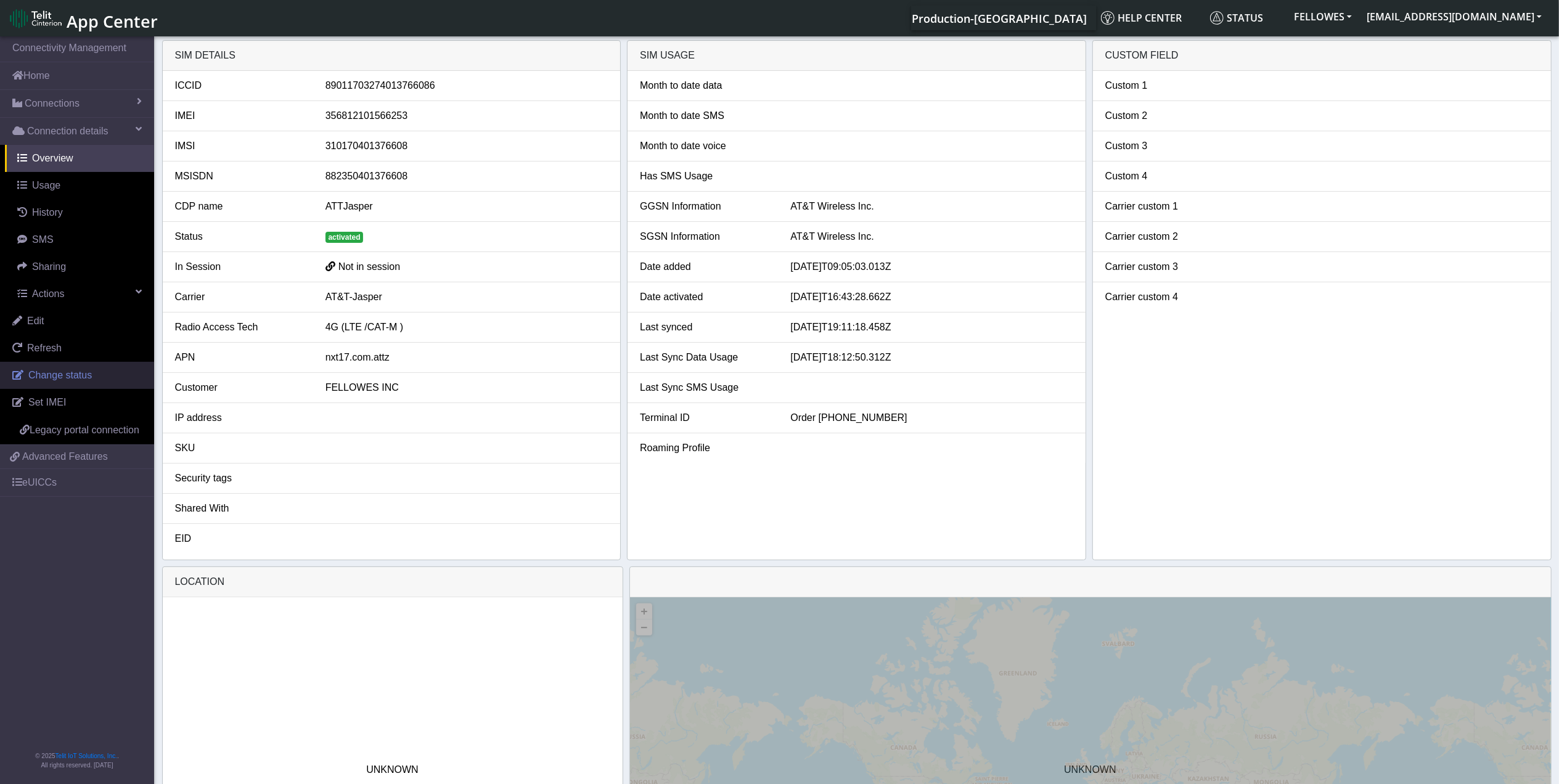
click at [84, 376] on span "Change status" at bounding box center [60, 375] width 64 height 10
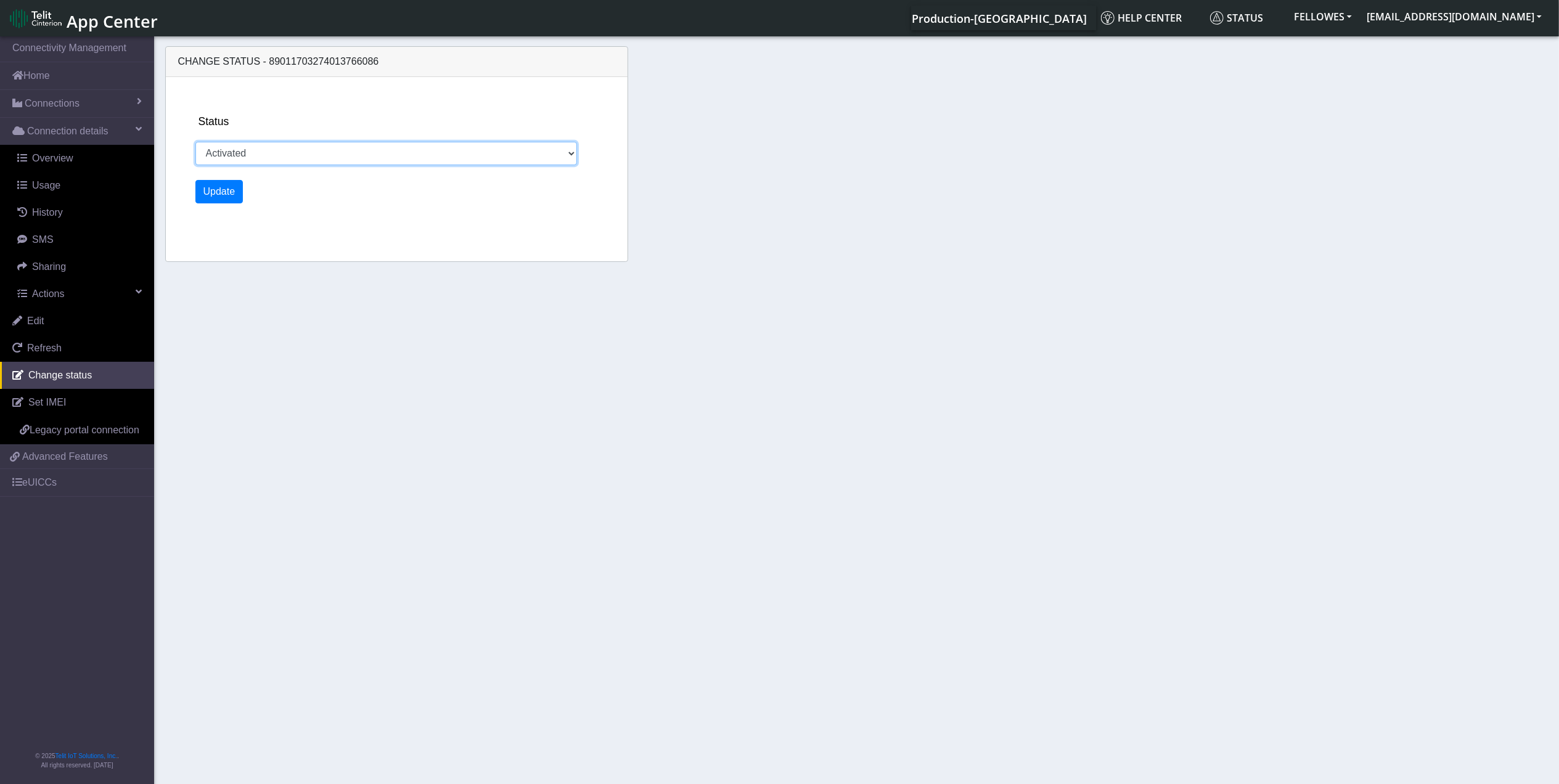
click at [274, 160] on select "Activated Ready Deactivated Inventory Retired" at bounding box center [386, 154] width 382 height 23
select select "deactivated"
click at [195, 142] on select "Activated Ready Deactivated Inventory Retired" at bounding box center [386, 154] width 382 height 23
click at [223, 188] on button "Update" at bounding box center [219, 192] width 48 height 23
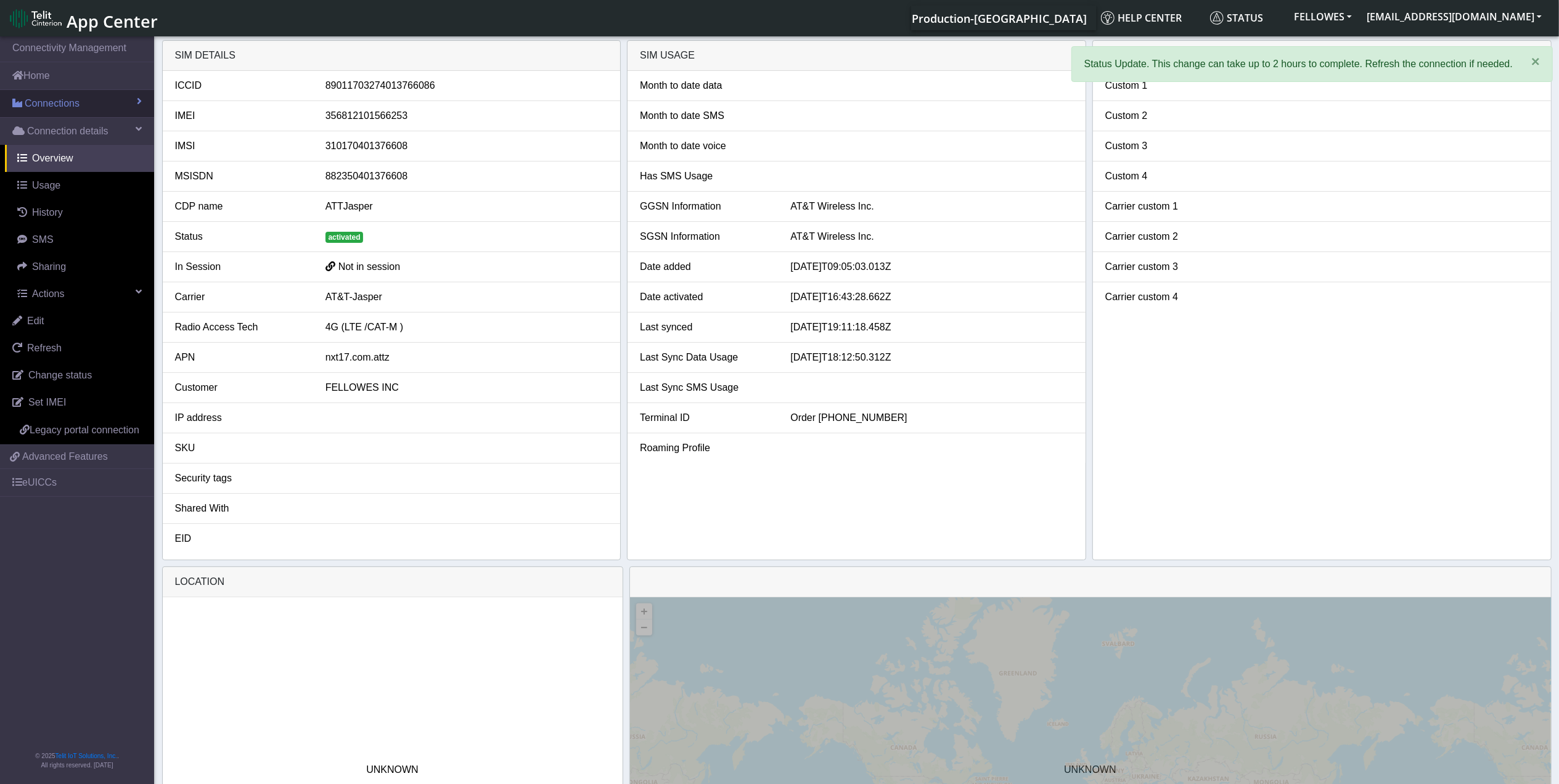
click at [77, 102] on span "Connections" at bounding box center [52, 103] width 55 height 15
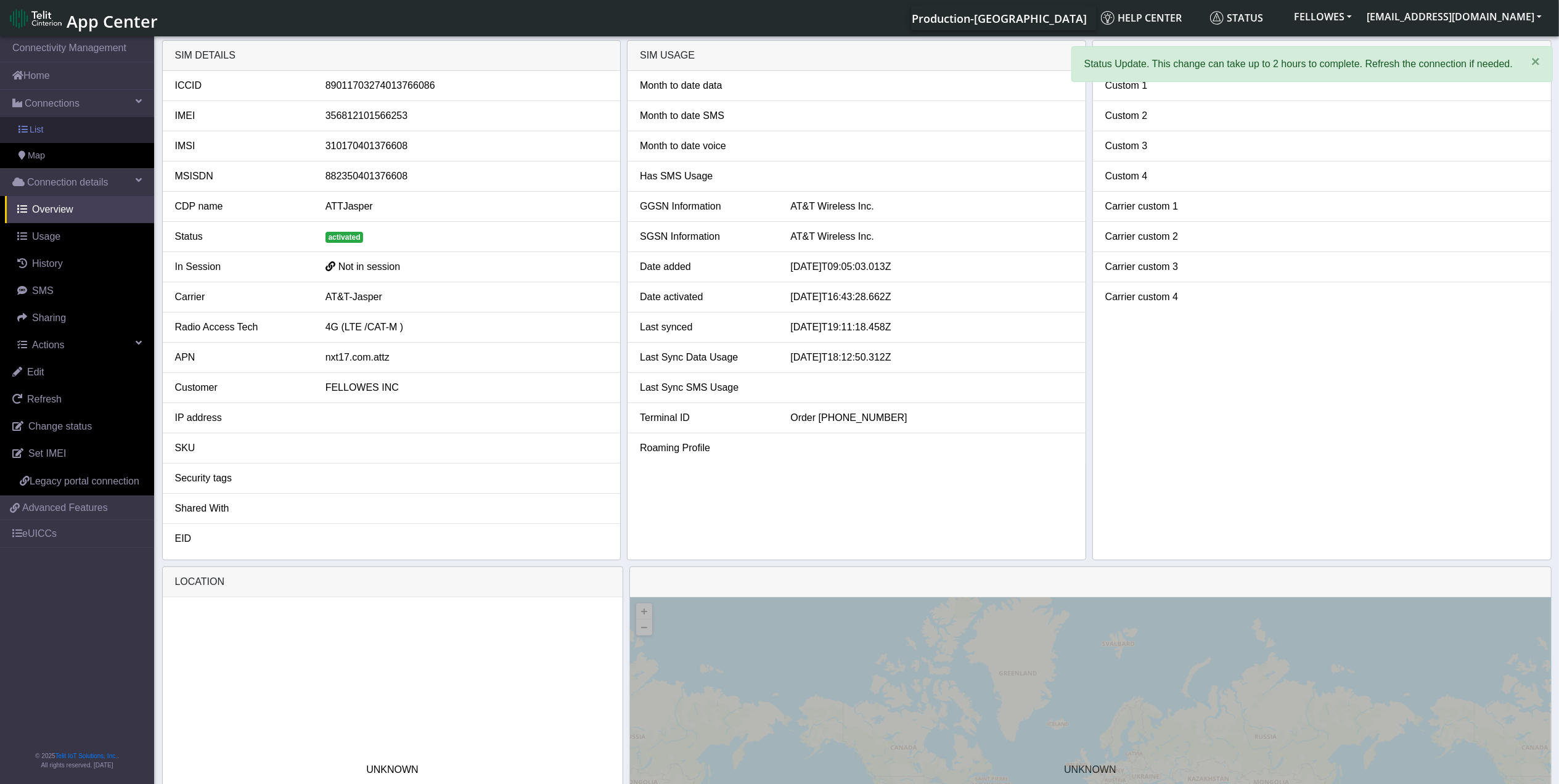
click at [99, 121] on link "List" at bounding box center [77, 130] width 154 height 26
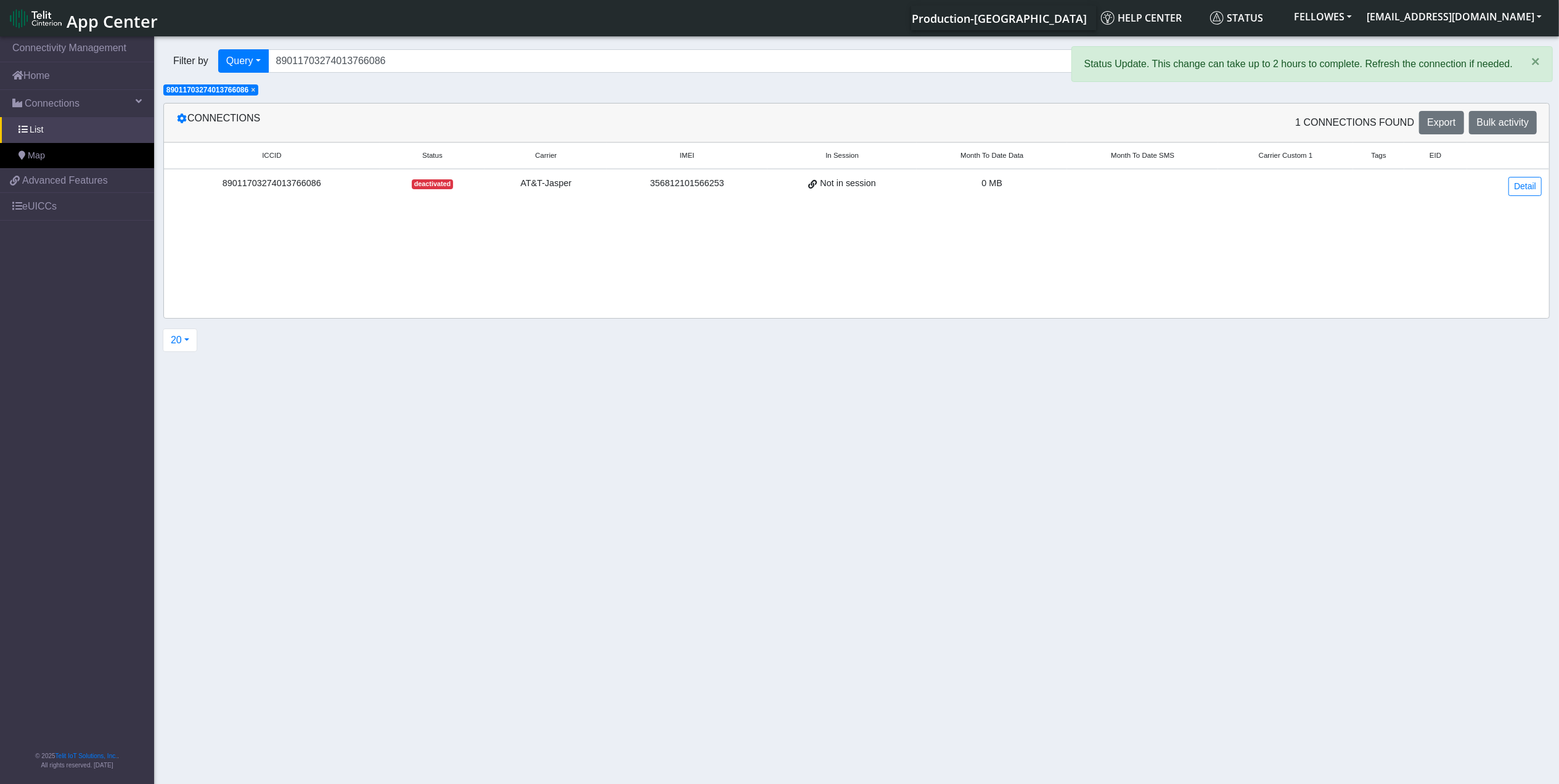
click at [258, 94] on span "× 89011703274013766086" at bounding box center [211, 89] width 95 height 11
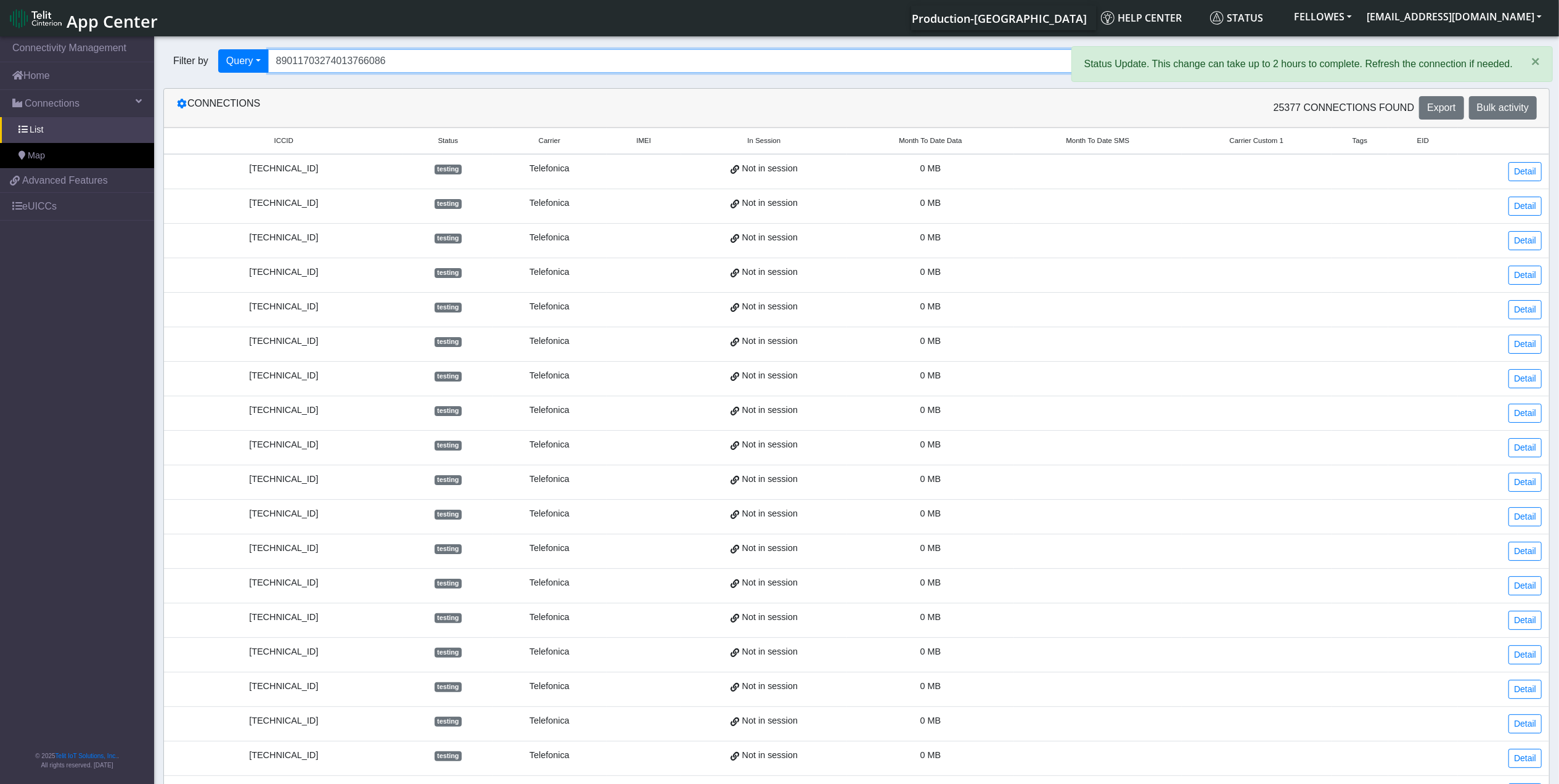
click at [413, 64] on input "89011703274013766086" at bounding box center [831, 61] width 1126 height 23
type input "89011703274014300919"
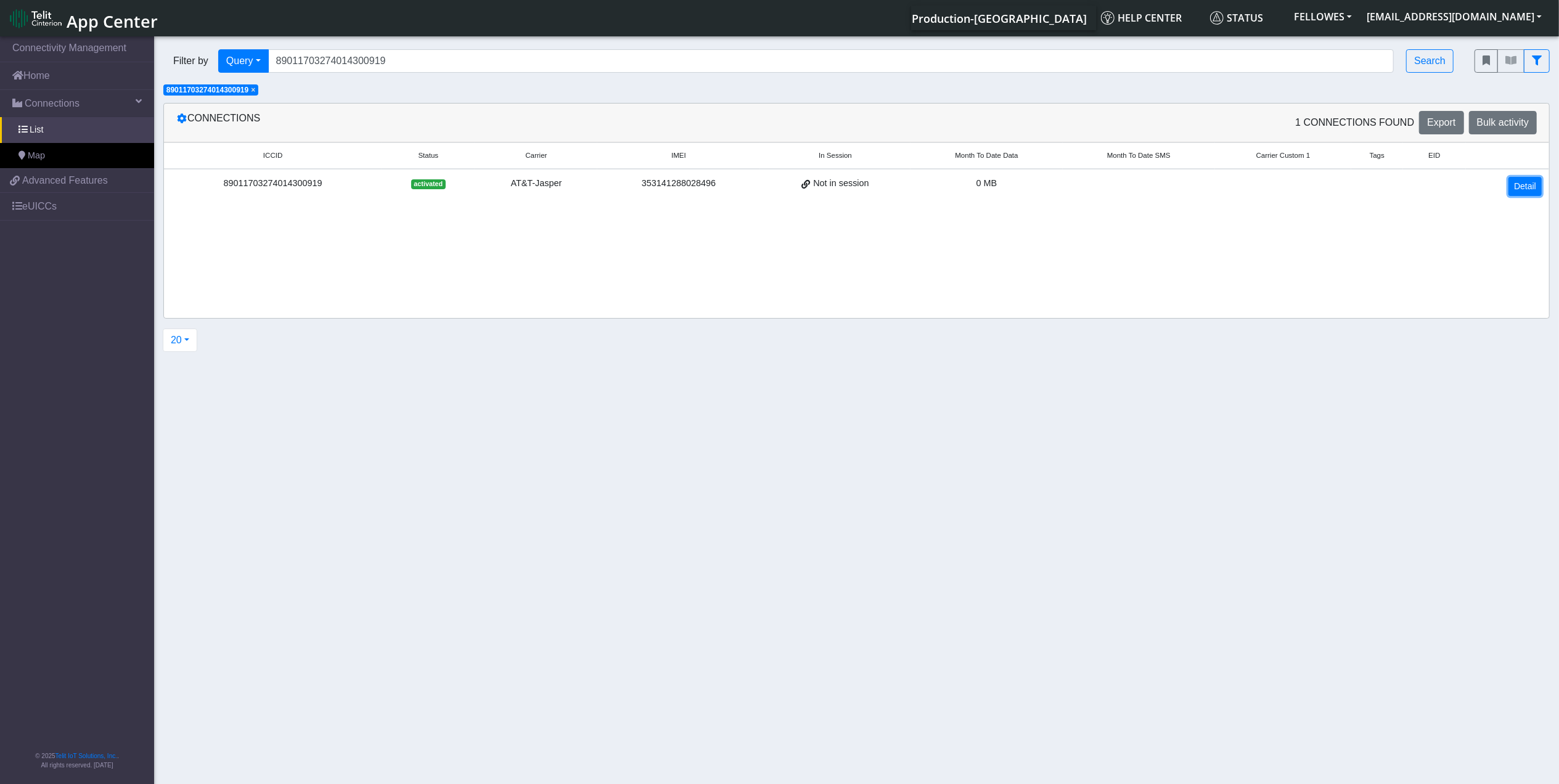
click at [1524, 188] on link "Detail" at bounding box center [1525, 186] width 33 height 19
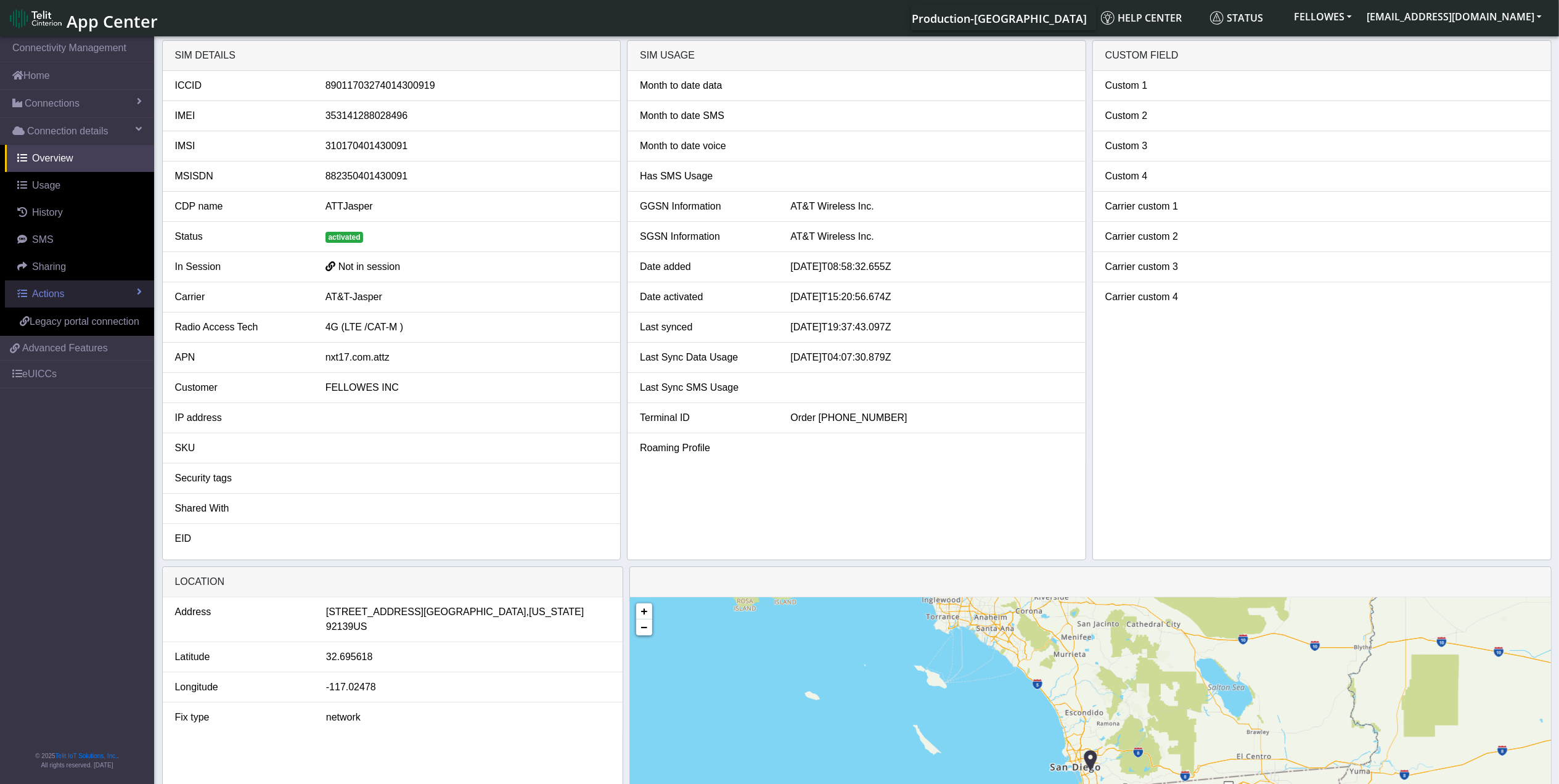
click at [106, 292] on link "Actions" at bounding box center [80, 294] width 149 height 27
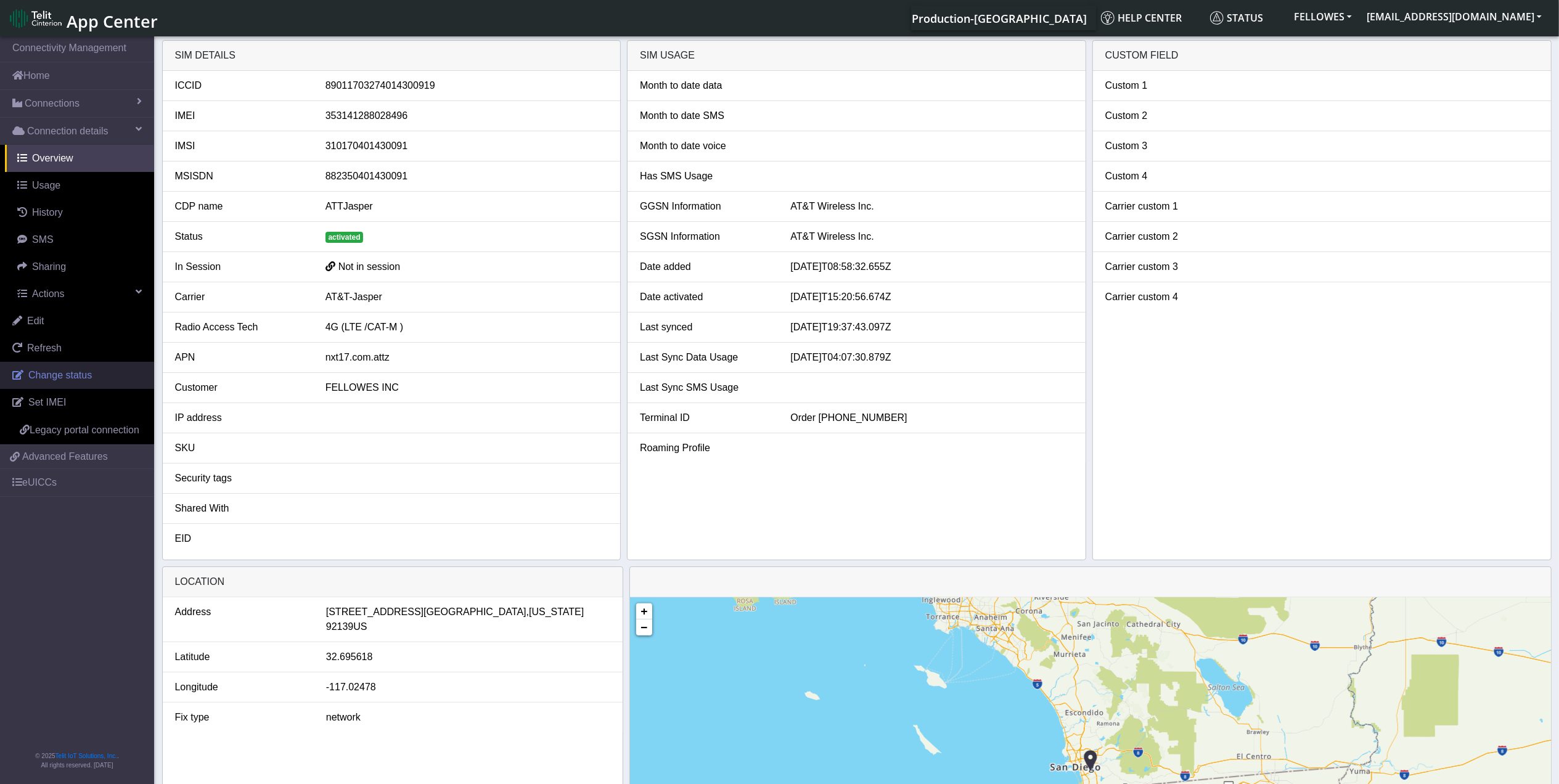
click at [86, 385] on link "Change status" at bounding box center [77, 375] width 154 height 27
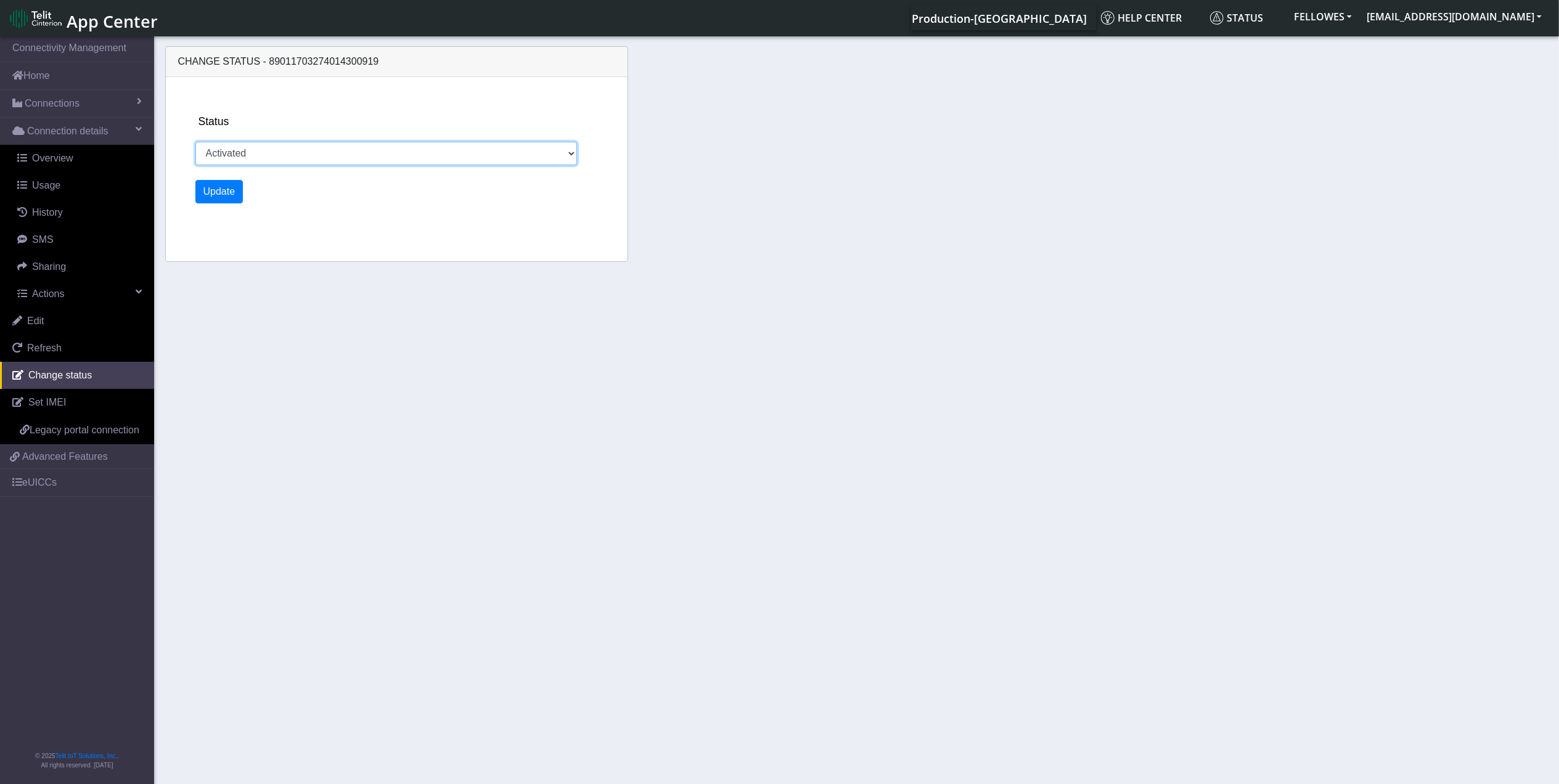
click at [245, 158] on select "Activated Ready Deactivated Inventory Retired" at bounding box center [386, 154] width 382 height 23
select select "deactivated"
click at [195, 142] on select "Activated Ready Deactivated Inventory Retired" at bounding box center [386, 154] width 382 height 23
click at [213, 197] on button "Update" at bounding box center [219, 192] width 48 height 23
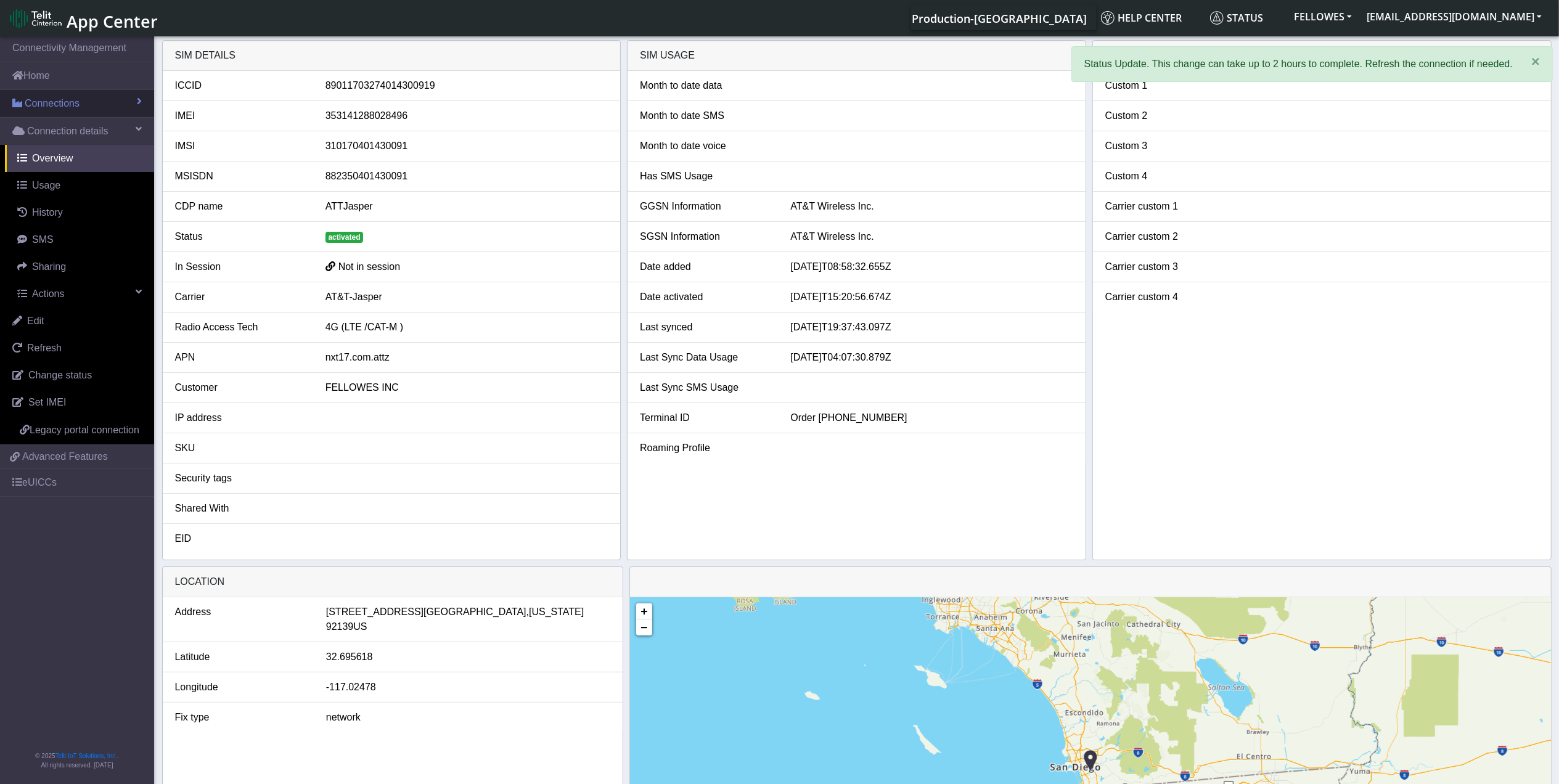
click at [105, 99] on link "Connections" at bounding box center [77, 104] width 154 height 27
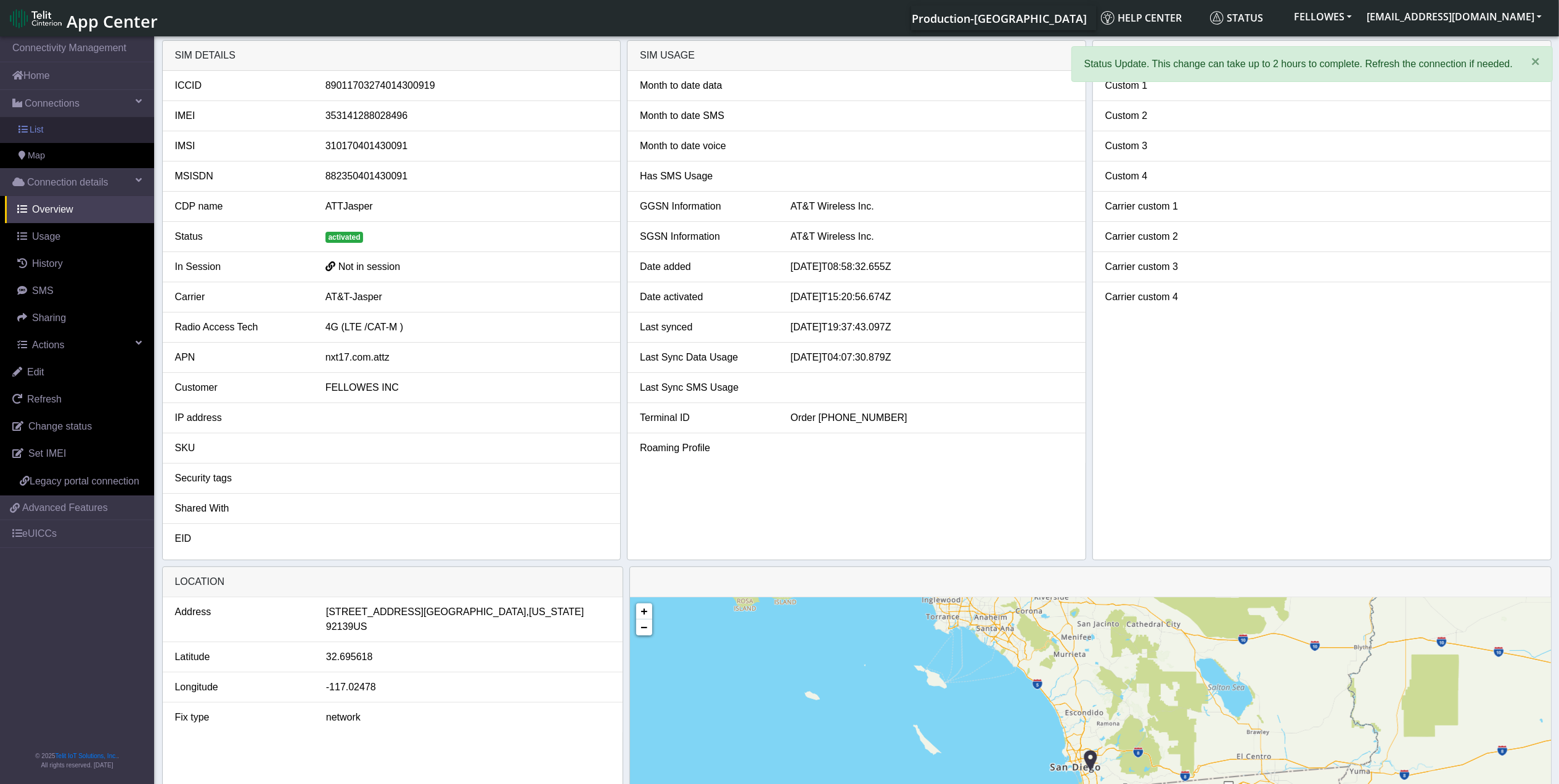
click at [96, 126] on link "List" at bounding box center [77, 130] width 154 height 26
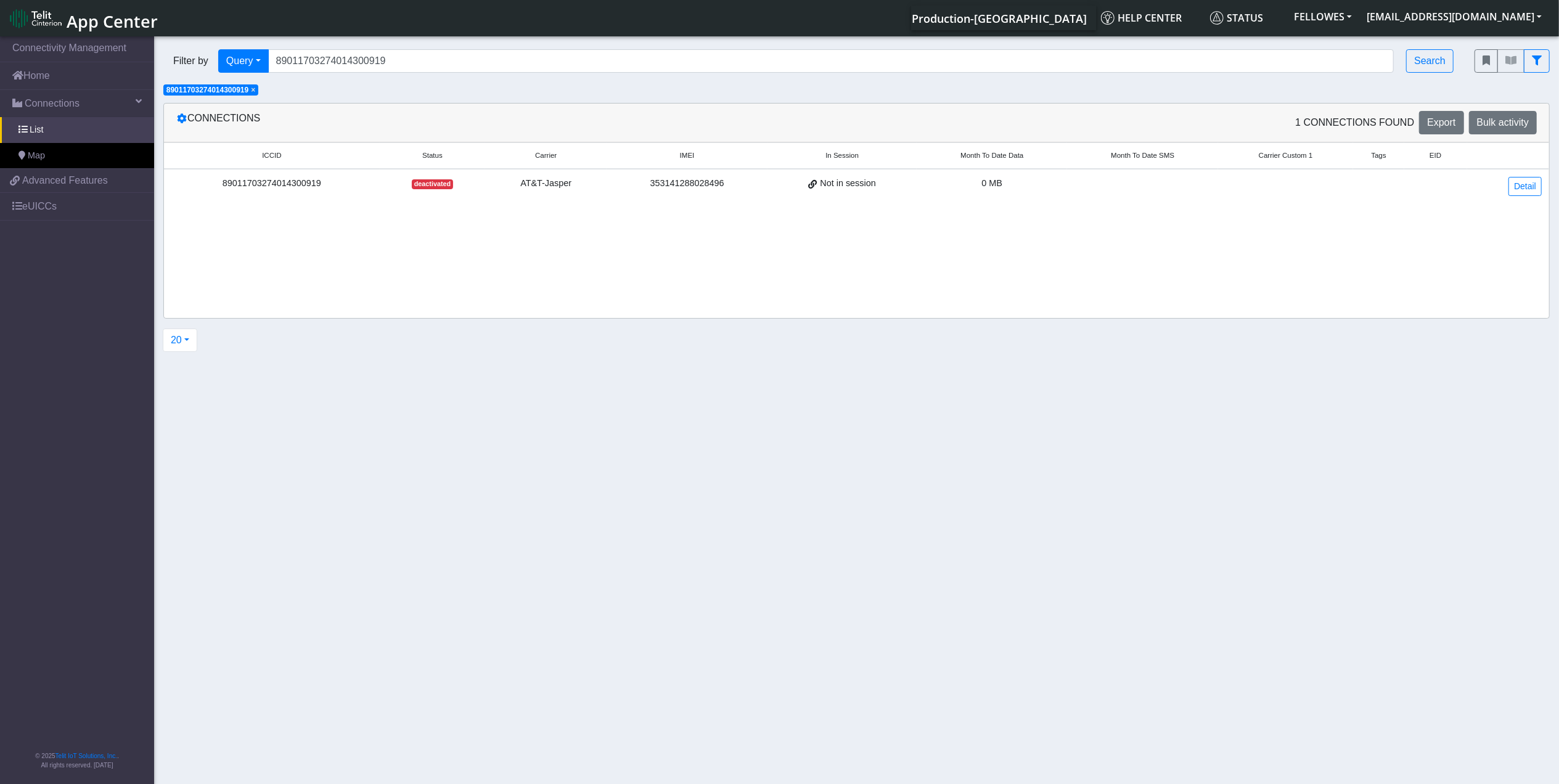
click at [253, 93] on span "×" at bounding box center [253, 89] width 5 height 8
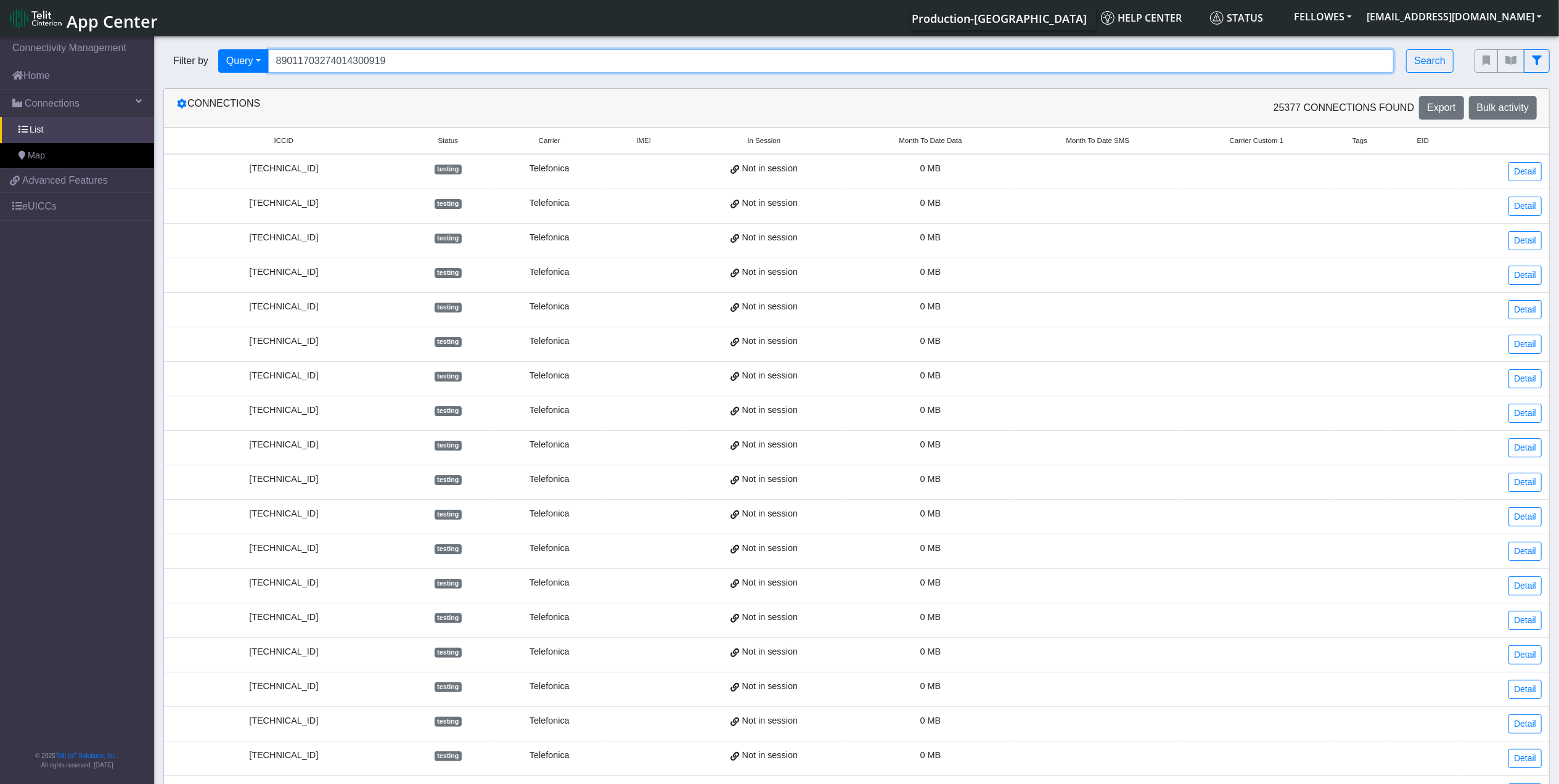
click at [420, 65] on input "89011703274014300919" at bounding box center [831, 61] width 1126 height 23
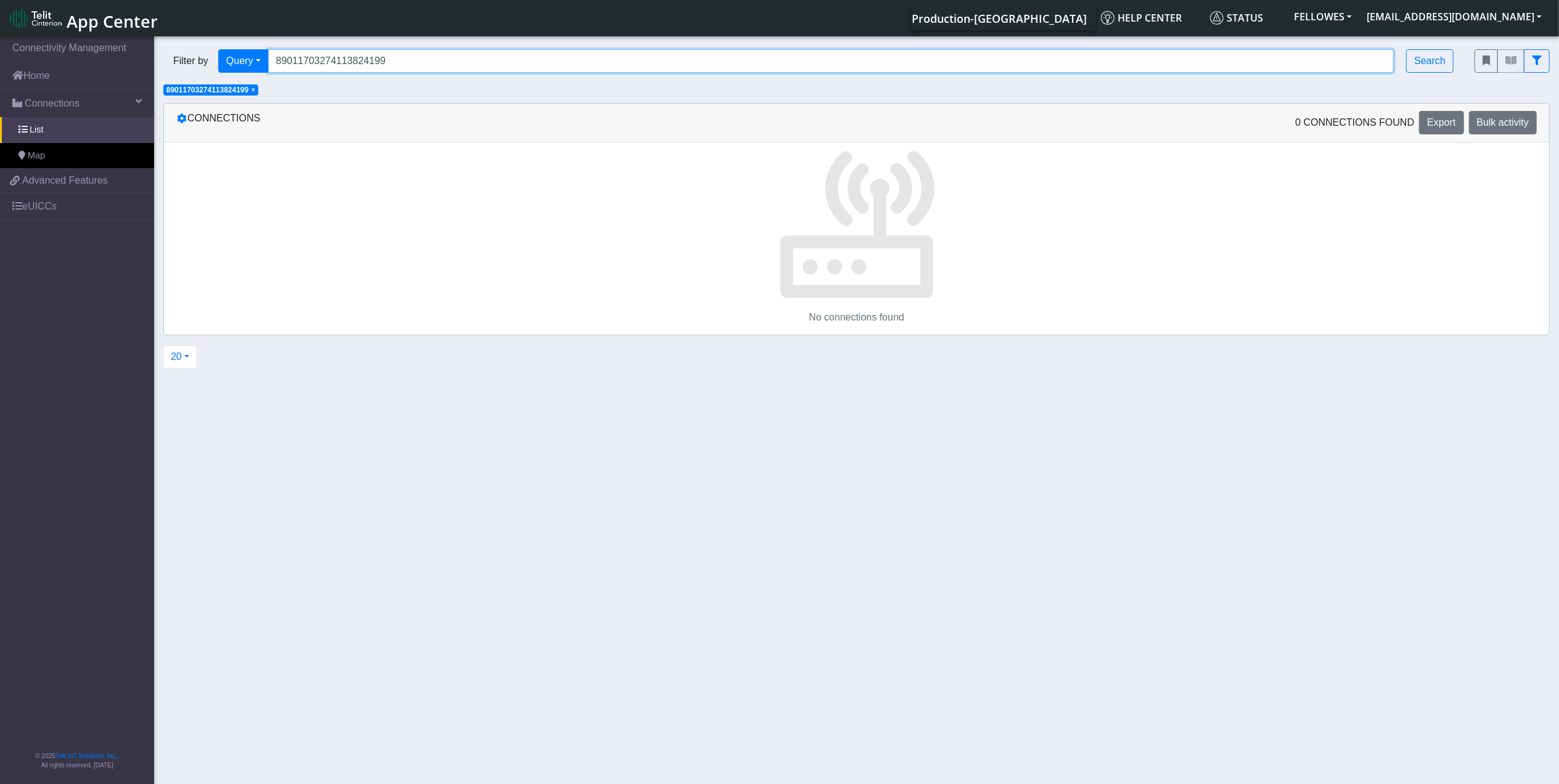
click at [420, 65] on input "89011703274113824199" at bounding box center [831, 61] width 1126 height 23
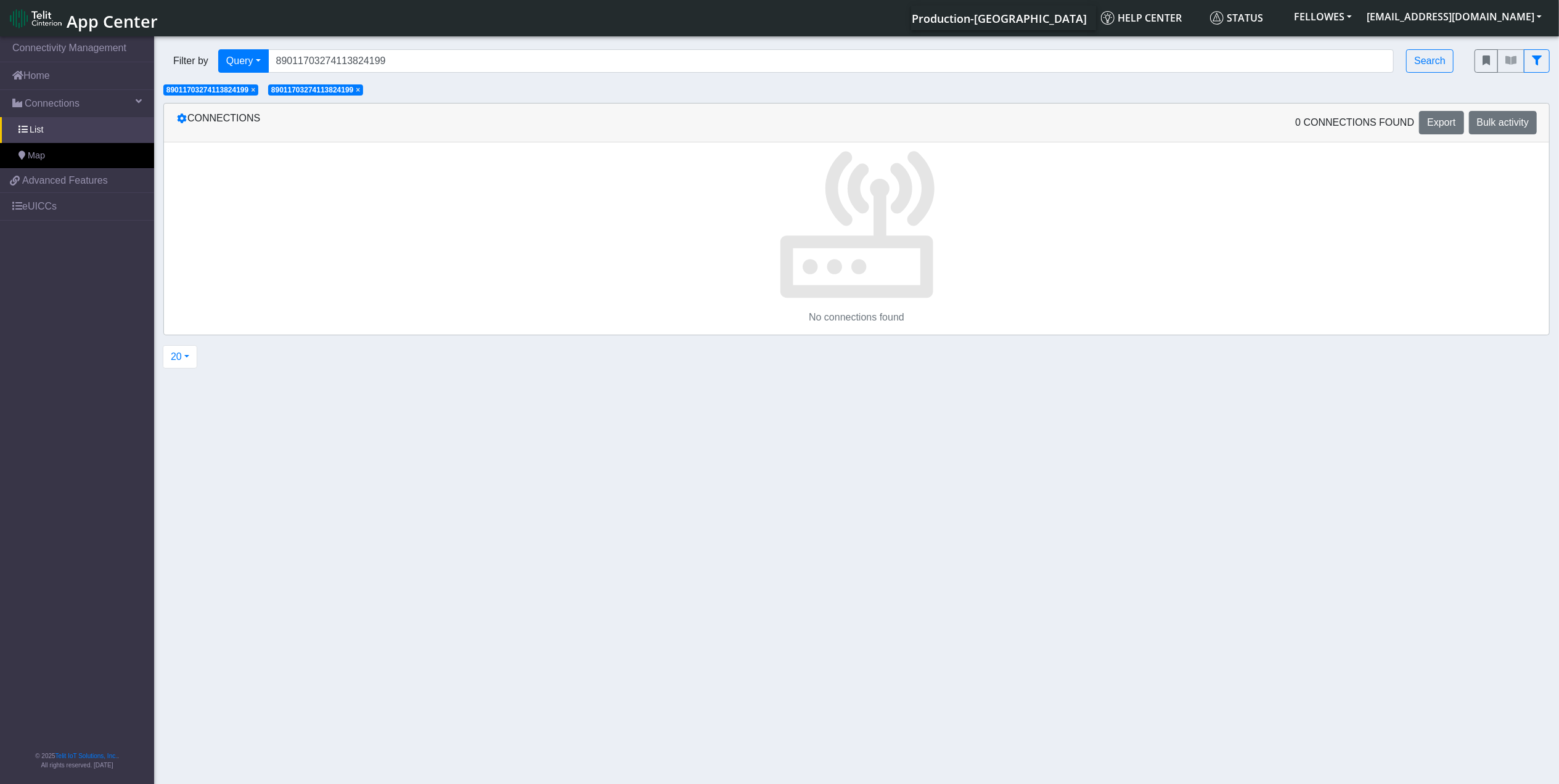
click at [256, 92] on span "×" at bounding box center [253, 89] width 5 height 8
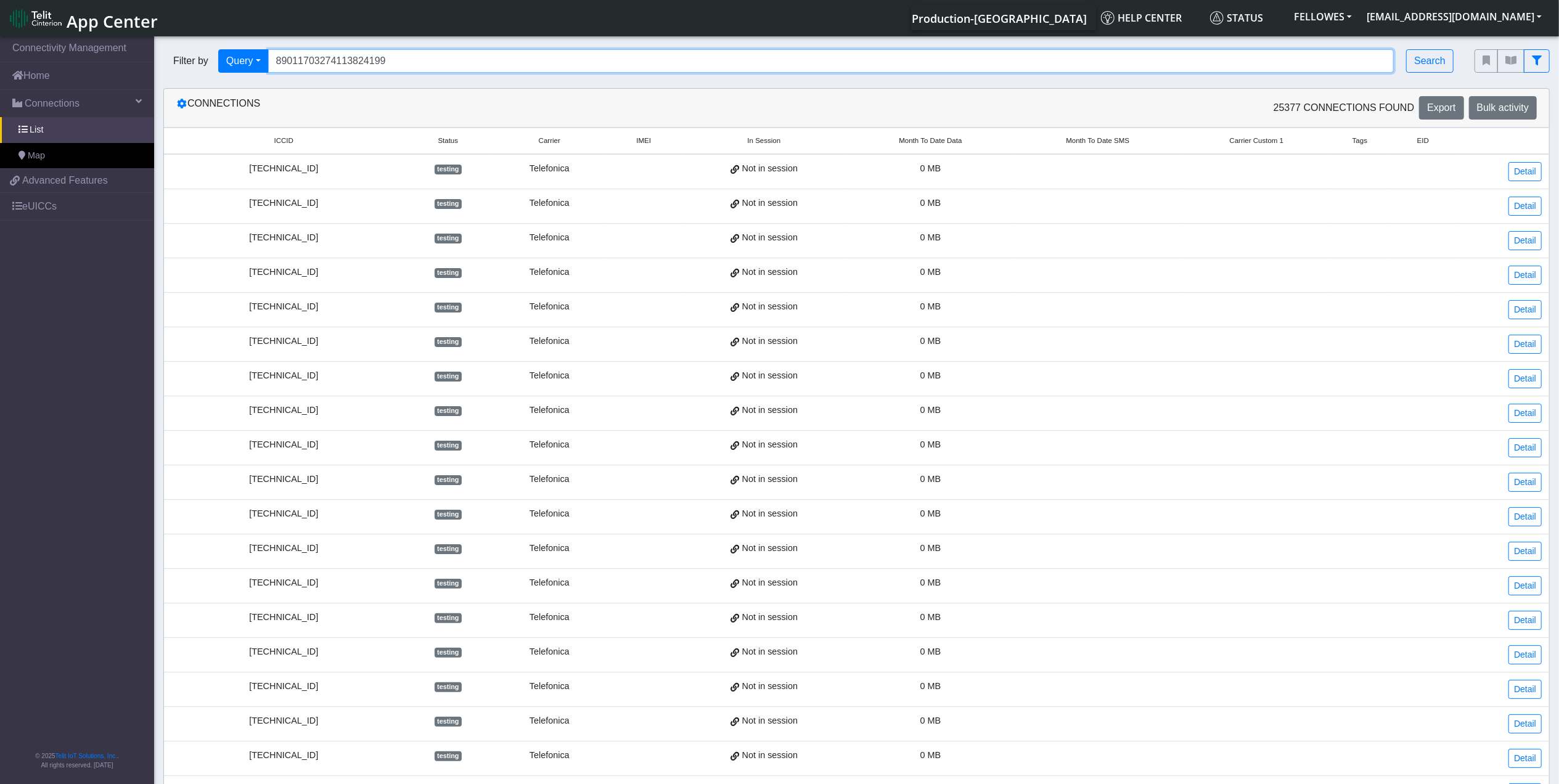
click at [451, 65] on input "89011703274113824199" at bounding box center [831, 61] width 1126 height 23
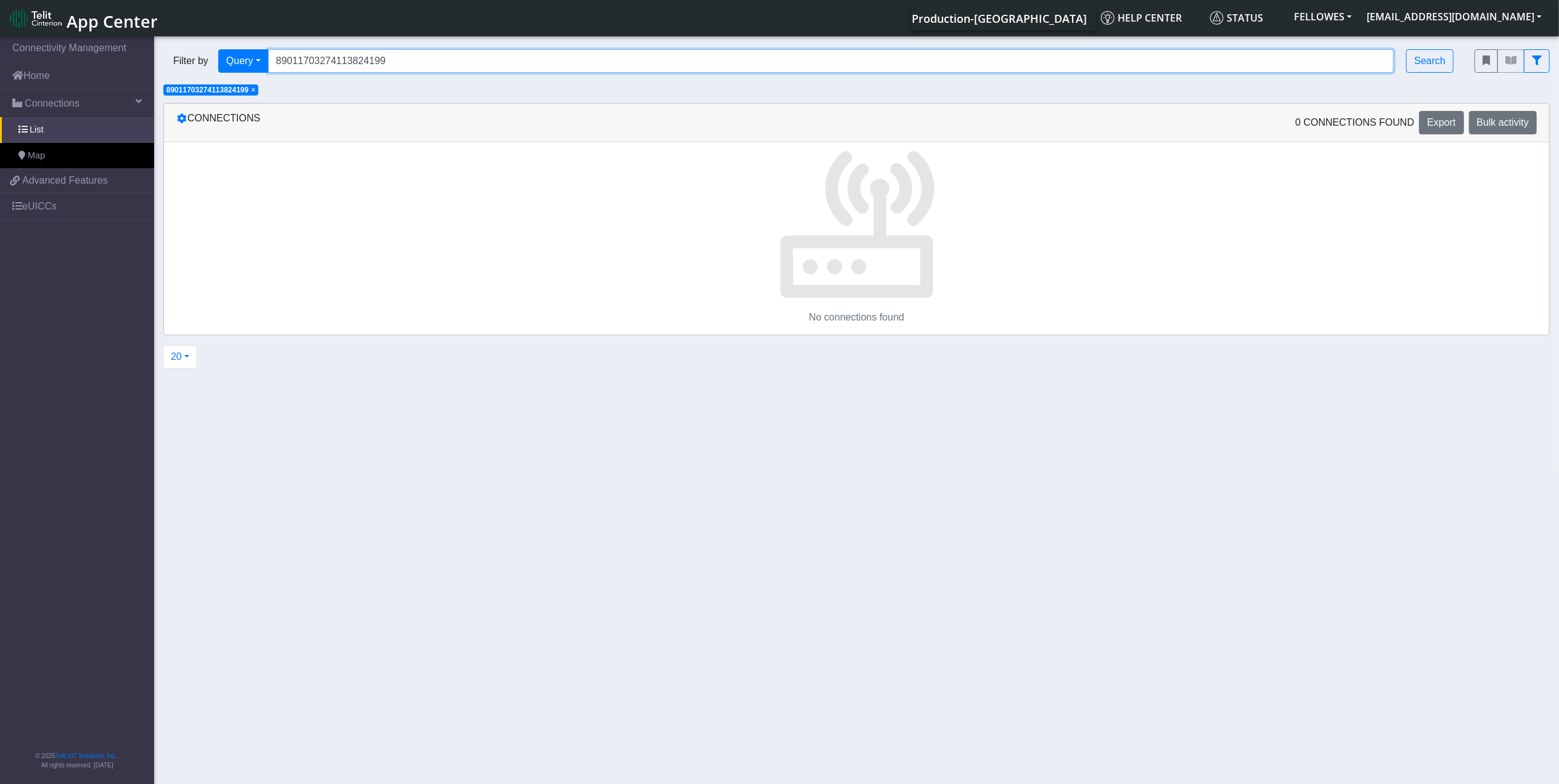
click at [451, 65] on input "89011703274113824199" at bounding box center [831, 61] width 1126 height 23
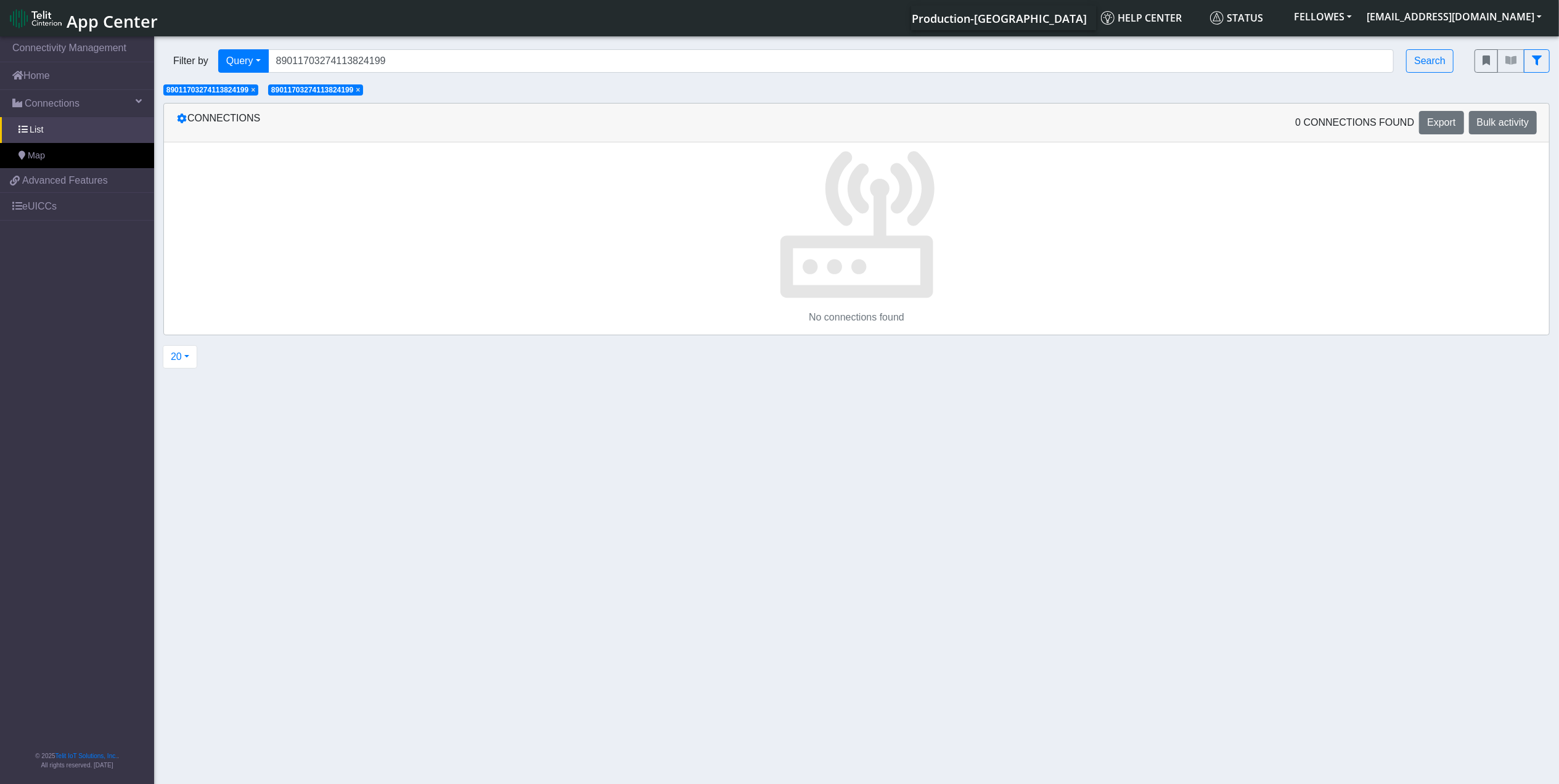
click at [254, 91] on span "×" at bounding box center [253, 89] width 5 height 8
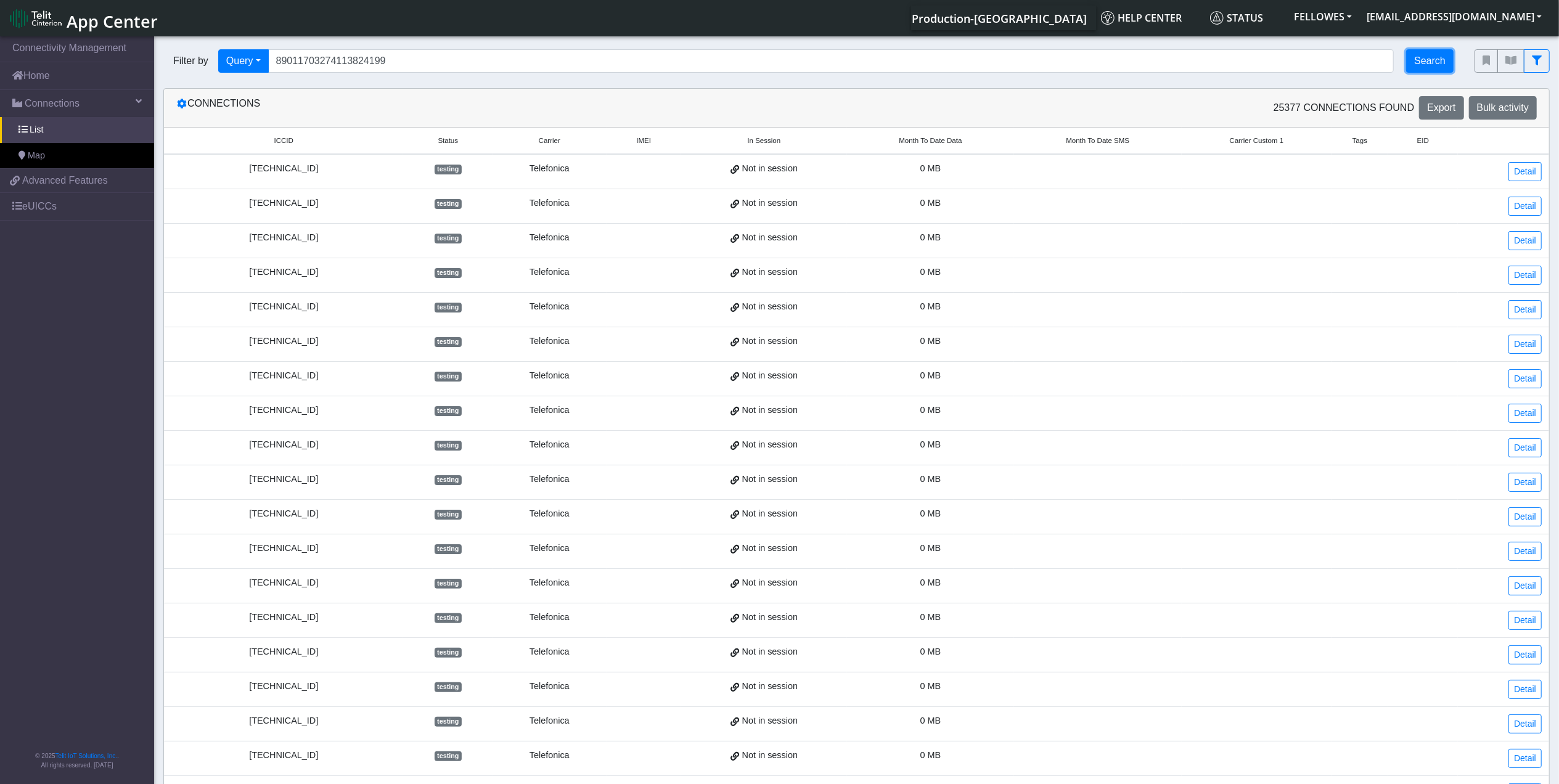
click at [1431, 52] on button "Search" at bounding box center [1430, 61] width 47 height 23
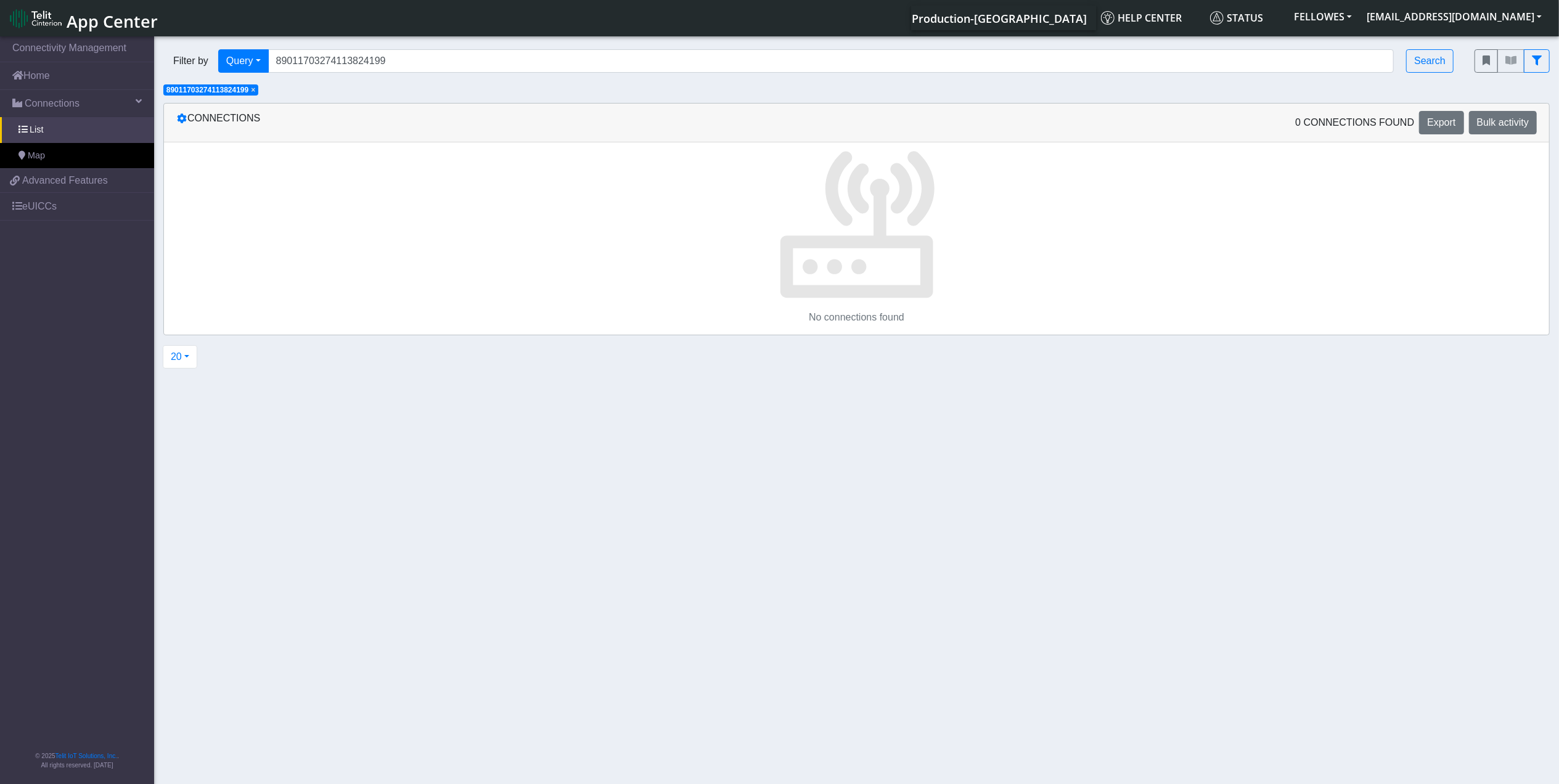
click at [252, 94] on span "× 89011703274113824199" at bounding box center [211, 89] width 95 height 11
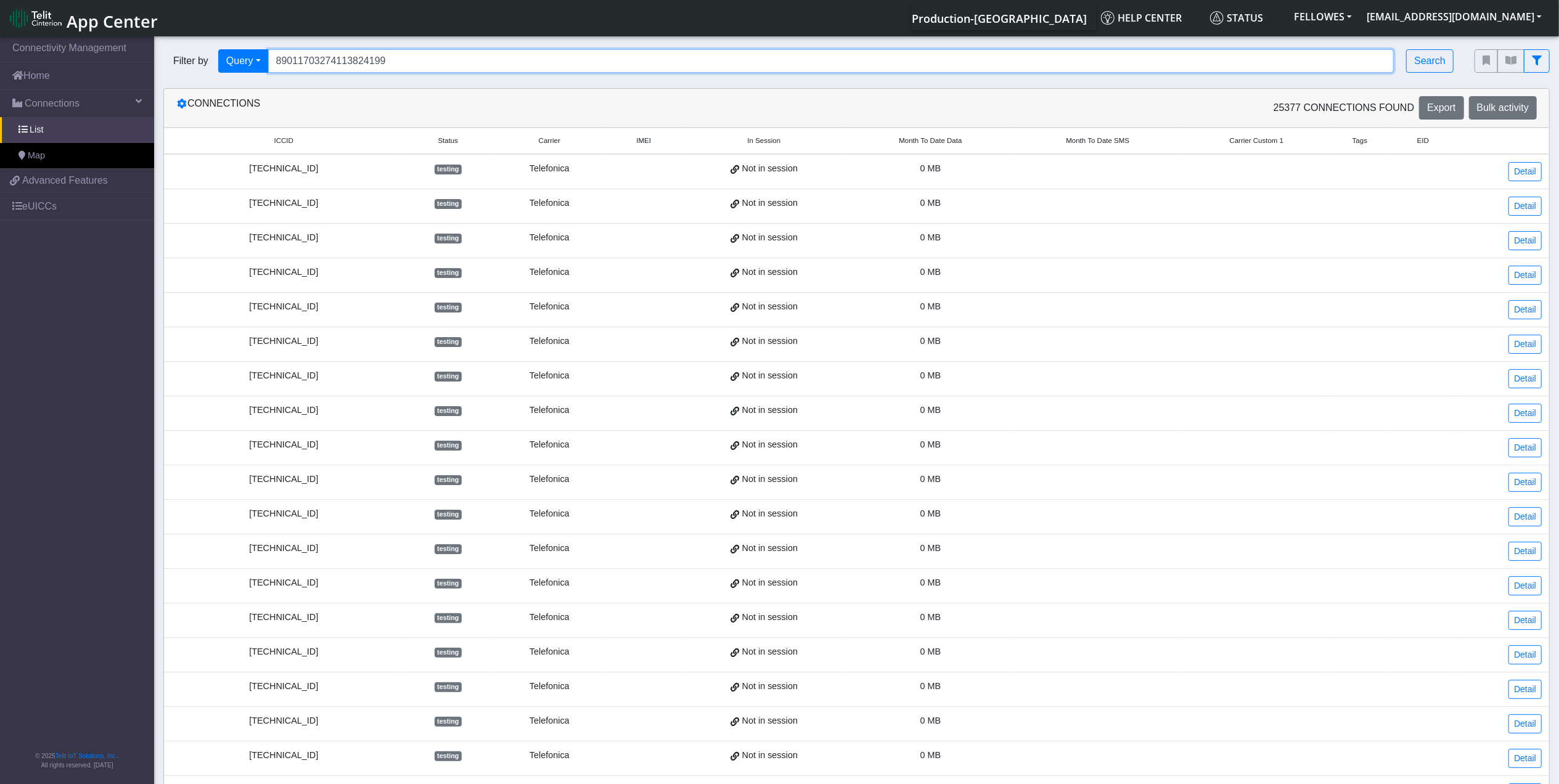
click at [444, 60] on input "89011703274113824199" at bounding box center [831, 61] width 1126 height 23
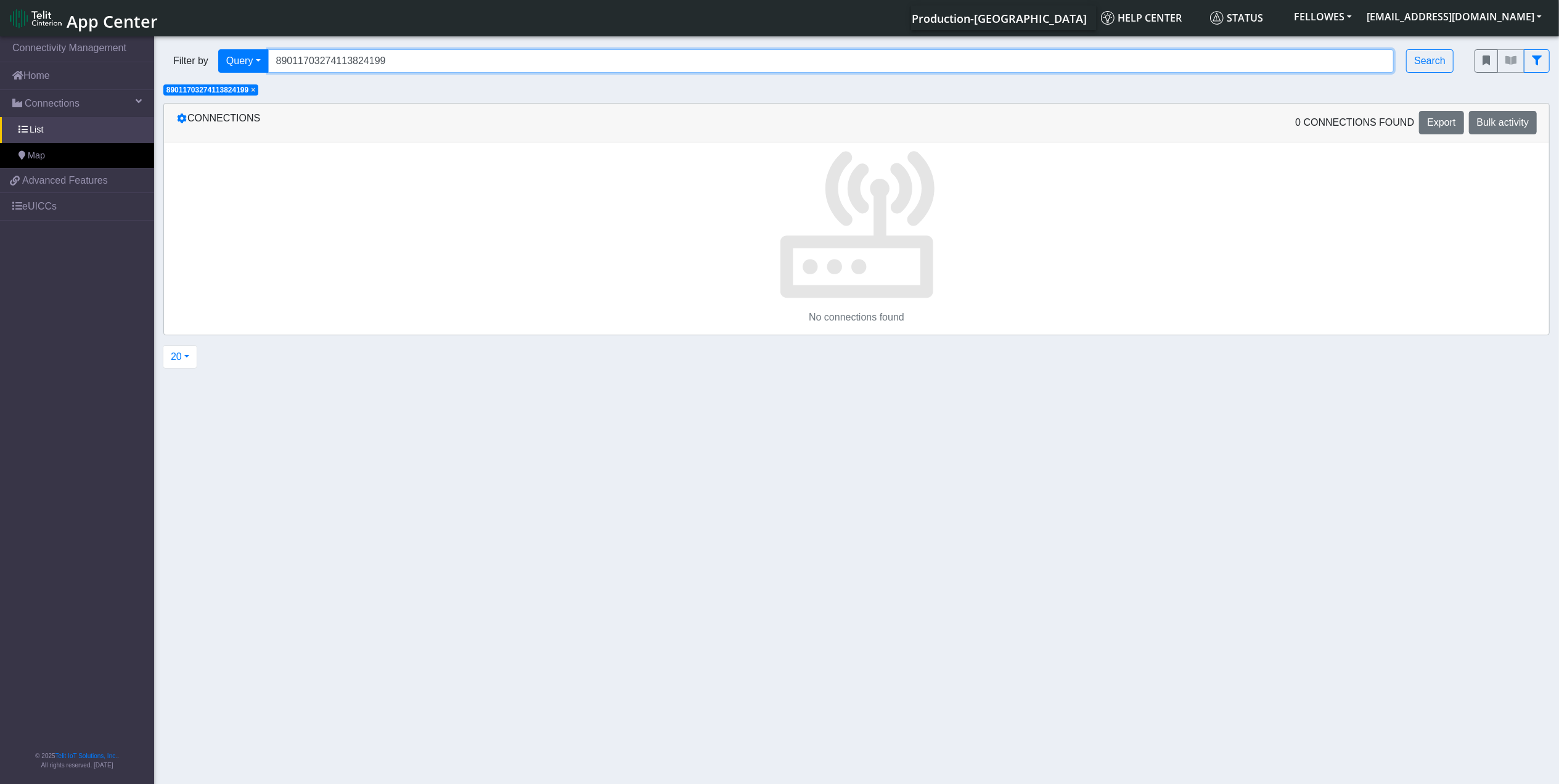
click at [427, 55] on input "89011703274113824199" at bounding box center [831, 61] width 1126 height 23
click at [427, 56] on input "89011703274113824199" at bounding box center [831, 61] width 1126 height 23
type input "89011703274013767530"
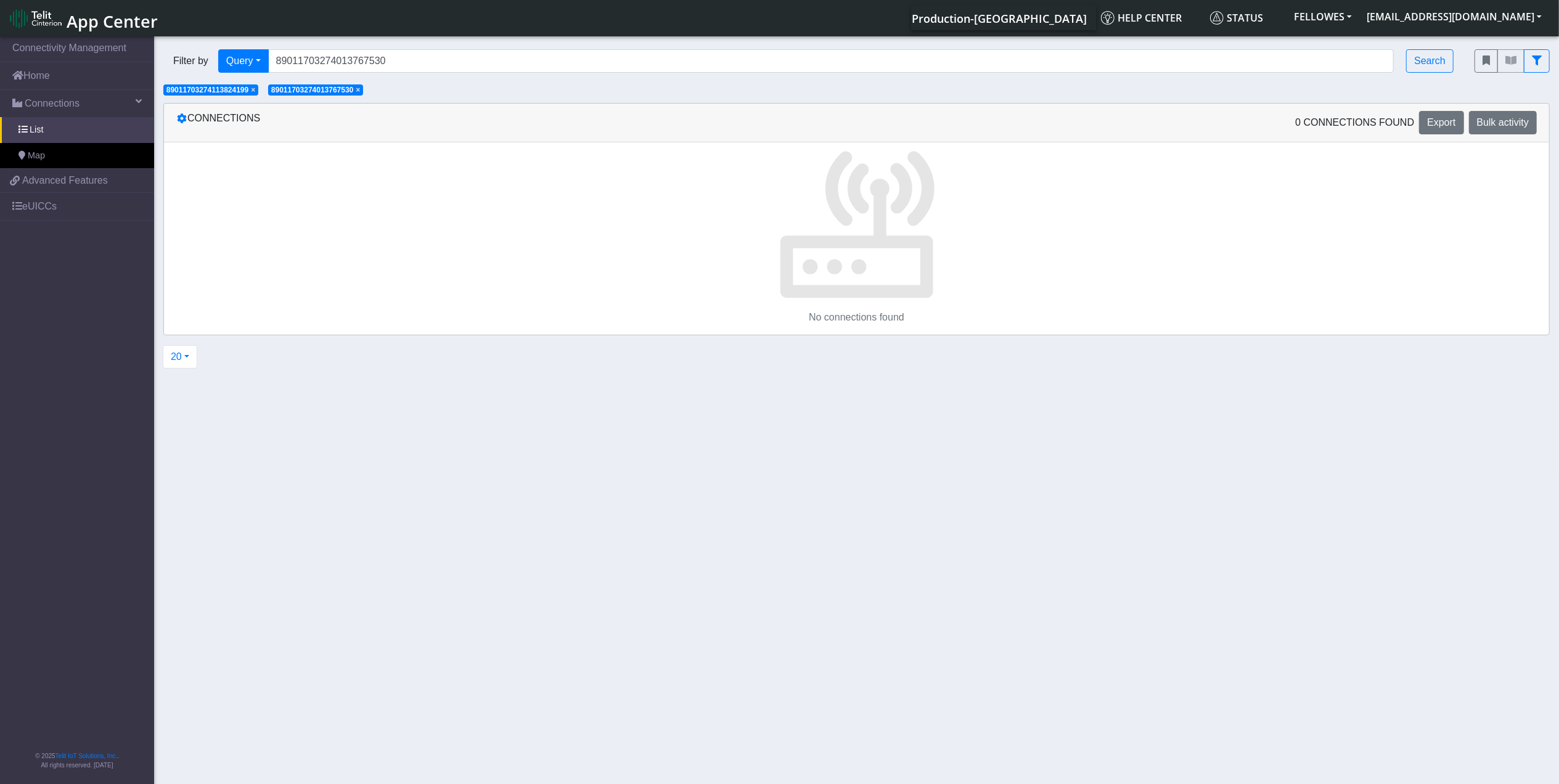
click at [254, 92] on span "×" at bounding box center [253, 89] width 5 height 8
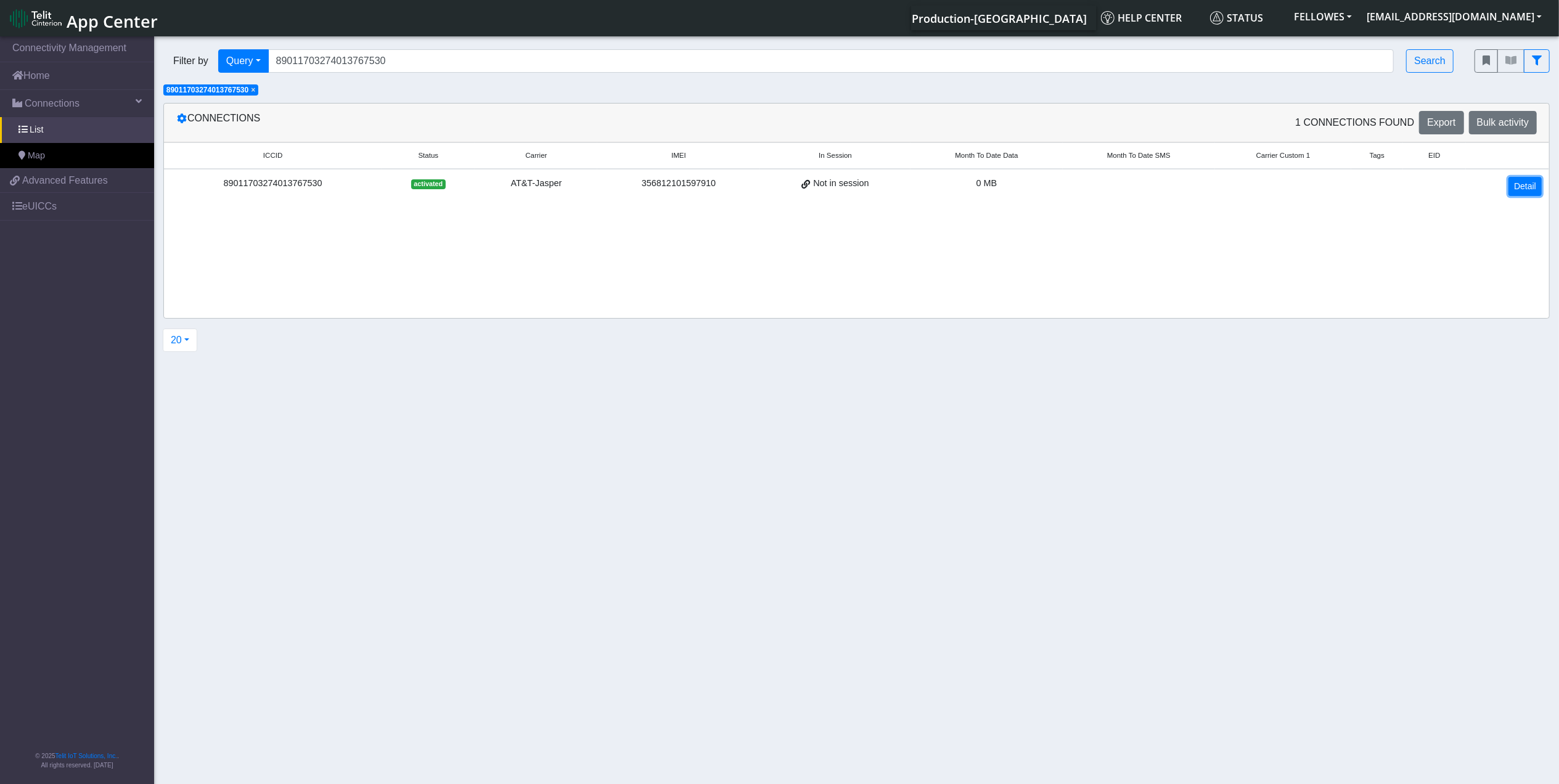
click at [1523, 185] on link "Detail" at bounding box center [1525, 186] width 33 height 19
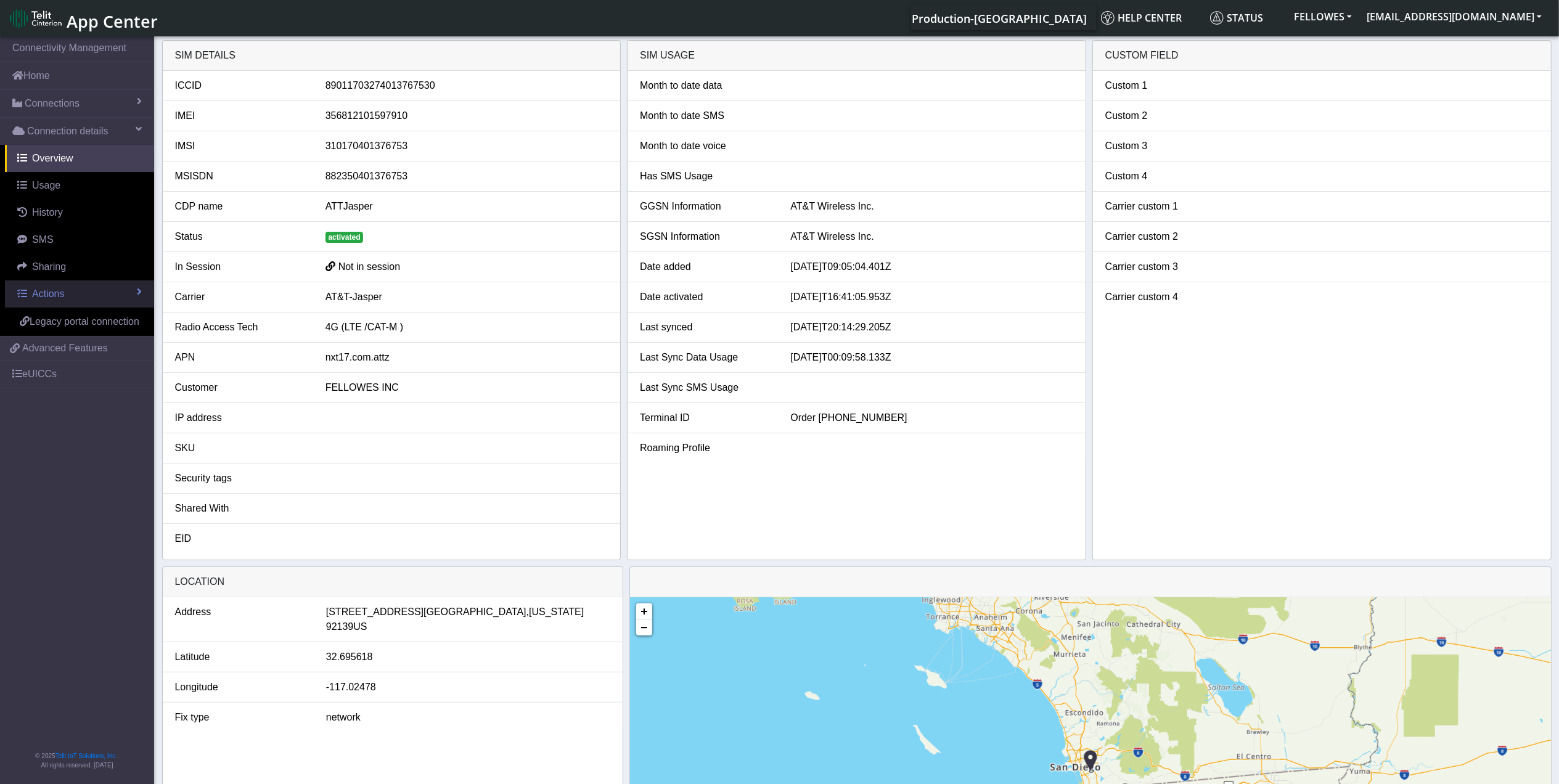
click at [75, 292] on link "Actions" at bounding box center [80, 294] width 149 height 27
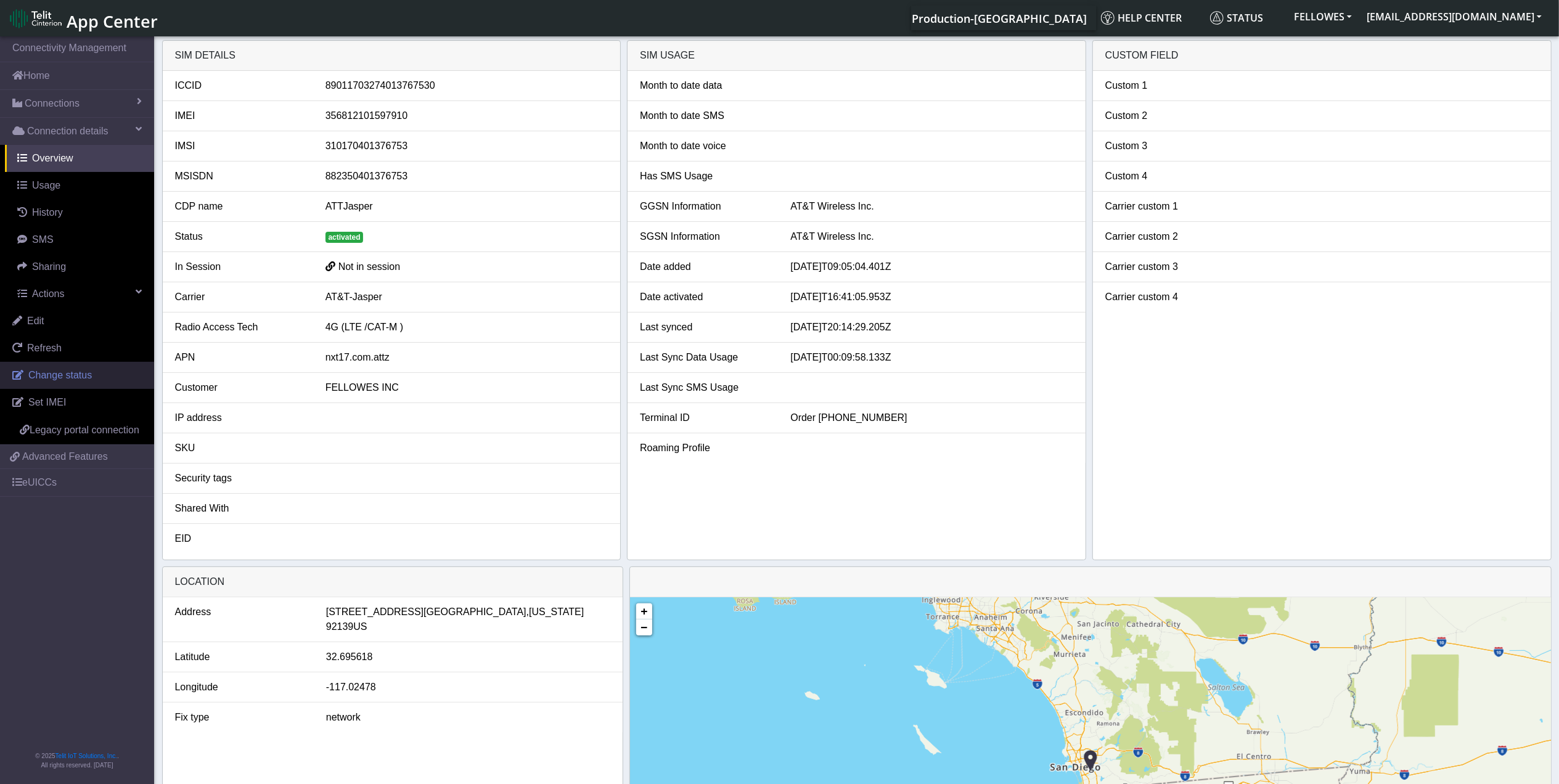
click at [75, 375] on span "Change status" at bounding box center [60, 375] width 64 height 10
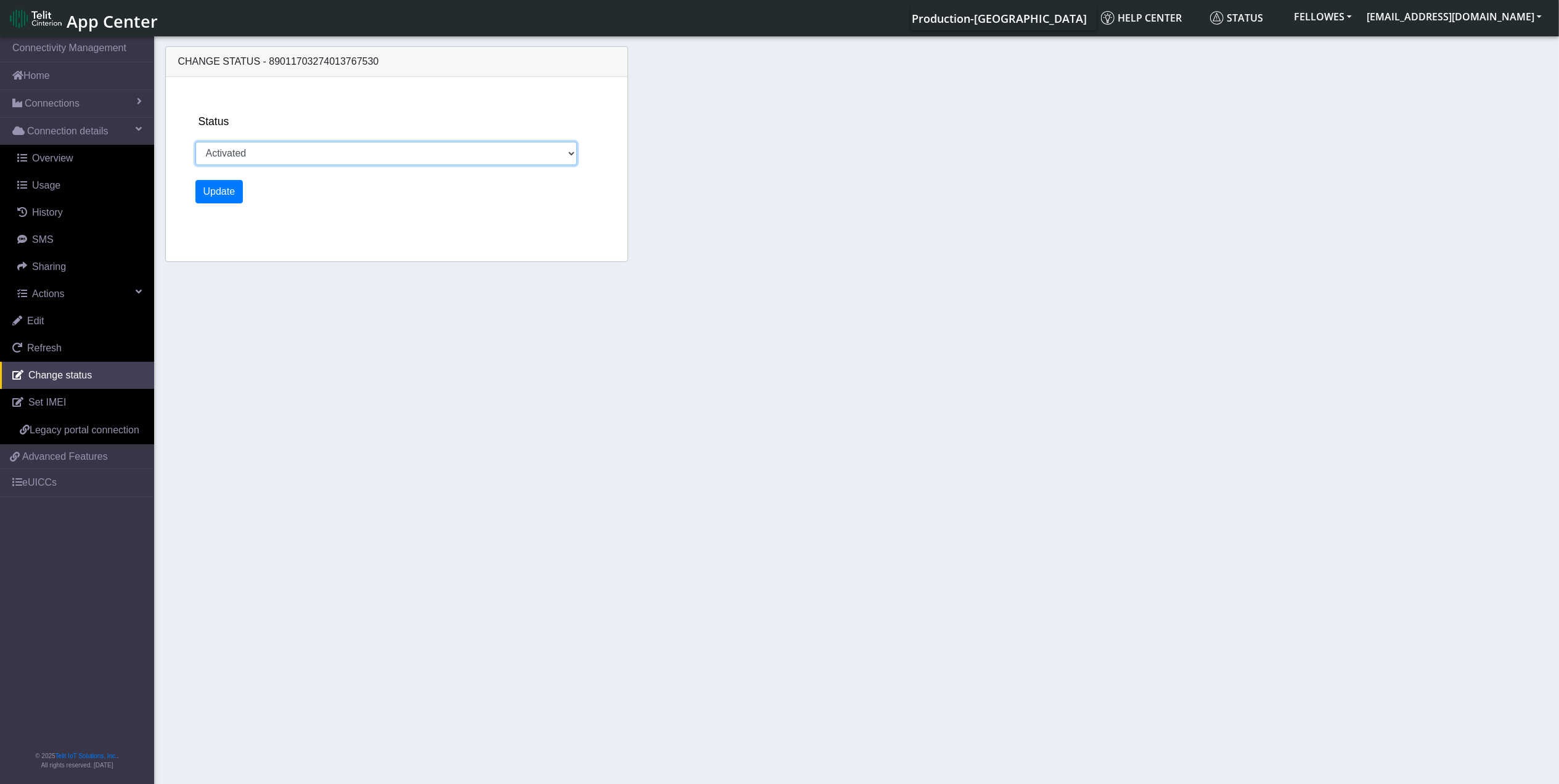
click at [244, 156] on select "Activated Ready Deactivated Inventory Retired" at bounding box center [386, 154] width 382 height 23
select select "deactivated"
click at [195, 142] on select "Activated Ready Deactivated Inventory Retired" at bounding box center [386, 154] width 382 height 23
click at [219, 193] on button "Update" at bounding box center [219, 192] width 48 height 23
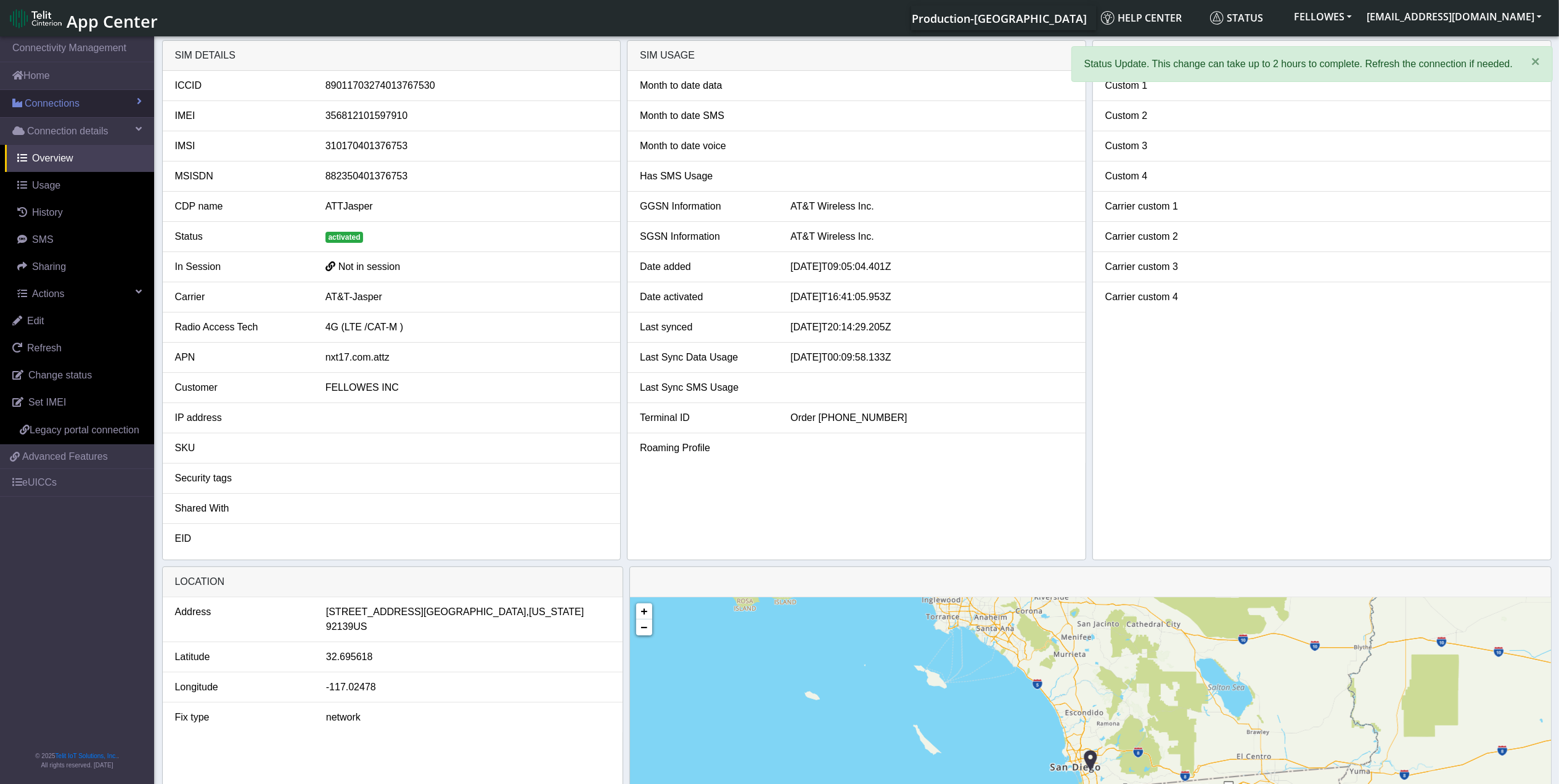
click at [89, 113] on link "Connections" at bounding box center [77, 104] width 154 height 27
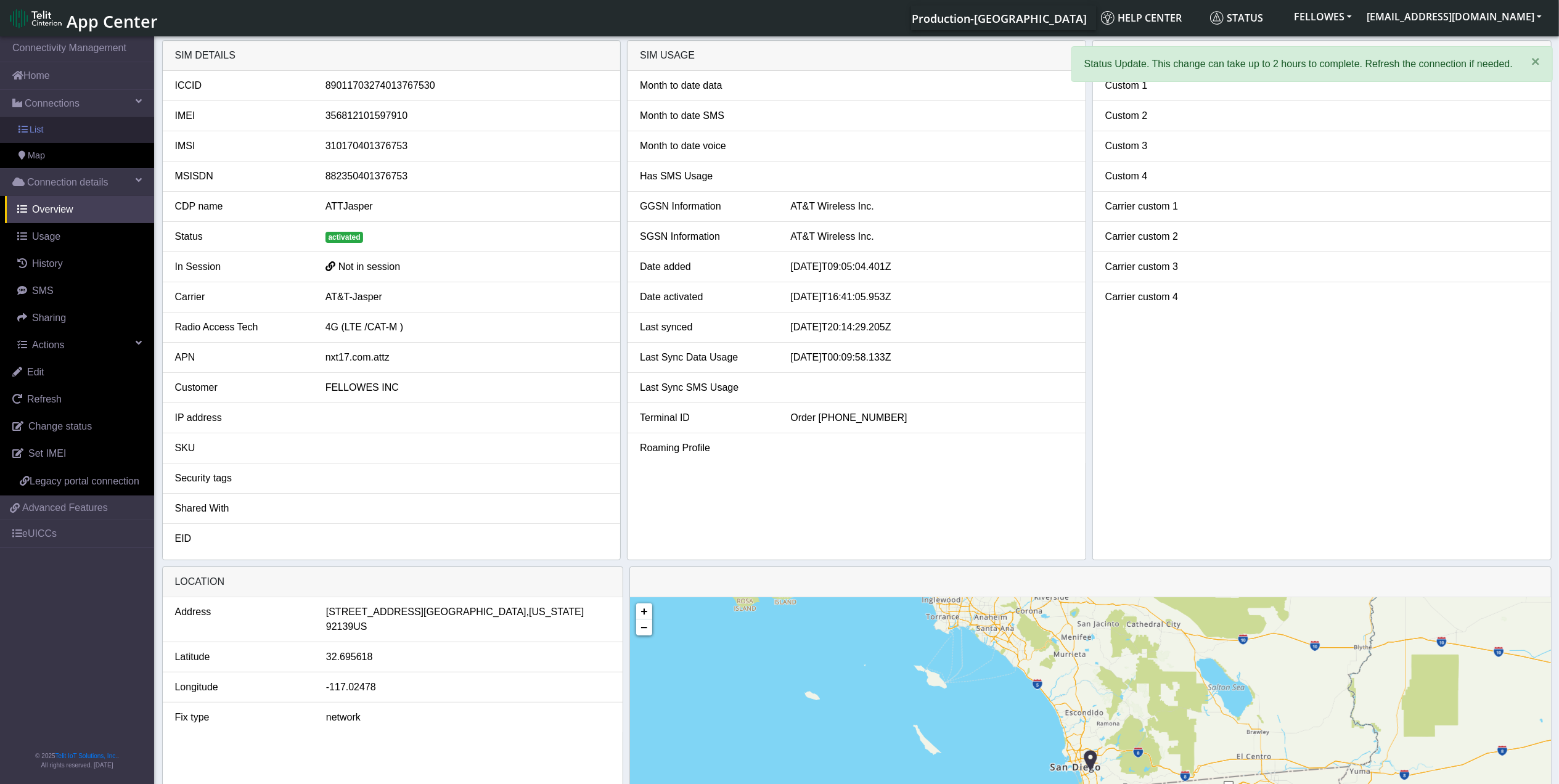
click at [99, 126] on link "List" at bounding box center [77, 130] width 154 height 26
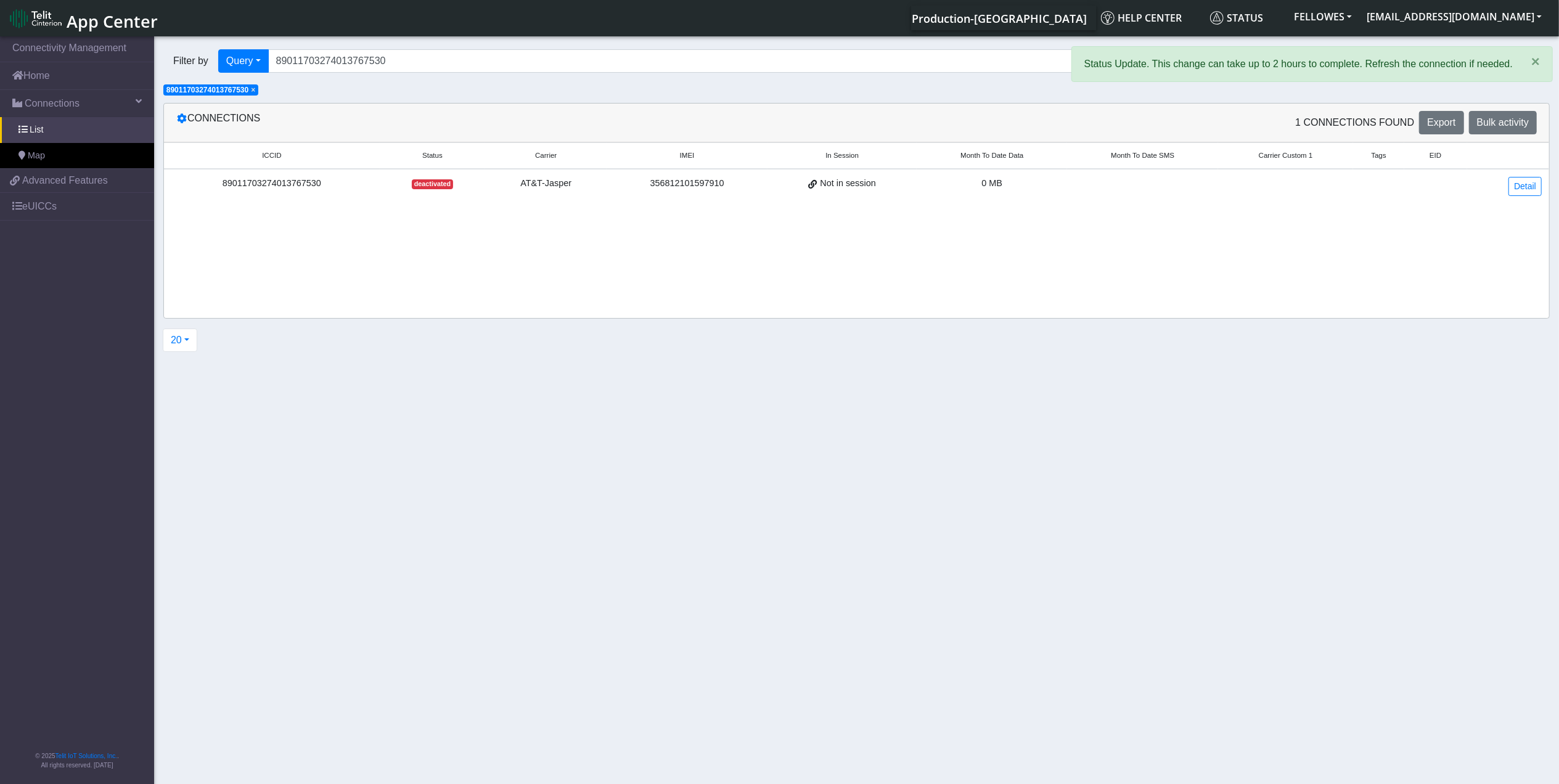
click at [256, 93] on span "×" at bounding box center [253, 89] width 5 height 8
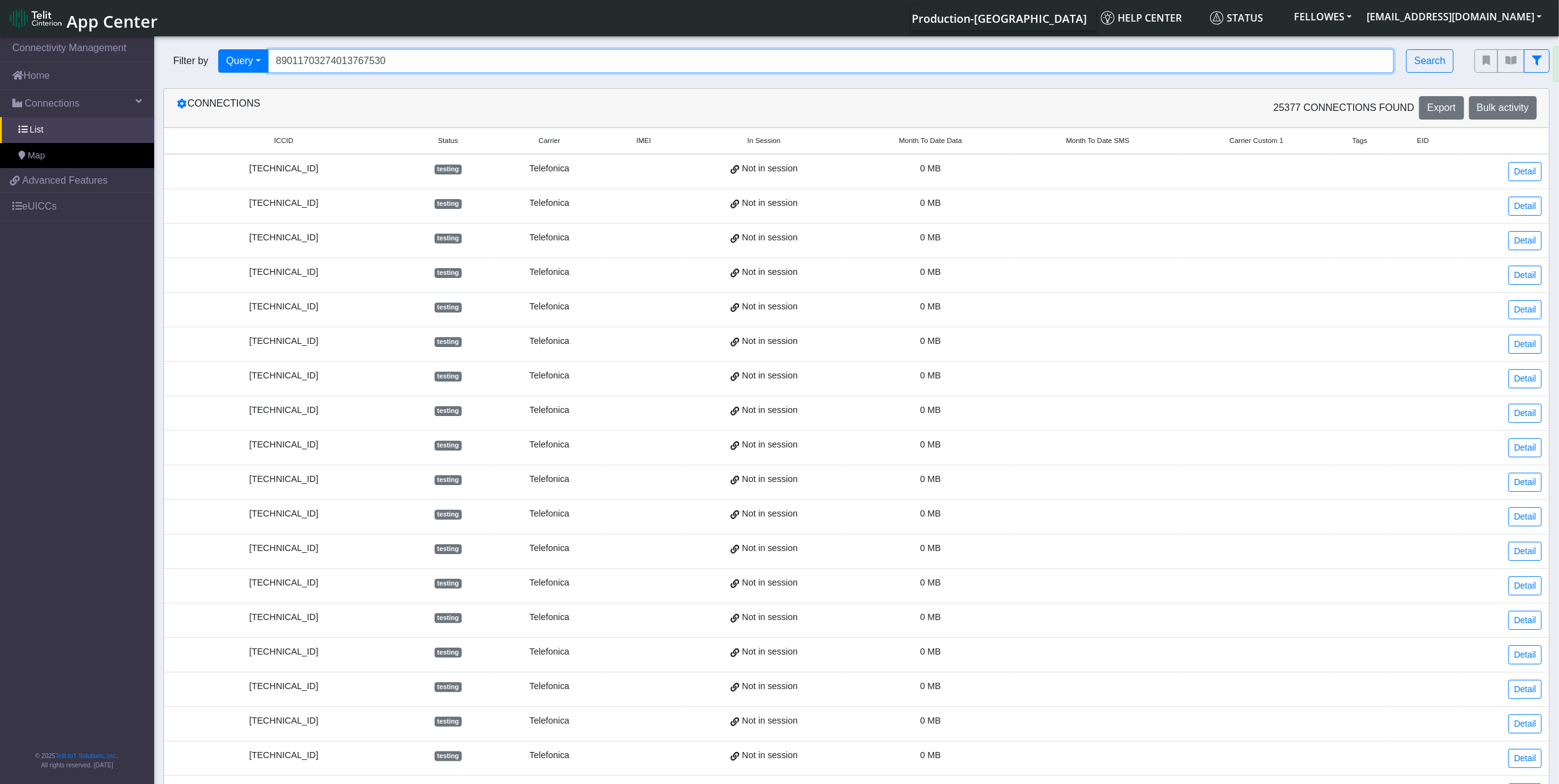
click at [394, 64] on input "89011703274013767530" at bounding box center [831, 61] width 1126 height 23
type input "89011703274014189353"
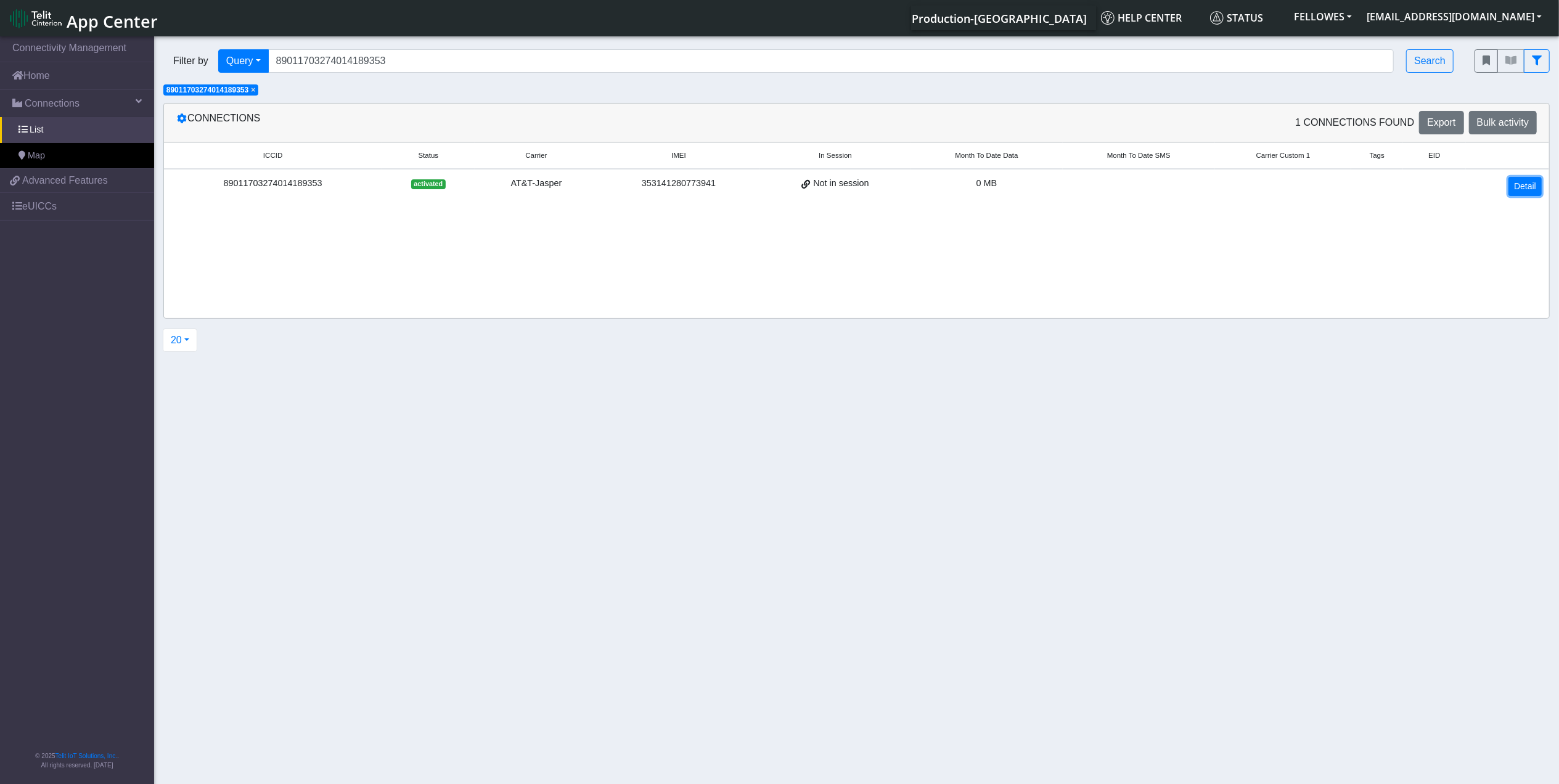
click at [1520, 191] on link "Detail" at bounding box center [1525, 186] width 33 height 19
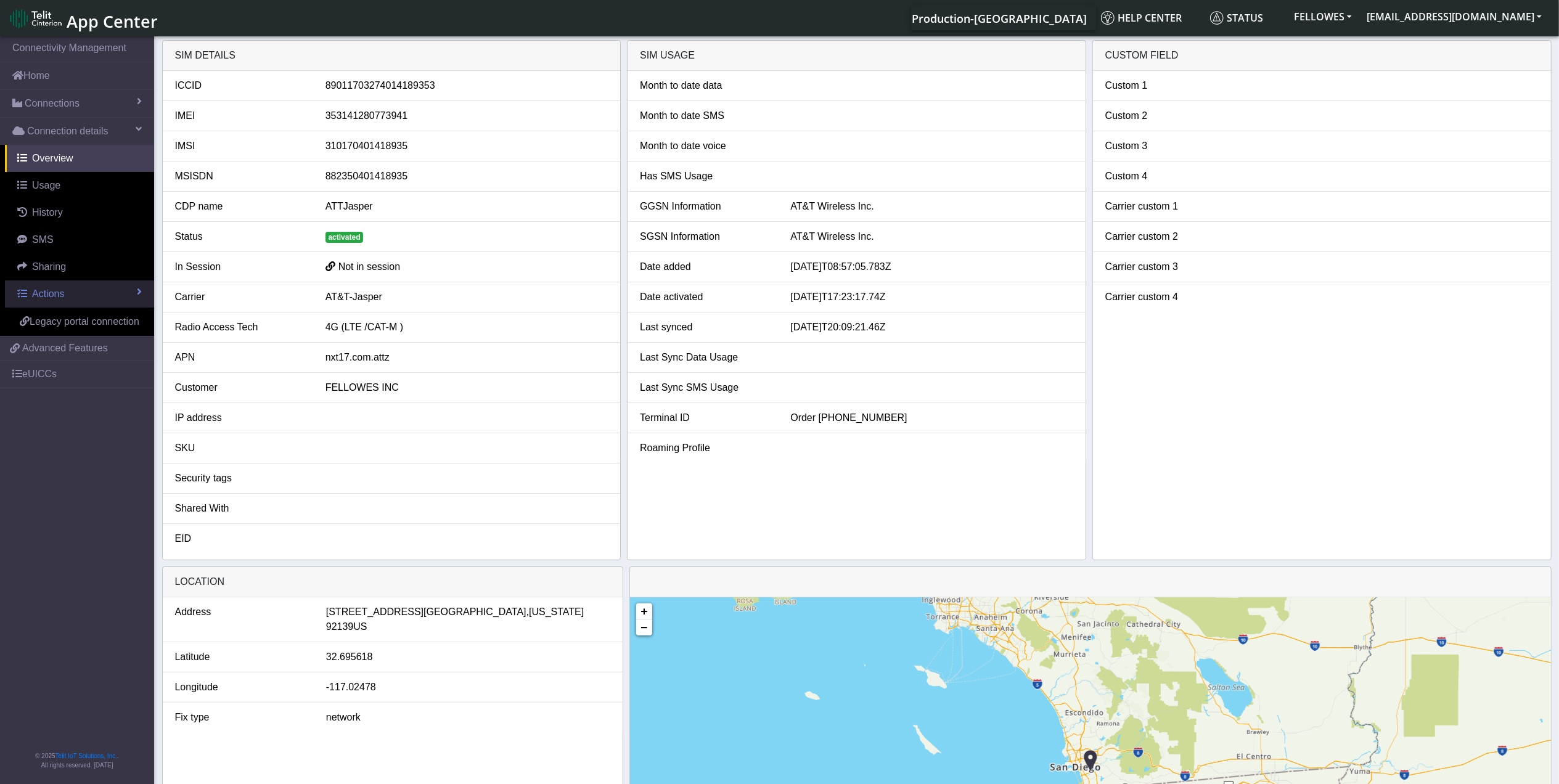
click at [78, 300] on link "Actions" at bounding box center [80, 294] width 149 height 27
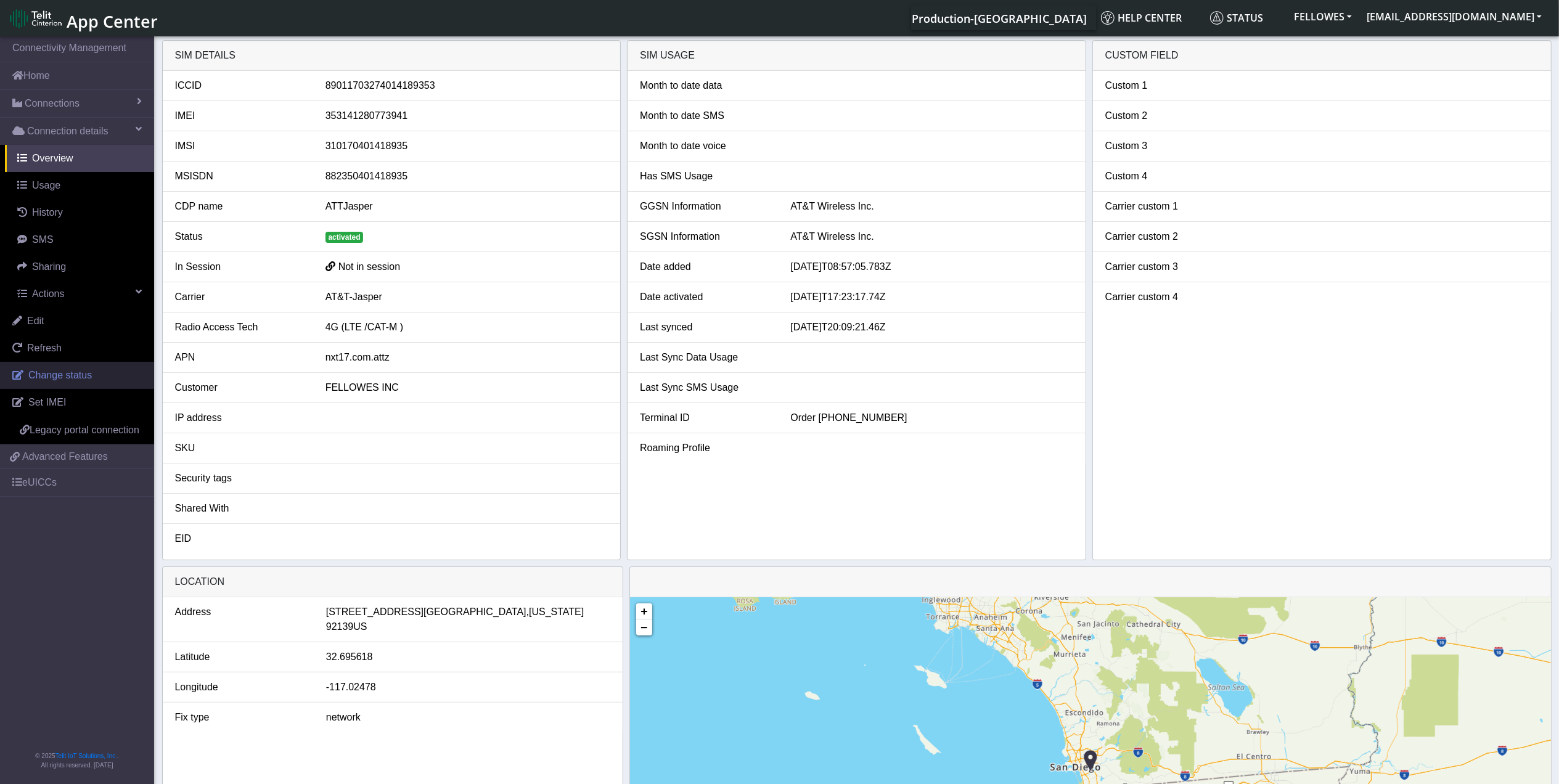
click at [99, 377] on link "Change status" at bounding box center [77, 375] width 154 height 27
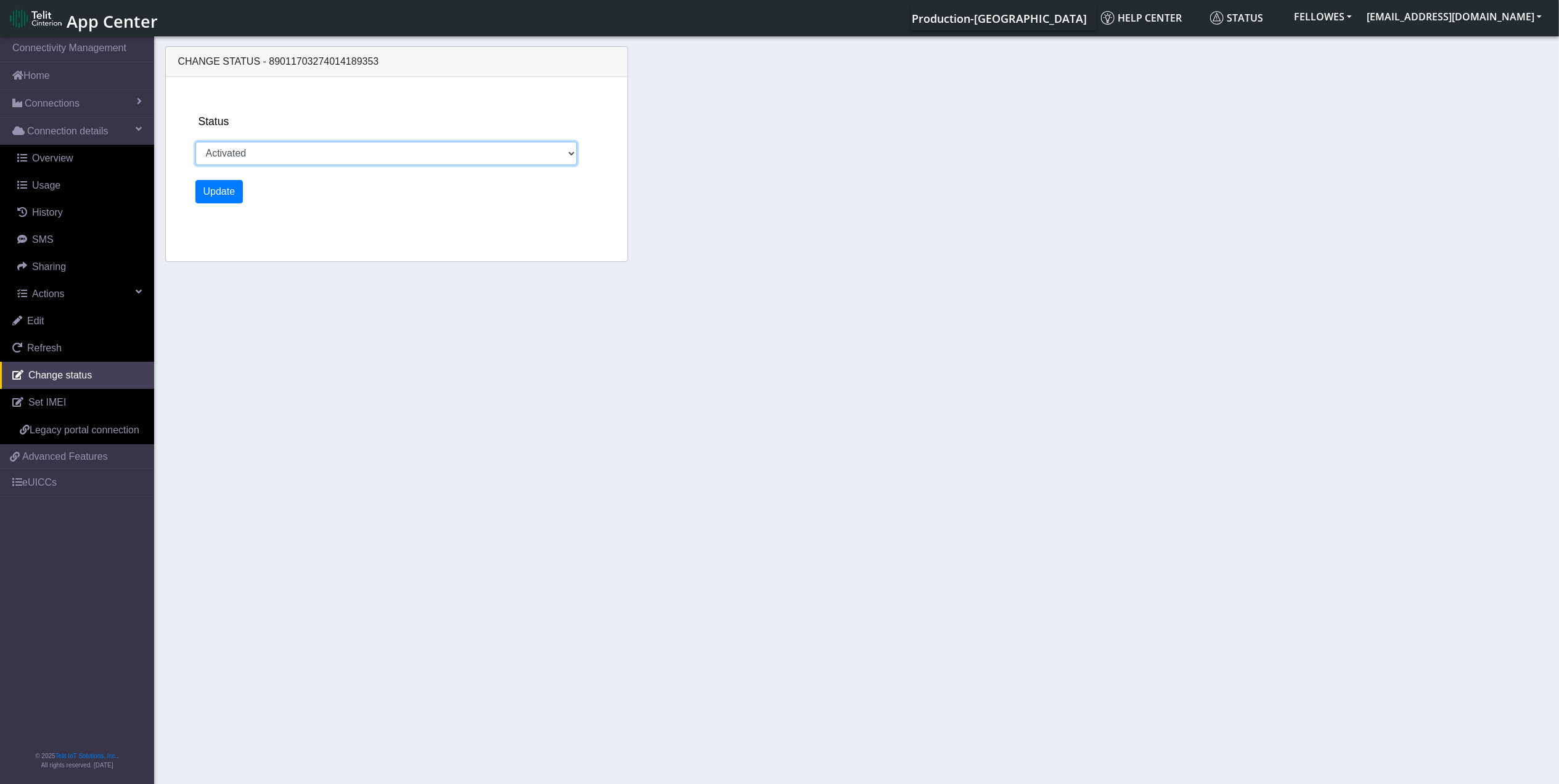
click at [277, 152] on select "Activated Ready Deactivated Inventory Retired" at bounding box center [386, 154] width 382 height 23
select select "retired"
click at [195, 142] on select "Activated Ready Deactivated Inventory Retired" at bounding box center [386, 154] width 382 height 23
click at [234, 193] on button "Update" at bounding box center [219, 192] width 48 height 23
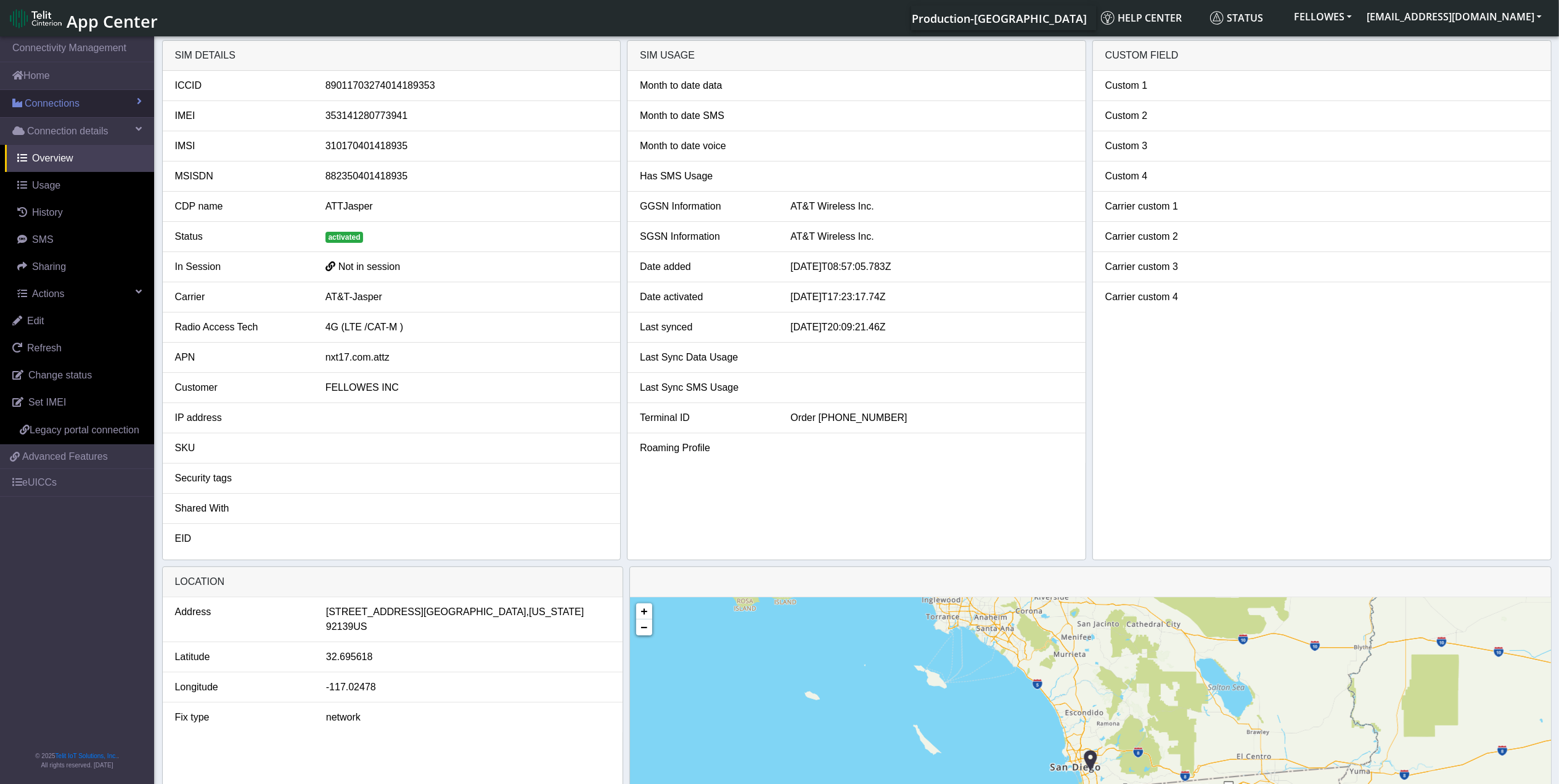
click at [104, 113] on link "Connections" at bounding box center [77, 104] width 154 height 27
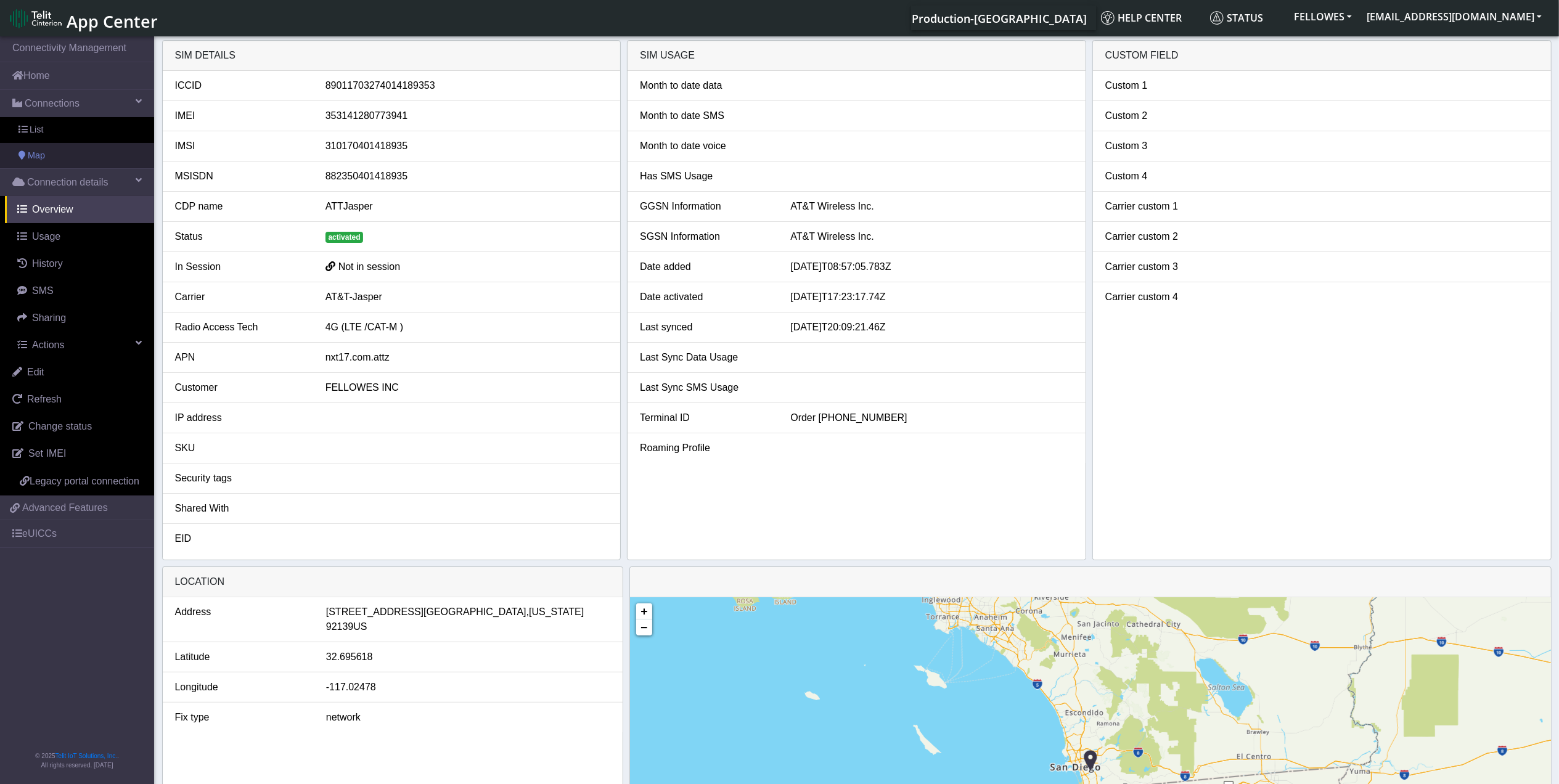
click at [94, 153] on link "Map" at bounding box center [77, 156] width 154 height 26
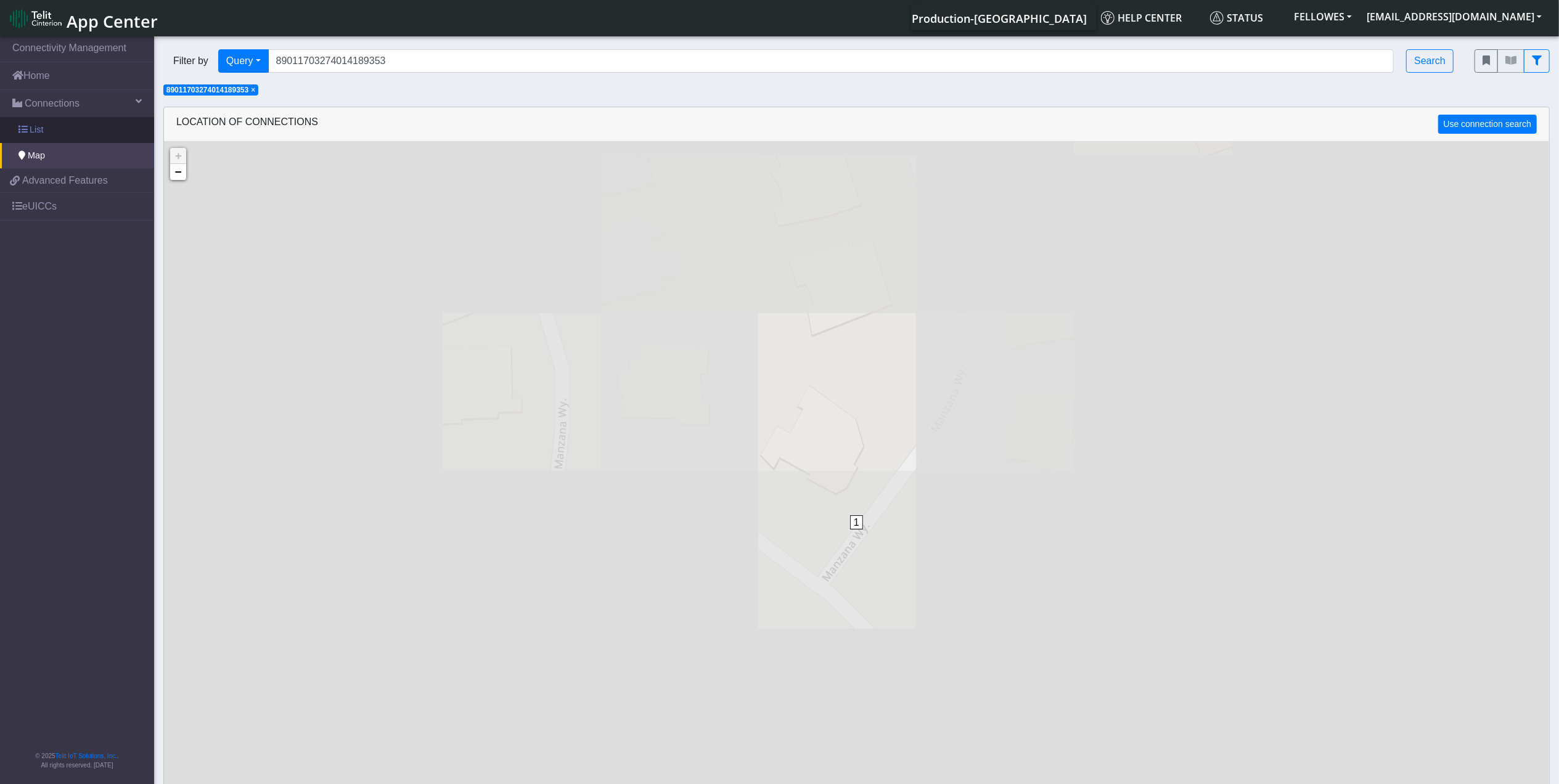
click at [91, 136] on link "List" at bounding box center [77, 130] width 154 height 26
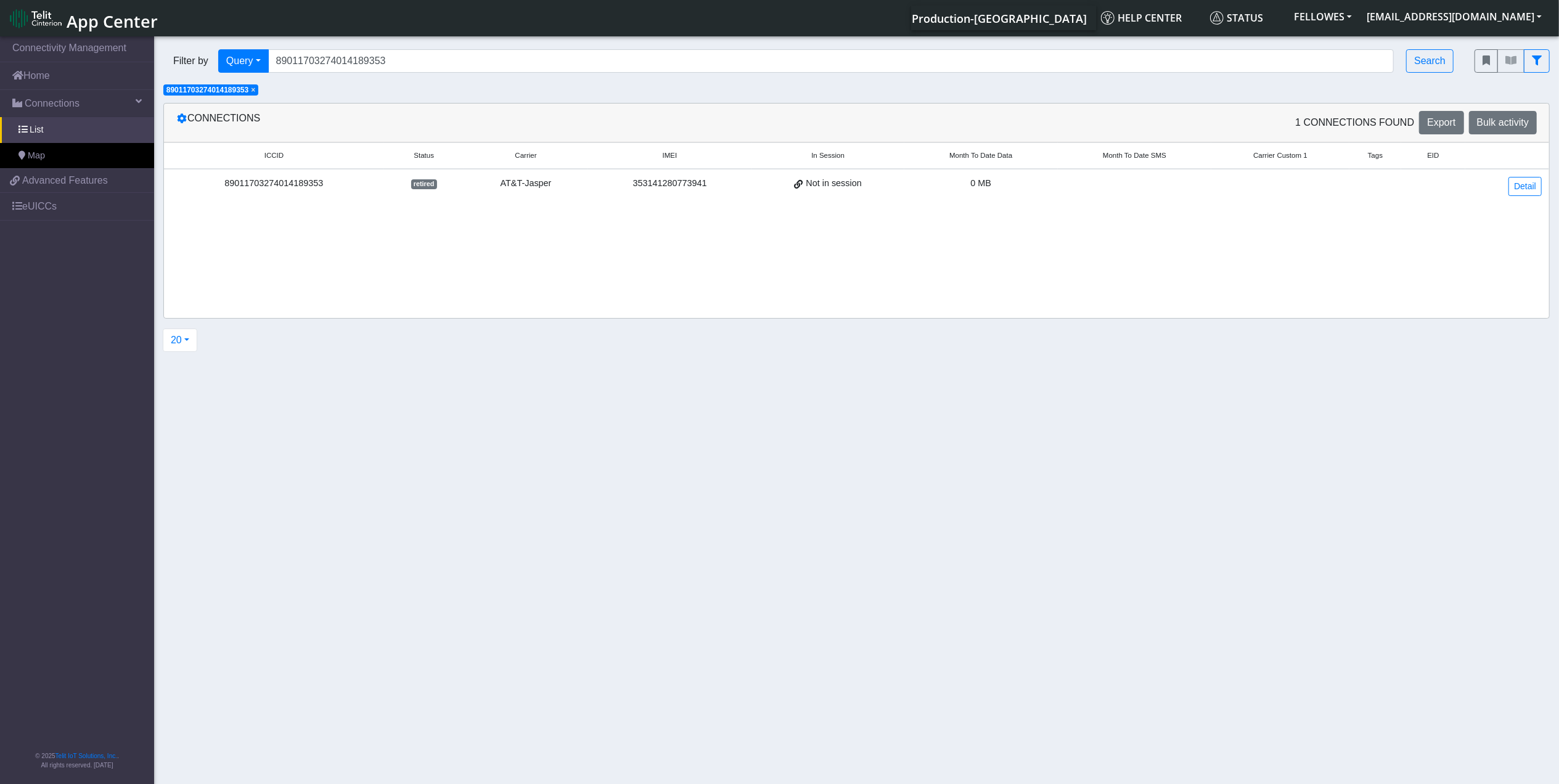
click at [256, 93] on span "×" at bounding box center [253, 89] width 5 height 8
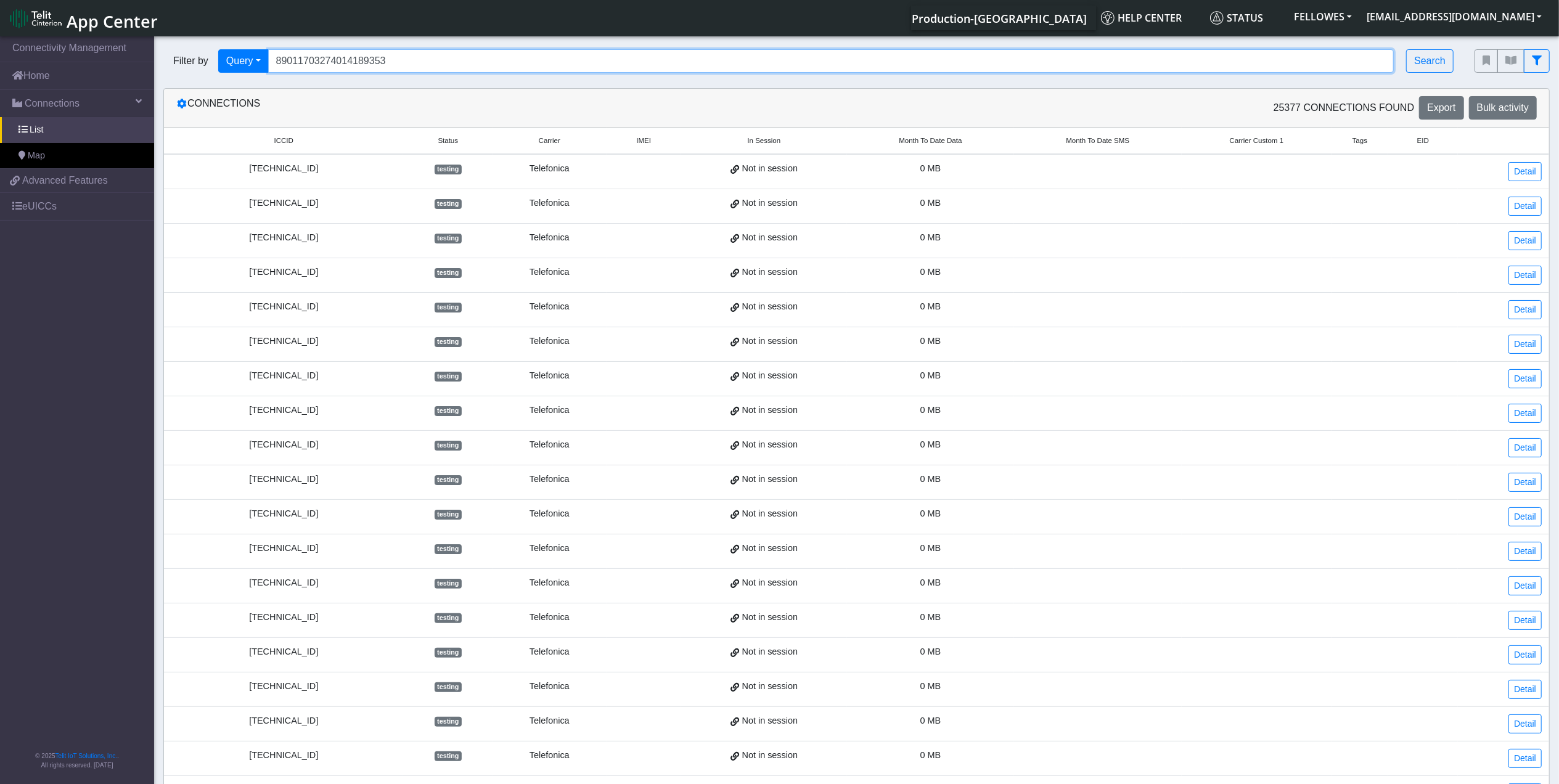
click at [394, 67] on input "89011703274014189353" at bounding box center [831, 61] width 1126 height 23
type input "89011703274013766268"
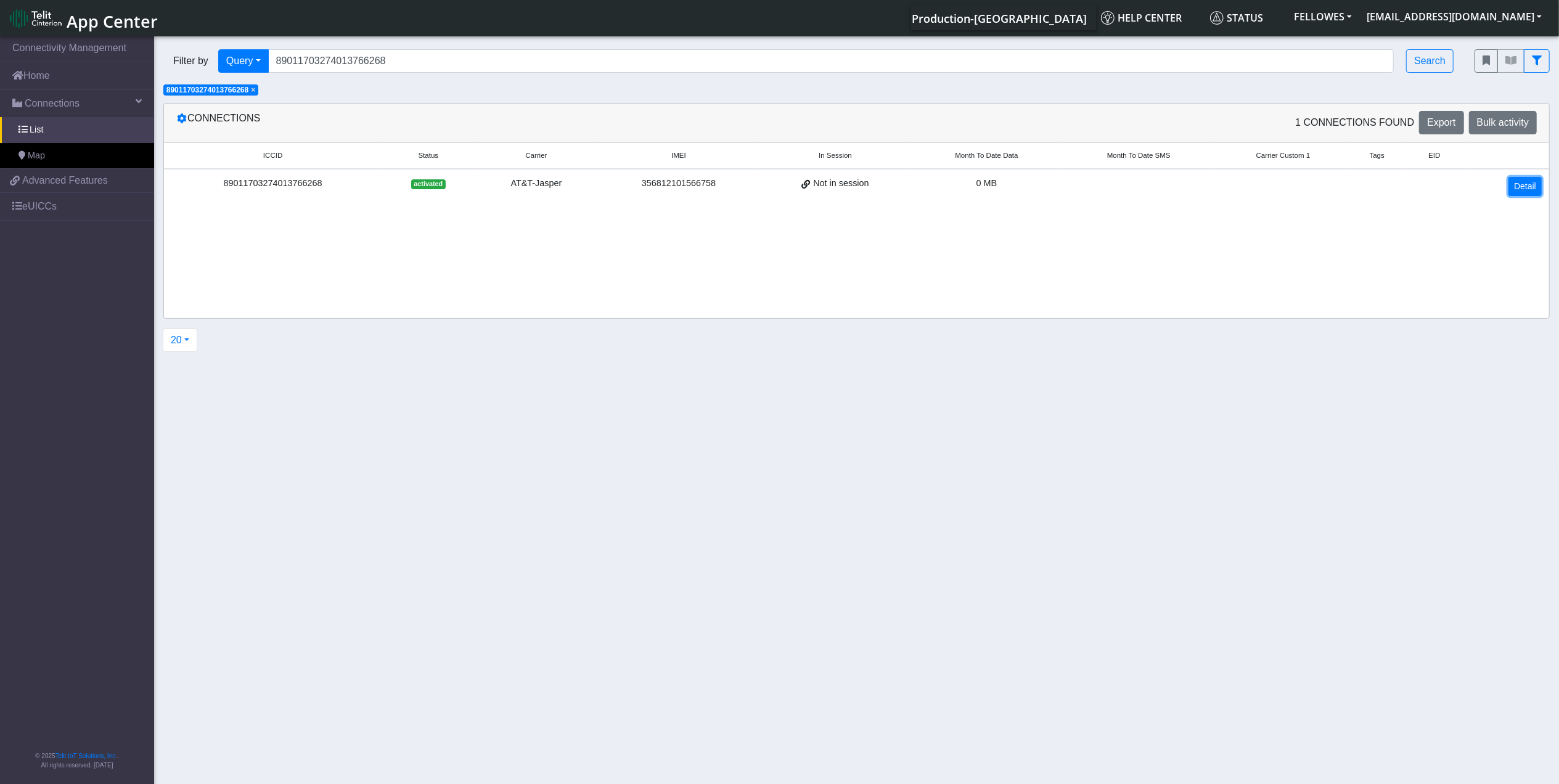
click at [1519, 187] on link "Detail" at bounding box center [1525, 186] width 33 height 19
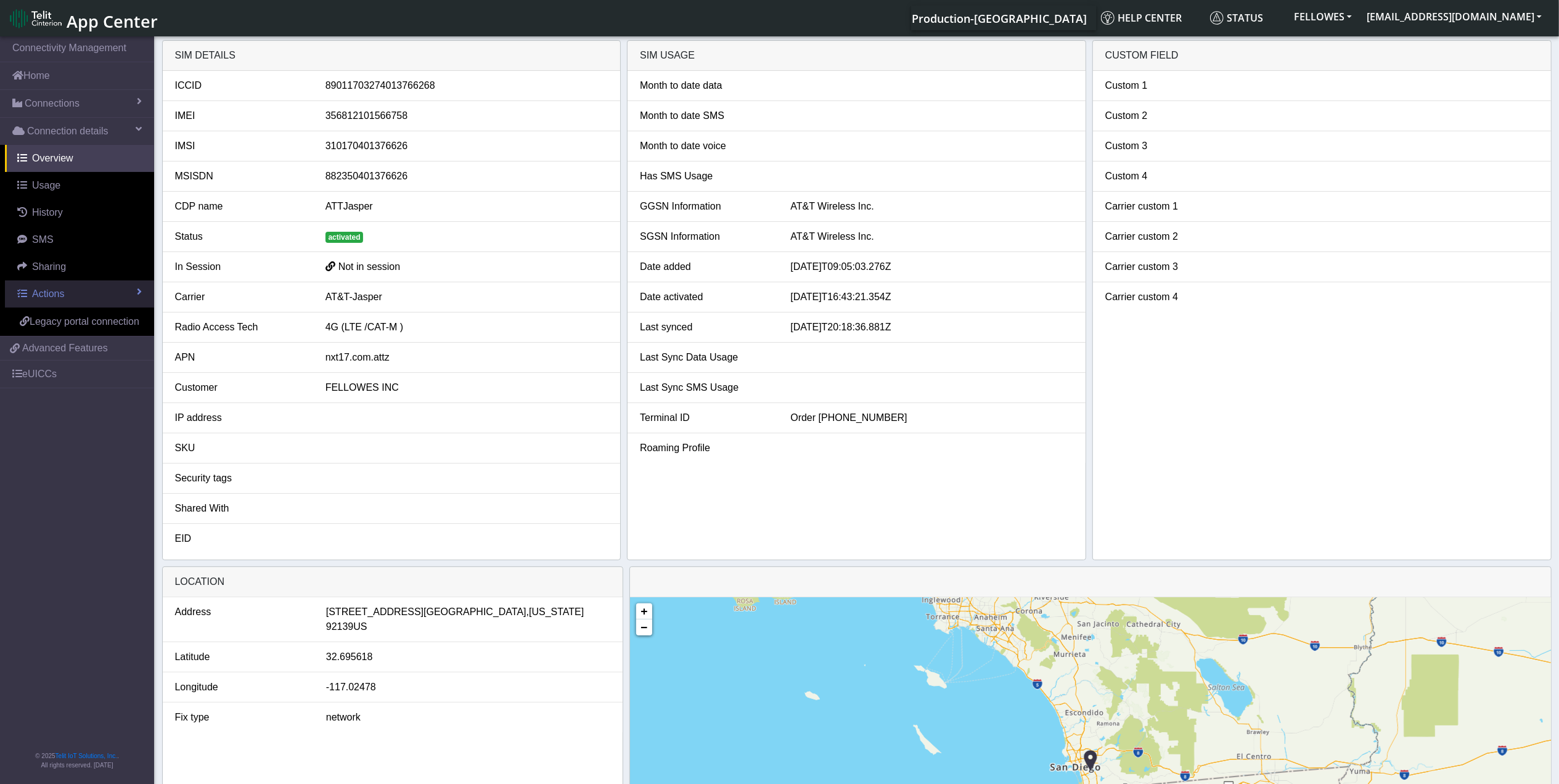
click at [87, 303] on link "Actions" at bounding box center [80, 294] width 149 height 27
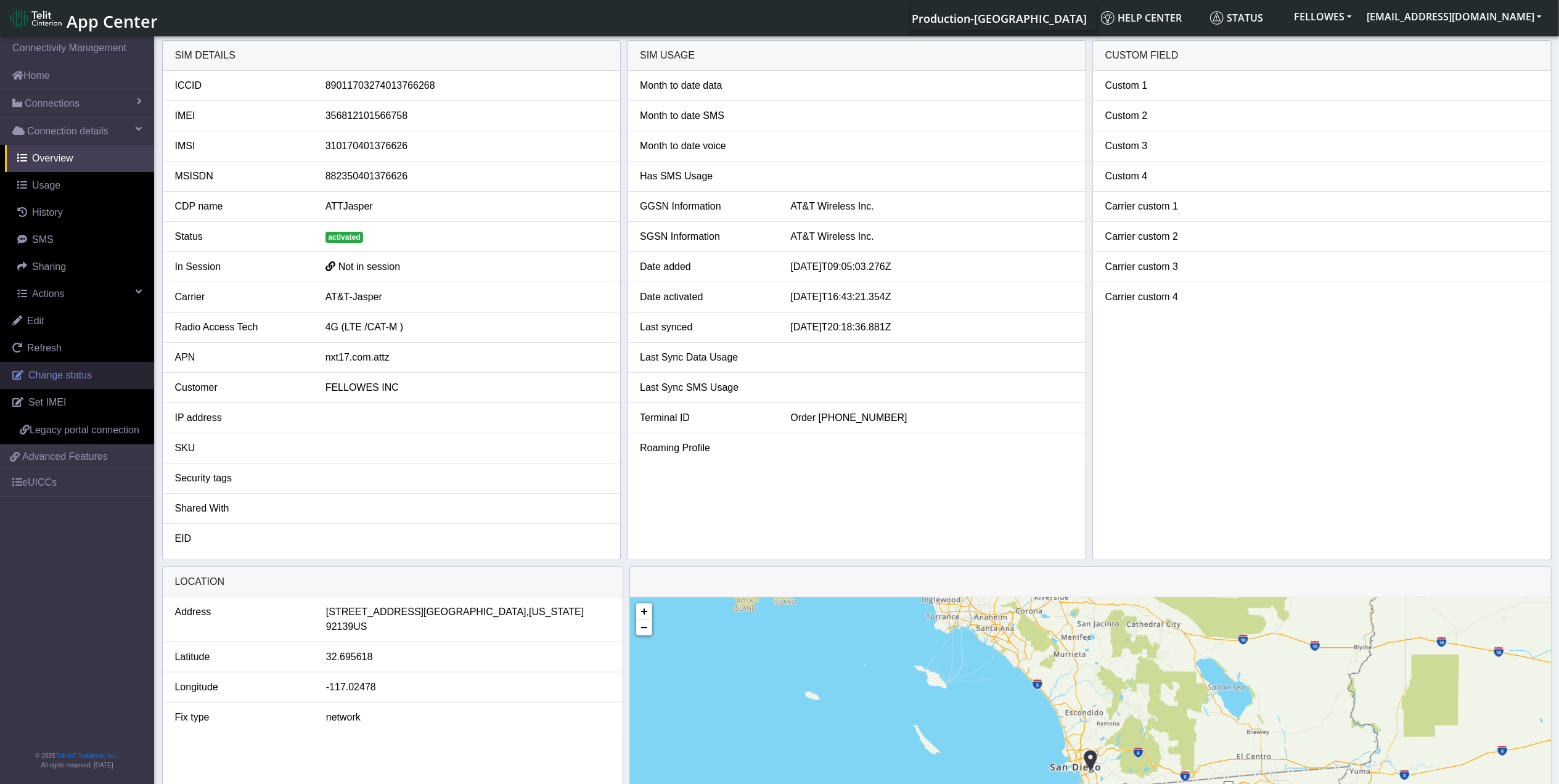
click at [105, 383] on link "Change status" at bounding box center [77, 375] width 154 height 27
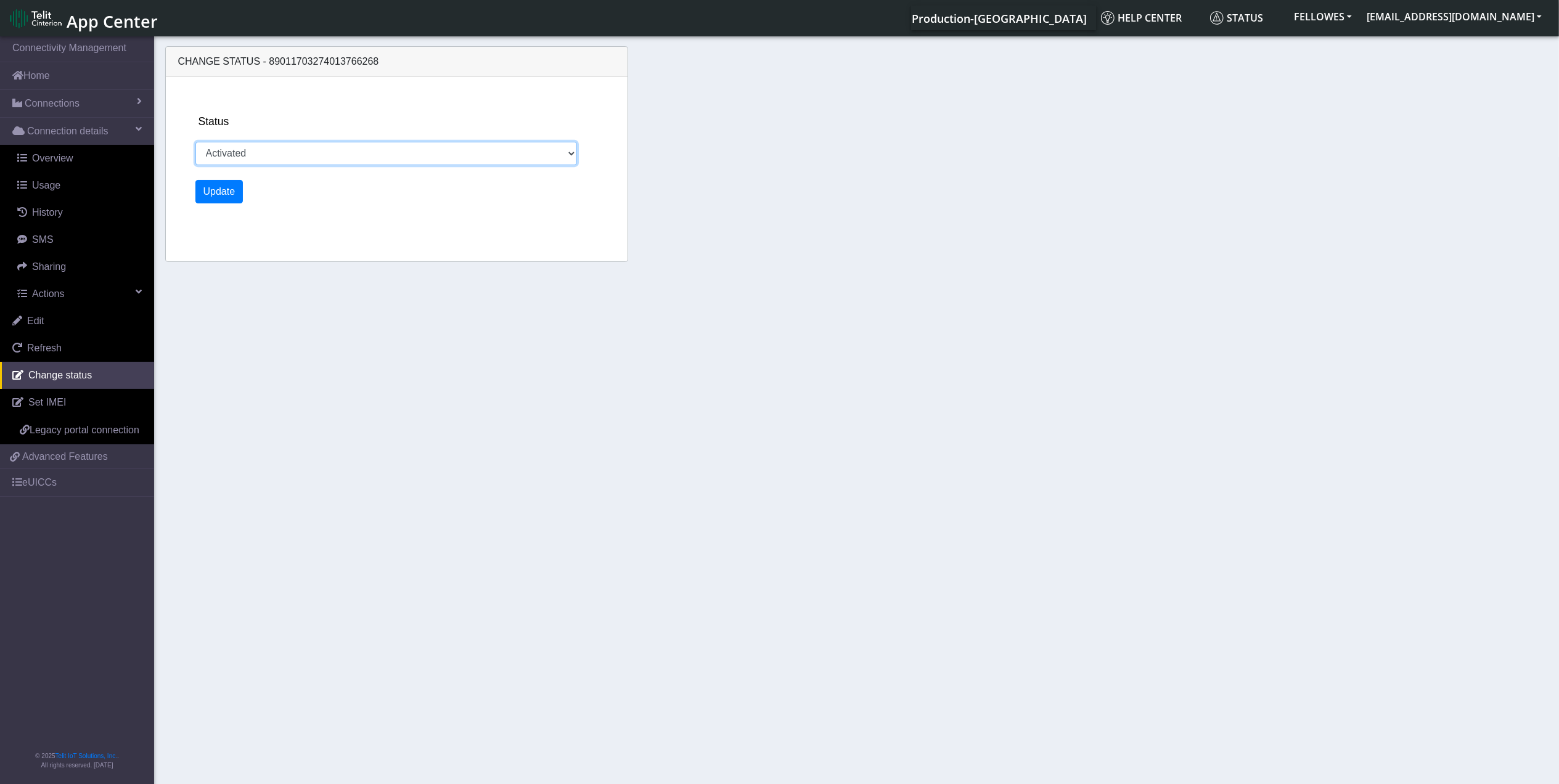
click at [278, 142] on select "Activated Ready Deactivated Inventory Retired" at bounding box center [386, 154] width 382 height 23
select select "retired"
click at [195, 142] on select "Activated Ready Deactivated Inventory Retired" at bounding box center [386, 154] width 382 height 23
click at [235, 193] on button "Update" at bounding box center [219, 192] width 48 height 23
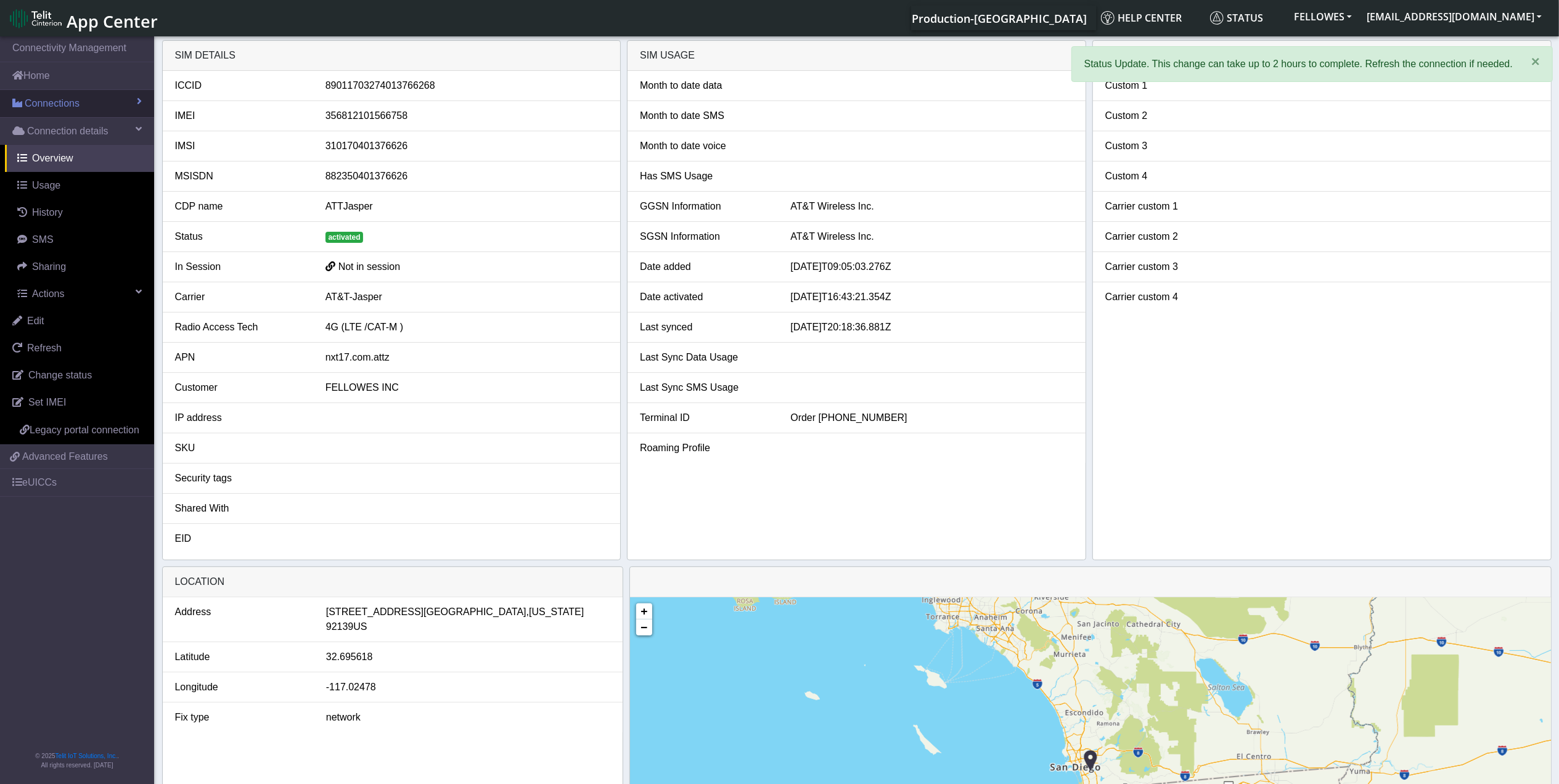
click at [97, 102] on link "Connections" at bounding box center [77, 104] width 154 height 27
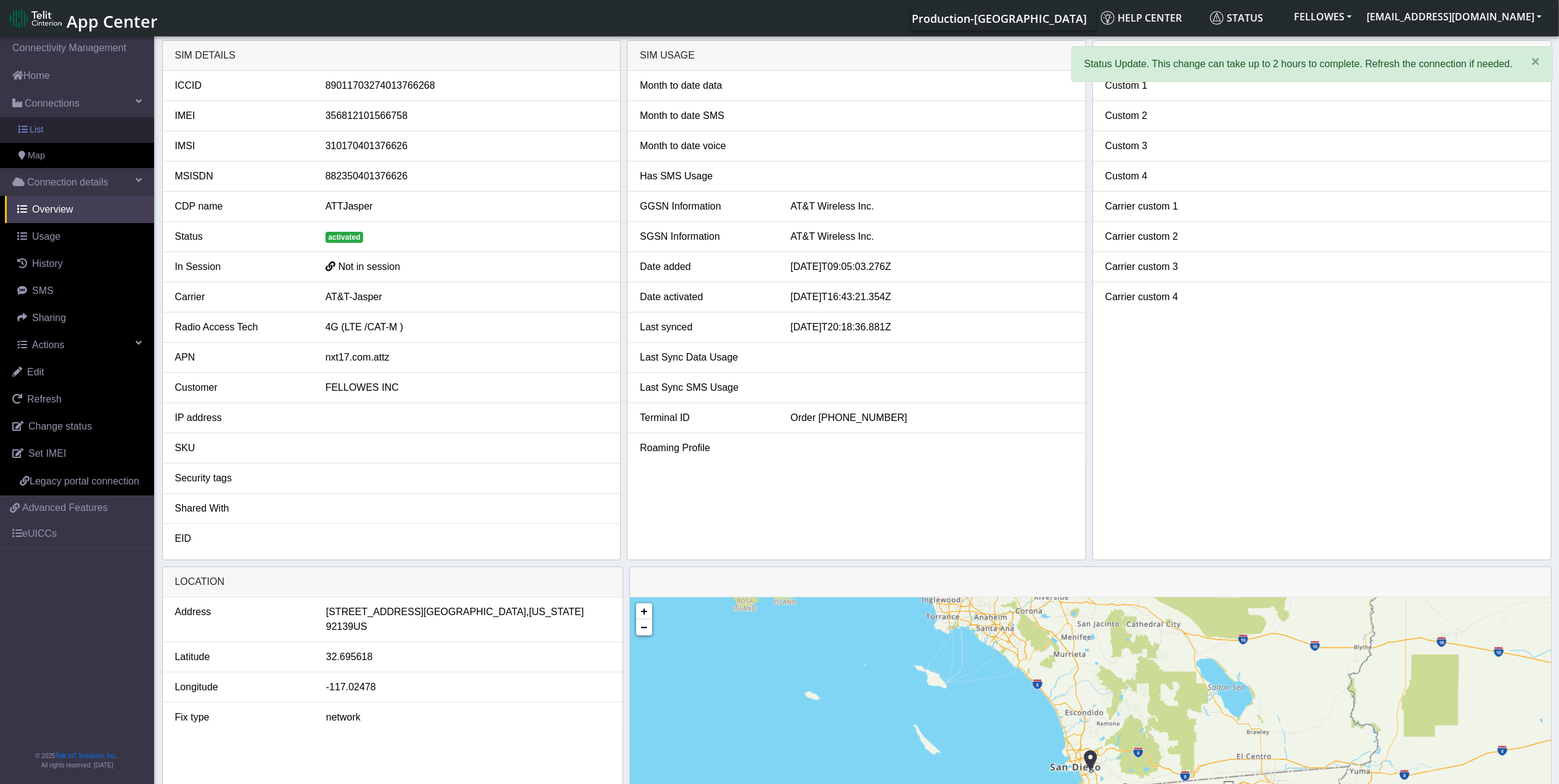
click at [102, 119] on link "List" at bounding box center [77, 130] width 154 height 26
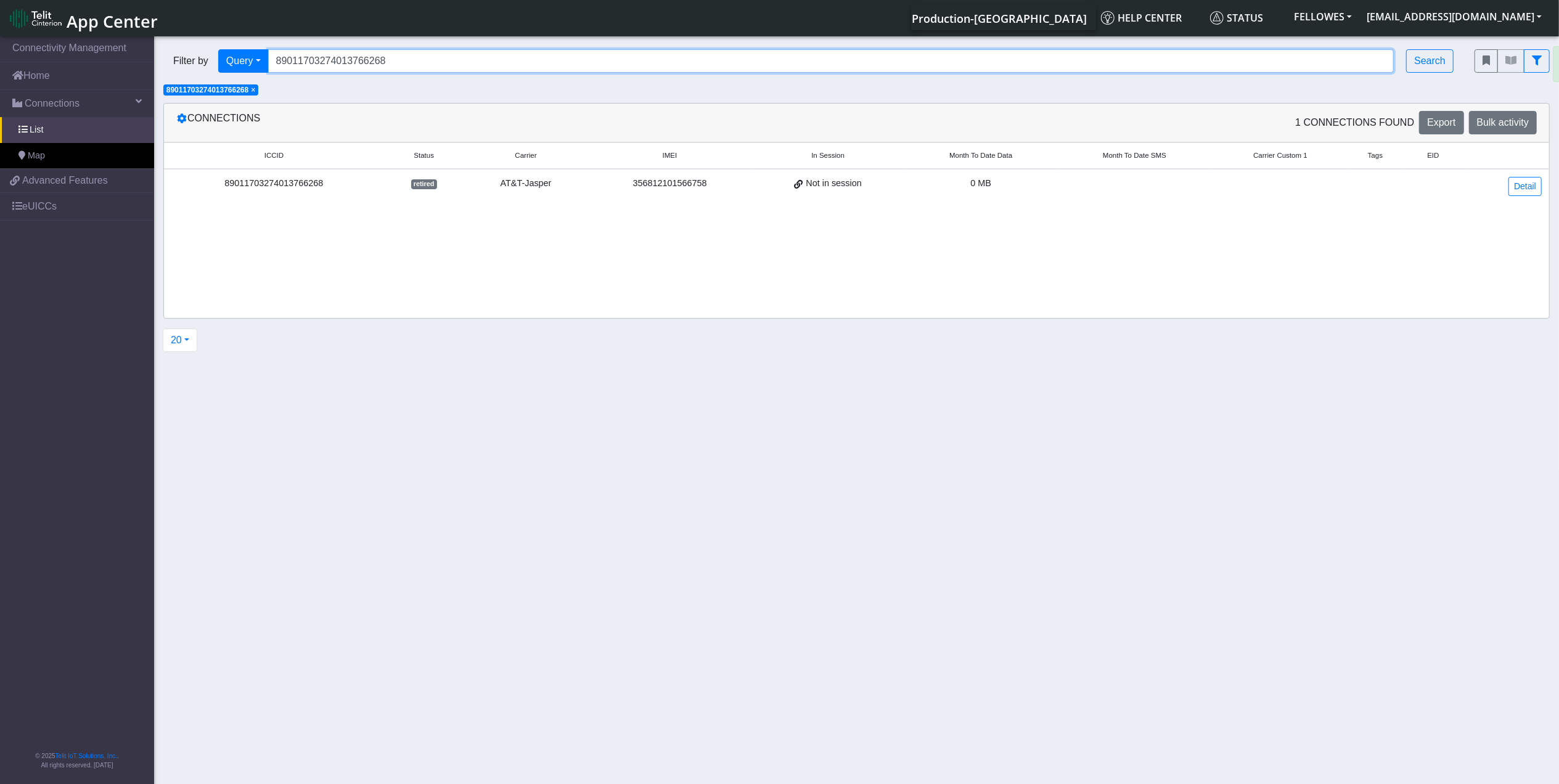
click at [440, 63] on input "89011703274013766268" at bounding box center [831, 61] width 1126 height 23
type input "89011703274013766938"
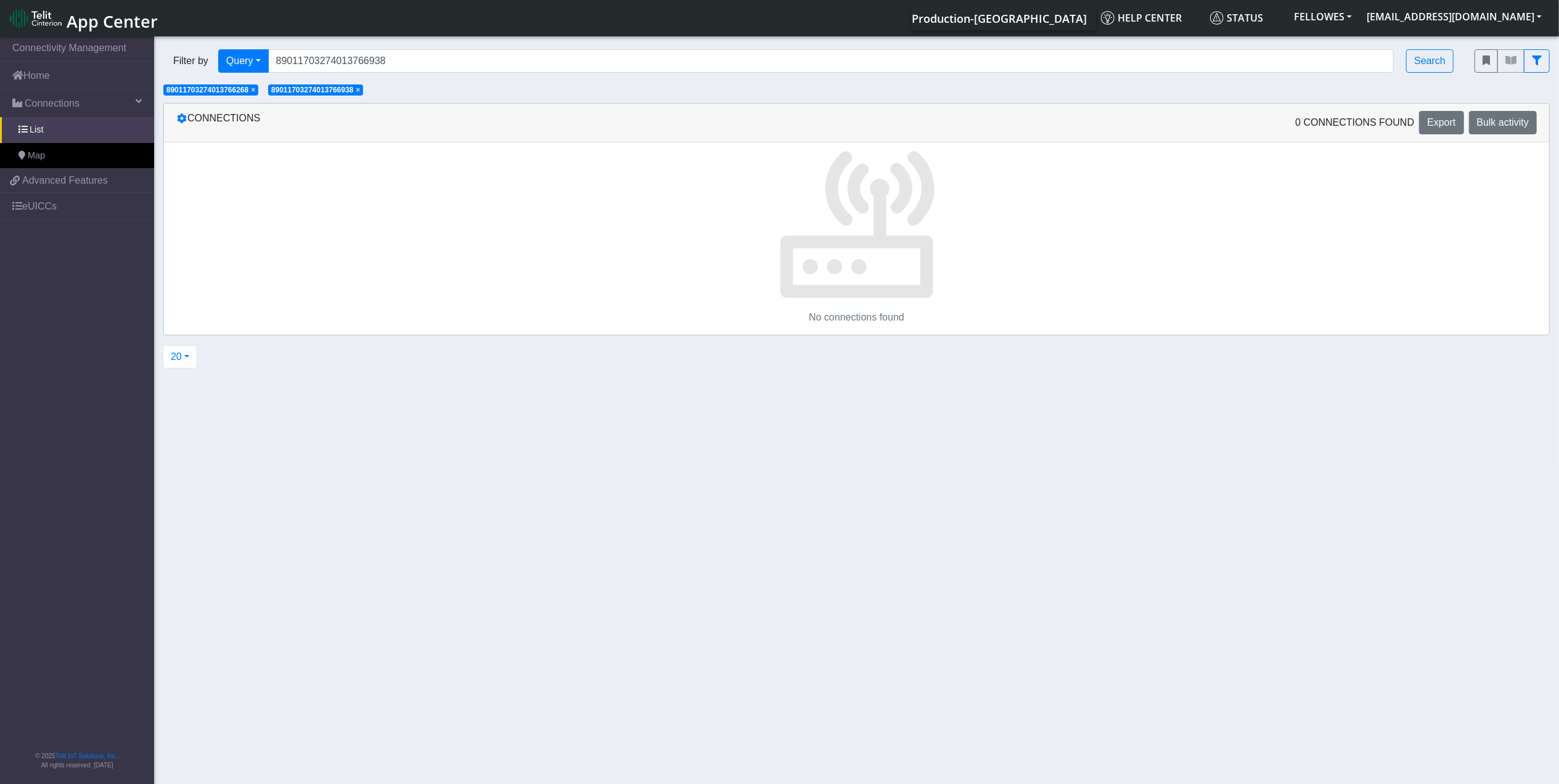
click at [256, 87] on span "×" at bounding box center [253, 89] width 5 height 8
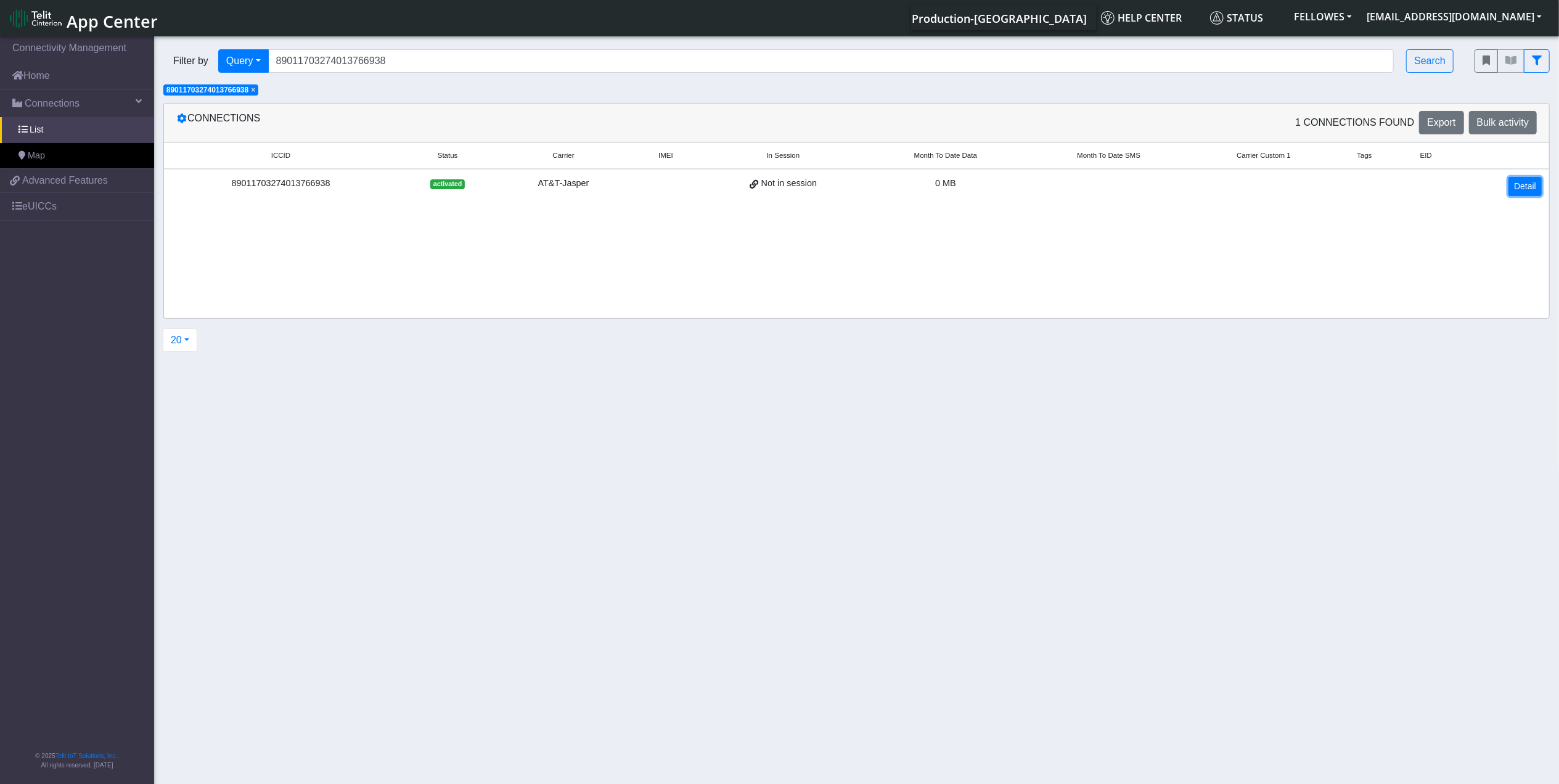
click at [1527, 183] on link "Detail" at bounding box center [1525, 186] width 33 height 19
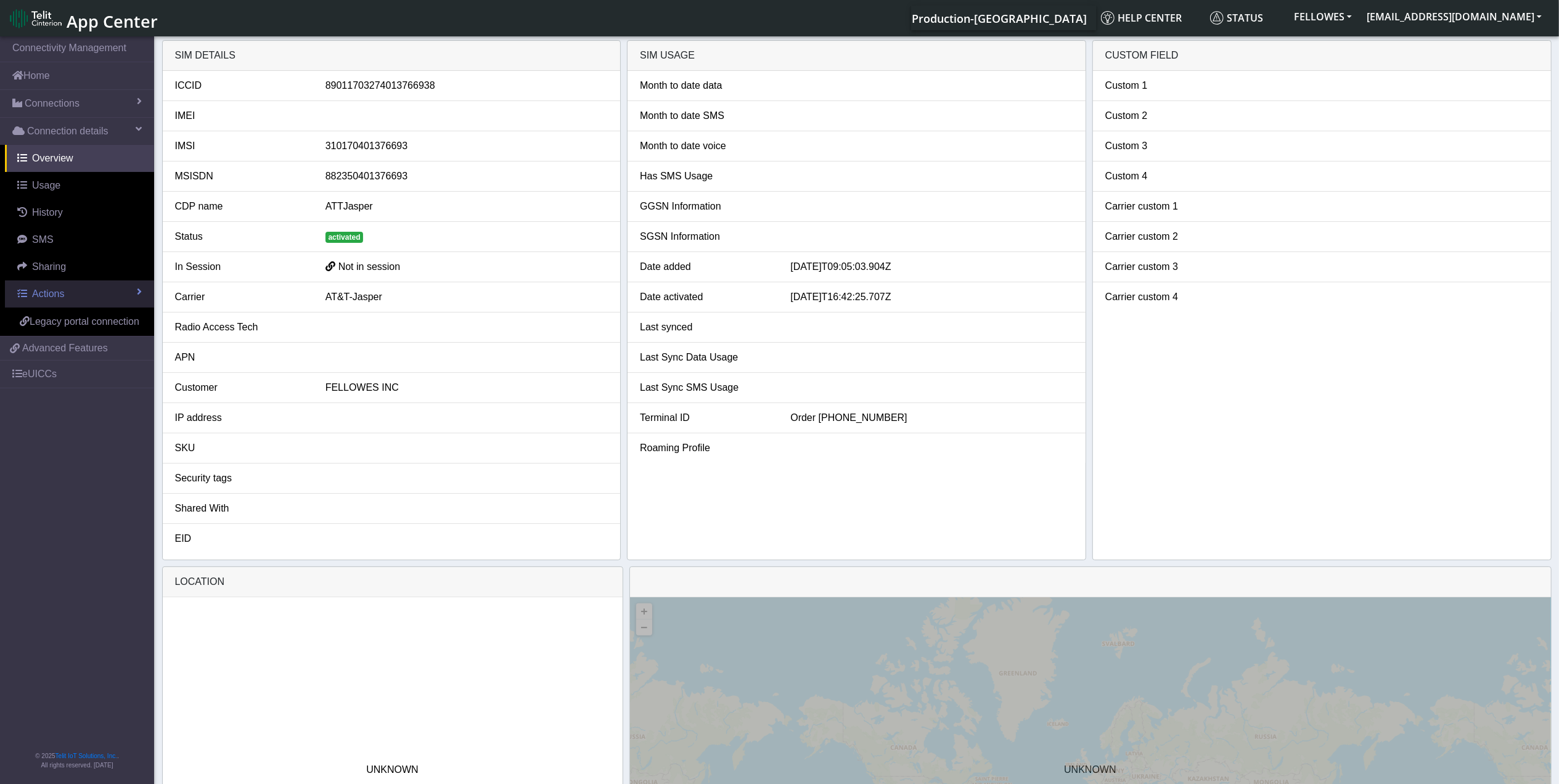
click at [94, 281] on link "Actions" at bounding box center [80, 294] width 149 height 27
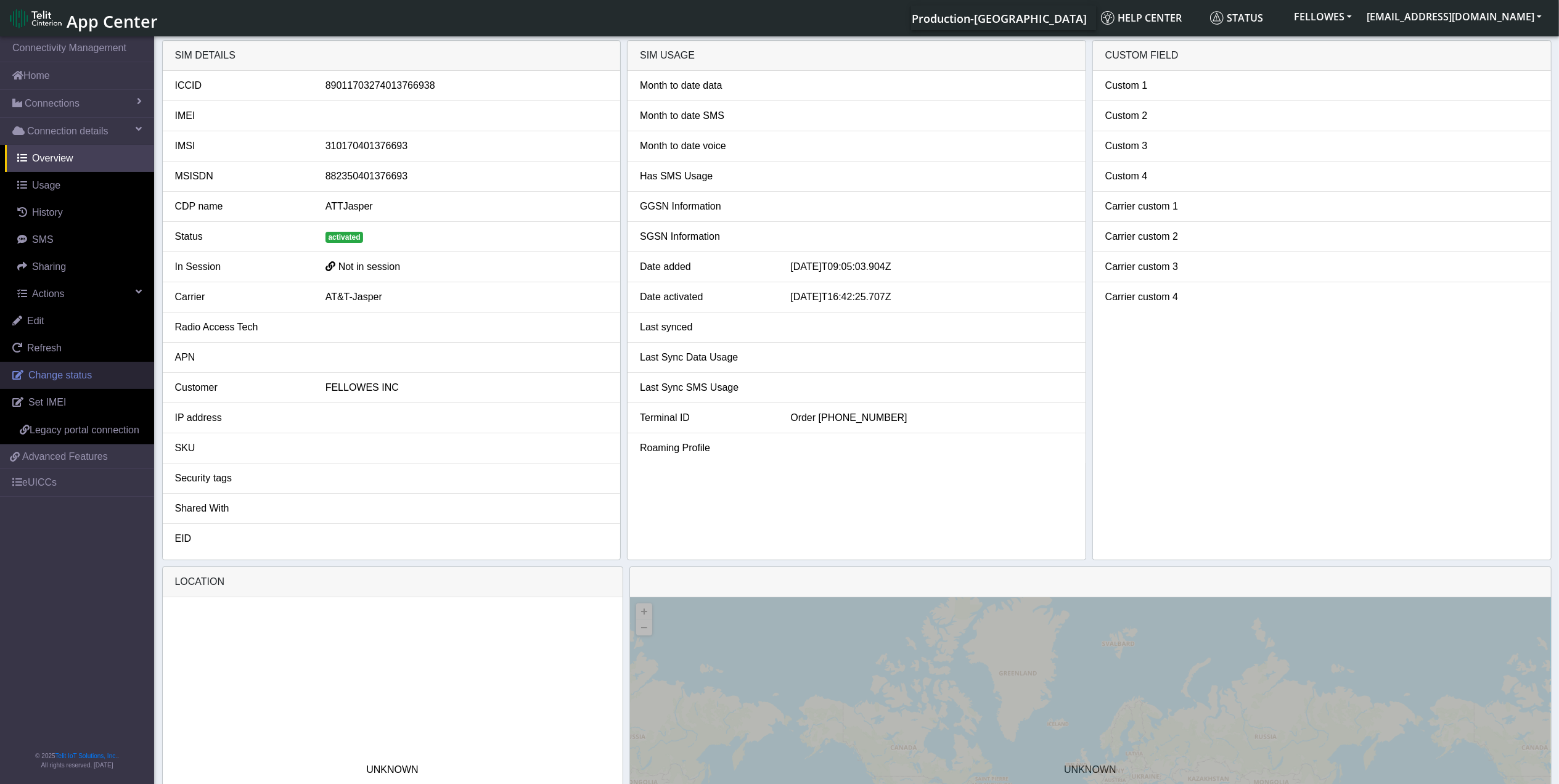
click at [89, 381] on span "Change status" at bounding box center [60, 375] width 64 height 10
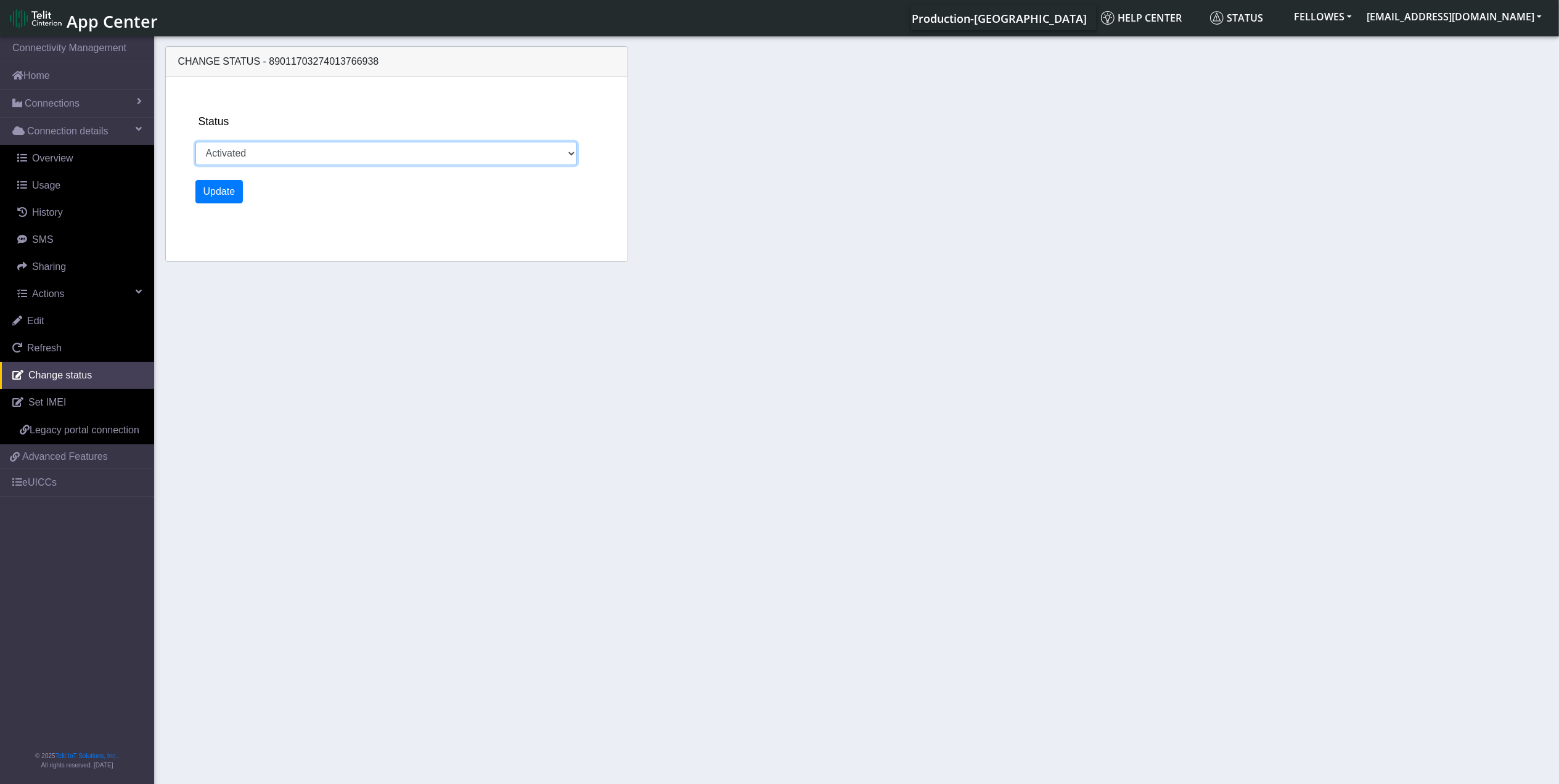
click at [254, 151] on select "Activated Ready Deactivated Inventory Retired" at bounding box center [386, 154] width 382 height 23
select select "retired"
click at [195, 142] on select "Activated Ready Deactivated Inventory Retired" at bounding box center [386, 154] width 382 height 23
click at [216, 190] on button "Update" at bounding box center [219, 192] width 48 height 23
